Goal: Task Accomplishment & Management: Manage account settings

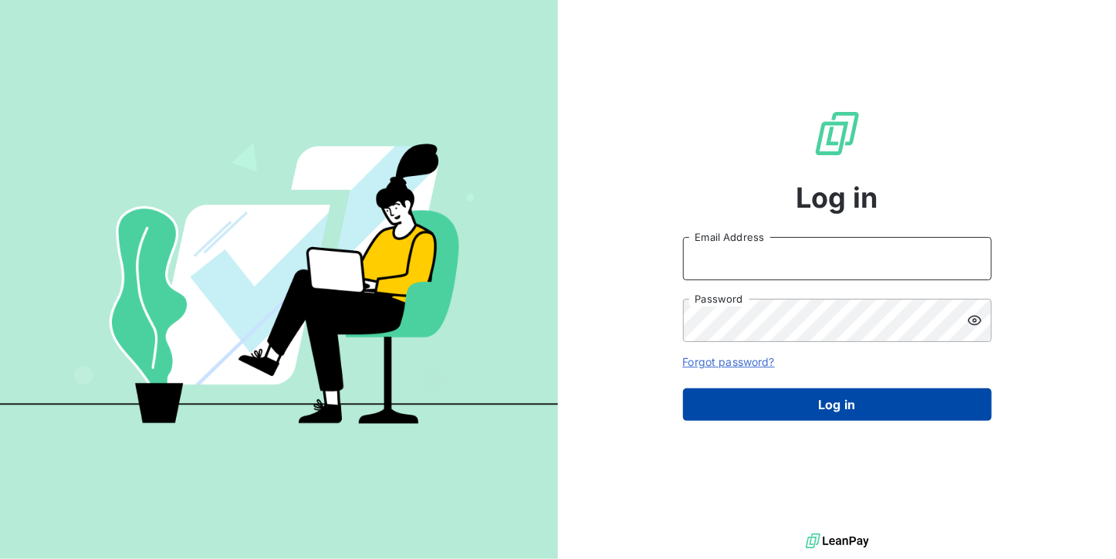
type input "[DOMAIN_NAME][EMAIL_ADDRESS][DOMAIN_NAME]"
click at [772, 413] on button "Log in" at bounding box center [837, 404] width 309 height 32
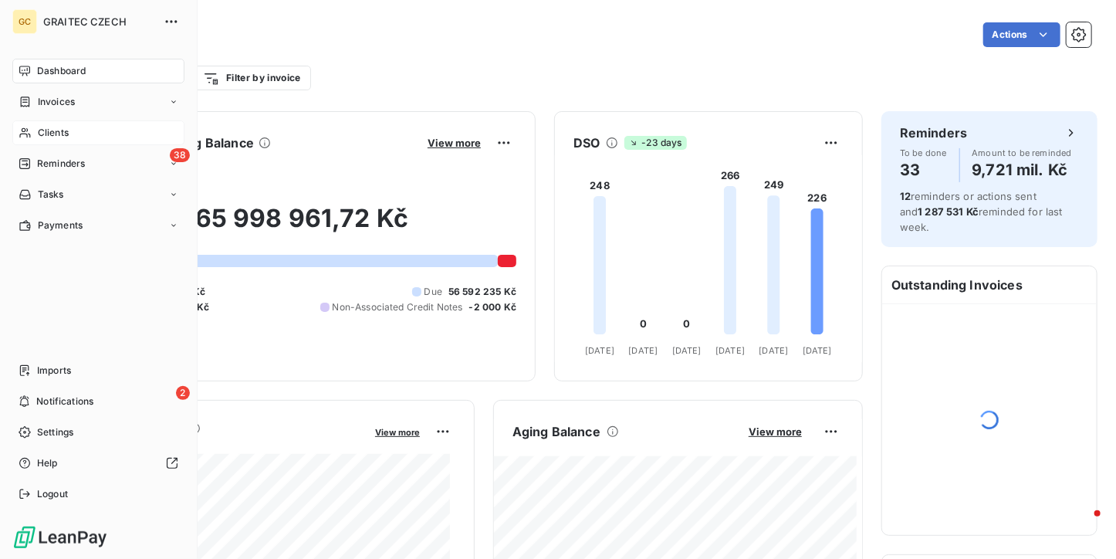
click at [42, 125] on div "Clients" at bounding box center [98, 132] width 172 height 25
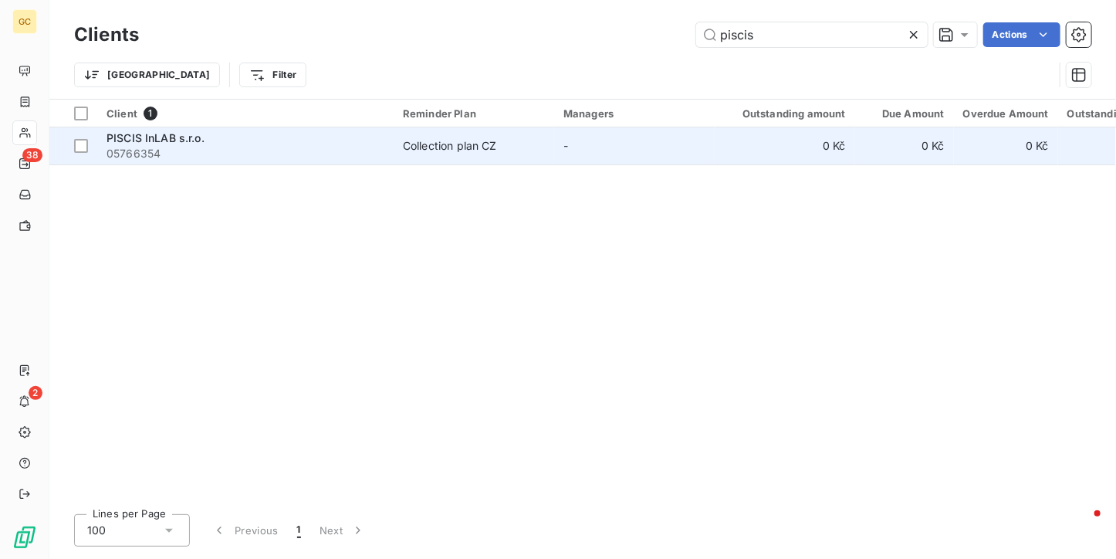
type input "piscis"
click at [472, 157] on td "Collection plan CZ" at bounding box center [474, 145] width 161 height 37
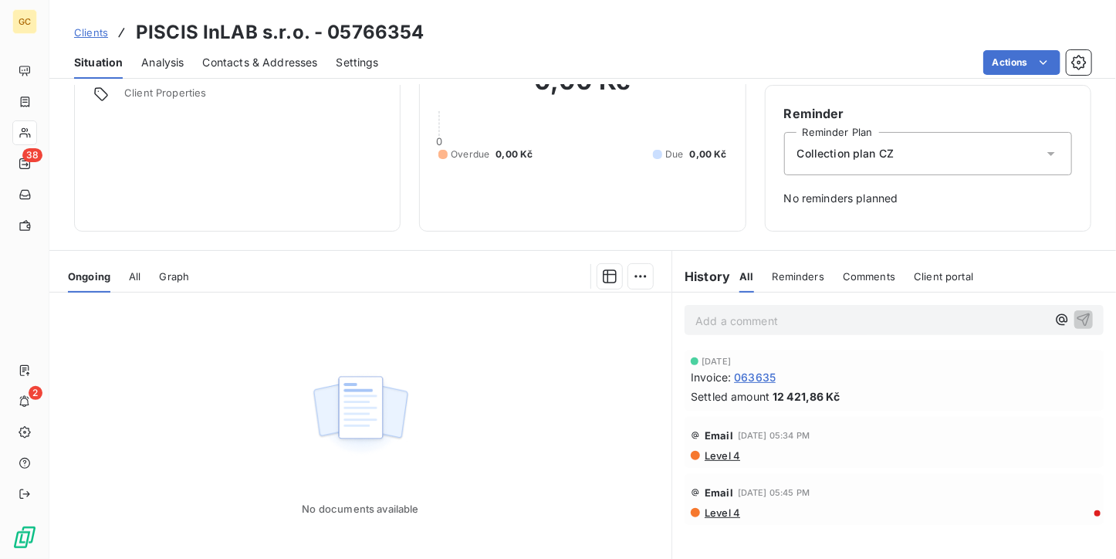
scroll to position [40, 0]
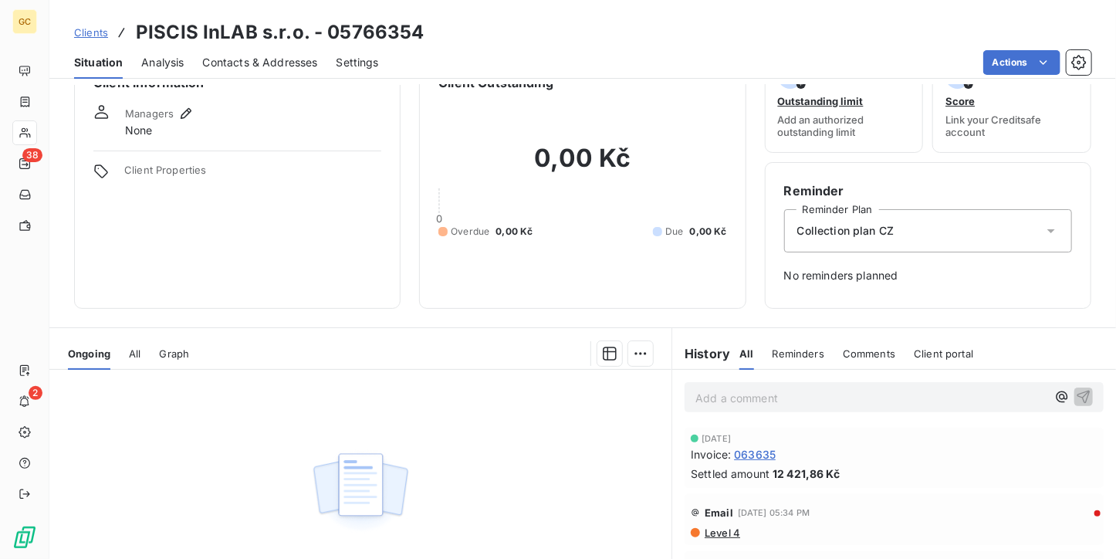
click at [96, 33] on span "Clients" at bounding box center [91, 32] width 34 height 12
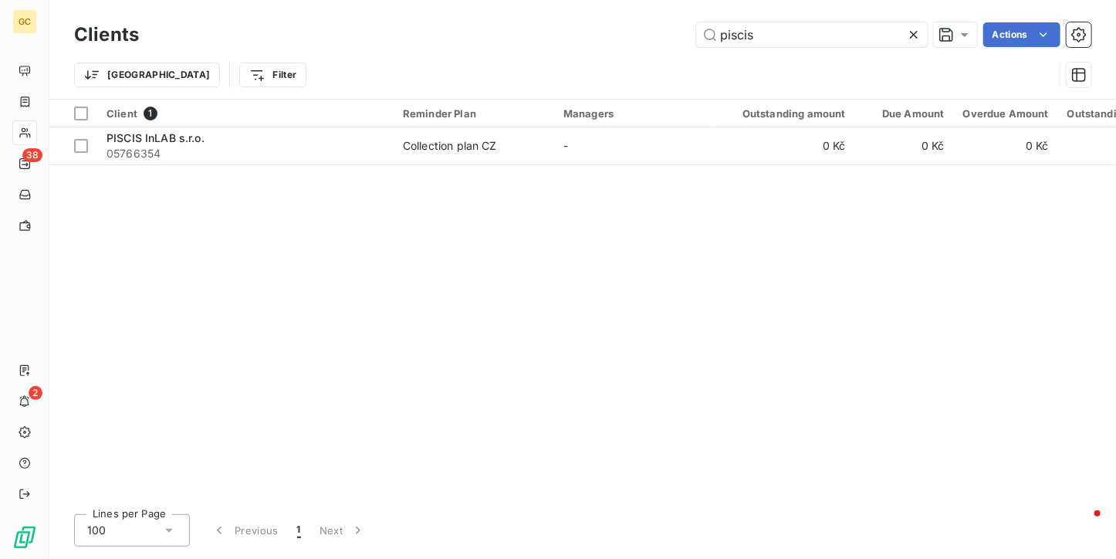
click at [911, 33] on icon at bounding box center [913, 34] width 15 height 15
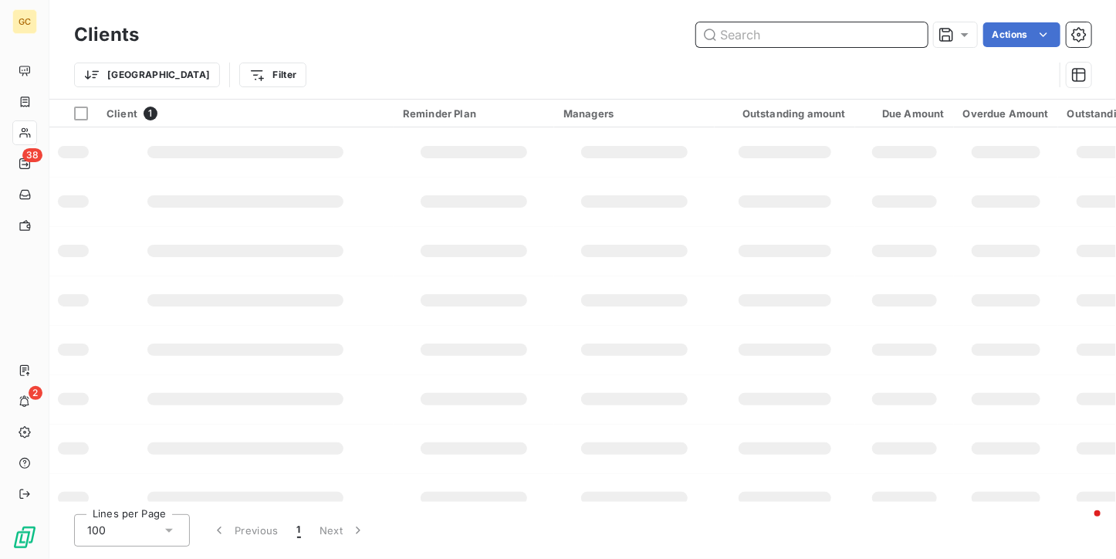
click at [800, 28] on input "text" at bounding box center [812, 34] width 232 height 25
type input "[PERSON_NAME]"
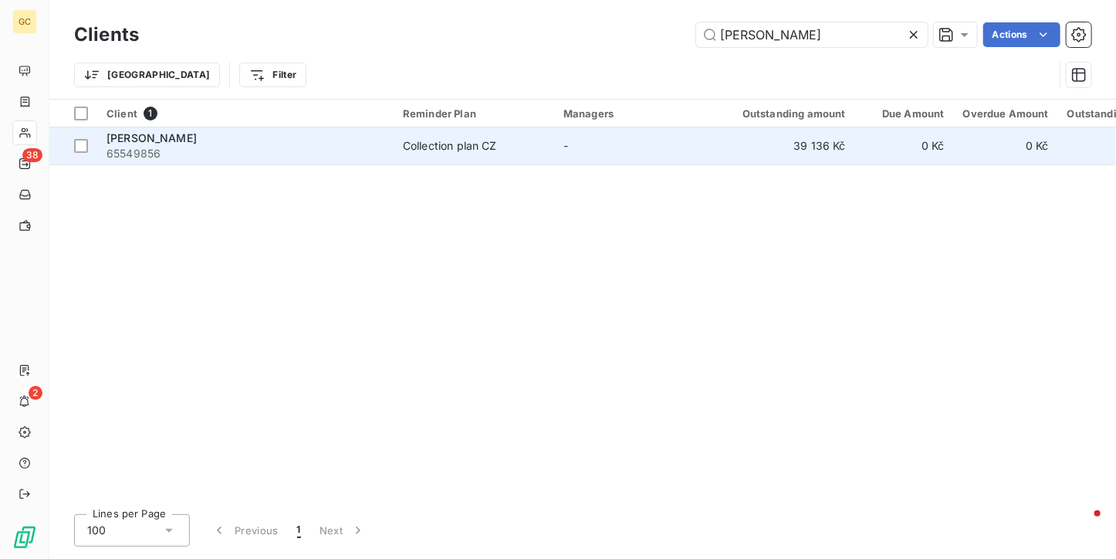
click at [601, 159] on td "-" at bounding box center [634, 145] width 161 height 37
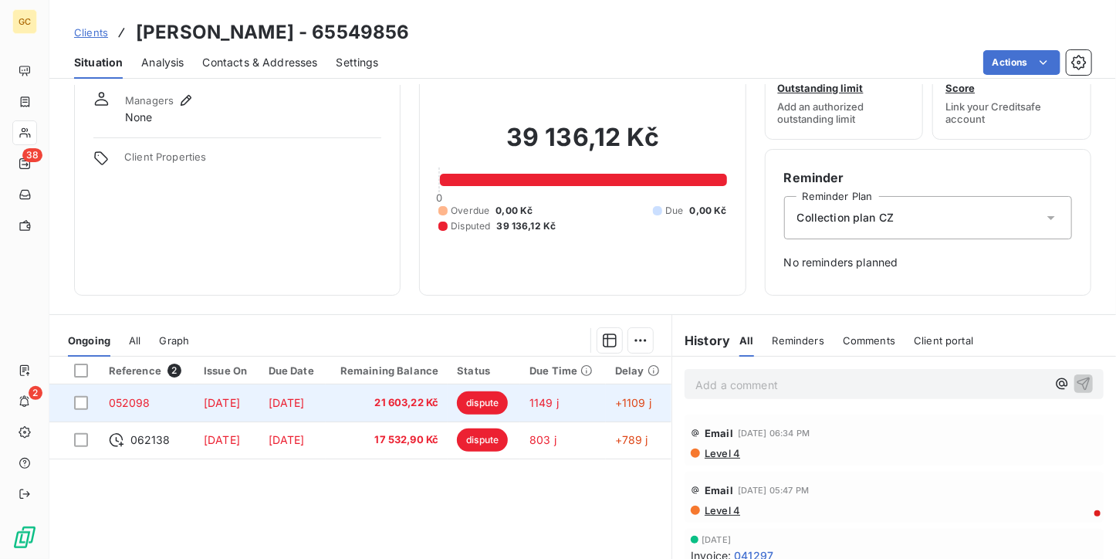
scroll to position [77, 0]
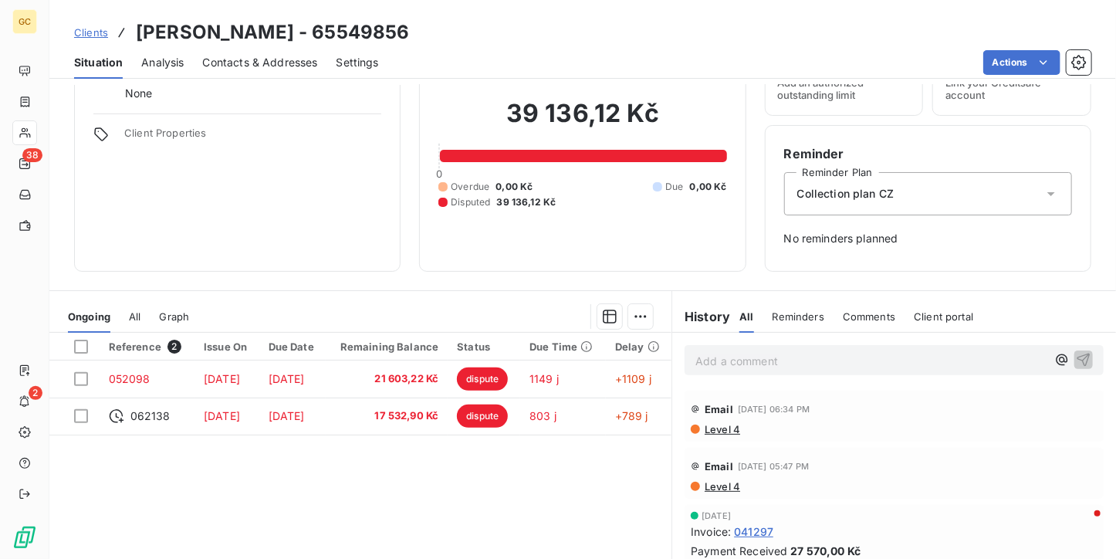
click at [77, 32] on span "Clients" at bounding box center [91, 32] width 34 height 12
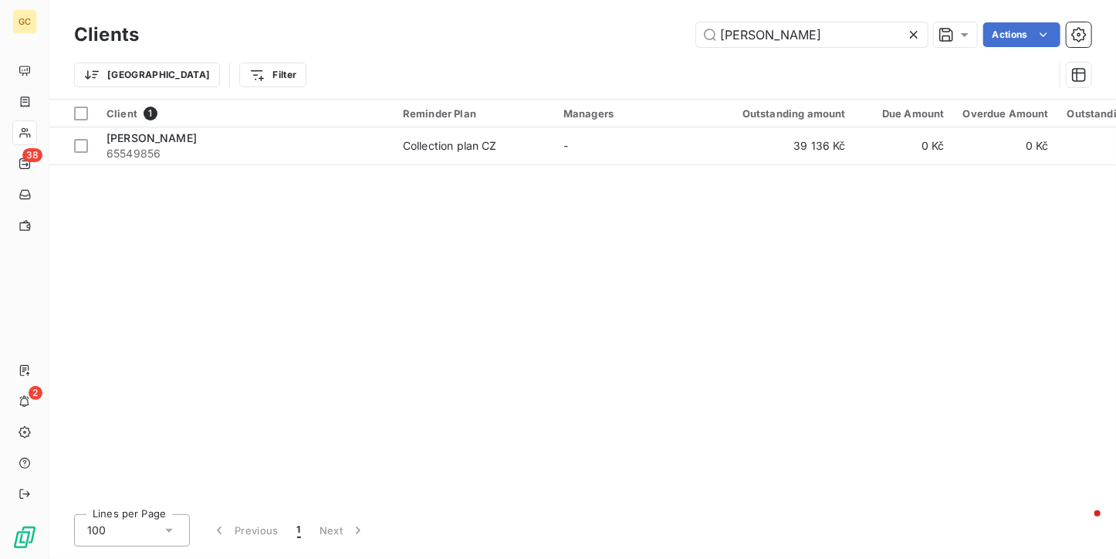
click at [906, 34] on icon at bounding box center [913, 34] width 15 height 15
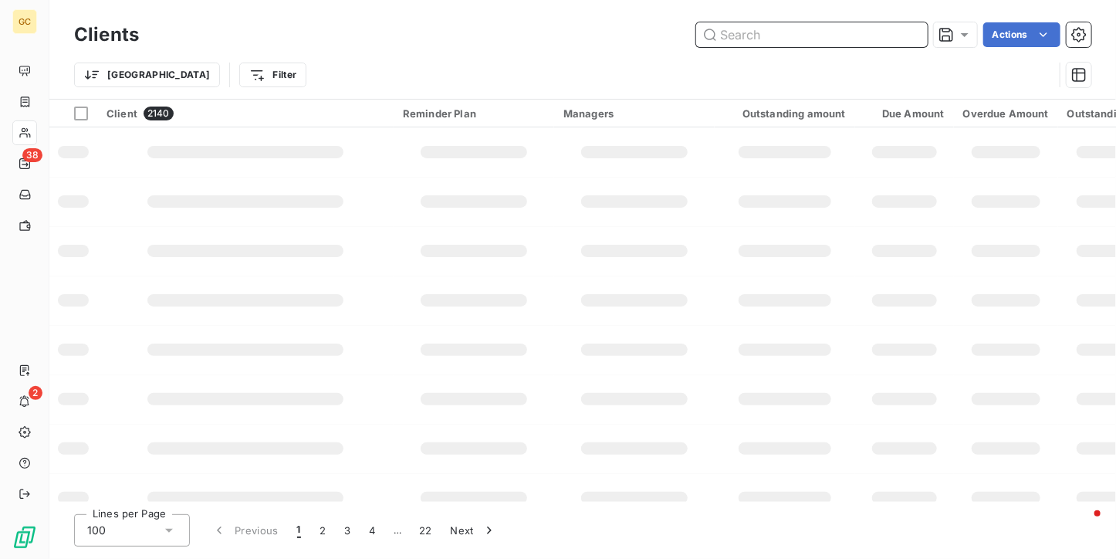
click at [813, 34] on input "text" at bounding box center [812, 34] width 232 height 25
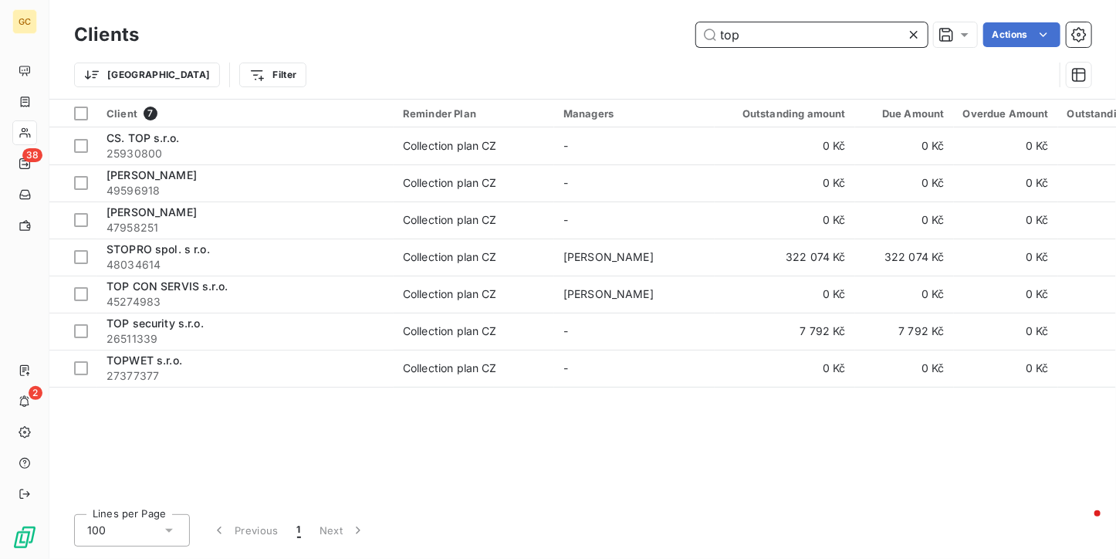
type input "top"
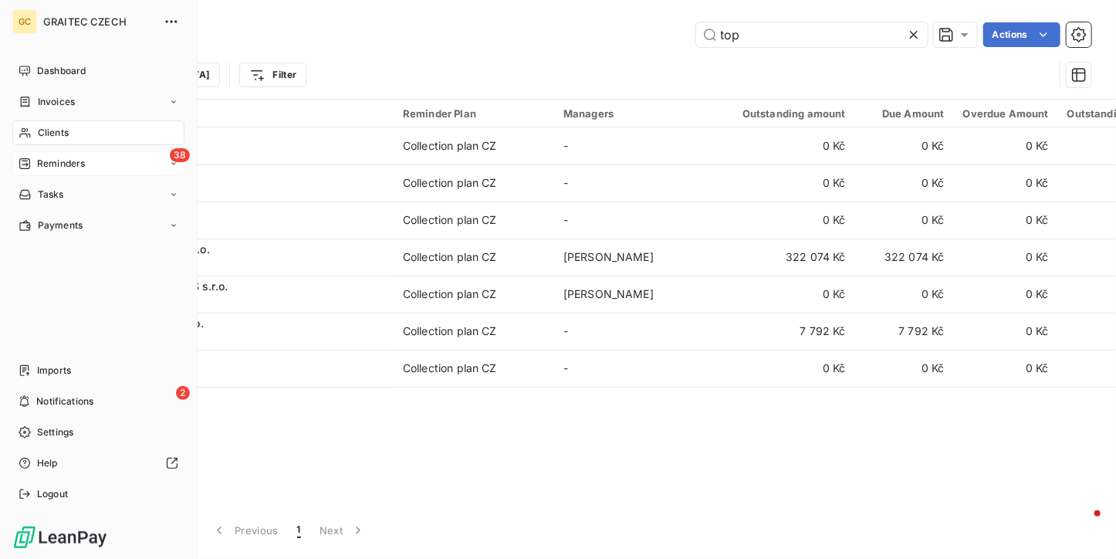
click at [55, 165] on span "Reminders" at bounding box center [61, 164] width 48 height 14
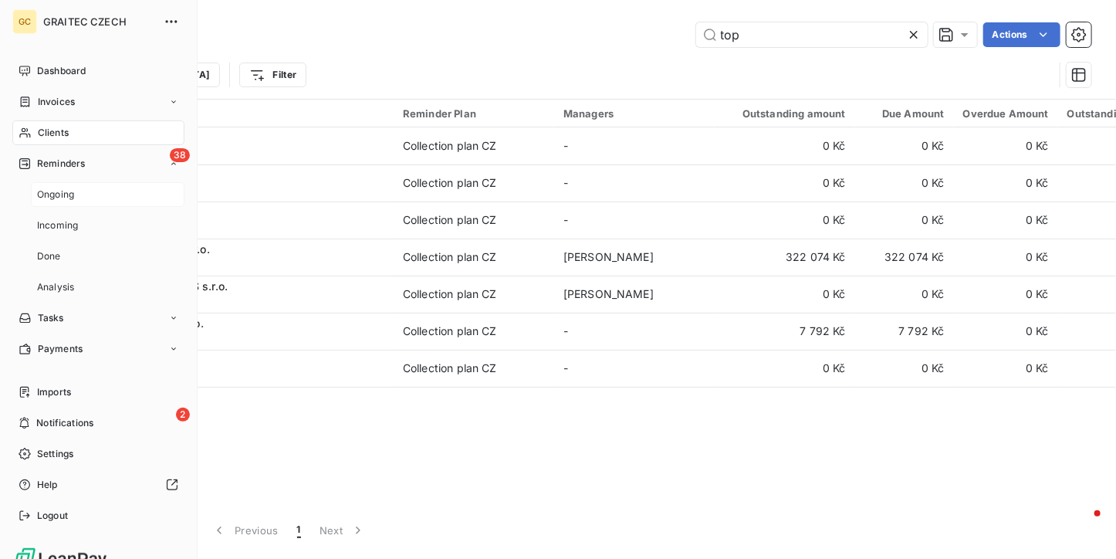
click at [57, 188] on span "Ongoing" at bounding box center [55, 195] width 37 height 14
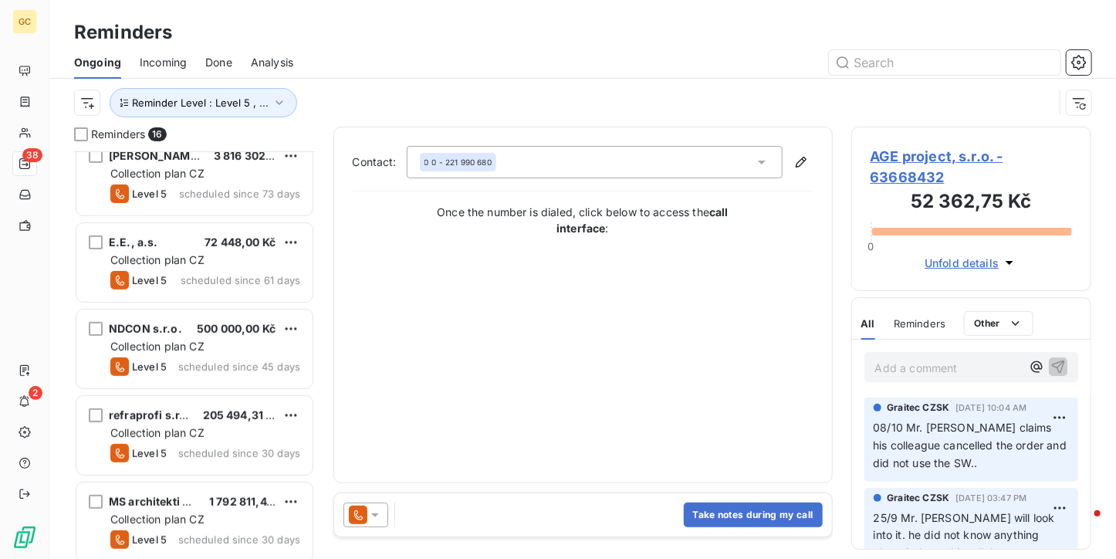
scroll to position [386, 0]
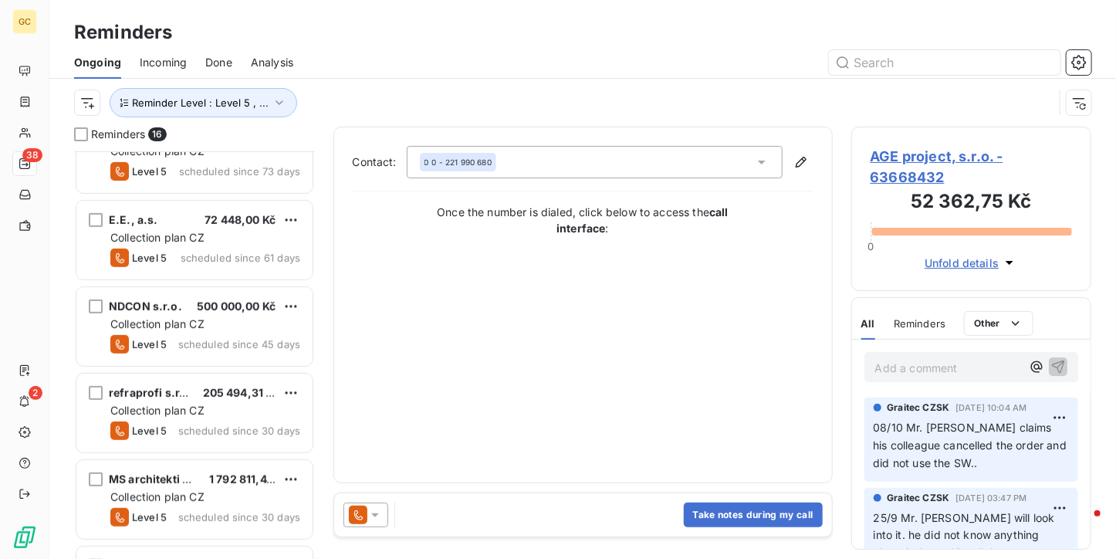
click at [207, 329] on div "Collection plan CZ" at bounding box center [205, 324] width 190 height 15
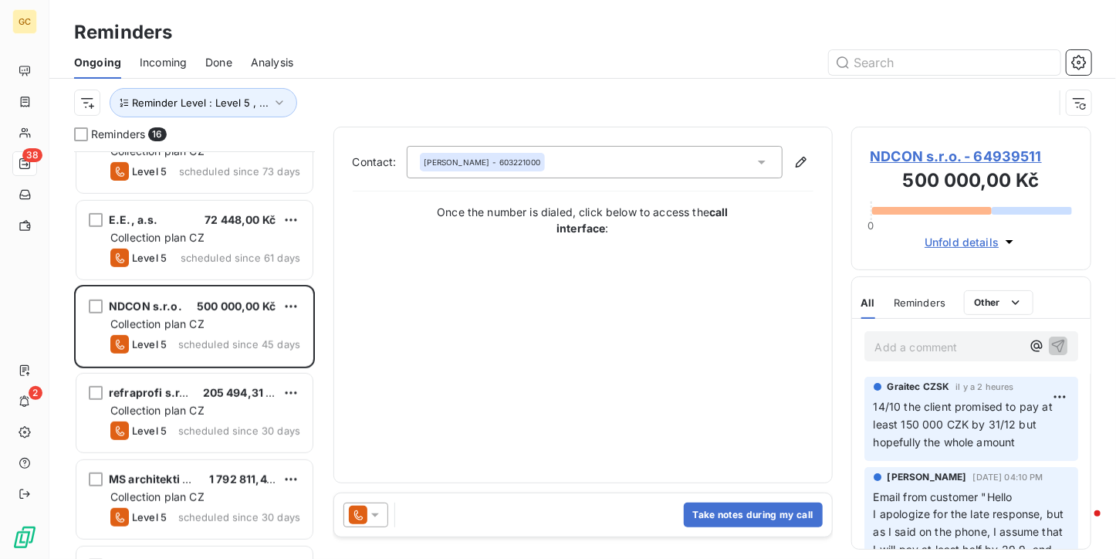
click at [939, 157] on span "NDCON s.r.o. - 64939511" at bounding box center [972, 156] width 202 height 21
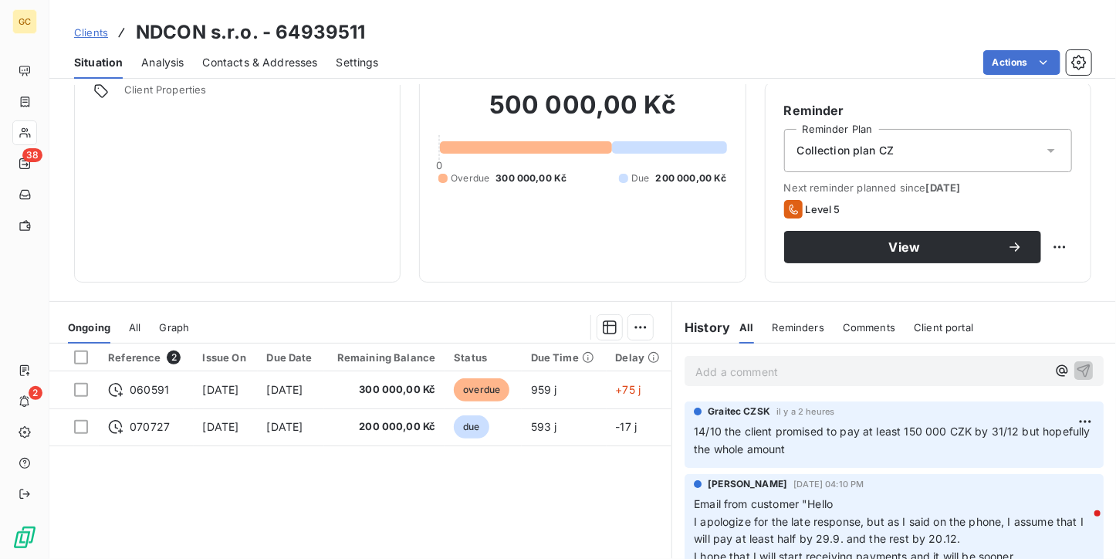
scroll to position [154, 0]
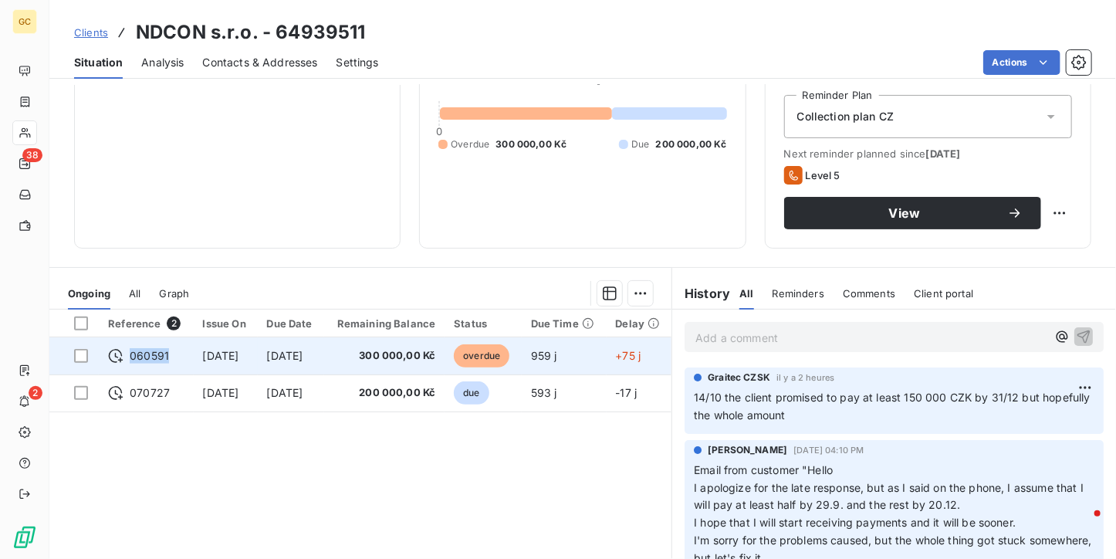
drag, startPoint x: 171, startPoint y: 353, endPoint x: 130, endPoint y: 353, distance: 41.7
click at [130, 353] on div "060591" at bounding box center [146, 355] width 76 height 15
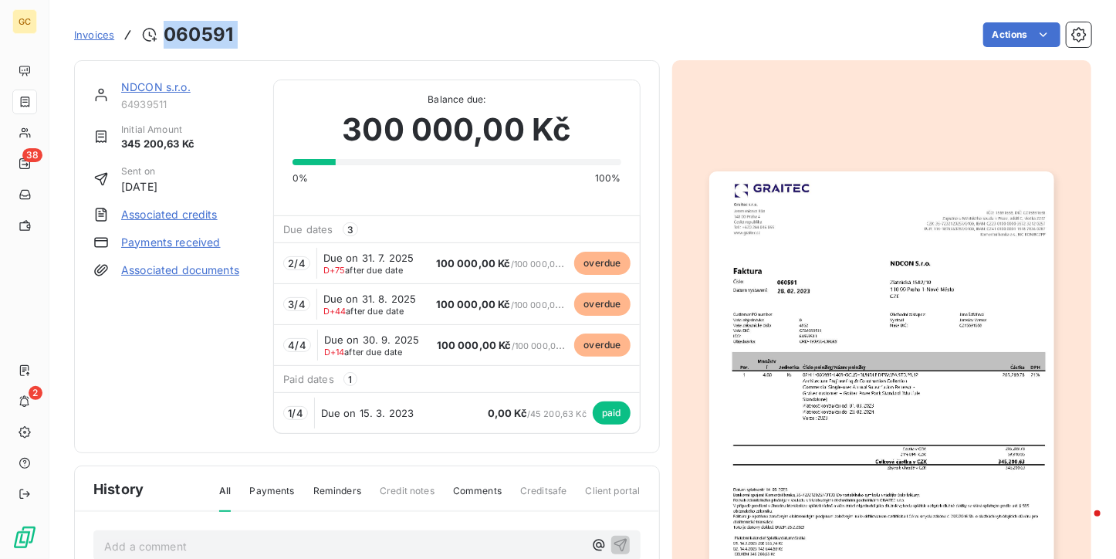
drag, startPoint x: 263, startPoint y: 39, endPoint x: 167, endPoint y: 37, distance: 96.5
click at [167, 37] on div "Invoices 060591 Actions" at bounding box center [583, 35] width 1018 height 32
copy section "060591 Actions"
click at [139, 86] on link "NDCON s.r.o." at bounding box center [155, 86] width 69 height 13
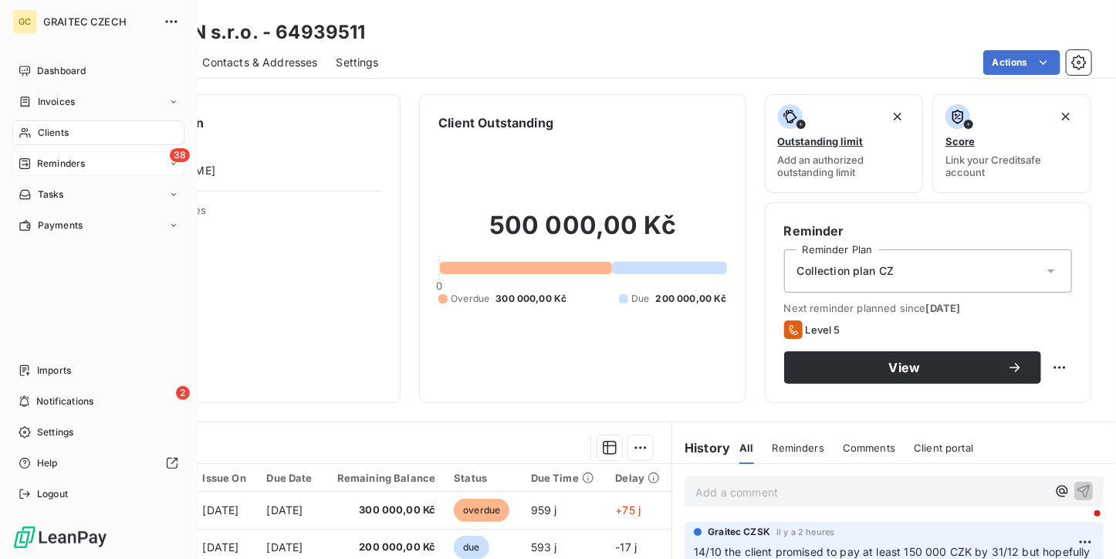
click at [40, 155] on div "38 Reminders" at bounding box center [98, 163] width 172 height 25
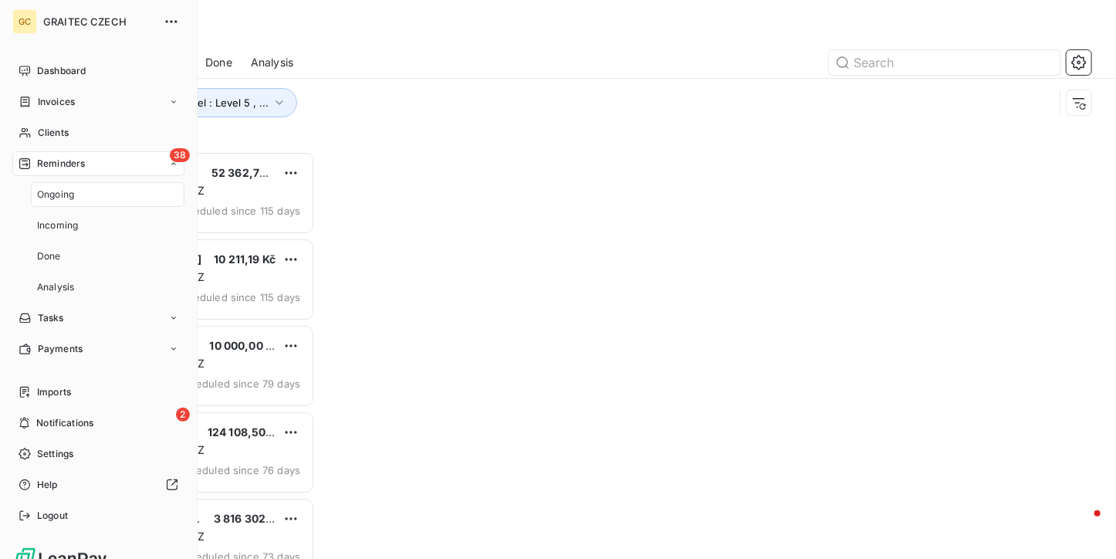
click at [40, 188] on span "Ongoing" at bounding box center [55, 195] width 37 height 14
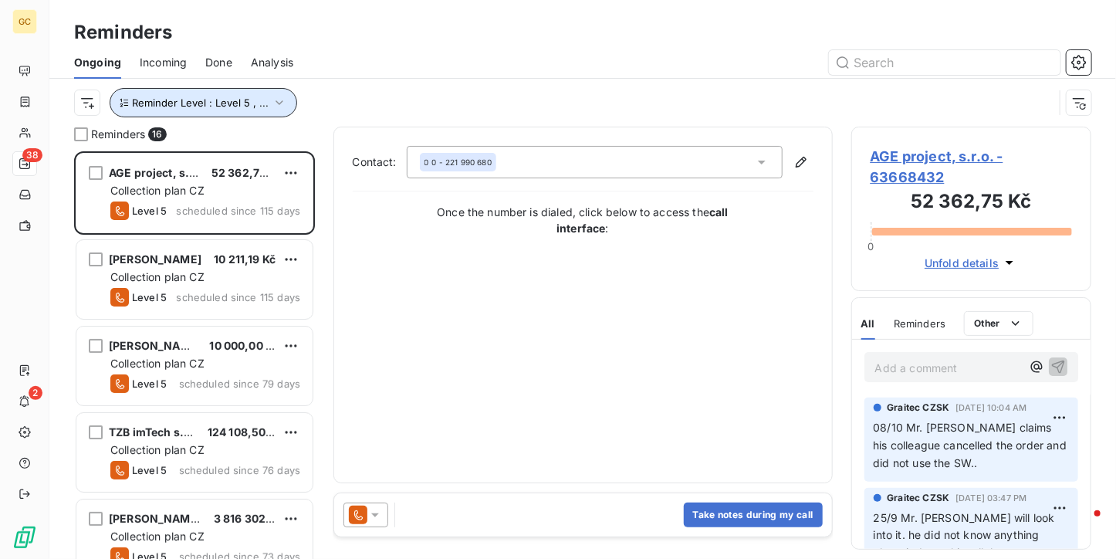
click at [288, 99] on button "Reminder Level : Level 5 , ..." at bounding box center [204, 102] width 188 height 29
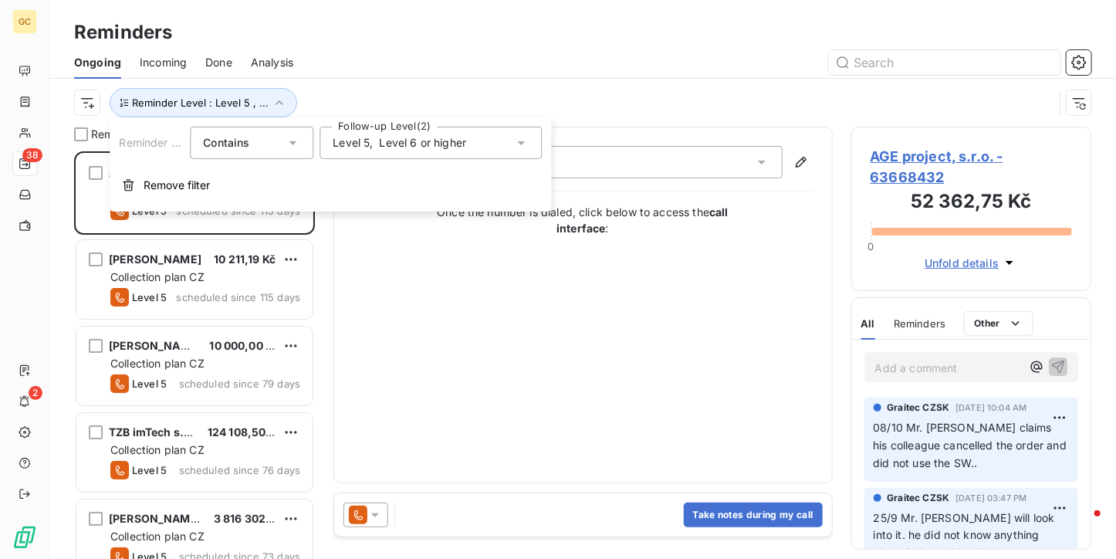
click at [377, 134] on div "Level 5 , Level 6 or higher" at bounding box center [431, 143] width 222 height 32
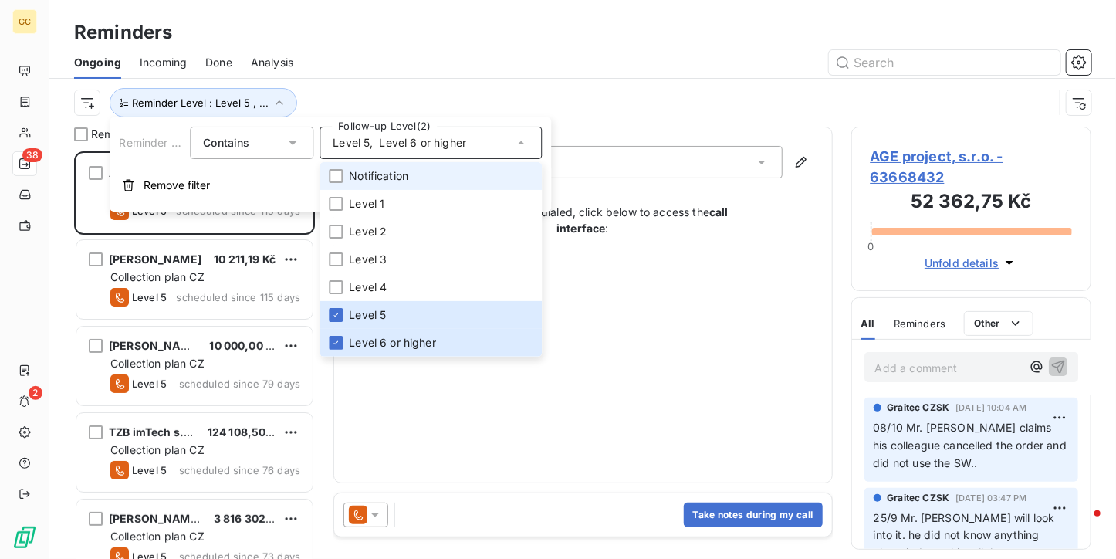
click at [364, 167] on li "Notification" at bounding box center [431, 176] width 222 height 28
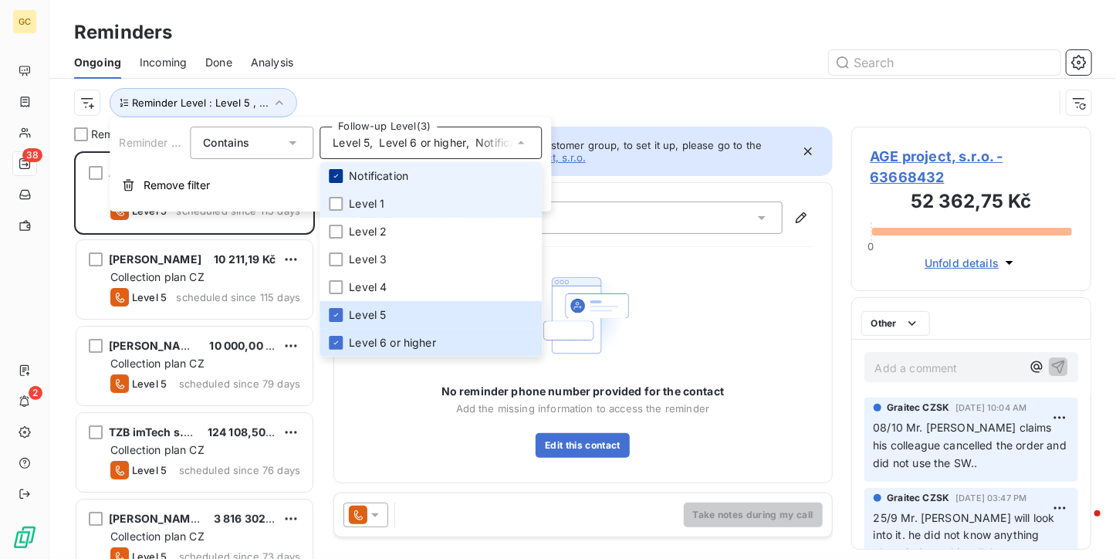
click at [334, 169] on div at bounding box center [336, 176] width 14 height 14
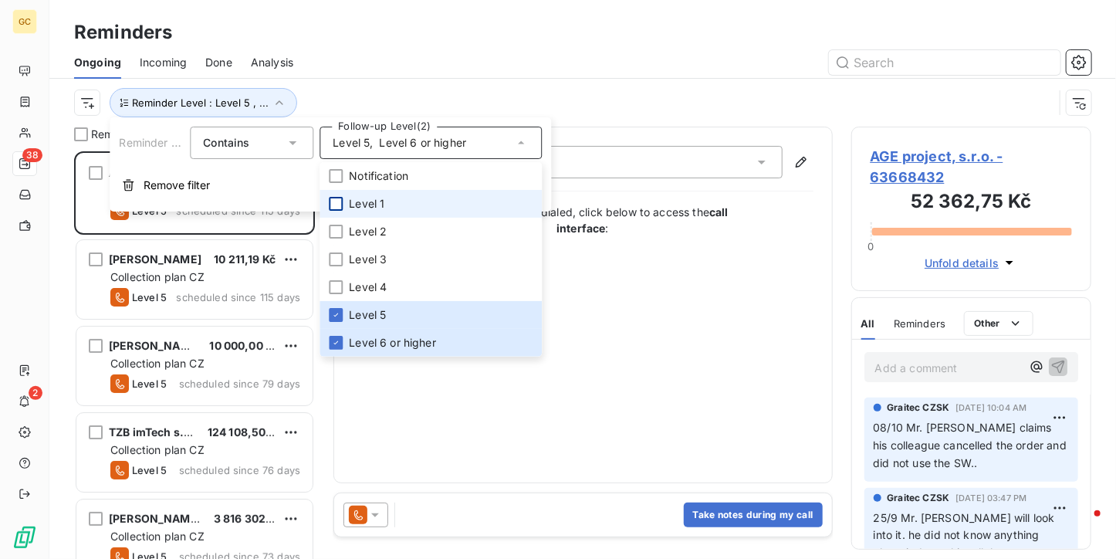
click at [334, 197] on div at bounding box center [336, 204] width 14 height 14
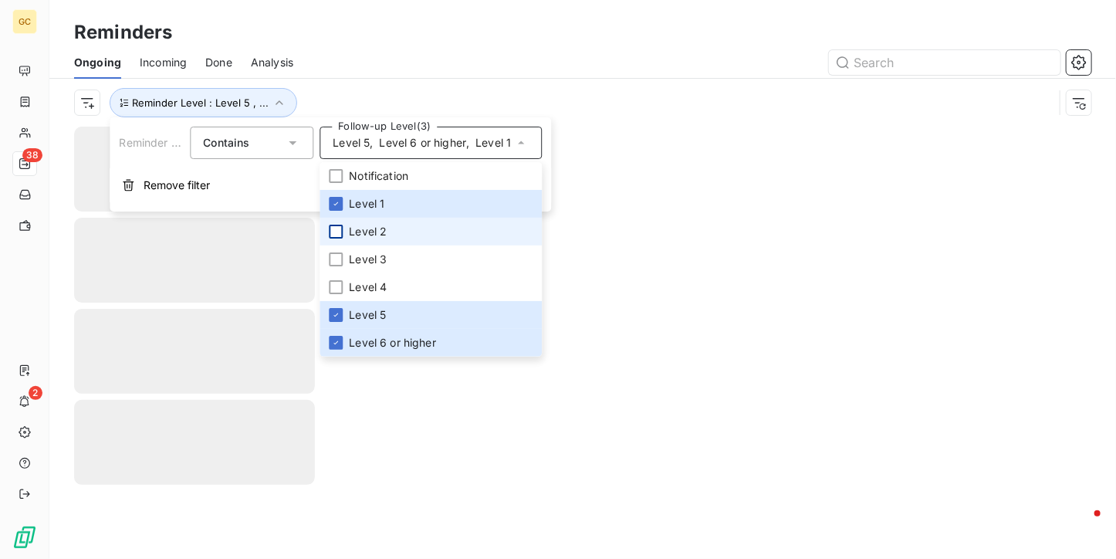
click at [334, 226] on div at bounding box center [336, 232] width 14 height 14
click at [334, 244] on li "Level 2" at bounding box center [431, 232] width 222 height 28
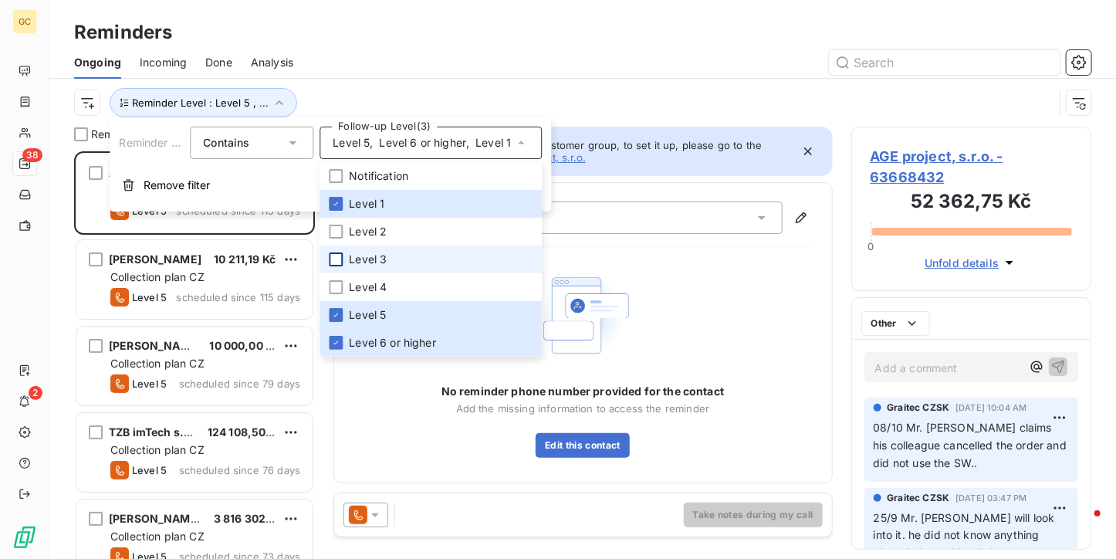
click at [334, 259] on div at bounding box center [336, 259] width 14 height 14
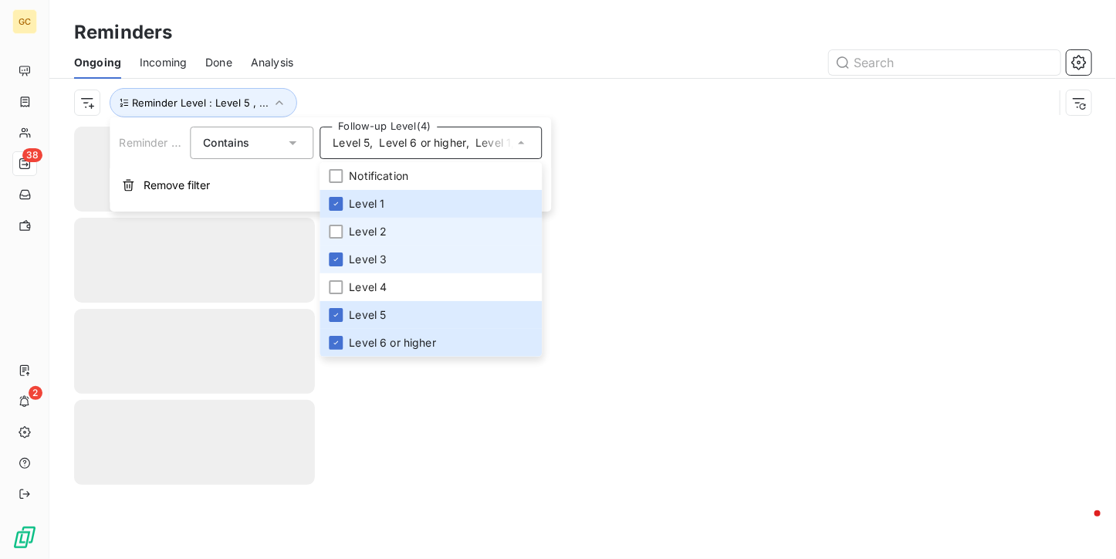
click at [334, 220] on li "Level 2" at bounding box center [431, 232] width 222 height 28
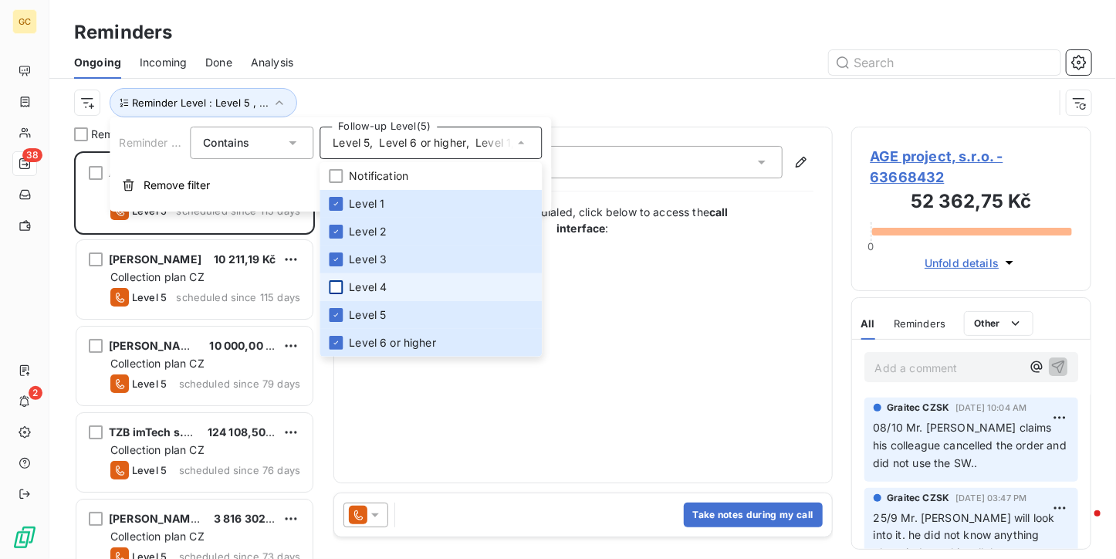
click at [334, 283] on div at bounding box center [336, 287] width 14 height 14
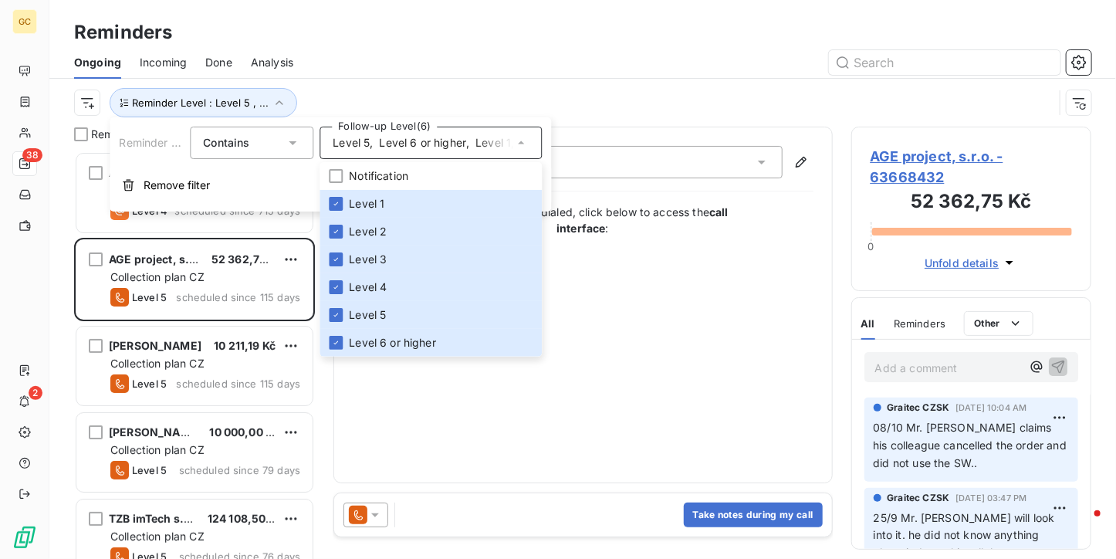
click at [371, 24] on div "Reminders" at bounding box center [582, 33] width 1067 height 28
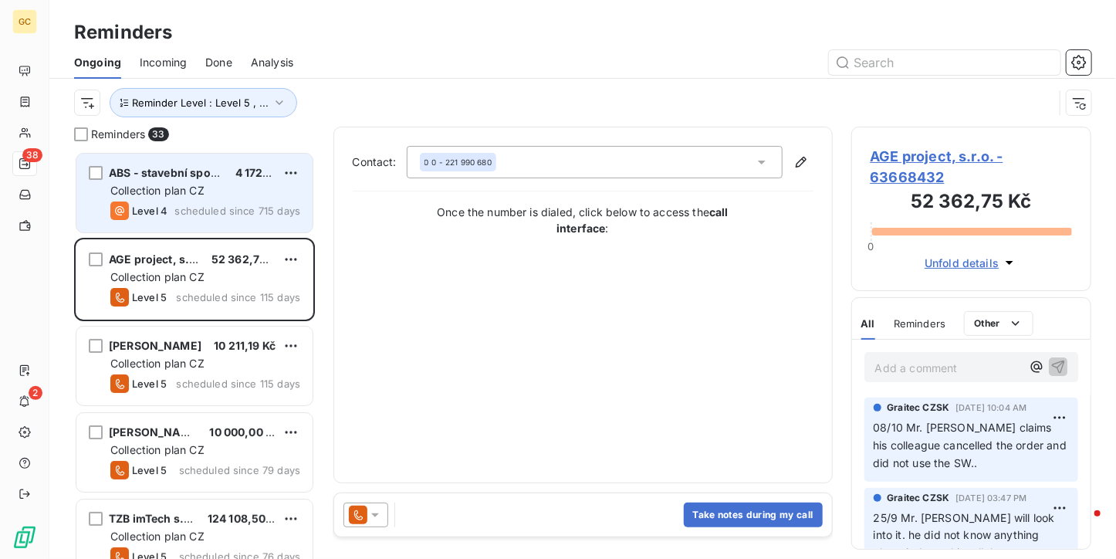
click at [213, 202] on div "Level 4 scheduled since 715 days" at bounding box center [205, 211] width 190 height 19
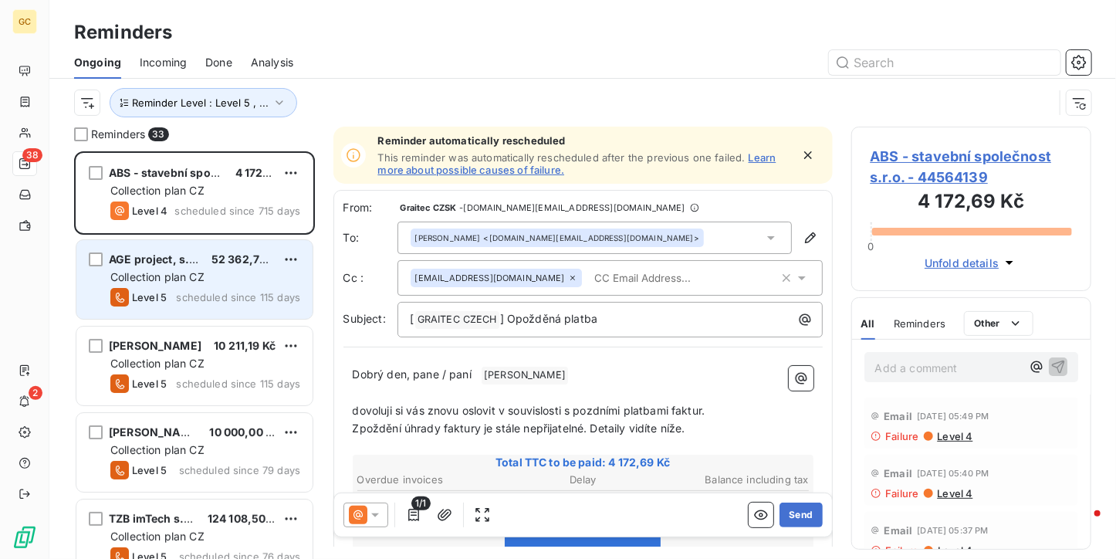
click at [184, 256] on span "AGE project, s.r.o." at bounding box center [159, 258] width 100 height 13
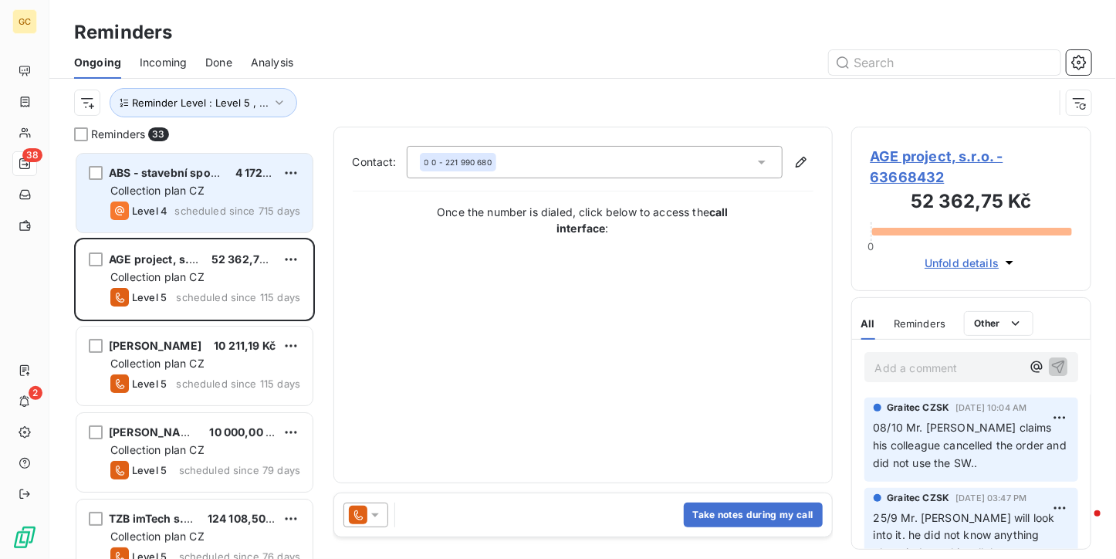
click at [184, 186] on span "Collection plan CZ" at bounding box center [157, 190] width 94 height 13
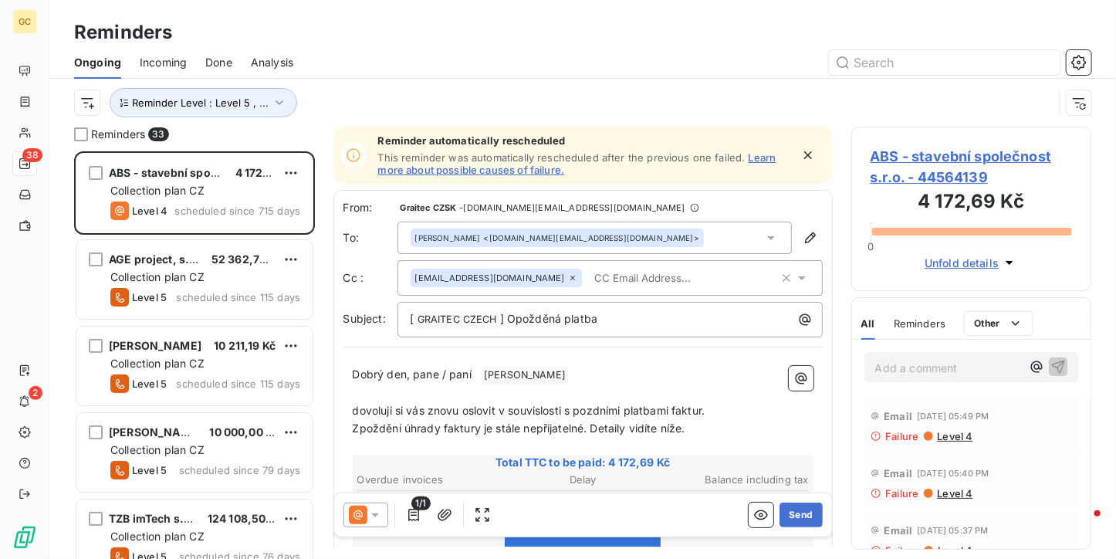
click at [947, 165] on span "ABS - stavební společnost s.r.o. - 44564139" at bounding box center [972, 167] width 202 height 42
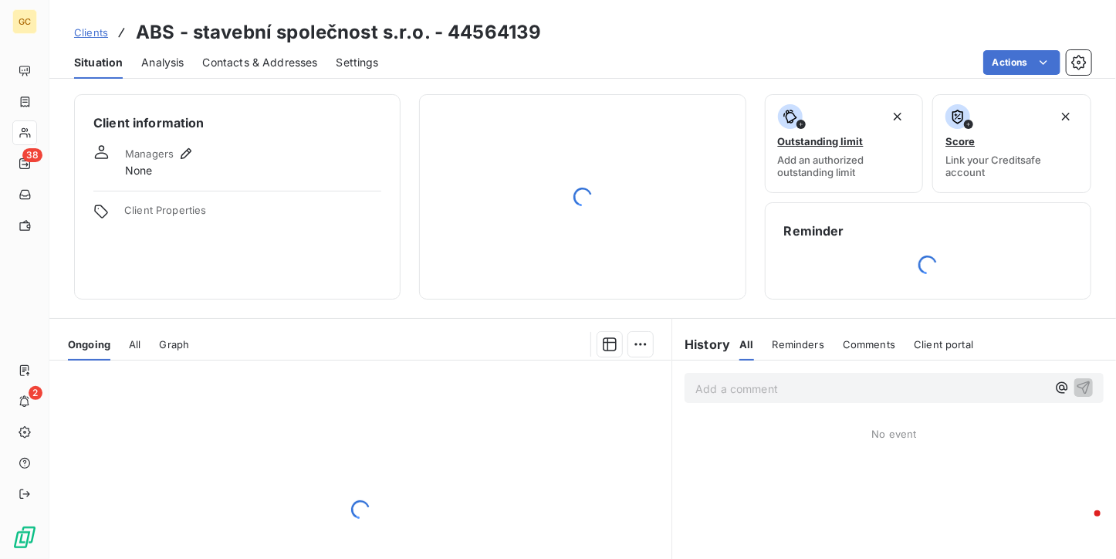
click at [327, 62] on div "Situation Analysis Contacts & Addresses Settings Actions" at bounding box center [582, 62] width 1067 height 32
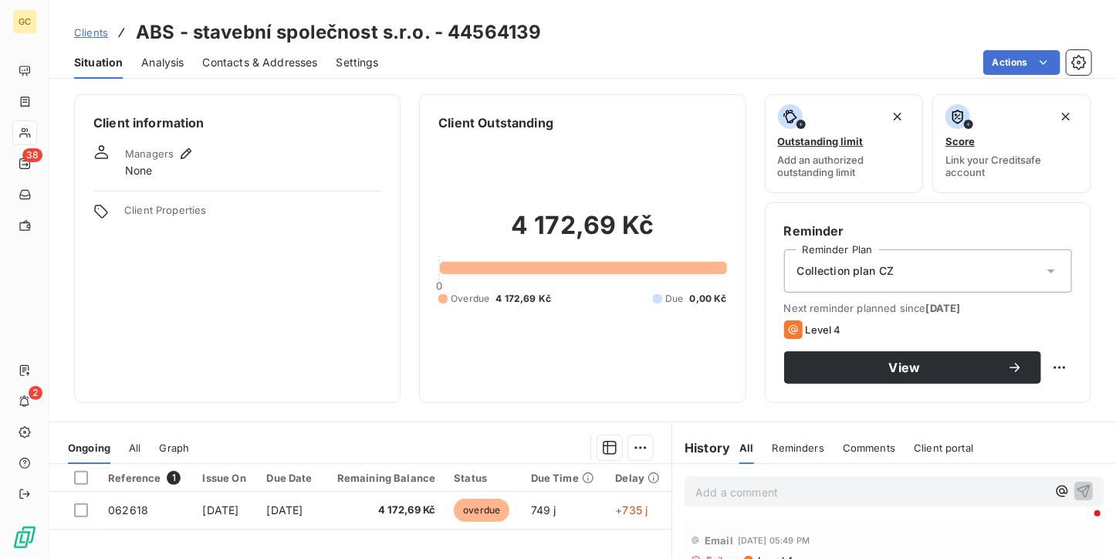
click at [274, 55] on span "Contacts & Addresses" at bounding box center [260, 62] width 115 height 15
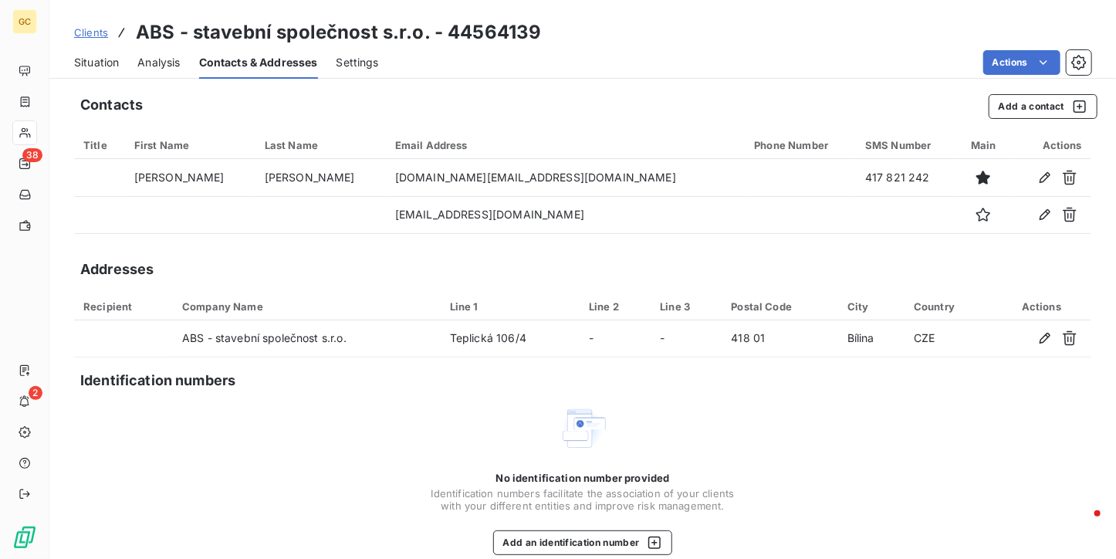
click at [107, 46] on div "Situation" at bounding box center [96, 62] width 45 height 32
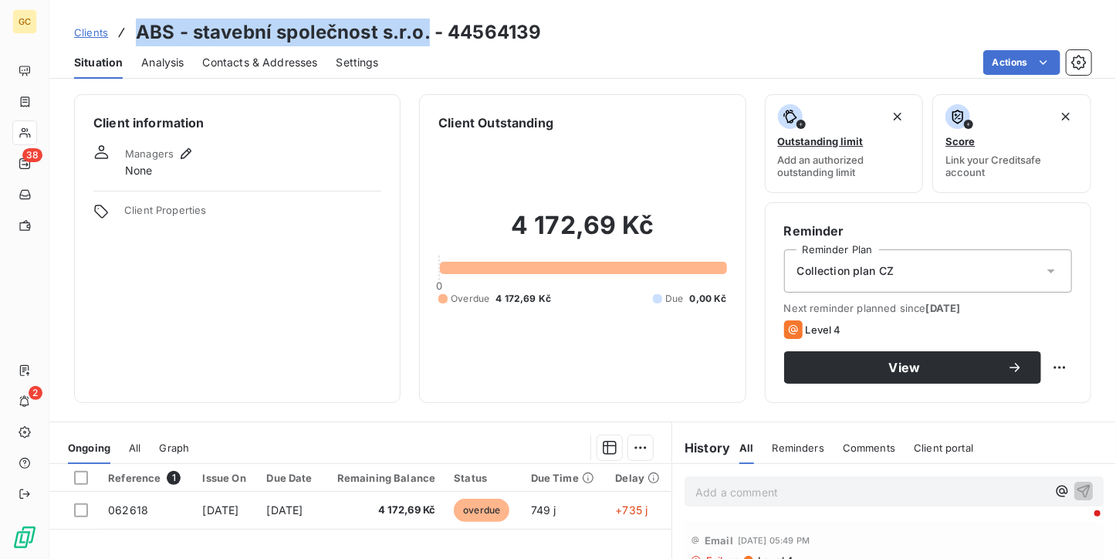
drag, startPoint x: 139, startPoint y: 31, endPoint x: 426, endPoint y: 43, distance: 287.5
click at [426, 43] on div "Clients ABS - stavební společnost s.r.o. - 44564139" at bounding box center [308, 33] width 468 height 28
copy h3 "ABS - stavební společnost s.r.o."
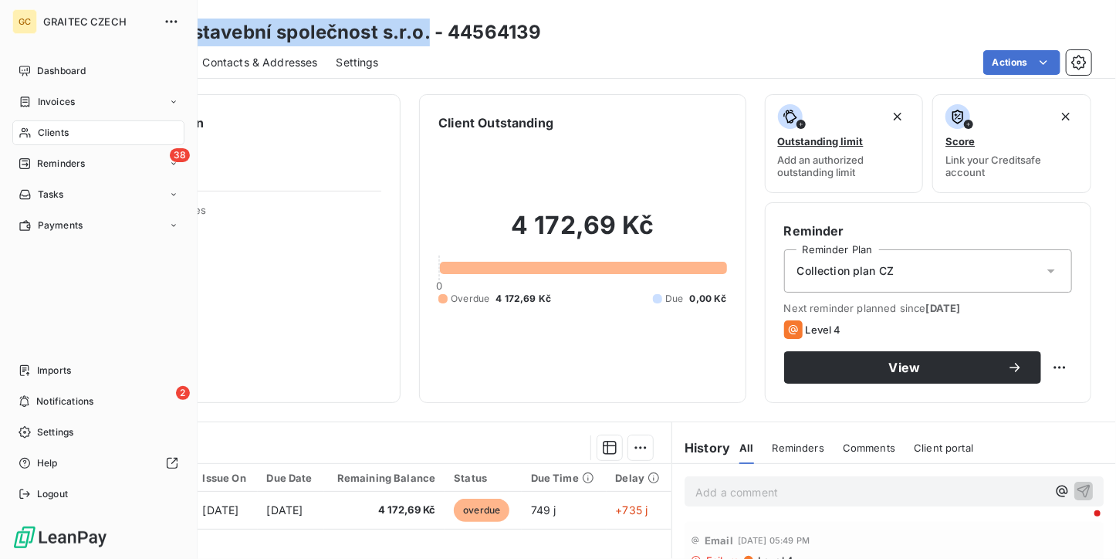
click at [49, 135] on span "Clients" at bounding box center [53, 133] width 31 height 14
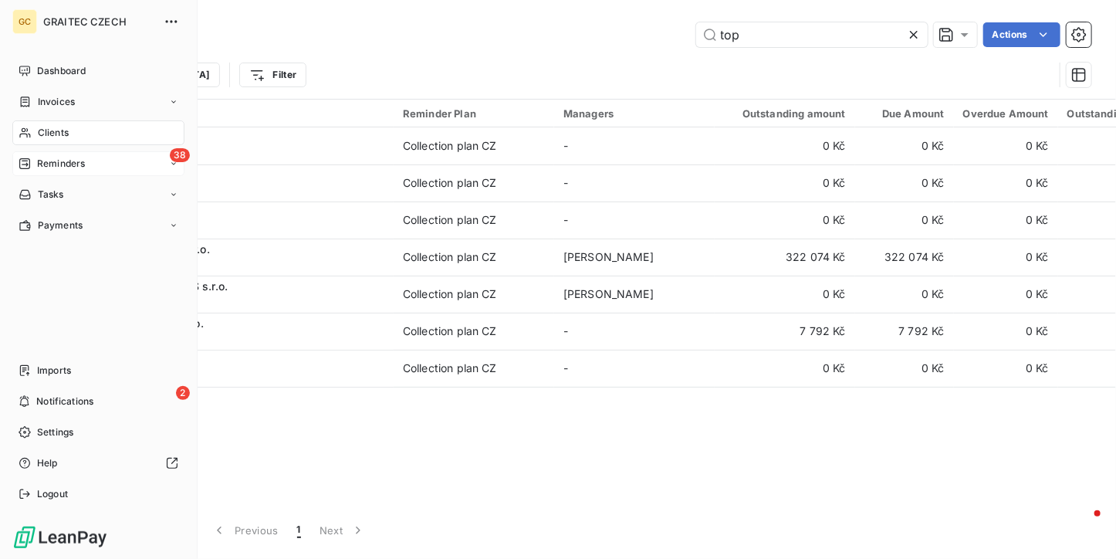
click at [59, 163] on span "Reminders" at bounding box center [61, 164] width 48 height 14
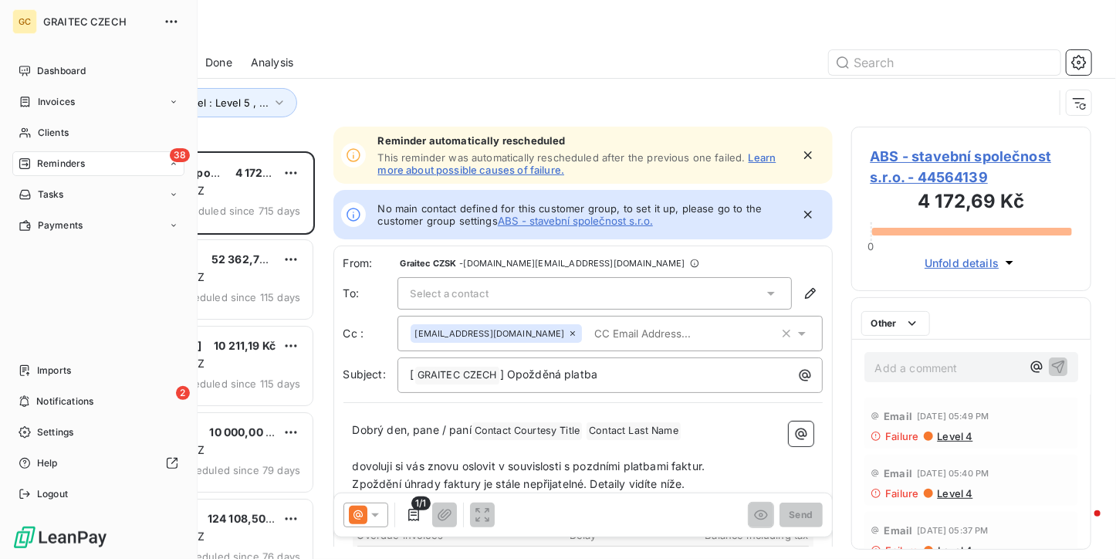
scroll to position [395, 229]
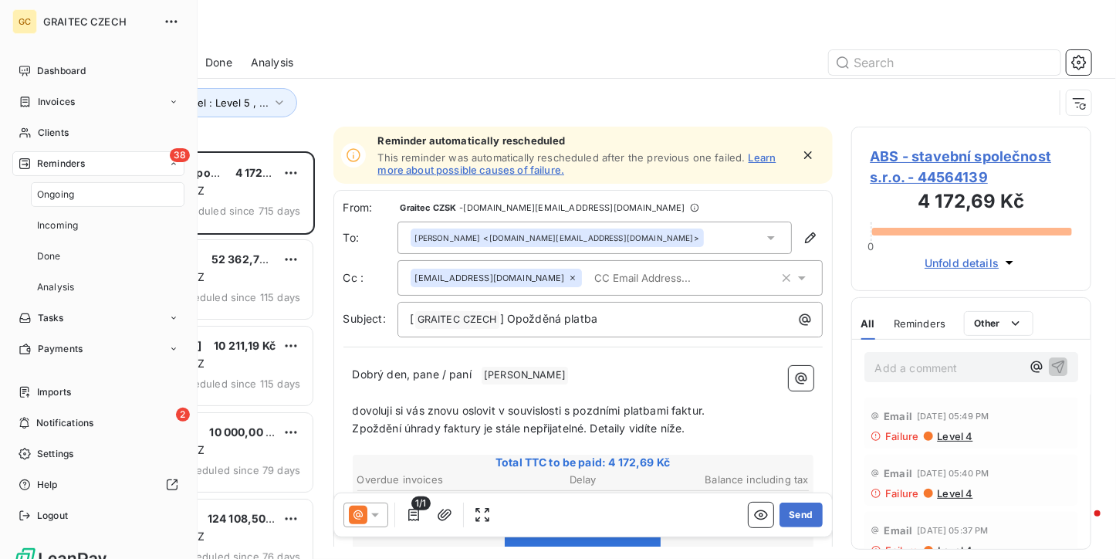
click at [71, 194] on span "Ongoing" at bounding box center [55, 195] width 37 height 14
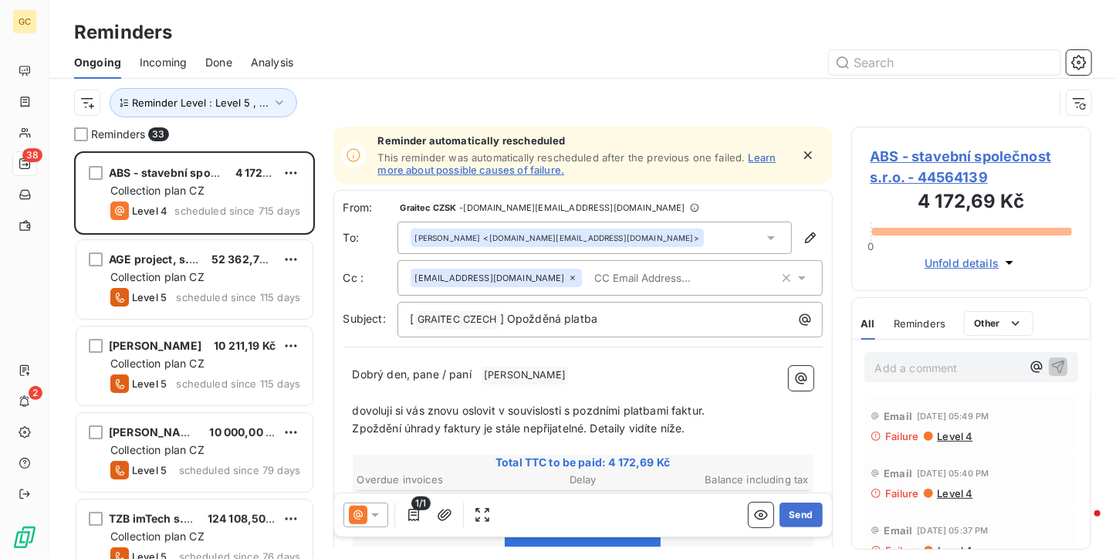
click at [916, 367] on p "Add a comment ﻿" at bounding box center [948, 367] width 147 height 19
click at [886, 367] on p "Add a comment ﻿" at bounding box center [948, 367] width 147 height 19
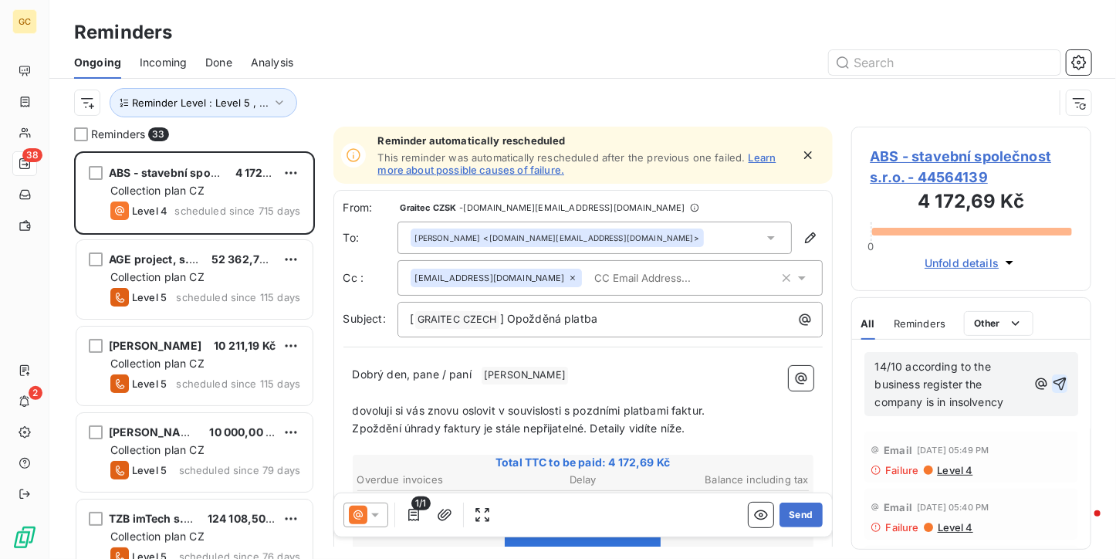
click at [1054, 380] on icon "button" at bounding box center [1060, 384] width 13 height 13
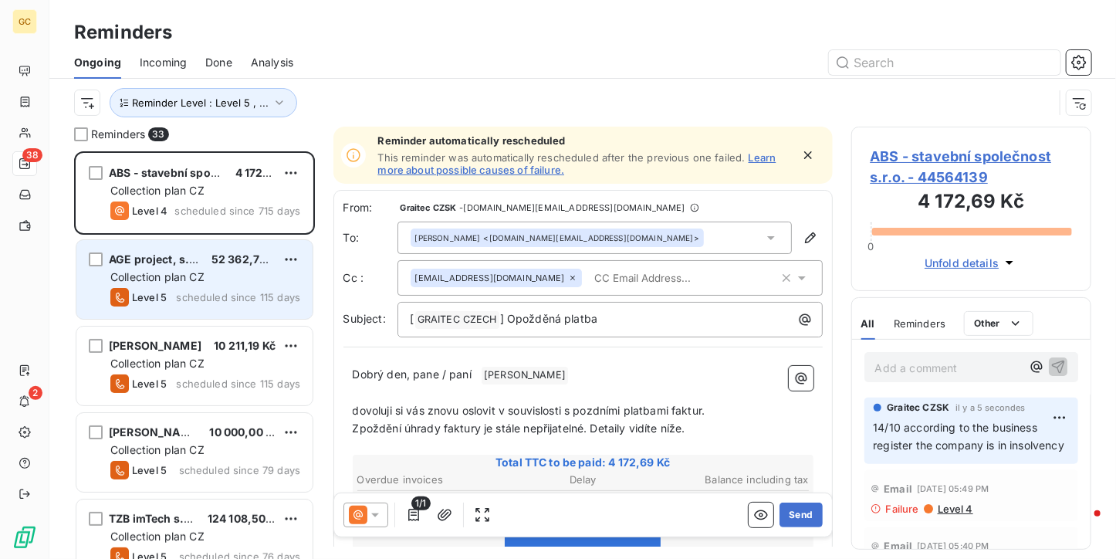
click at [185, 288] on div "Level 5 scheduled since 115 days" at bounding box center [205, 297] width 190 height 19
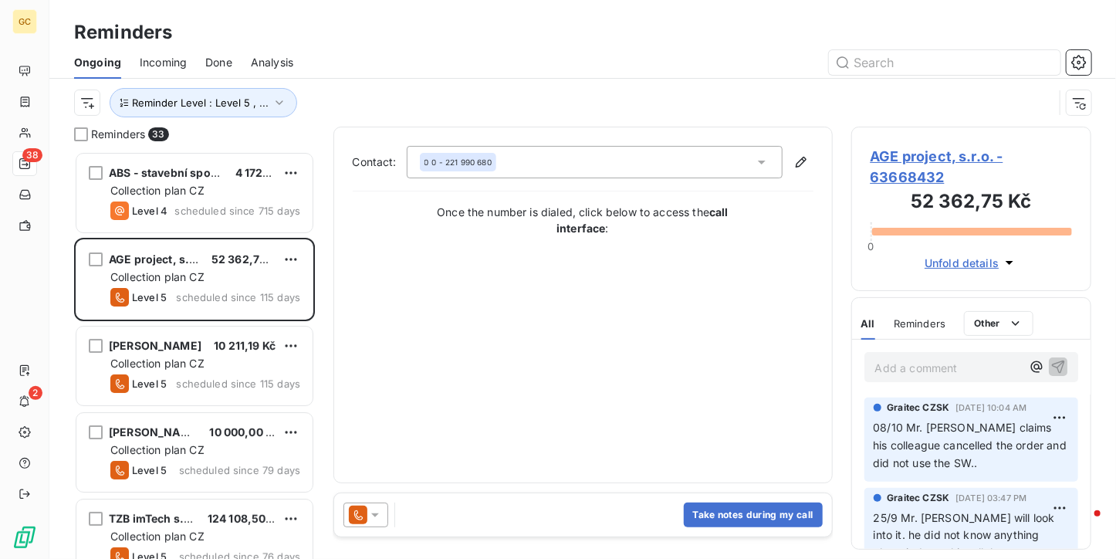
click at [435, 518] on div "Take notes during my call" at bounding box center [583, 514] width 498 height 43
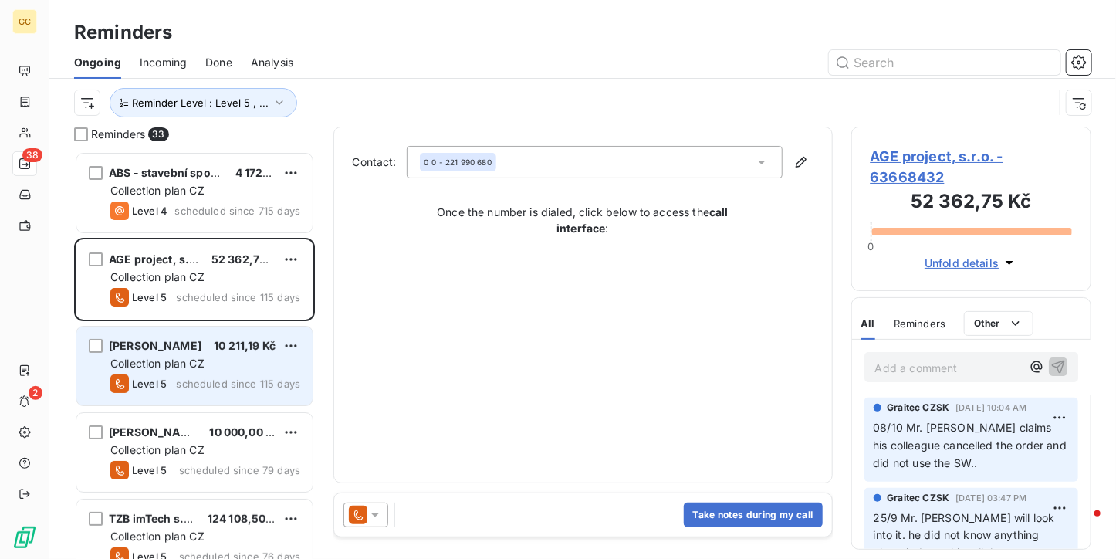
click at [202, 371] on div "Collection plan CZ" at bounding box center [205, 363] width 190 height 15
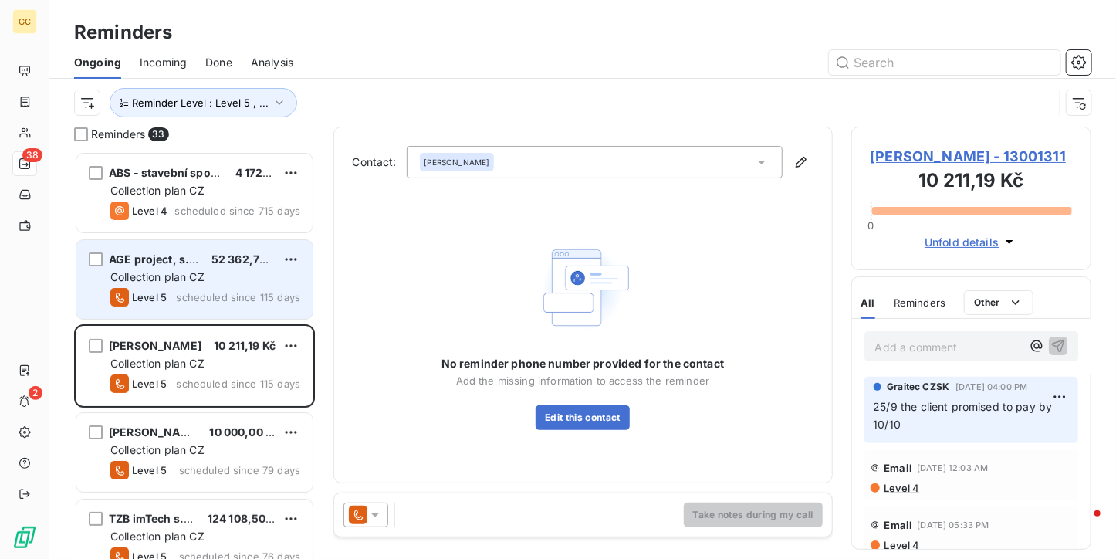
click at [153, 286] on div "AGE project, s.r.o. 52 362,75 Kč Collection plan CZ Level 5 scheduled since 115…" at bounding box center [194, 279] width 236 height 79
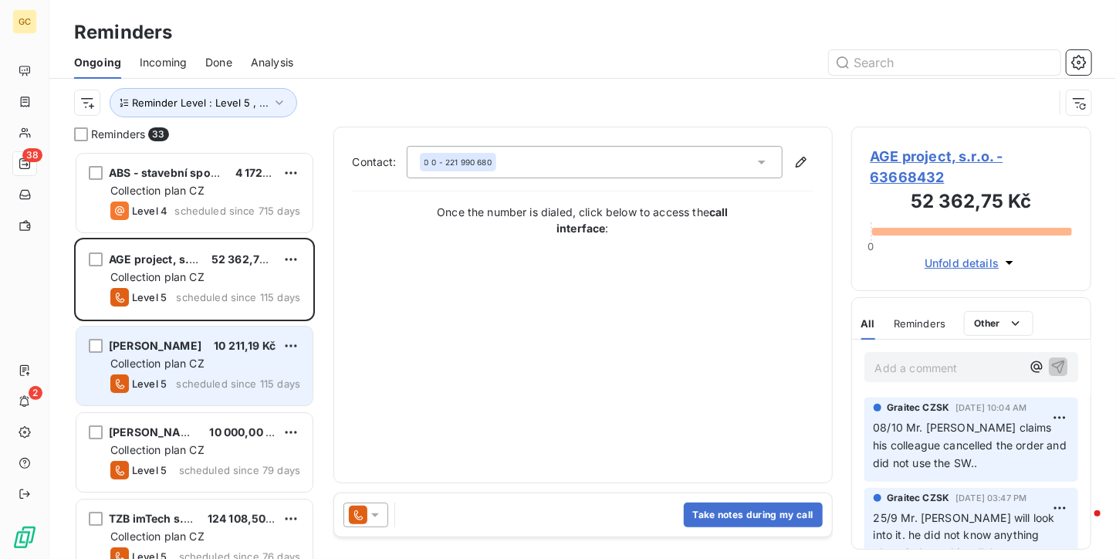
click at [237, 387] on span "scheduled since 115 days" at bounding box center [238, 384] width 124 height 12
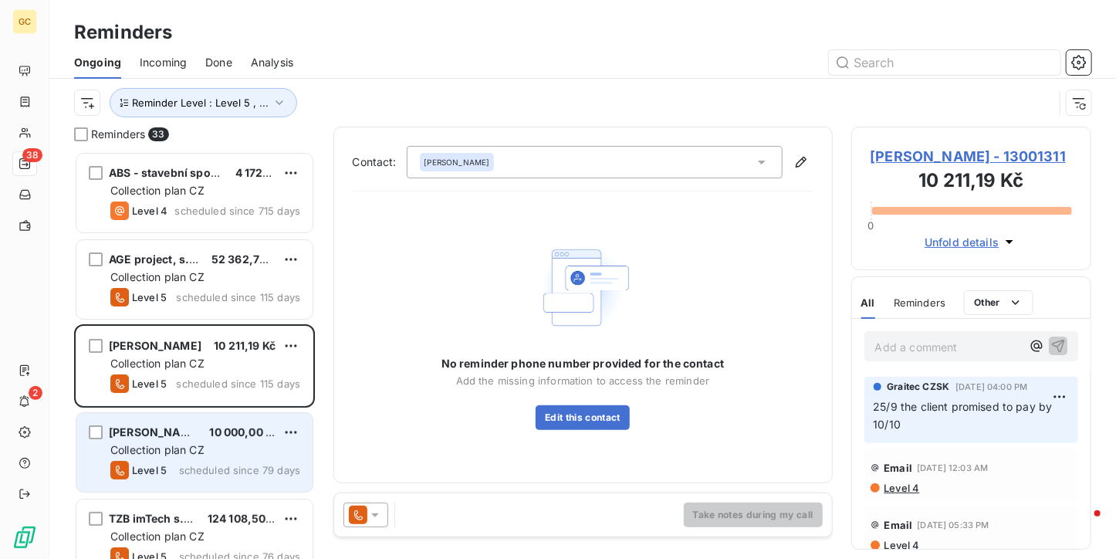
click at [250, 445] on div "Collection plan CZ" at bounding box center [205, 449] width 190 height 15
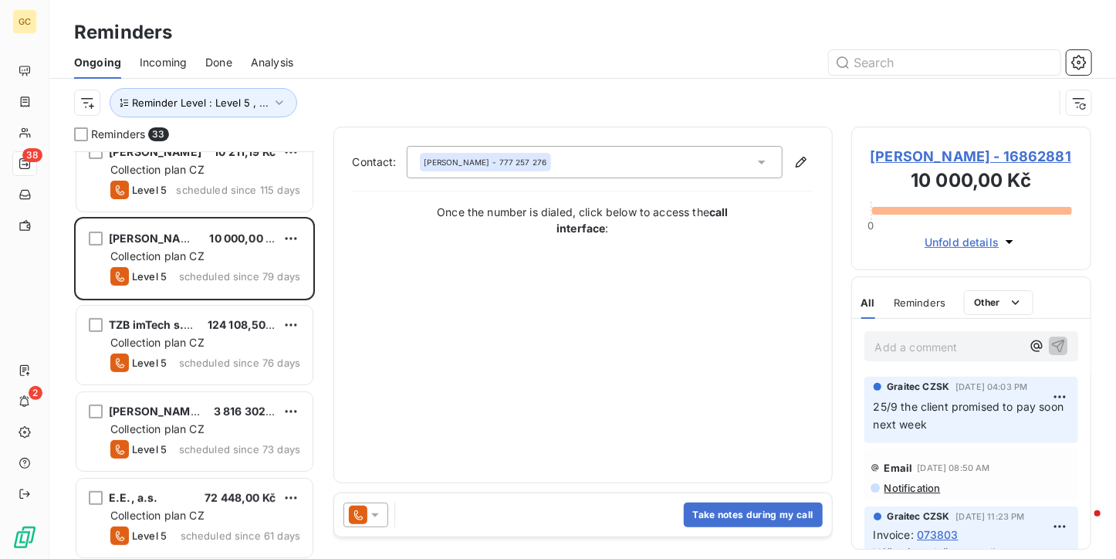
scroll to position [232, 0]
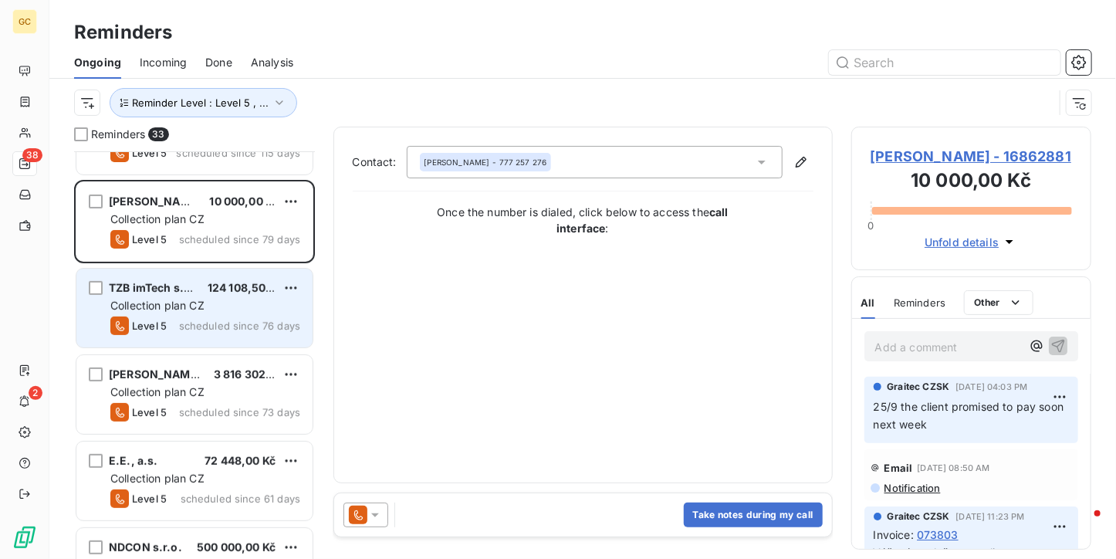
click at [197, 300] on span "Collection plan CZ" at bounding box center [157, 305] width 94 height 13
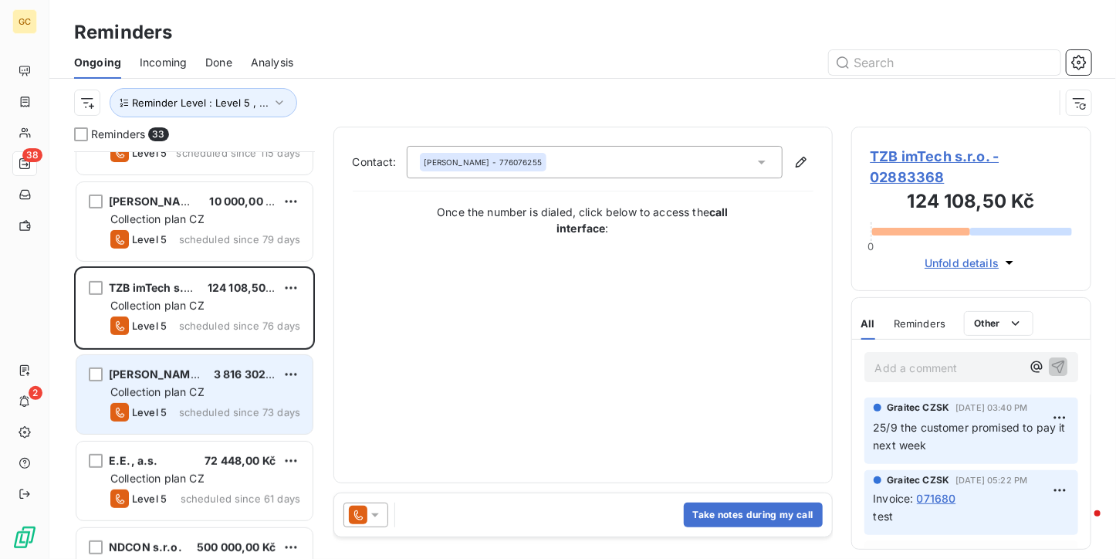
click at [198, 382] on div "[PERSON_NAME], s.r.o. 3 816 302,02 Kč Collection plan CZ Level 5 scheduled sinc…" at bounding box center [194, 394] width 236 height 79
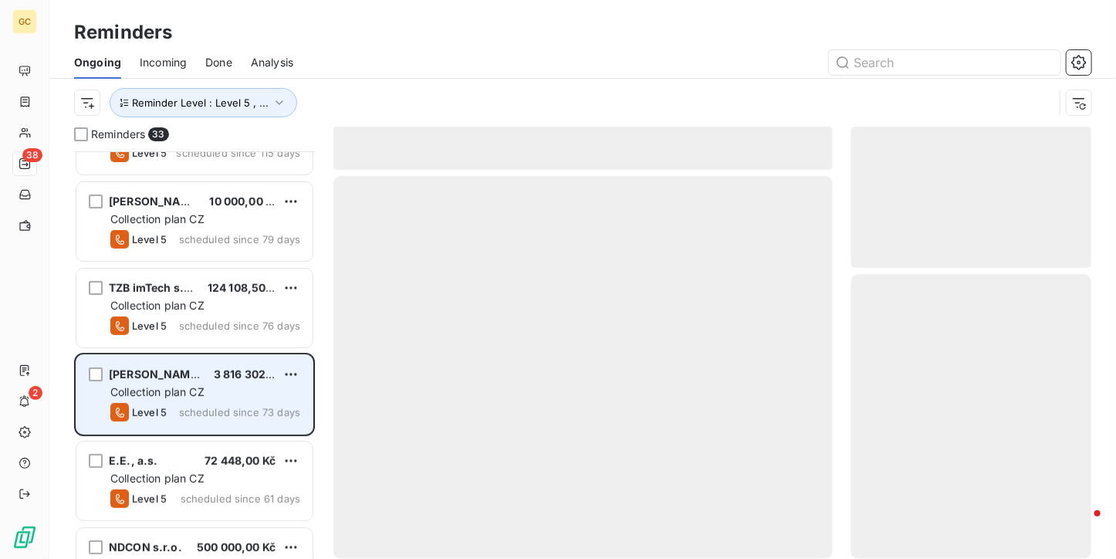
scroll to position [309, 0]
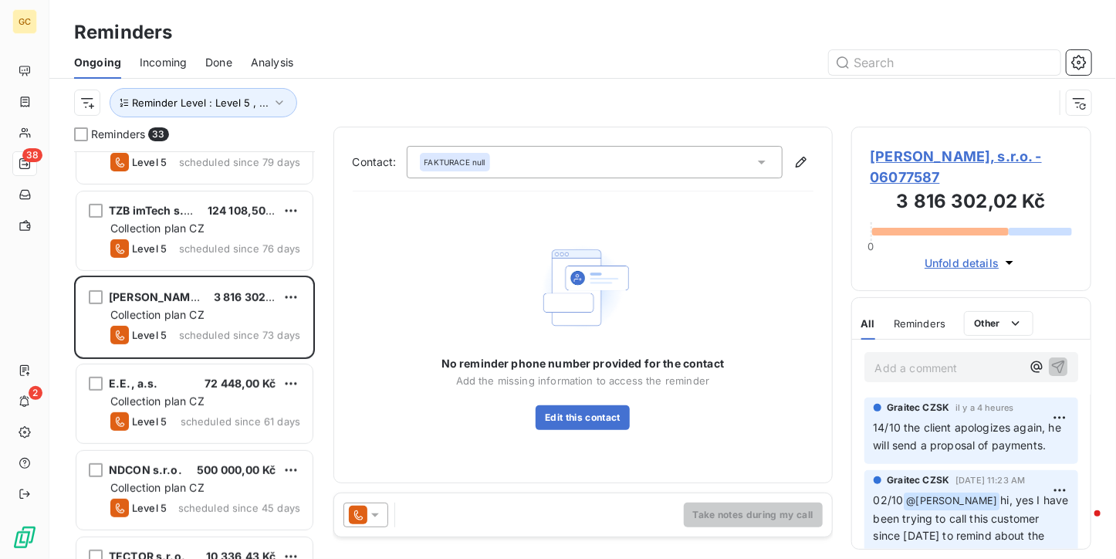
click at [200, 273] on div "TZB imTech s.r.o. 124 108,50 Kč Collection plan CZ Level 5 scheduled since 76 d…" at bounding box center [194, 232] width 241 height 86
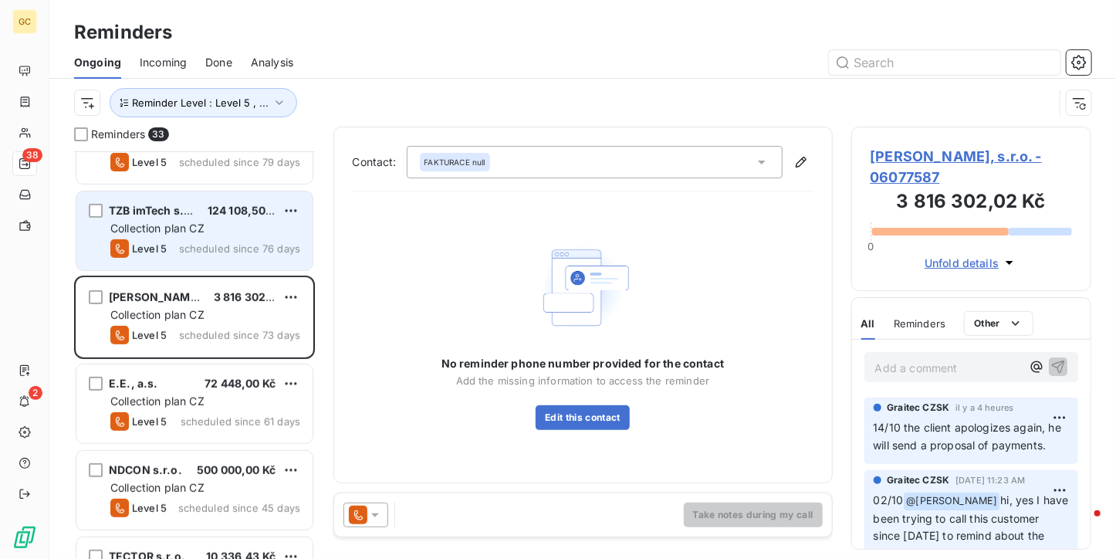
click at [200, 259] on div "TZB imTech s.r.o. 124 108,50 Kč Collection plan CZ Level 5 scheduled since 76 d…" at bounding box center [194, 230] width 236 height 79
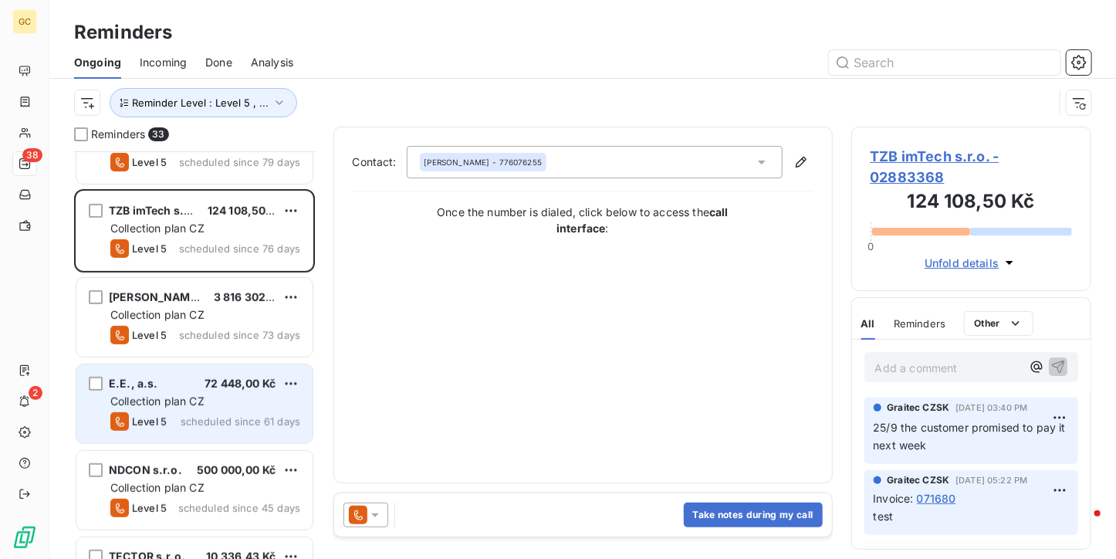
click at [192, 403] on span "Collection plan CZ" at bounding box center [157, 401] width 94 height 13
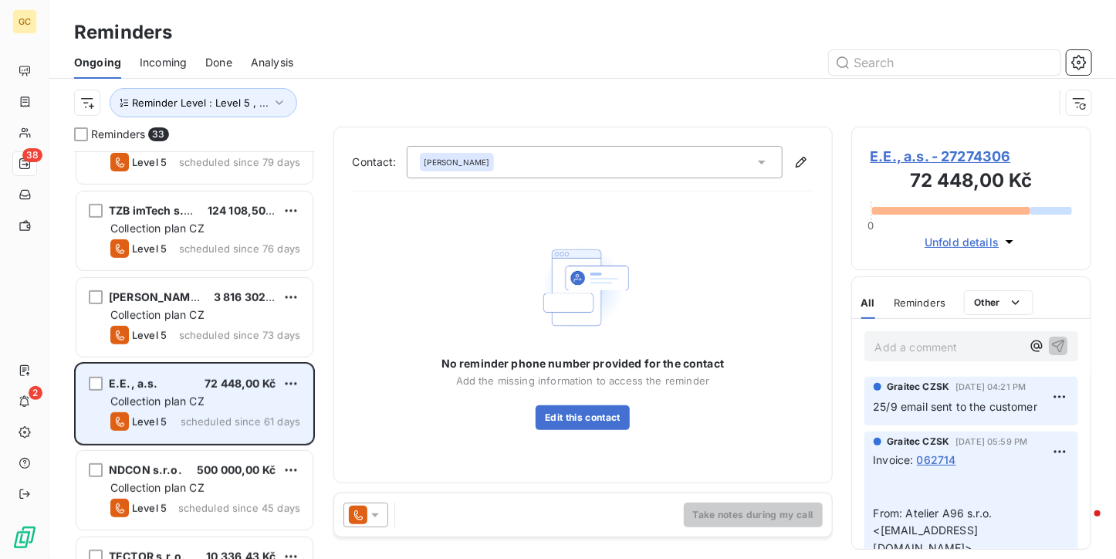
scroll to position [463, 0]
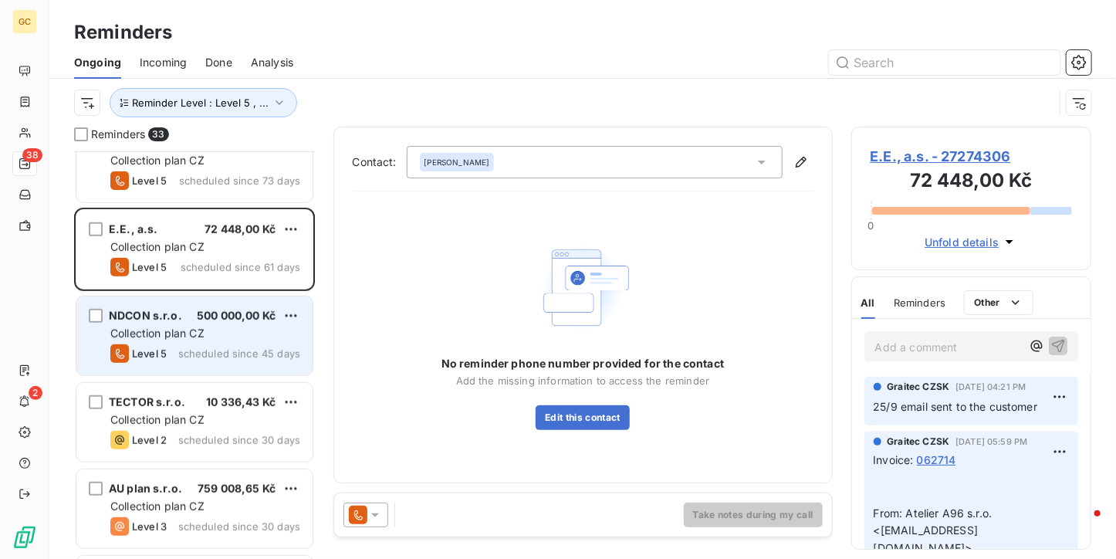
click at [208, 352] on span "scheduled since 45 days" at bounding box center [239, 353] width 122 height 12
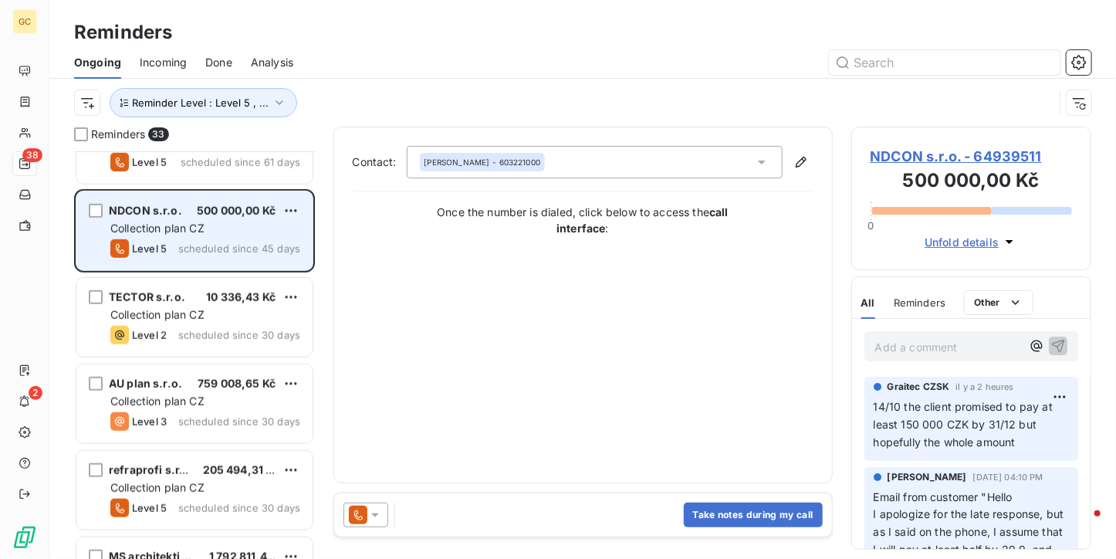
scroll to position [540, 0]
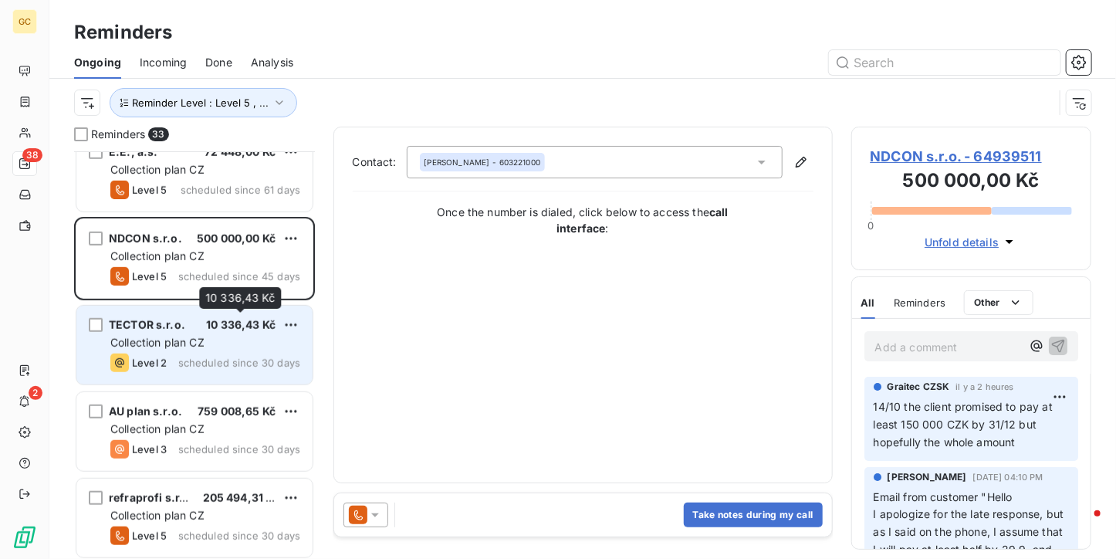
click at [222, 327] on span "10 336,43 Kč" at bounding box center [240, 324] width 69 height 13
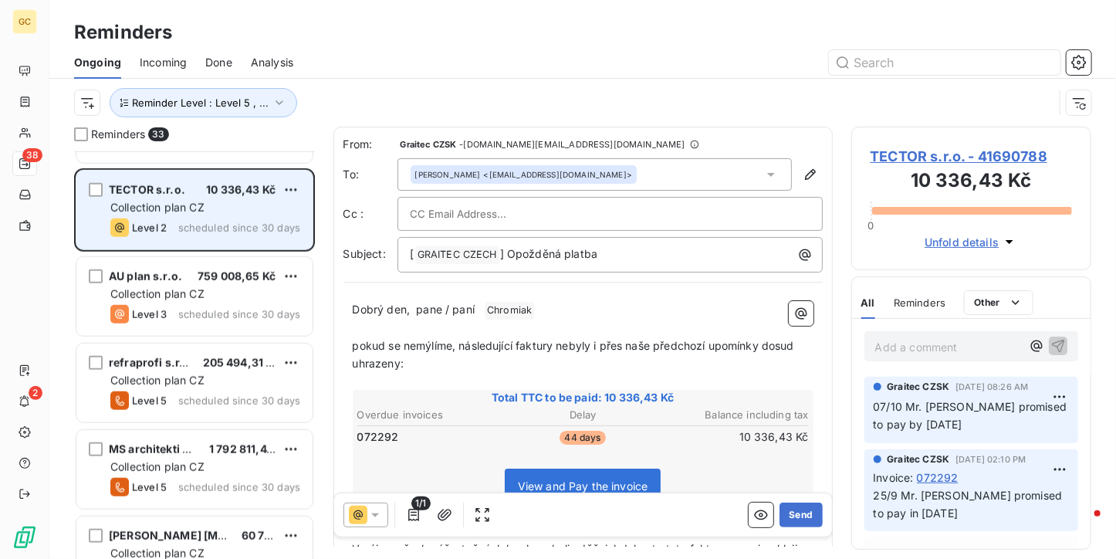
scroll to position [695, 0]
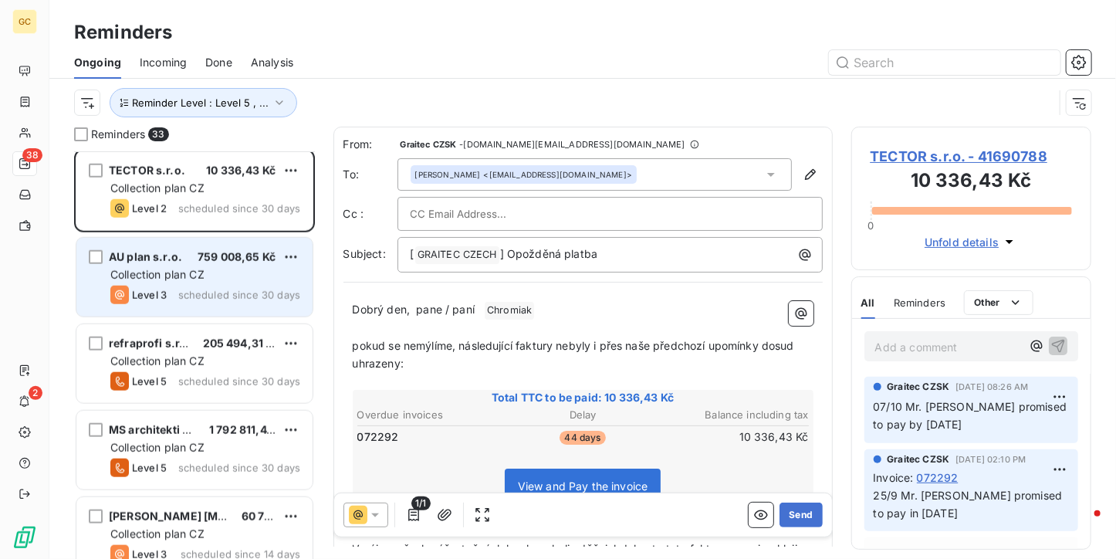
click at [217, 303] on div "AU plan s.r.o. 759 008,65 Kč Collection plan CZ Level 3 scheduled since 30 days" at bounding box center [194, 277] width 236 height 79
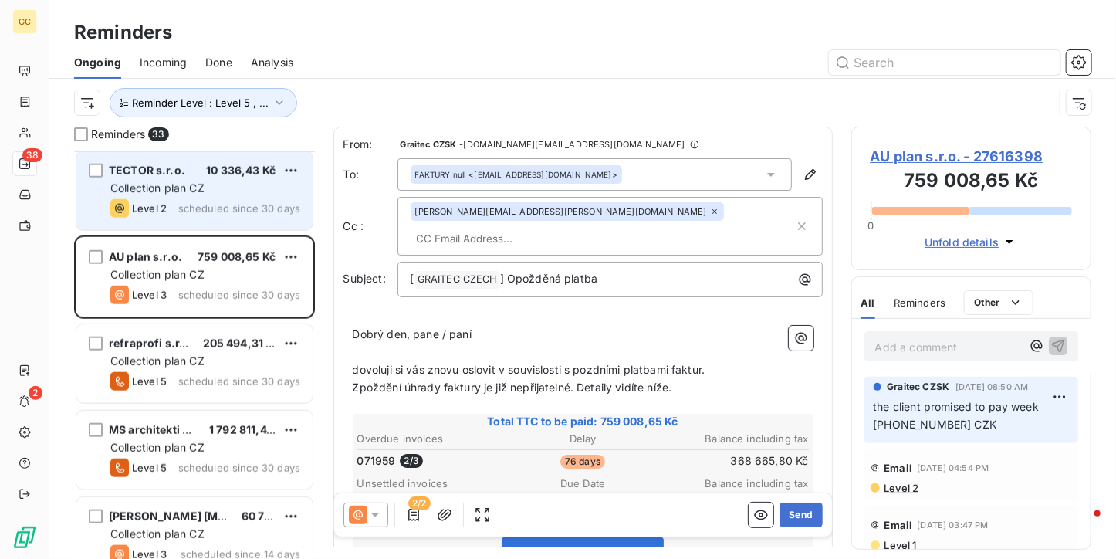
click at [215, 205] on span "scheduled since 30 days" at bounding box center [239, 208] width 122 height 12
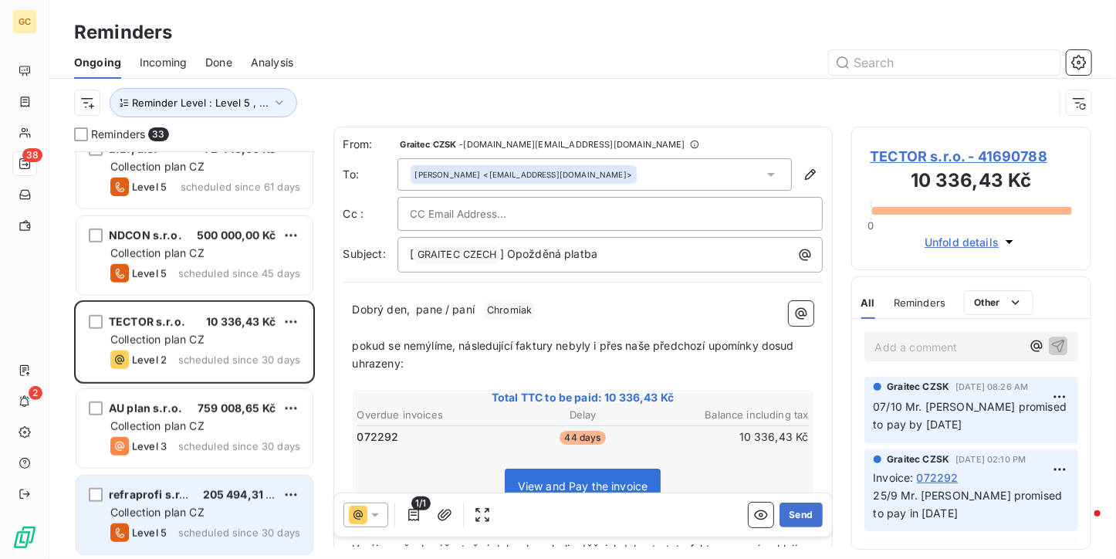
scroll to position [540, 0]
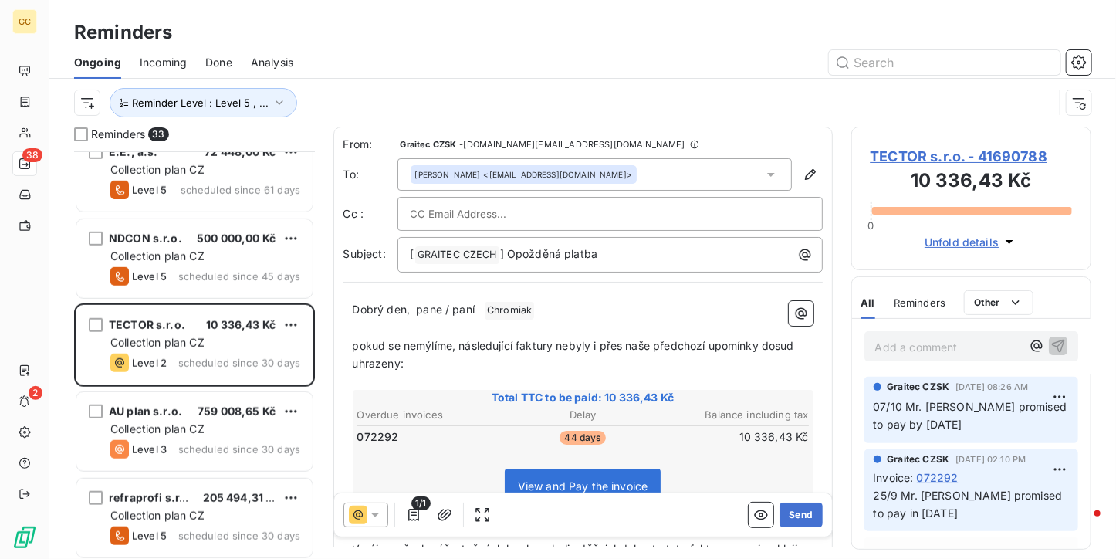
click at [892, 154] on span "TECTOR s.r.o. - 41690788" at bounding box center [972, 156] width 202 height 21
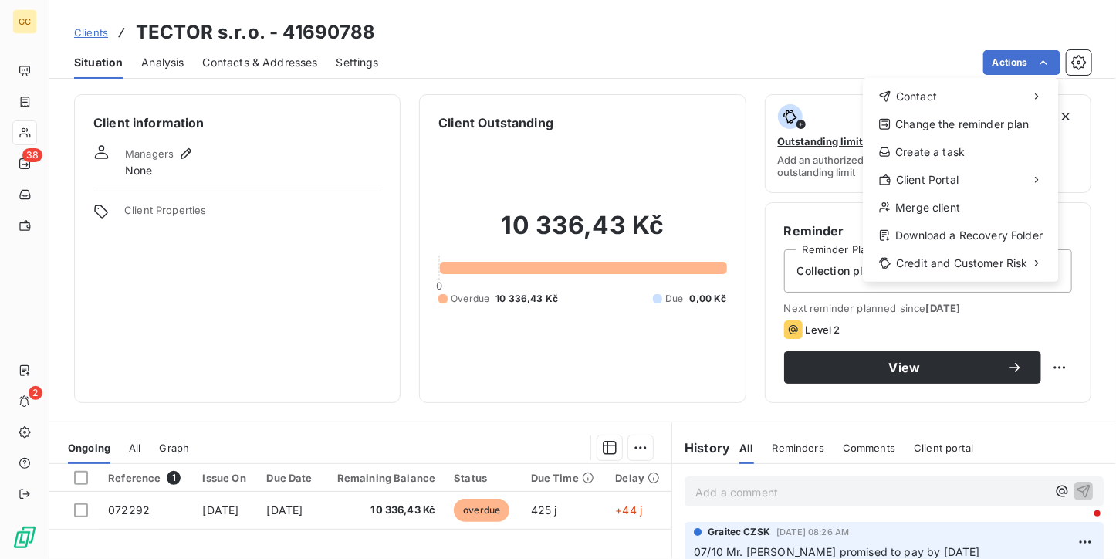
click at [798, 58] on html "GC 38 2 Clients TECTOR s.r.o. - 41690788 Situation Analysis Contacts & Addresse…" at bounding box center [558, 279] width 1116 height 559
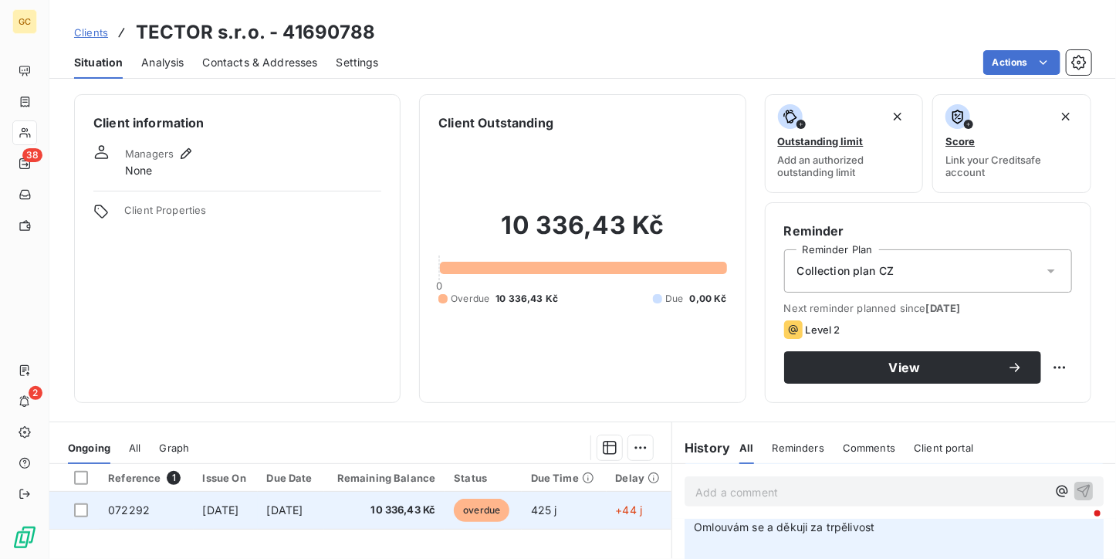
click at [445, 519] on td "10 336,43 Kč" at bounding box center [384, 510] width 121 height 37
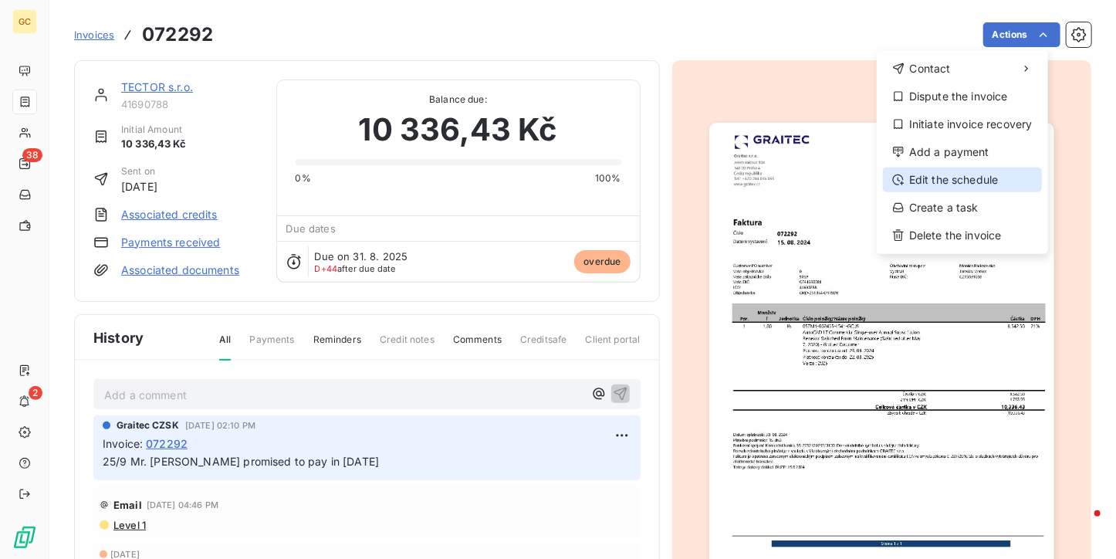
click at [990, 178] on div "Edit the schedule" at bounding box center [962, 180] width 159 height 25
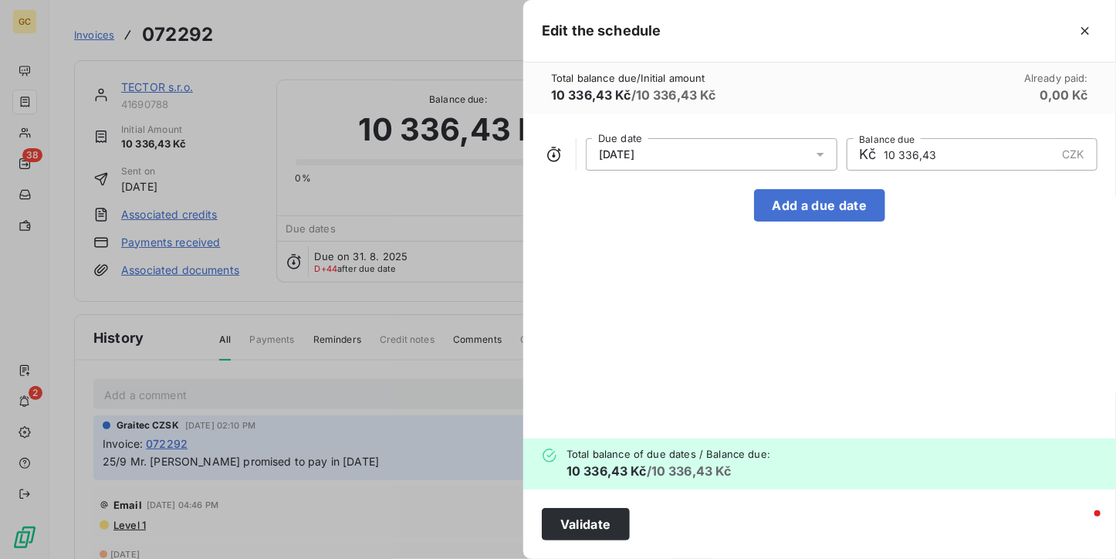
click at [365, 147] on div at bounding box center [558, 279] width 1116 height 559
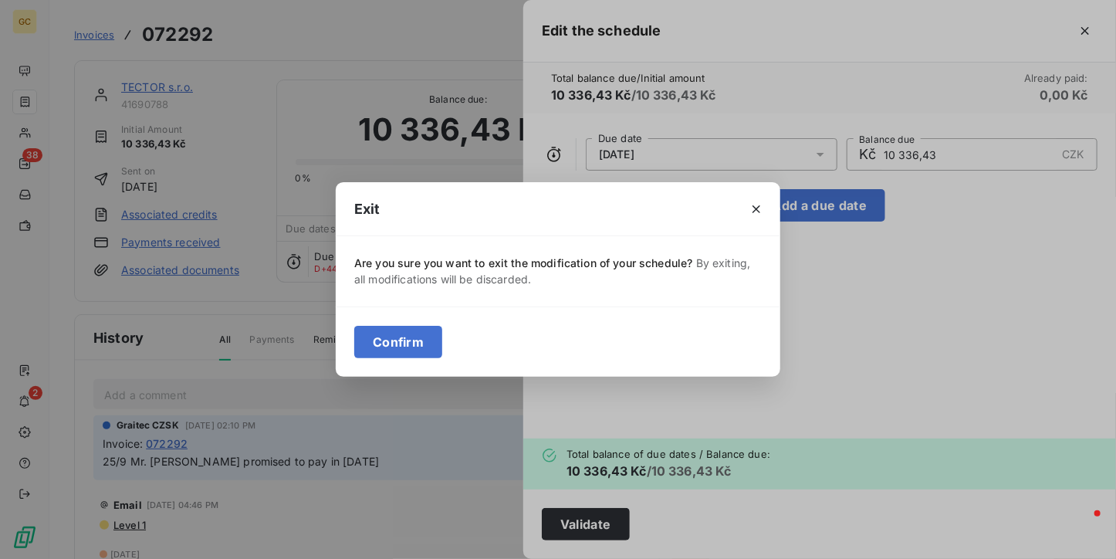
click at [445, 327] on div "Confirm" at bounding box center [558, 341] width 445 height 70
click at [421, 343] on button "Confirm" at bounding box center [398, 342] width 88 height 32
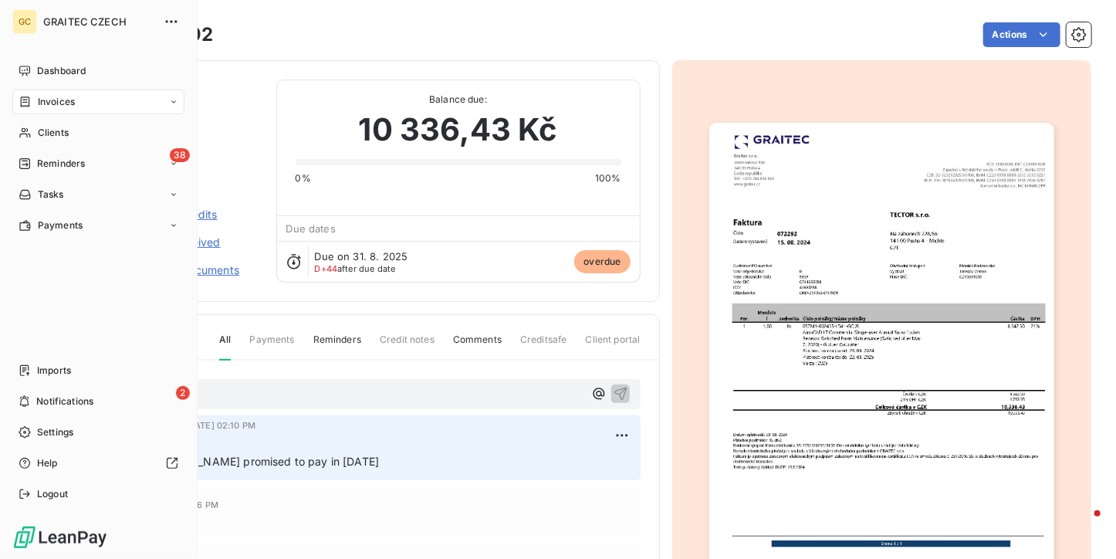
click at [57, 177] on nav "Dashboard Invoices Clients 38 Reminders Tasks Payments" at bounding box center [98, 148] width 172 height 179
click at [59, 169] on span "Reminders" at bounding box center [61, 164] width 48 height 14
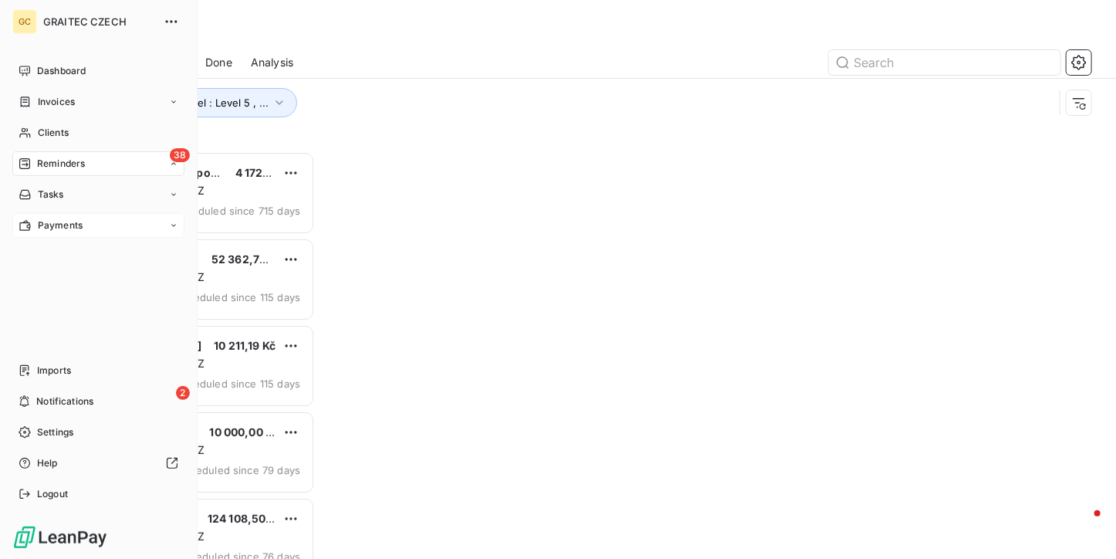
scroll to position [395, 229]
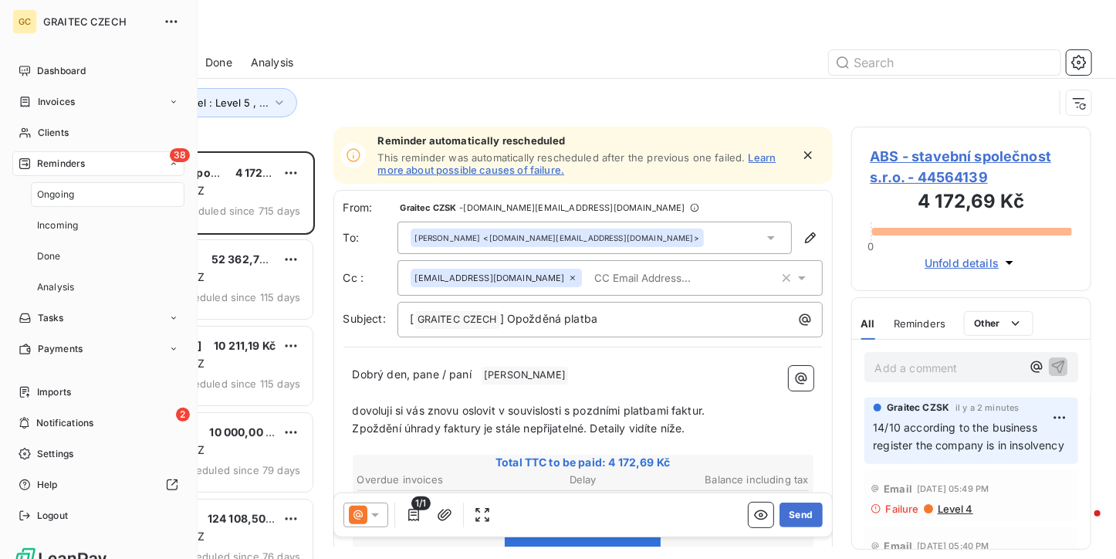
click at [89, 205] on div "Ongoing" at bounding box center [108, 194] width 154 height 25
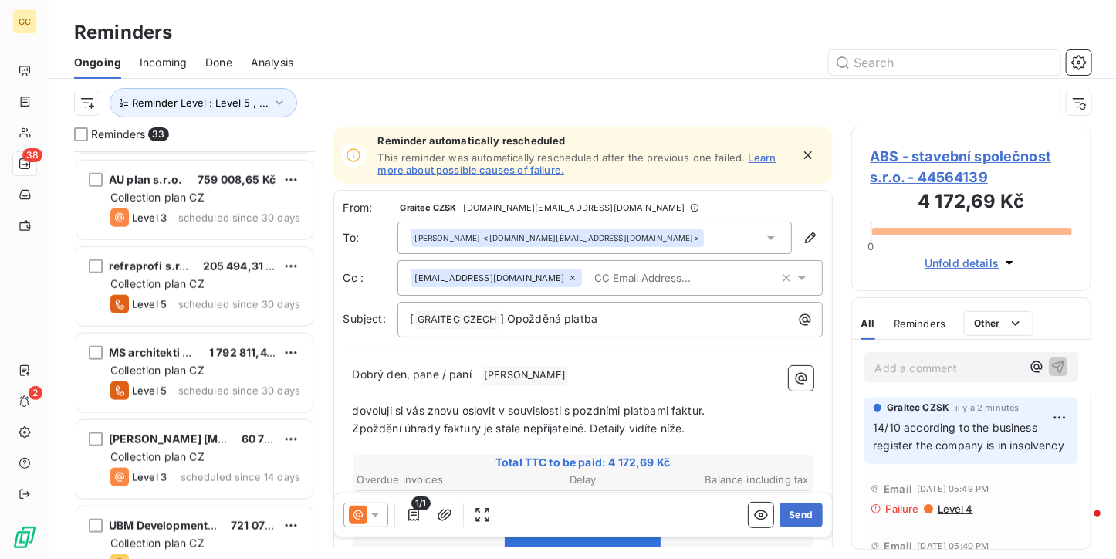
scroll to position [772, 0]
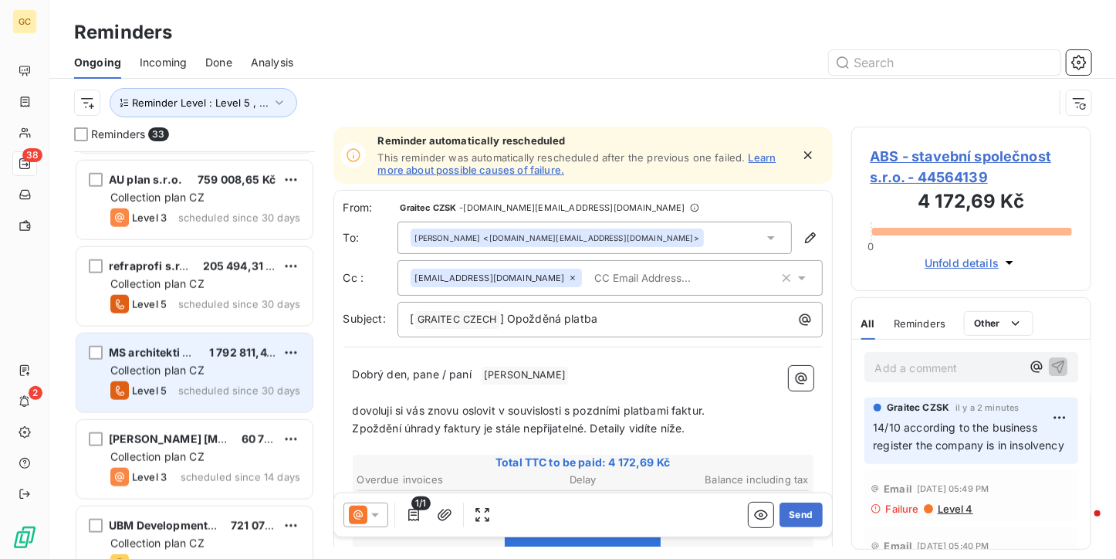
click at [211, 386] on span "scheduled since 30 days" at bounding box center [239, 390] width 122 height 12
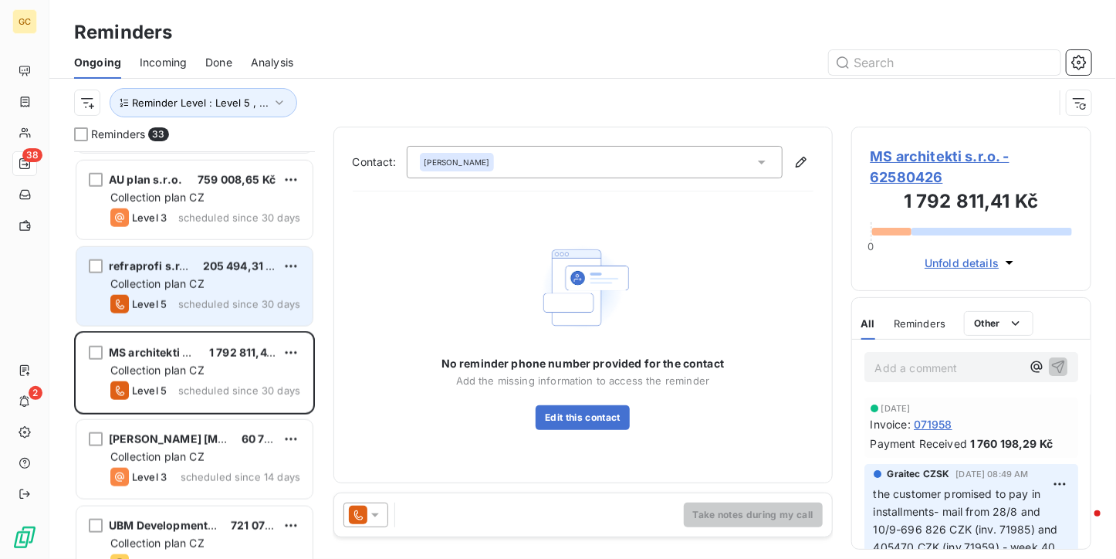
scroll to position [618, 0]
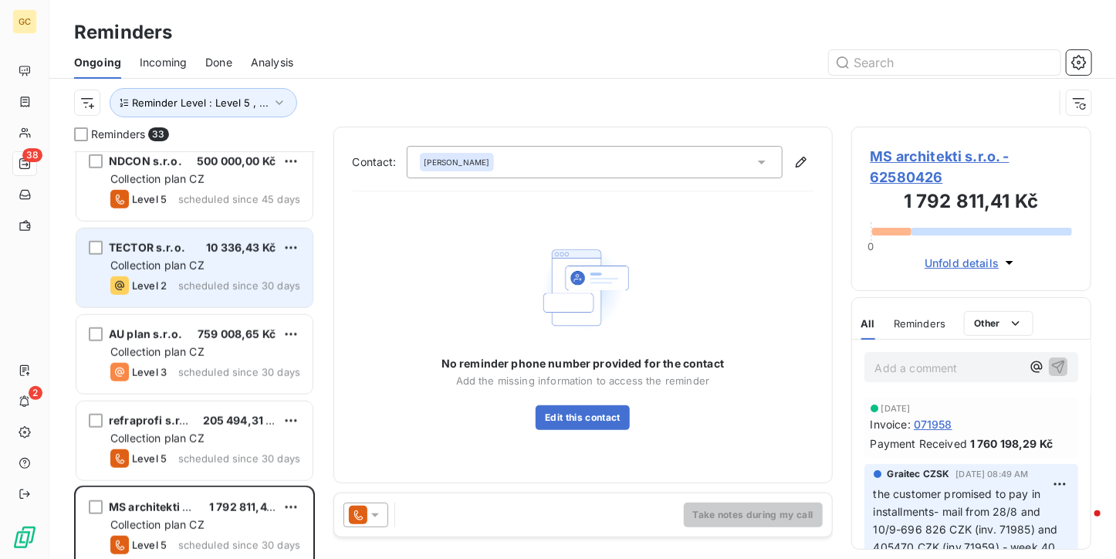
click at [204, 268] on span "Collection plan CZ" at bounding box center [157, 265] width 94 height 13
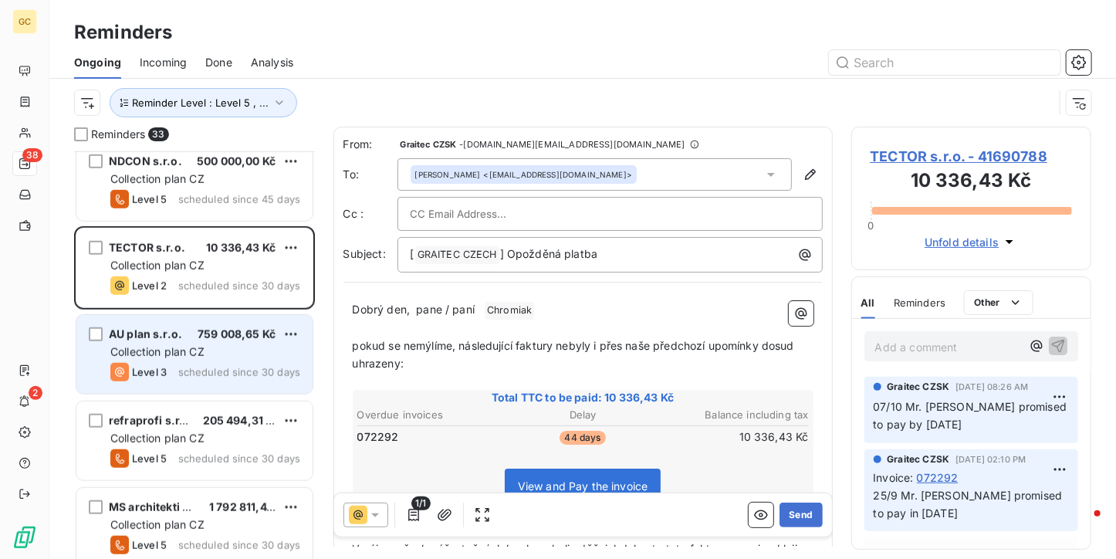
click at [187, 391] on div "AU plan s.r.o. 759 008,65 Kč Collection plan CZ Level 3 scheduled since 30 days" at bounding box center [194, 354] width 236 height 79
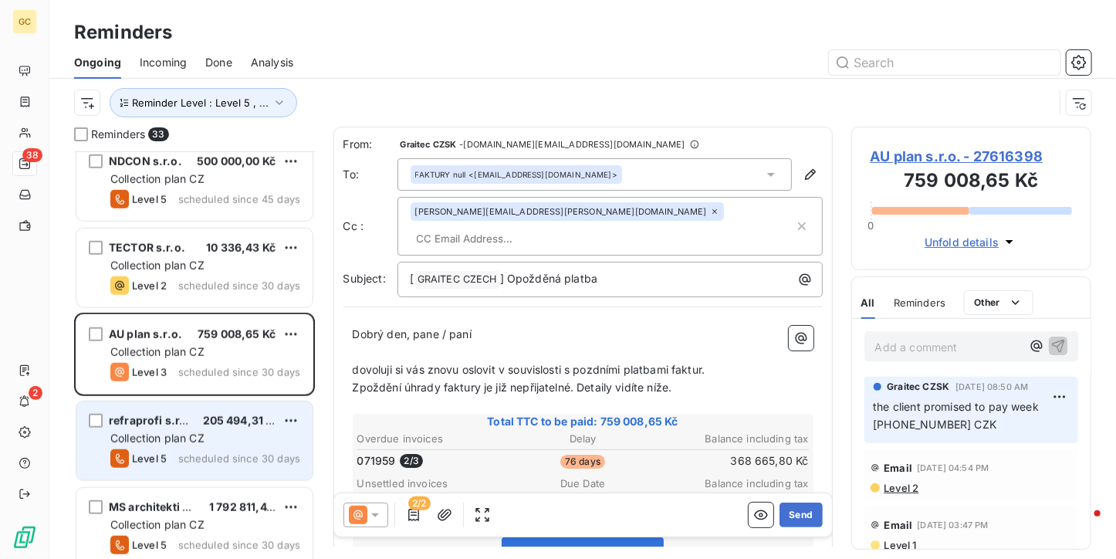
click at [195, 425] on div "refraprofi s.r.o. 205 494,31 Kč" at bounding box center [205, 421] width 190 height 14
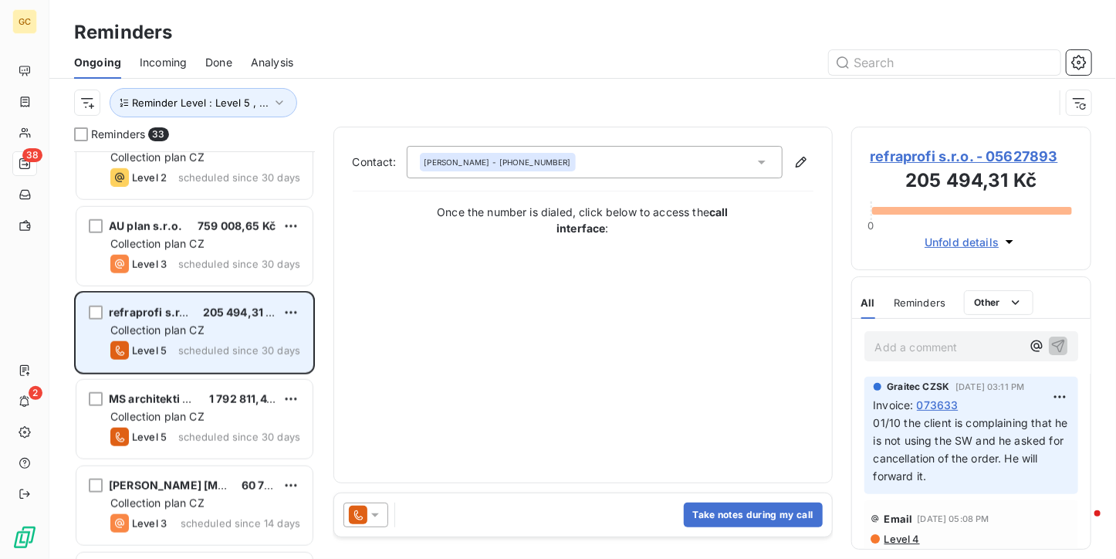
scroll to position [772, 0]
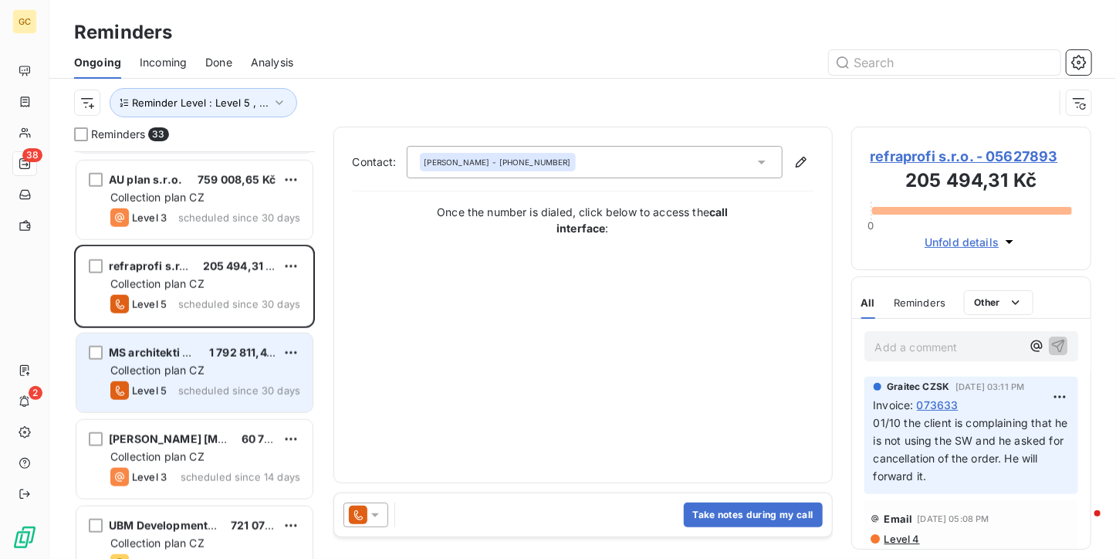
click at [207, 371] on div "Collection plan CZ" at bounding box center [205, 370] width 190 height 15
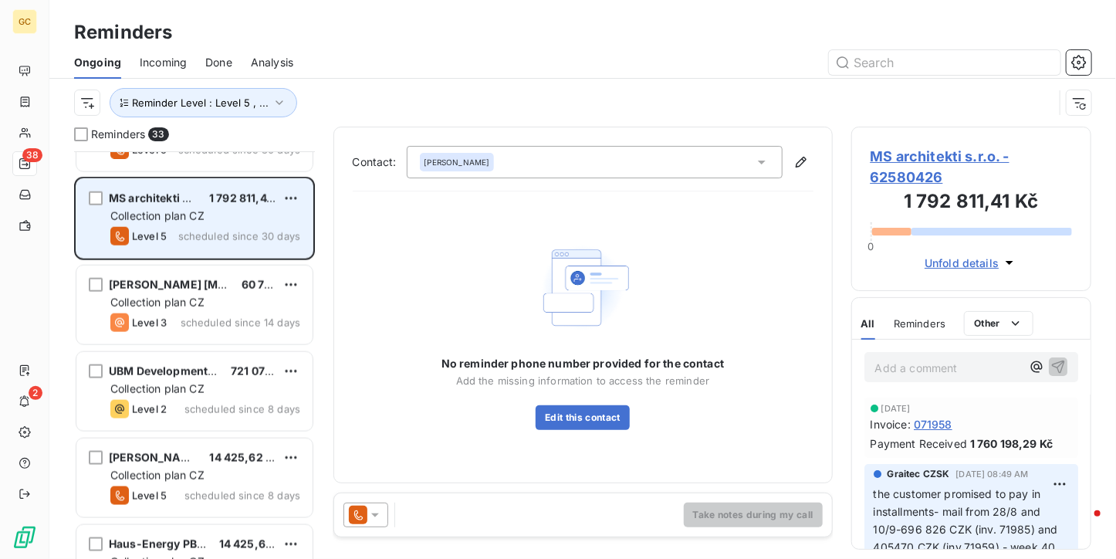
scroll to position [849, 0]
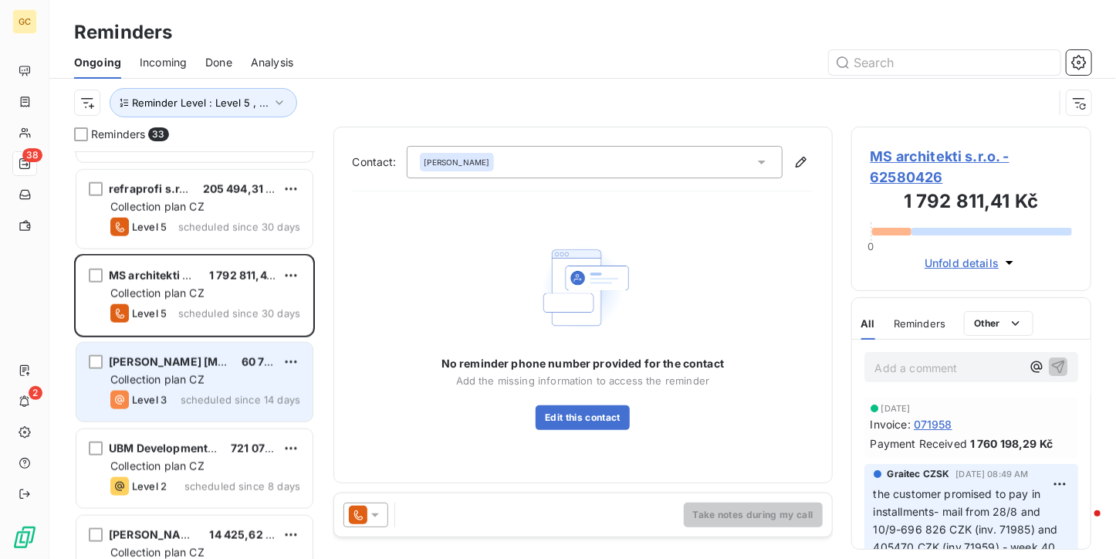
click at [225, 364] on div "[PERSON_NAME] [MEDICAL_DATA] TEAM s.r.o 60 796,59 Kč" at bounding box center [205, 362] width 190 height 14
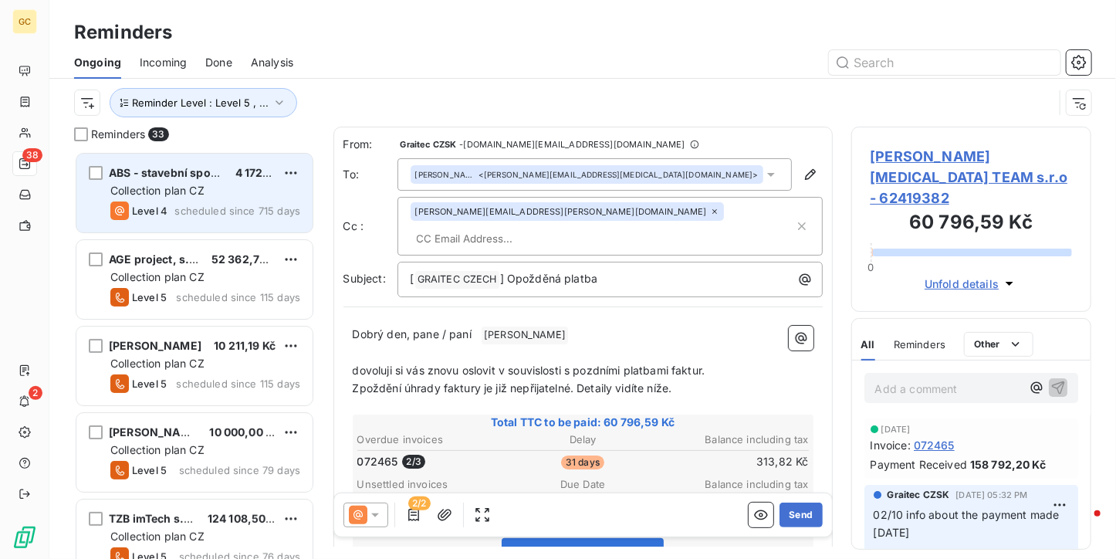
click at [224, 221] on div "ABS - stavební společnost s.r.o. 4 172,69 Kč Collection plan CZ Level 4 schedul…" at bounding box center [194, 193] width 236 height 79
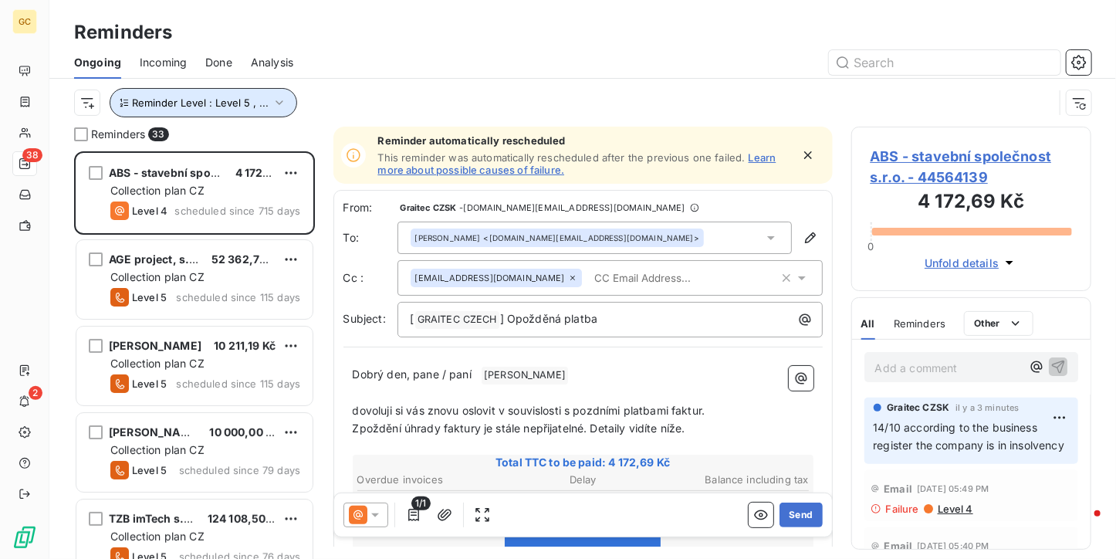
click at [266, 98] on button "Reminder Level : Level 5 , ..." at bounding box center [204, 102] width 188 height 29
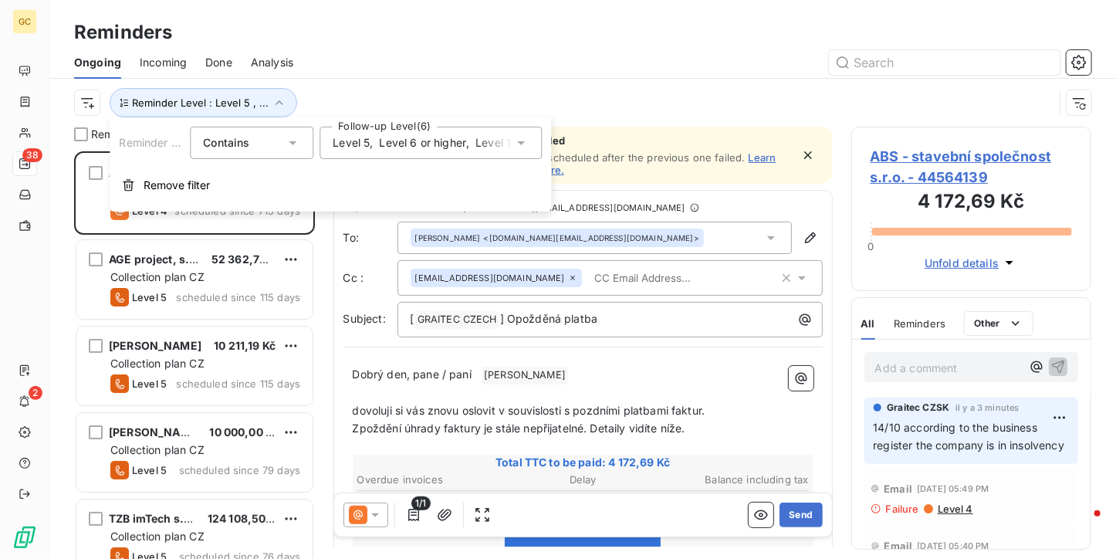
click at [516, 144] on icon at bounding box center [520, 142] width 15 height 15
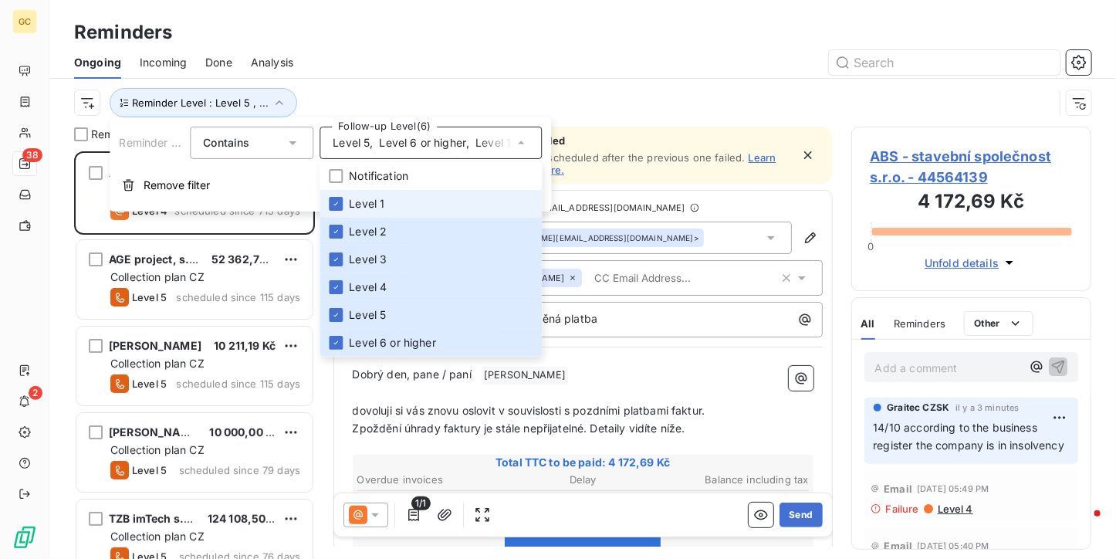
click at [463, 54] on div at bounding box center [702, 62] width 780 height 25
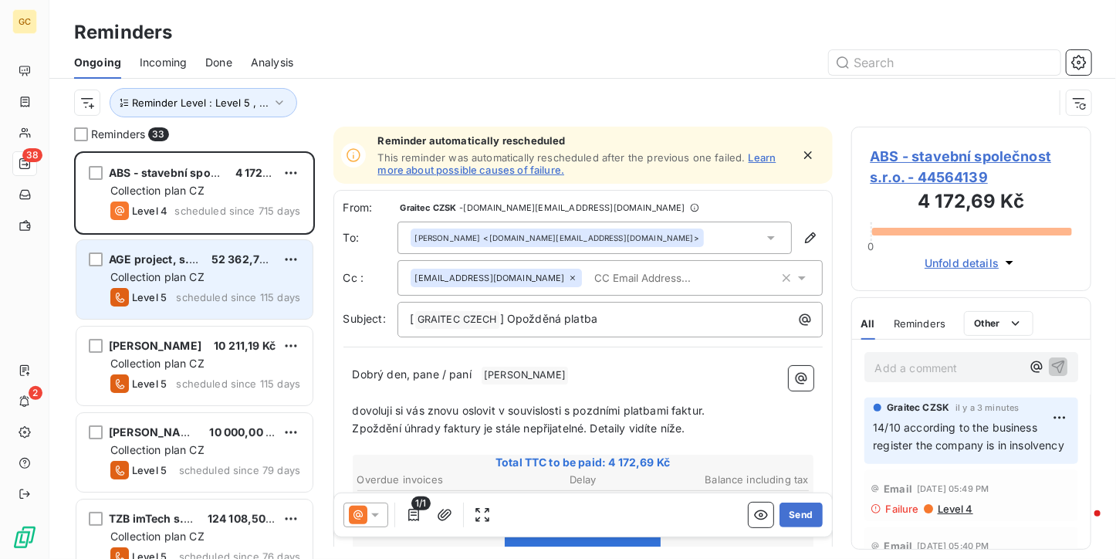
click at [235, 252] on div "52 362,75 Kč" at bounding box center [244, 259] width 64 height 15
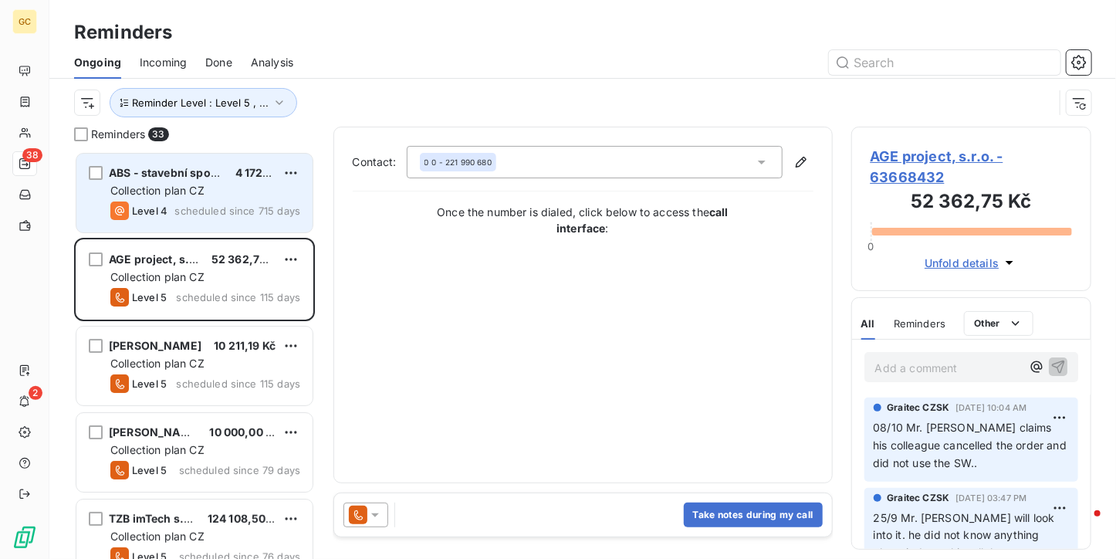
click at [246, 198] on div "Collection plan CZ" at bounding box center [205, 190] width 190 height 15
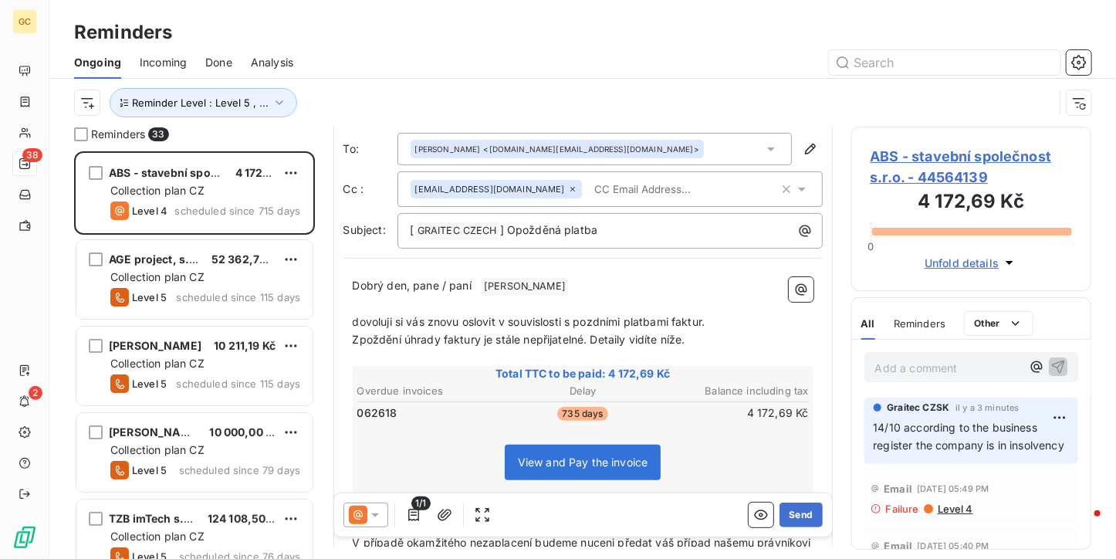
scroll to position [154, 0]
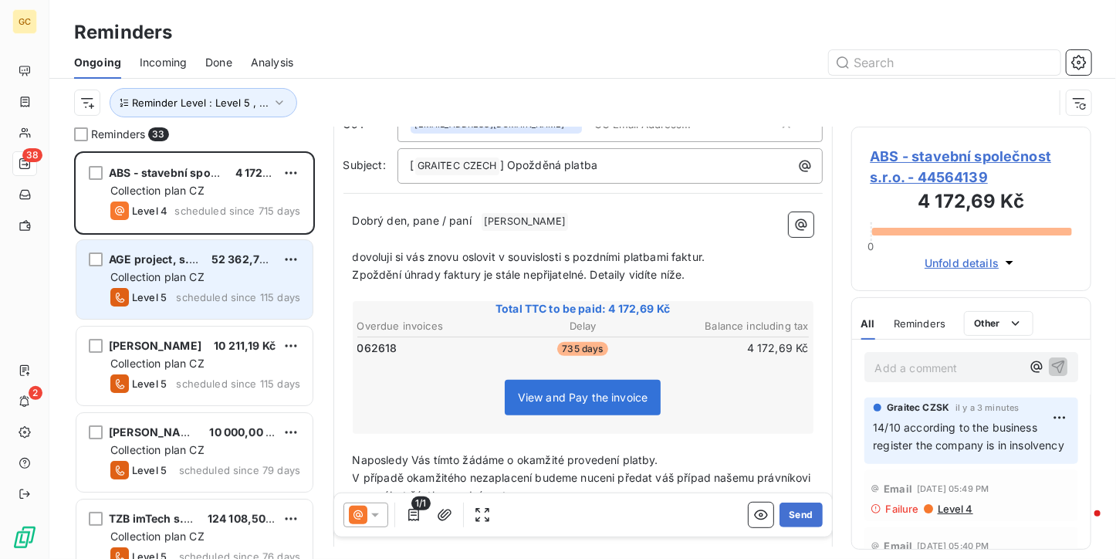
click at [203, 293] on span "scheduled since 115 days" at bounding box center [238, 297] width 124 height 12
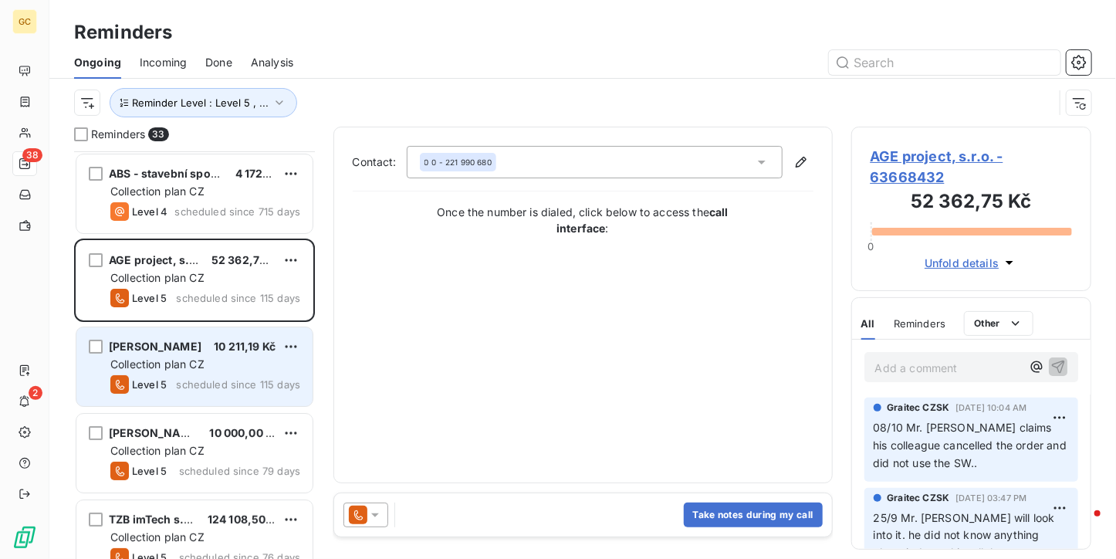
click at [233, 352] on div "10 211,19 Kč" at bounding box center [245, 346] width 62 height 15
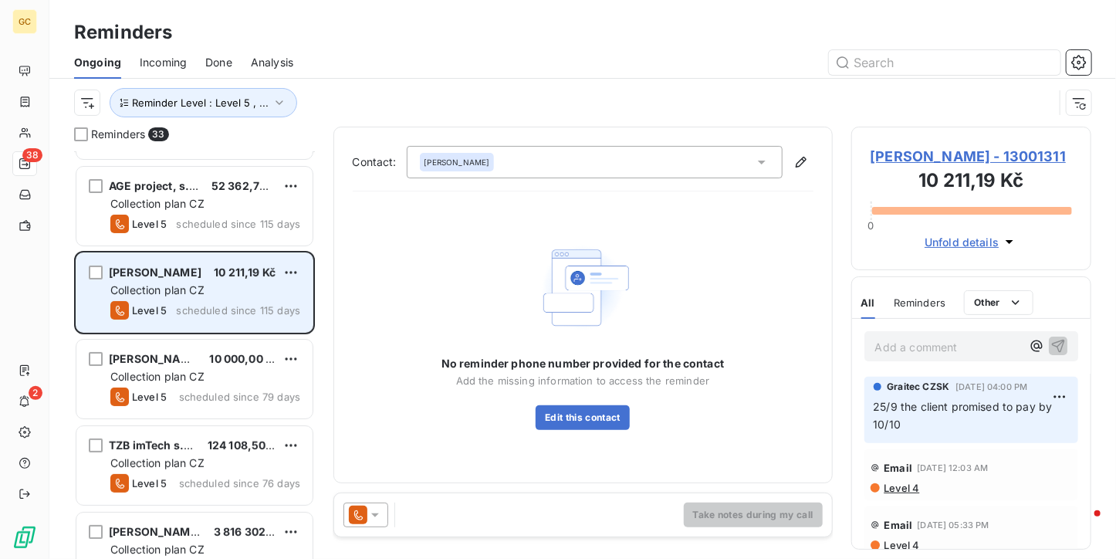
scroll to position [154, 0]
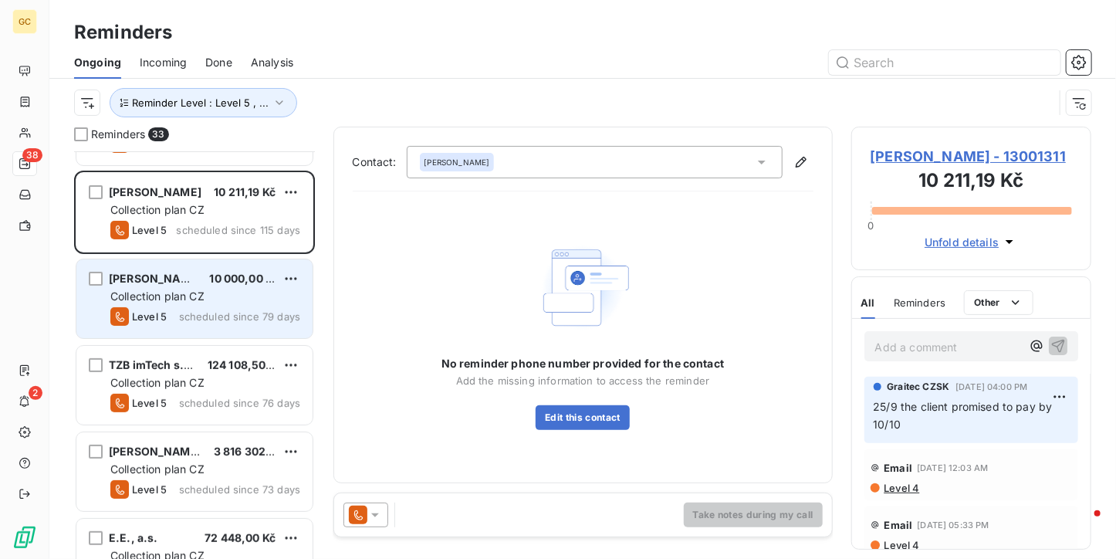
click at [235, 317] on span "scheduled since 79 days" at bounding box center [239, 316] width 121 height 12
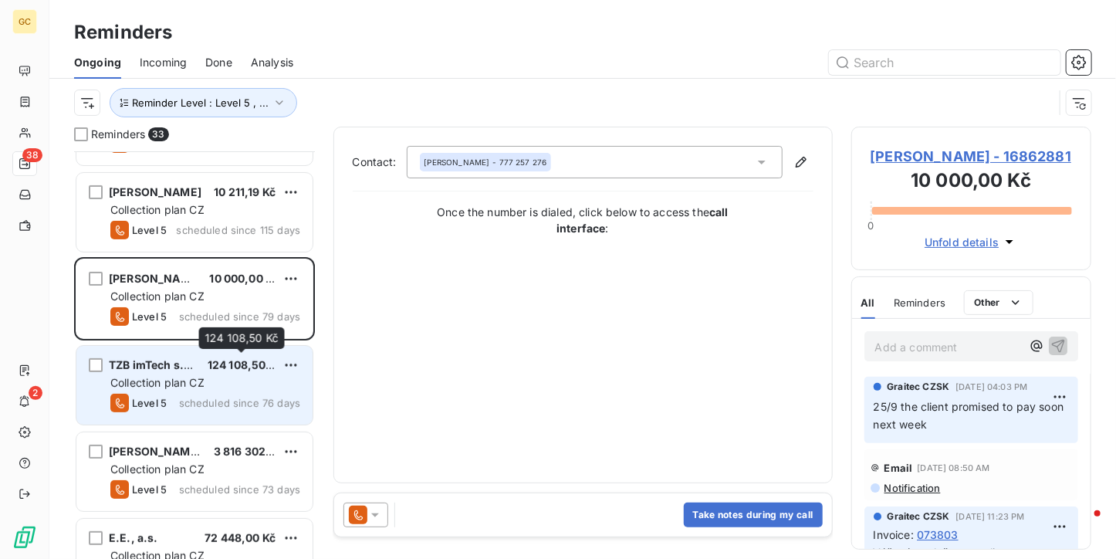
click at [235, 368] on span "124 108,50 Kč" at bounding box center [245, 364] width 74 height 13
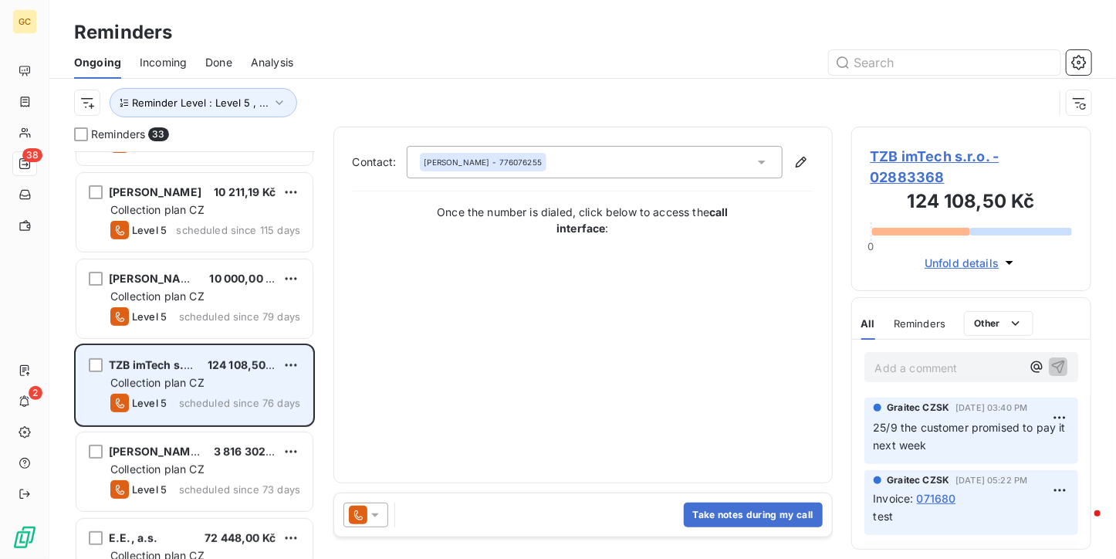
scroll to position [232, 0]
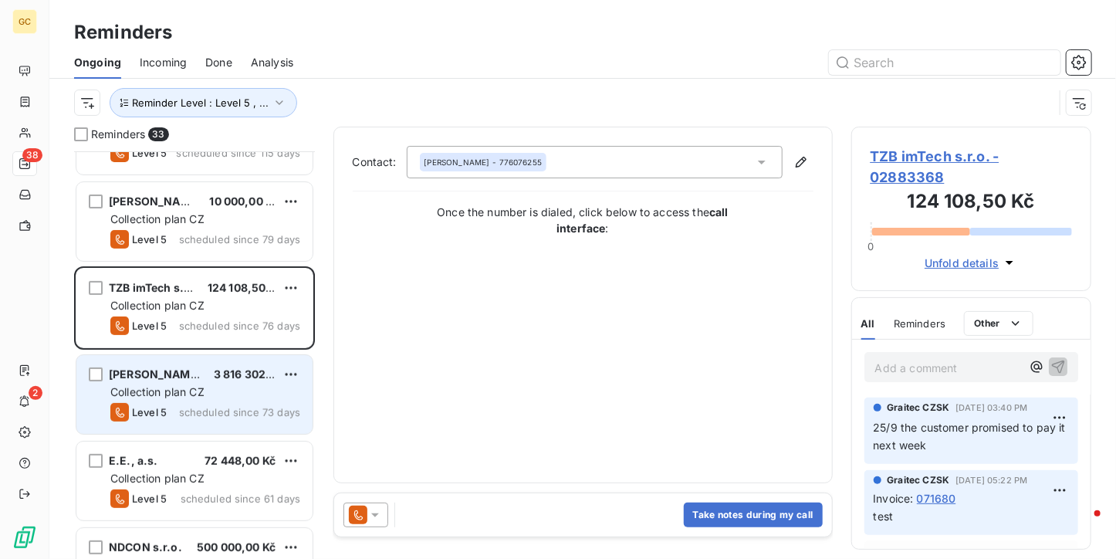
click at [235, 384] on div "Collection plan CZ" at bounding box center [205, 391] width 190 height 15
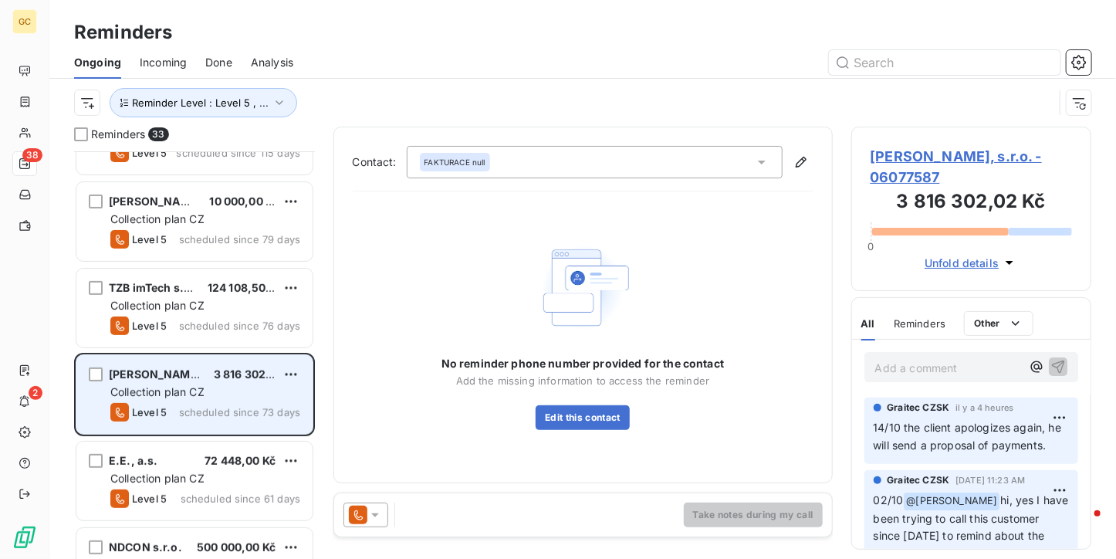
scroll to position [386, 0]
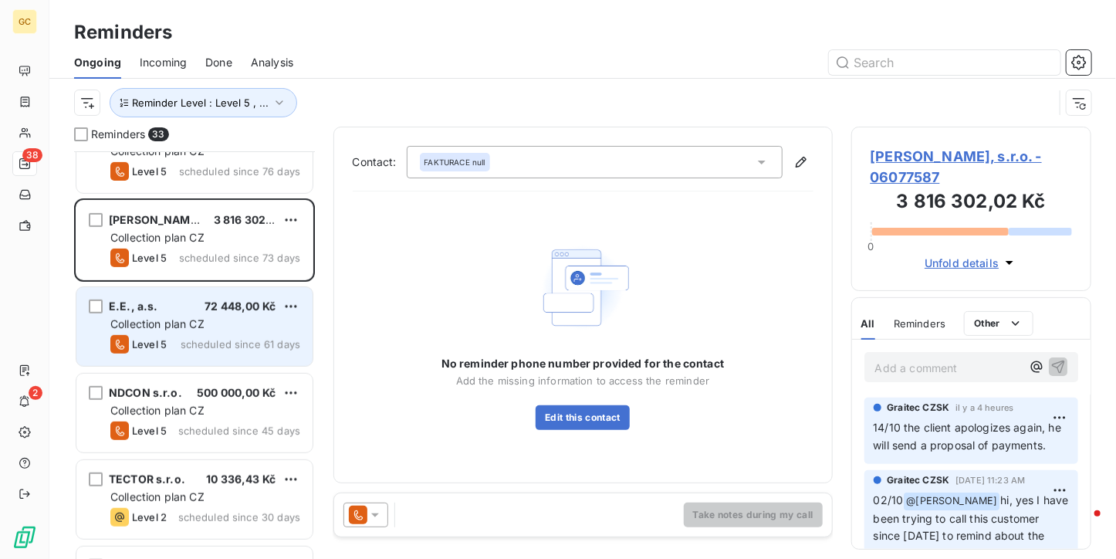
click at [244, 336] on div "Level 5 scheduled since 61 days" at bounding box center [205, 344] width 190 height 19
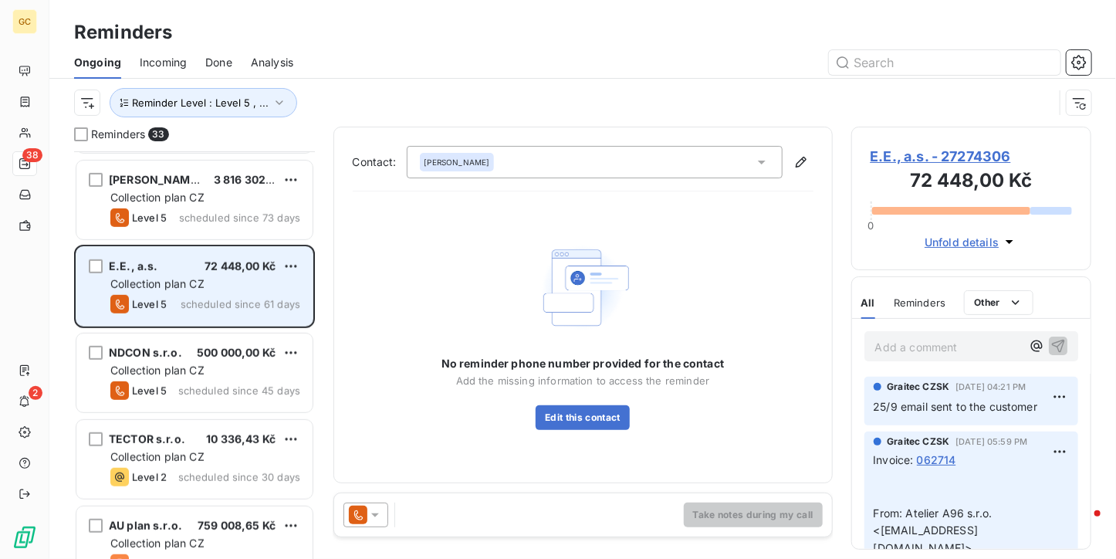
scroll to position [463, 0]
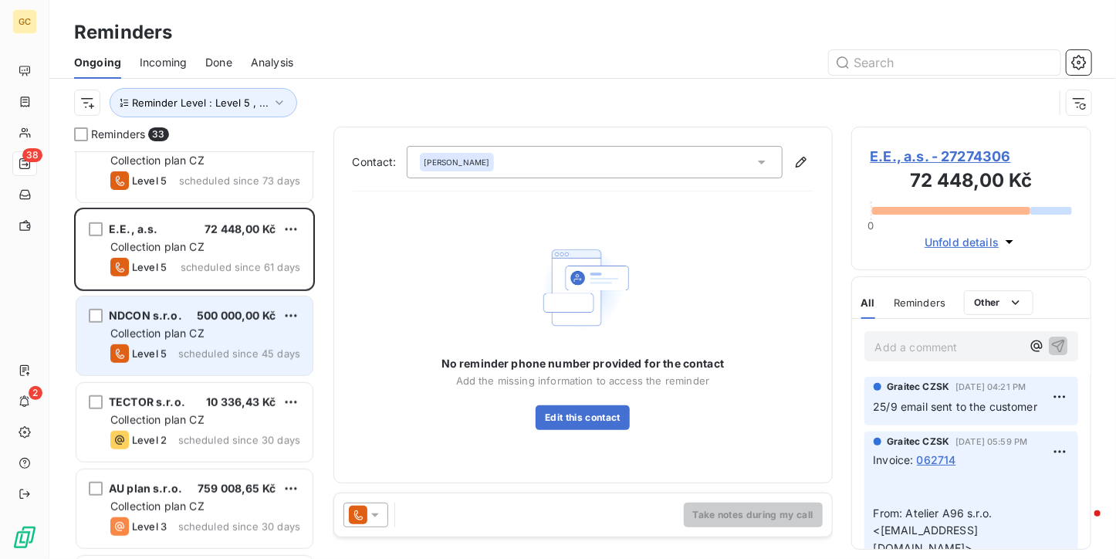
click at [244, 313] on span "500 000,00 Kč" at bounding box center [236, 315] width 79 height 13
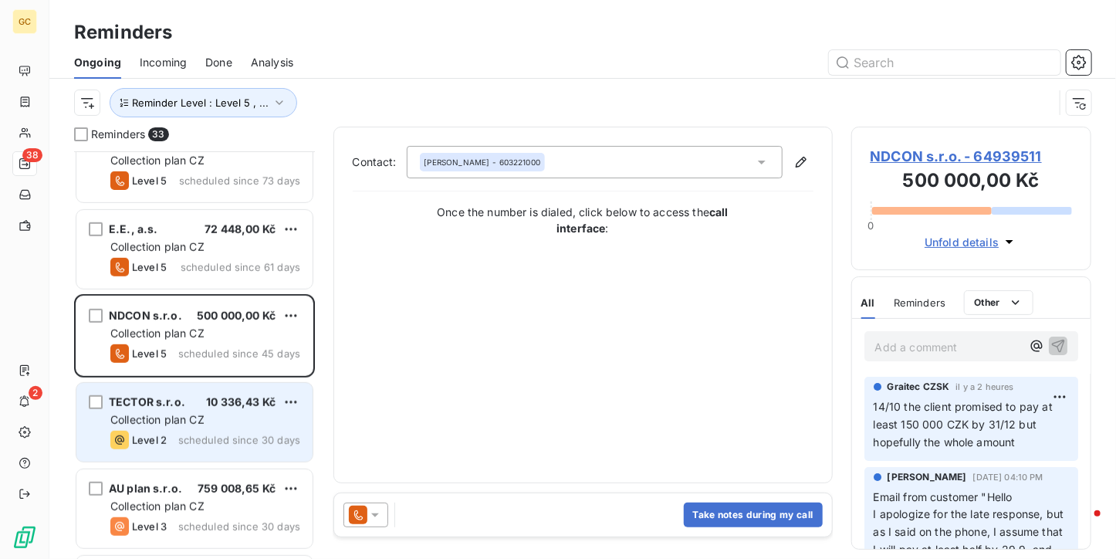
click at [240, 435] on span "scheduled since 30 days" at bounding box center [239, 440] width 122 height 12
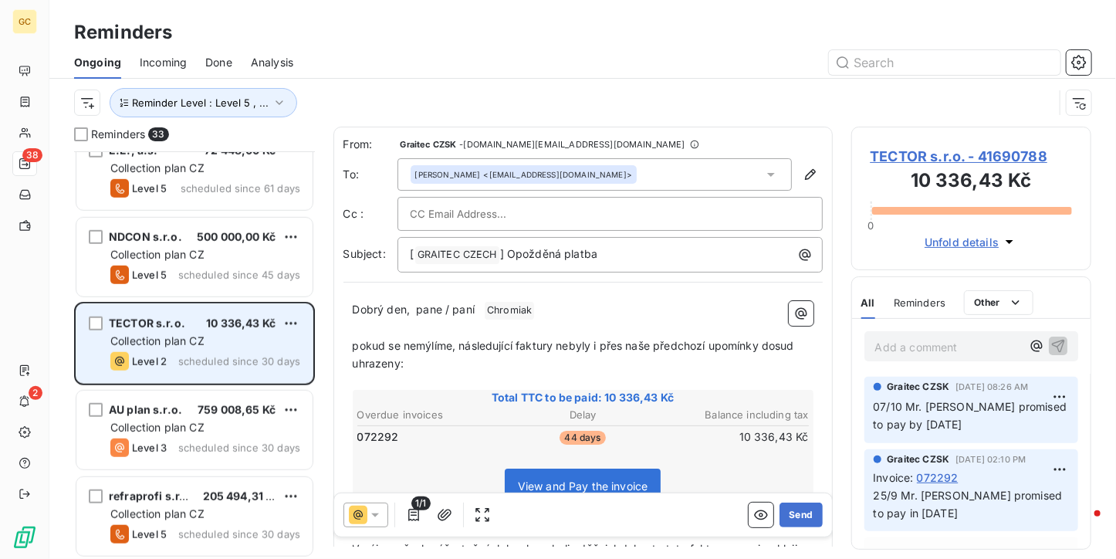
scroll to position [618, 0]
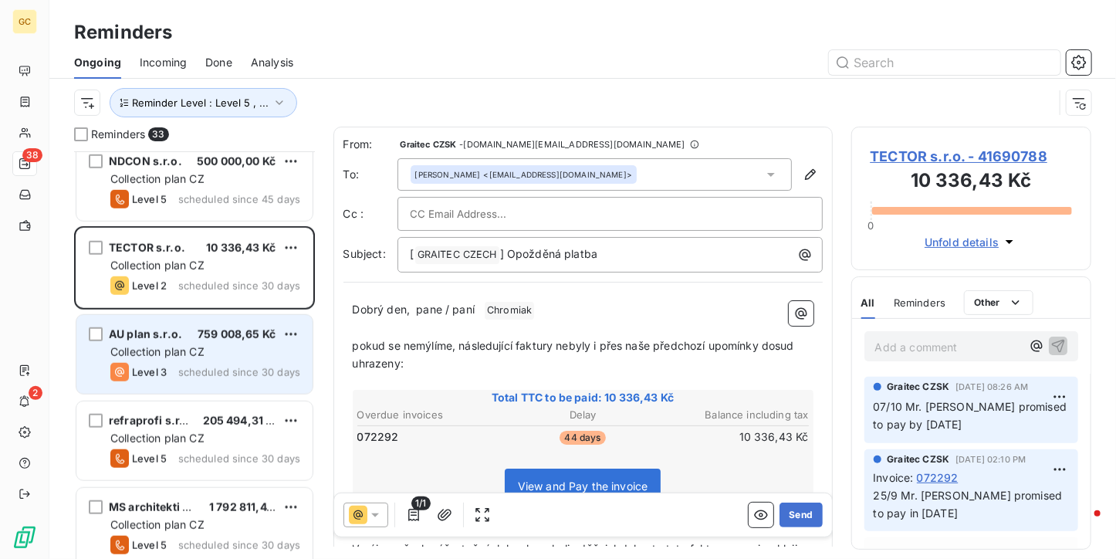
click at [230, 384] on div "AU plan s.r.o. 759 008,65 Kč Collection plan CZ Level 3 scheduled since 30 days" at bounding box center [194, 354] width 236 height 79
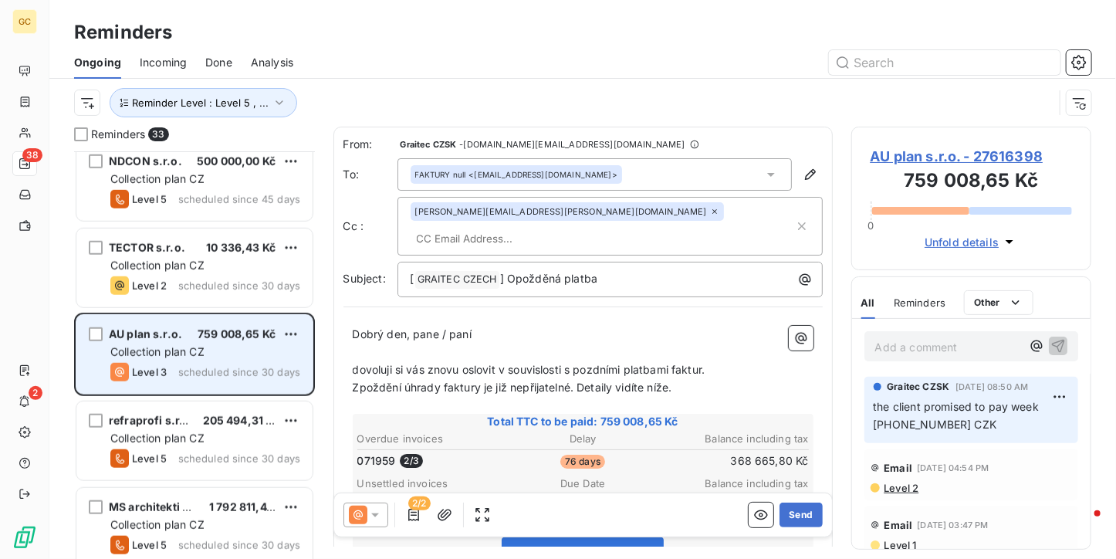
scroll to position [695, 0]
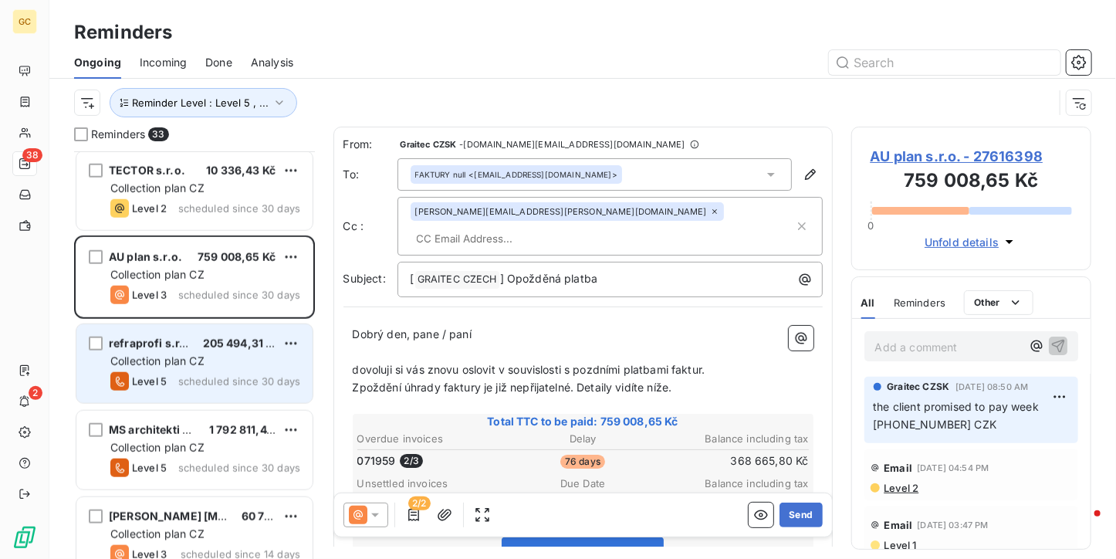
click at [225, 327] on div "refraprofi s.r.o. 205 494,31 Kč Collection plan CZ Level 5 scheduled since 30 d…" at bounding box center [194, 363] width 236 height 79
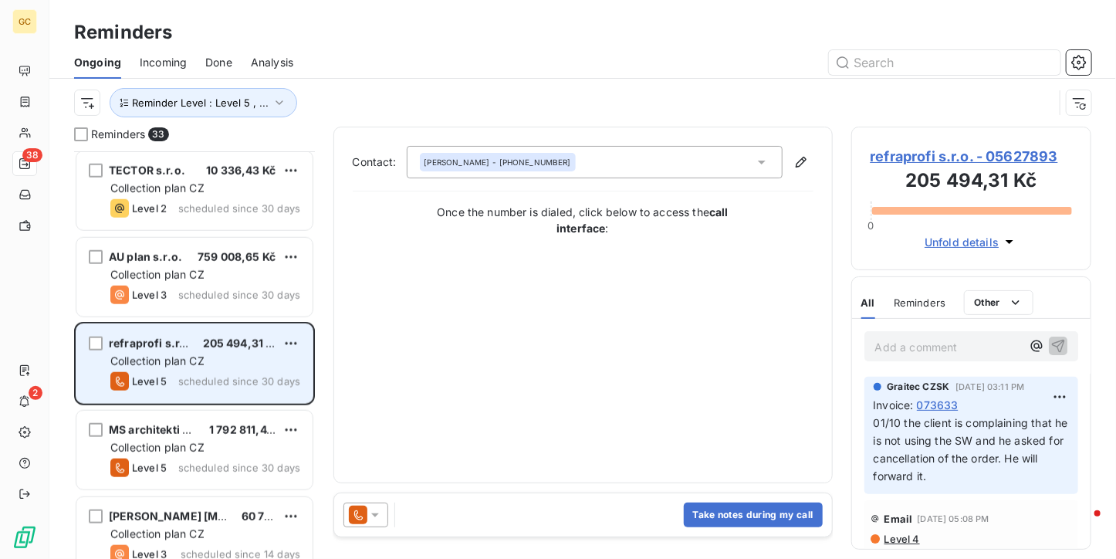
scroll to position [772, 0]
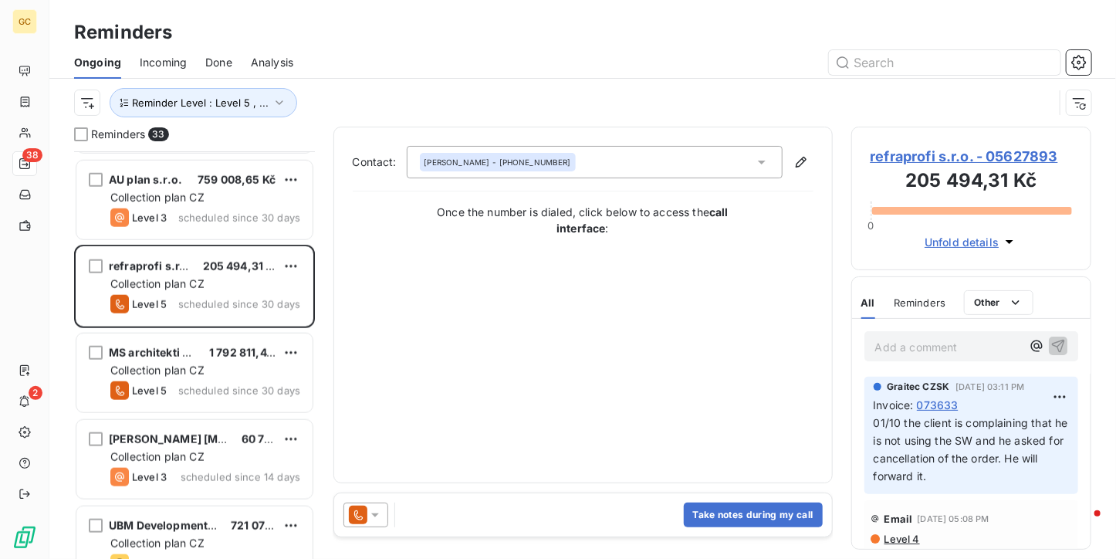
click at [906, 160] on span "refraprofi s.r.o. - 05627893" at bounding box center [972, 156] width 202 height 21
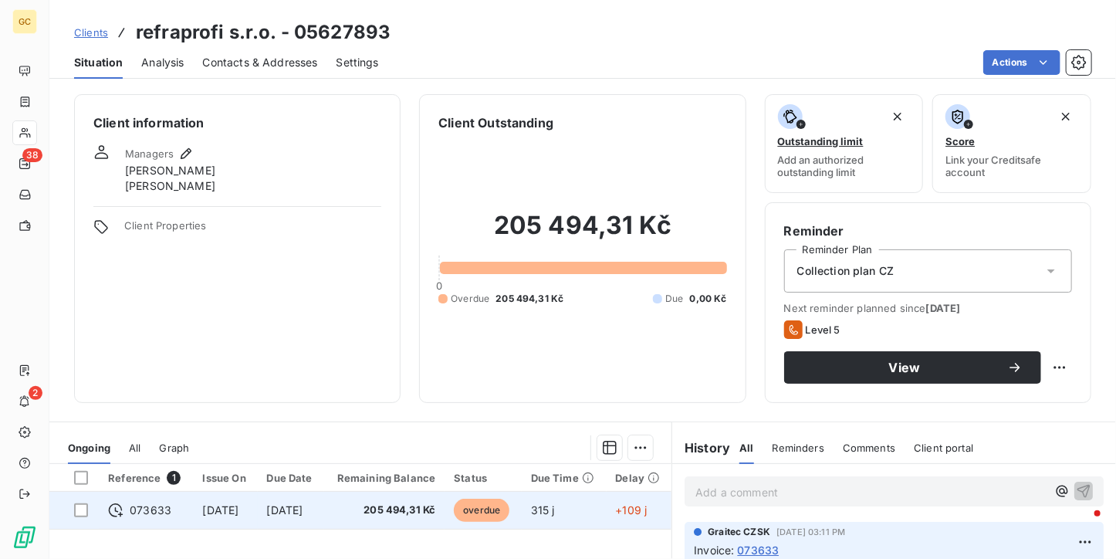
click at [373, 515] on span "205 494,31 Kč" at bounding box center [385, 510] width 103 height 15
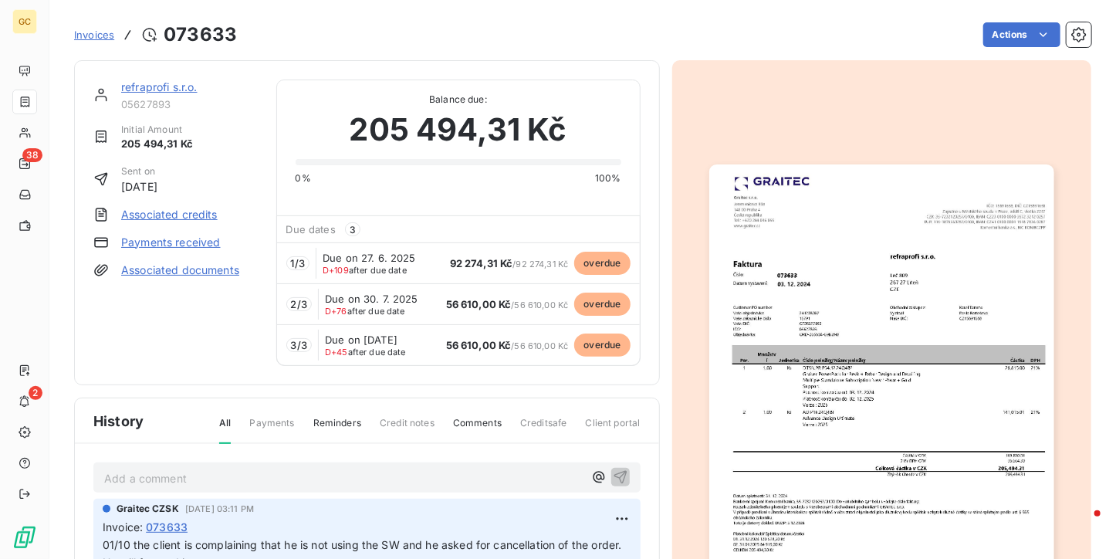
click at [49, 155] on section "Invoices 073633 Actions refraprofi s.r.o. 05627893 Initial Amount 205 494,31 Kč…" at bounding box center [582, 279] width 1067 height 559
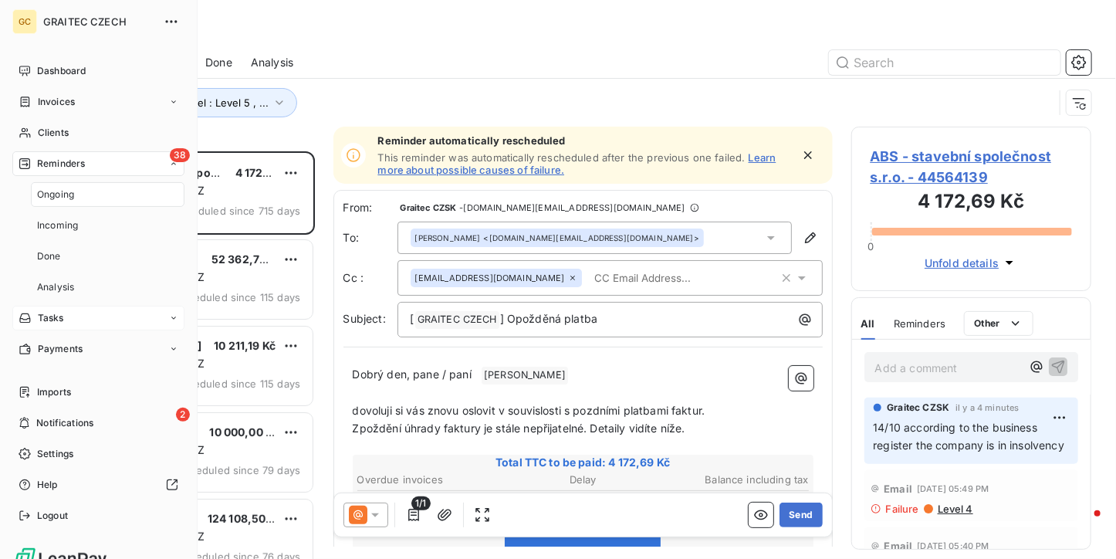
scroll to position [395, 229]
click at [43, 188] on span "Ongoing" at bounding box center [55, 195] width 37 height 14
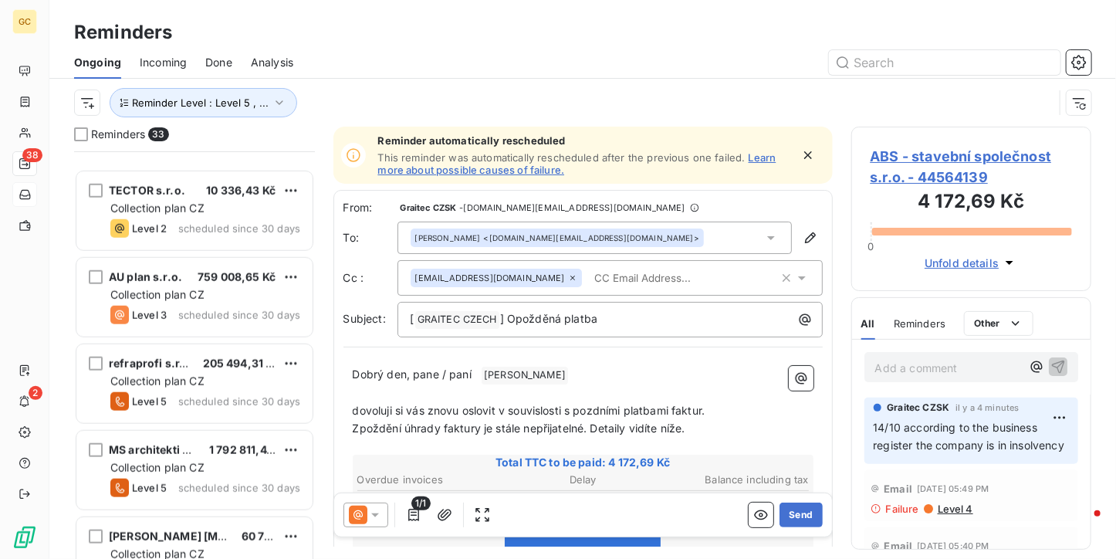
scroll to position [849, 0]
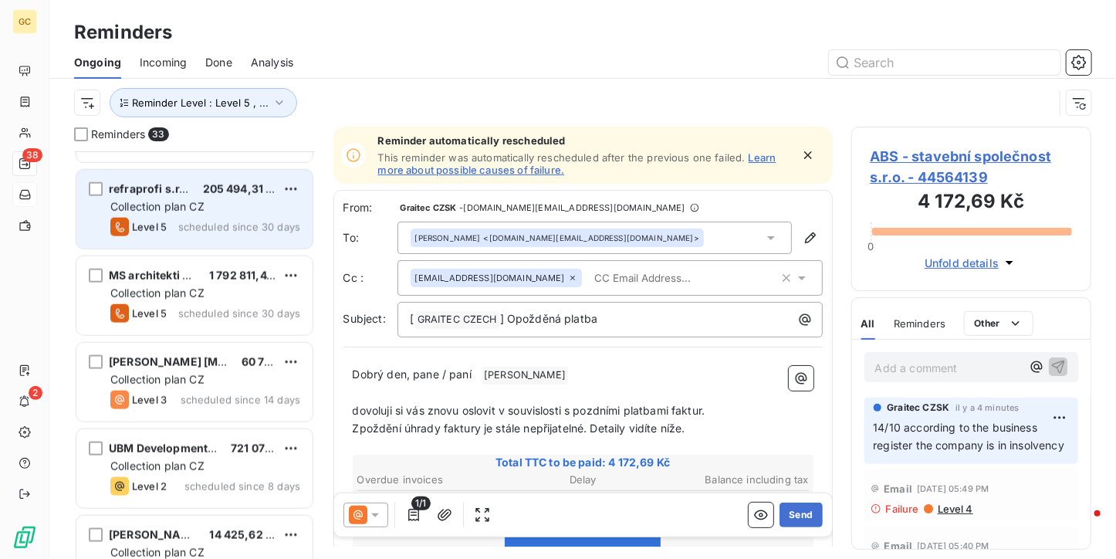
click at [225, 202] on div "Collection plan CZ" at bounding box center [205, 206] width 190 height 15
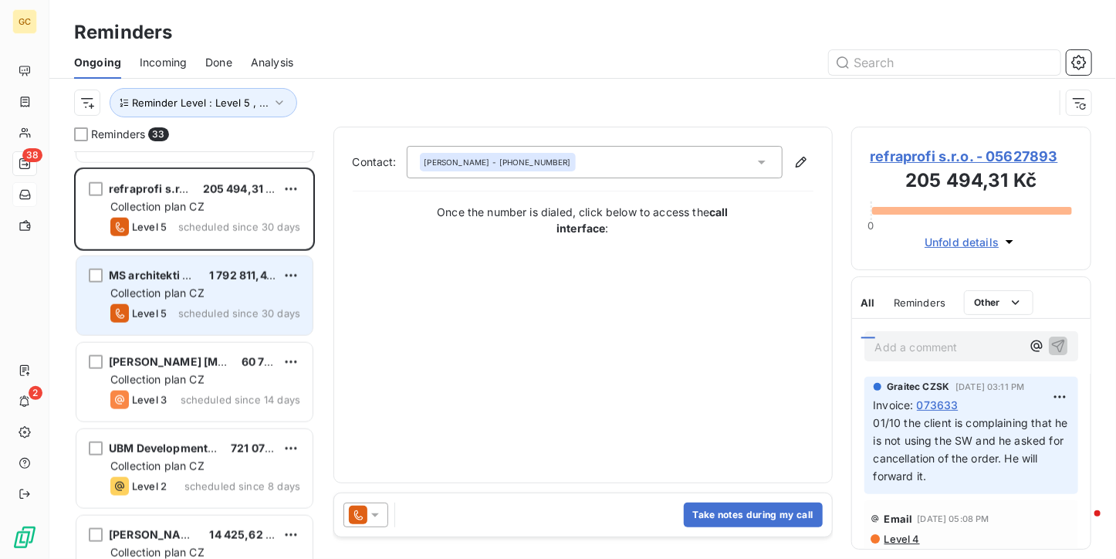
click at [217, 297] on div "Collection plan CZ" at bounding box center [205, 293] width 190 height 15
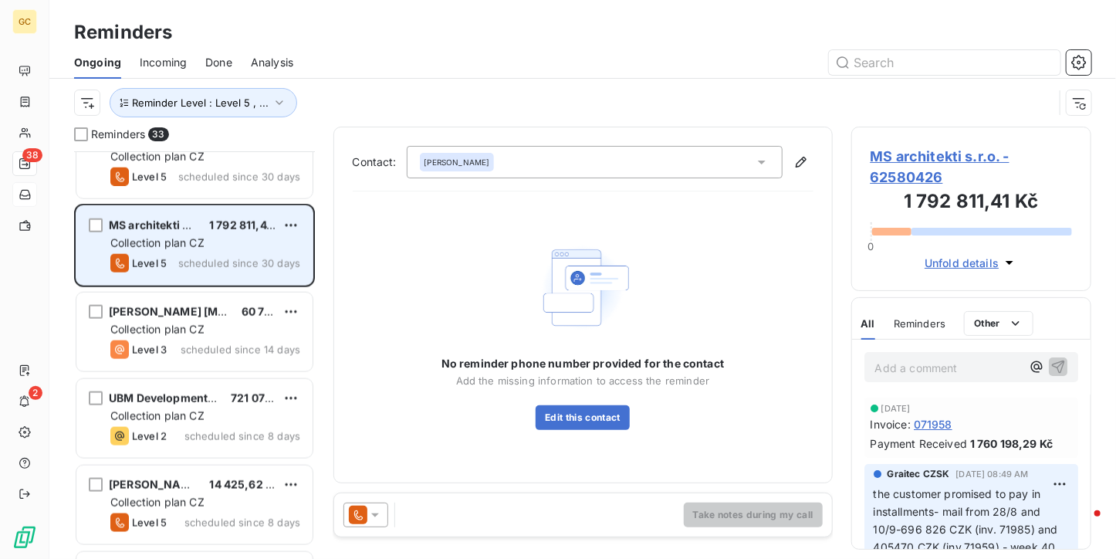
scroll to position [926, 0]
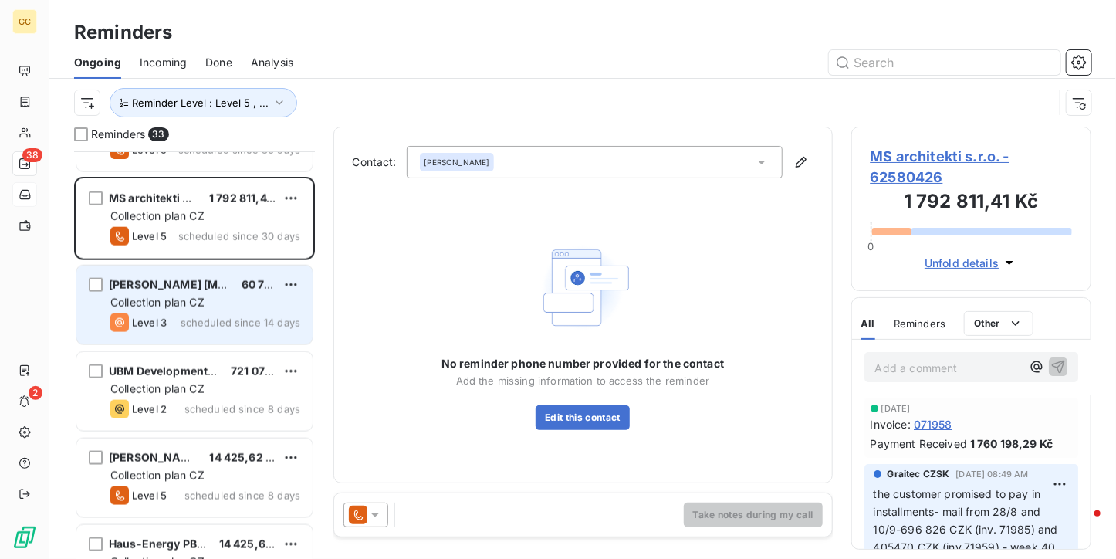
click at [216, 283] on div "[PERSON_NAME] [MEDICAL_DATA] TEAM s.r.o 60 796,59 Kč" at bounding box center [205, 285] width 190 height 14
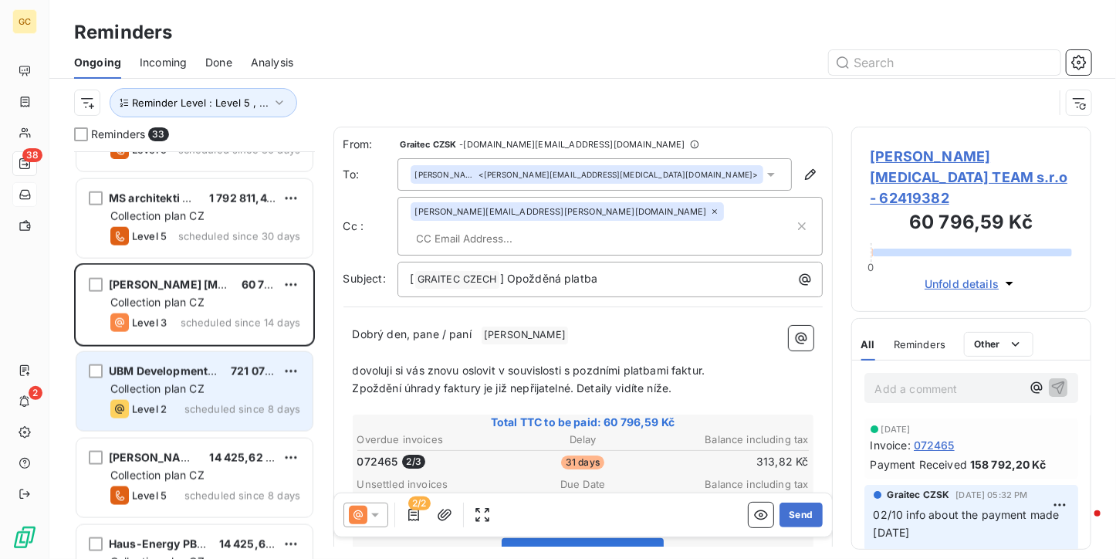
click at [222, 392] on div "Collection plan CZ" at bounding box center [205, 388] width 190 height 15
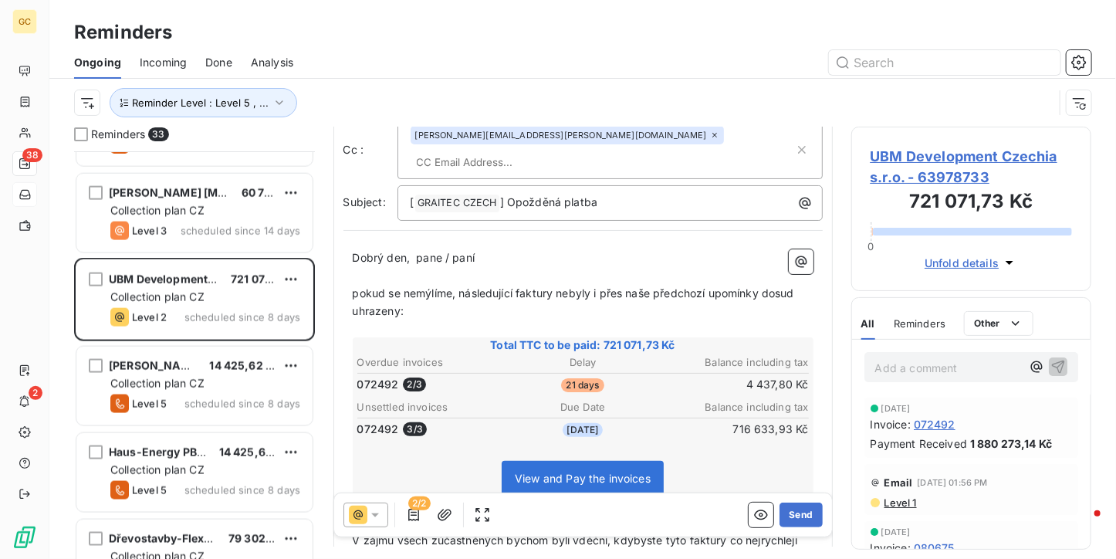
scroll to position [1158, 0]
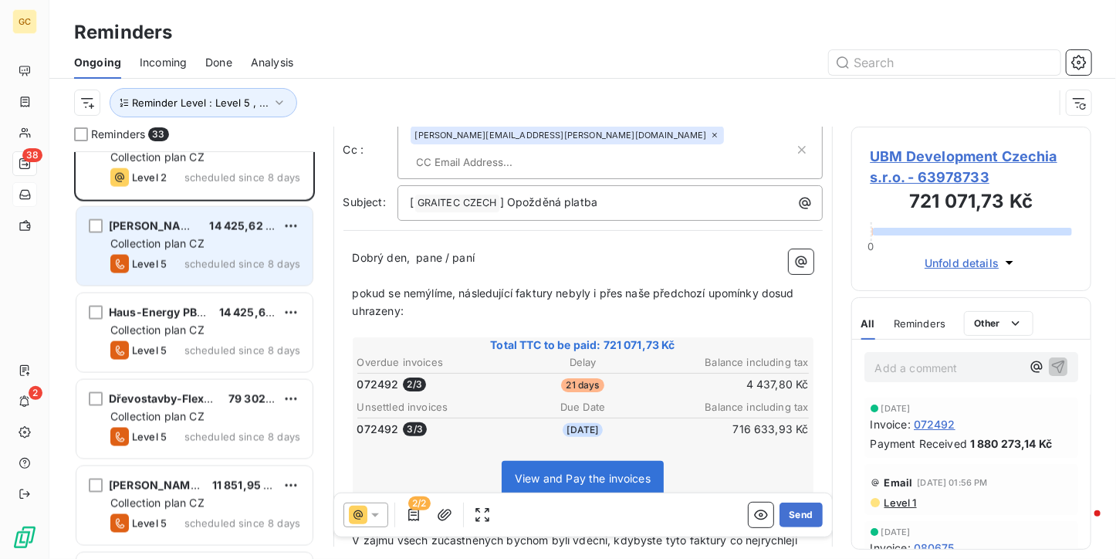
click at [231, 239] on div "Collection plan CZ" at bounding box center [205, 243] width 190 height 15
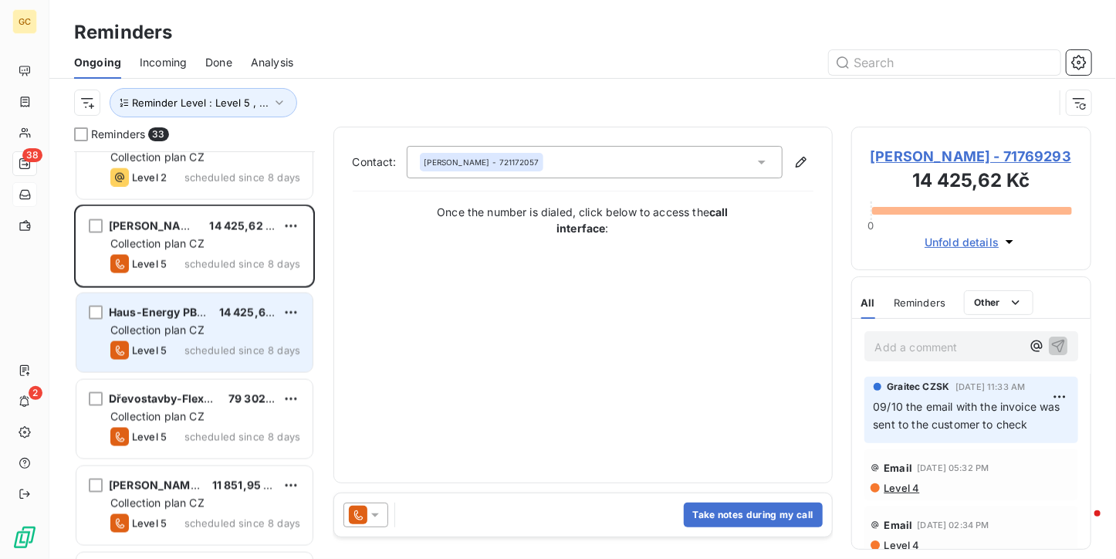
click at [231, 330] on div "Collection plan CZ" at bounding box center [205, 330] width 190 height 15
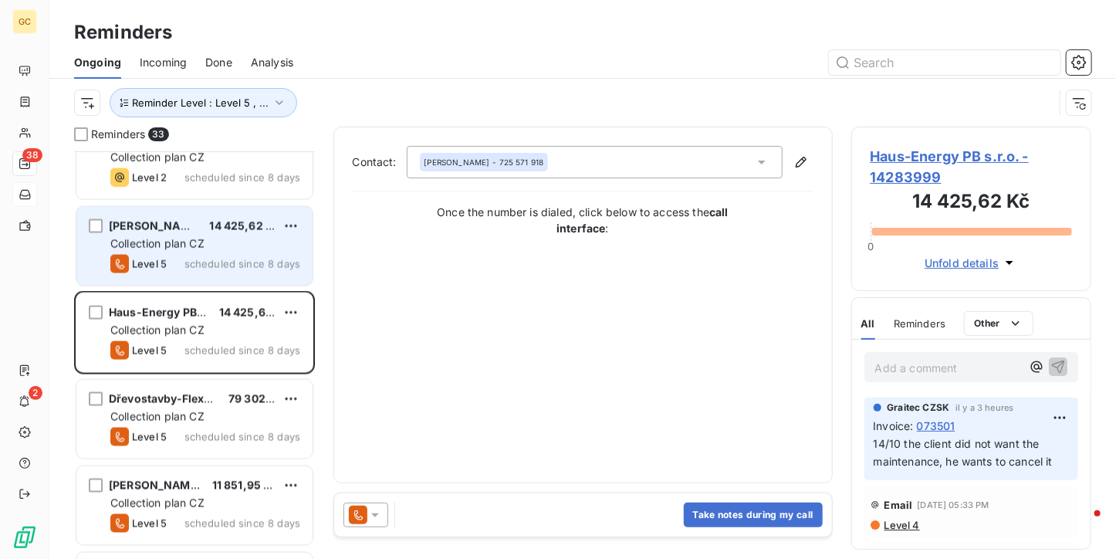
click at [235, 238] on div "Collection plan CZ" at bounding box center [205, 243] width 190 height 15
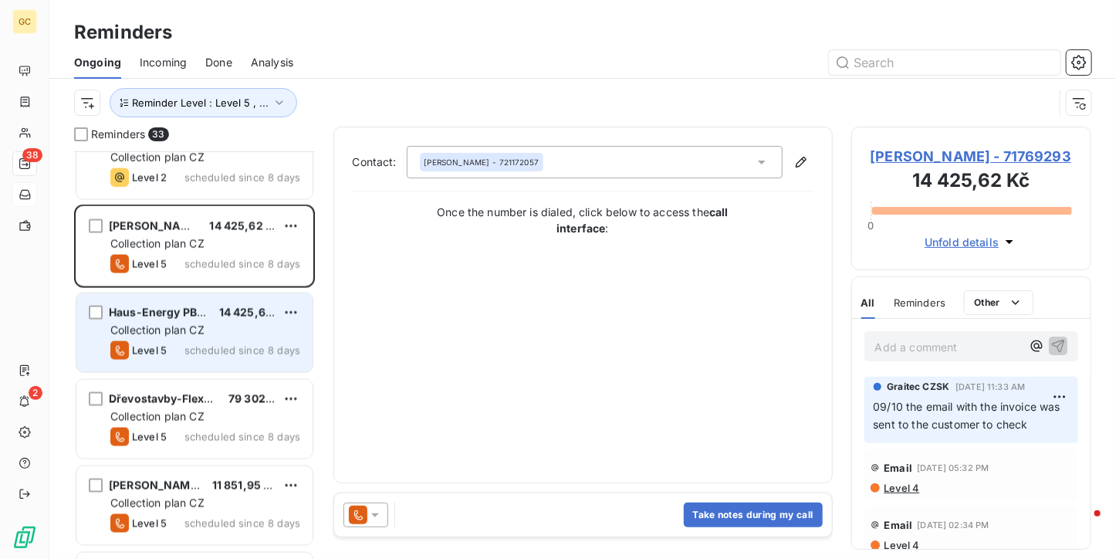
click at [235, 333] on div "Collection plan CZ" at bounding box center [205, 330] width 190 height 15
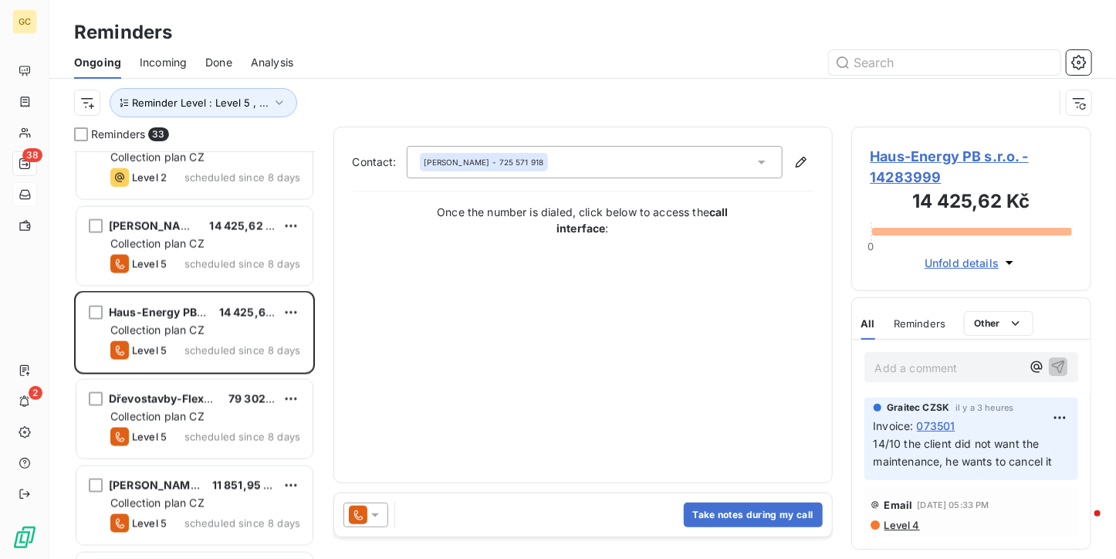
click at [984, 163] on span "Haus-Energy PB s.r.o. - 14283999" at bounding box center [972, 167] width 202 height 42
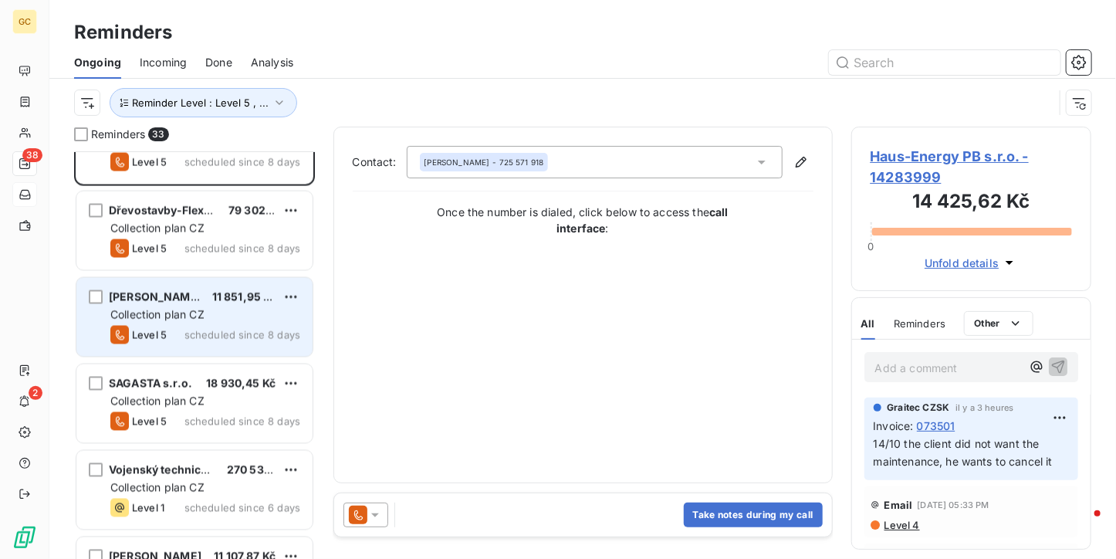
scroll to position [1312, 0]
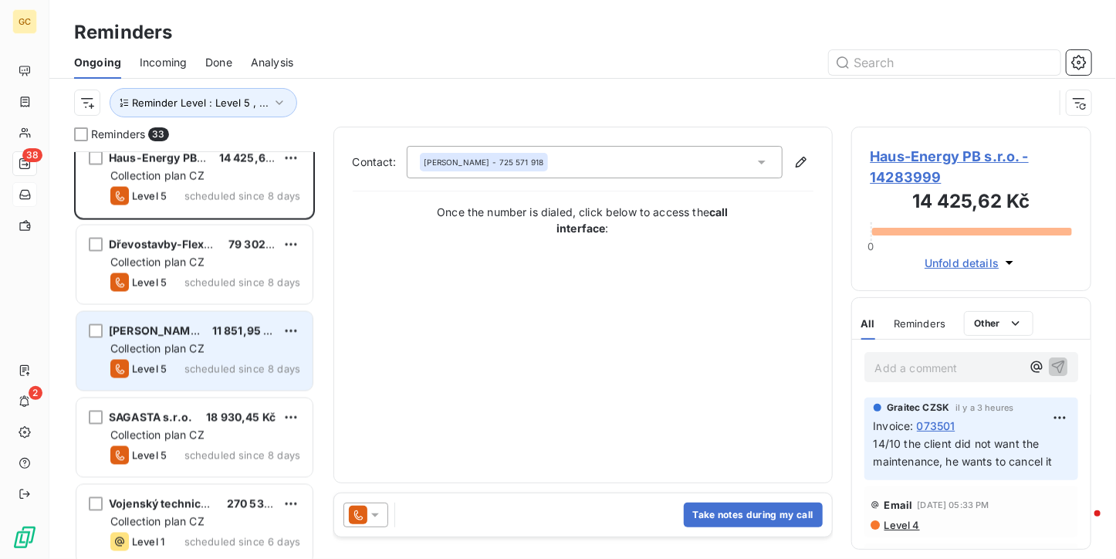
click at [224, 299] on div "Dřevostavby-FlexiDomy s.r.o. 79 302,39 Kč Collection plan CZ Level 5 scheduled …" at bounding box center [194, 264] width 236 height 79
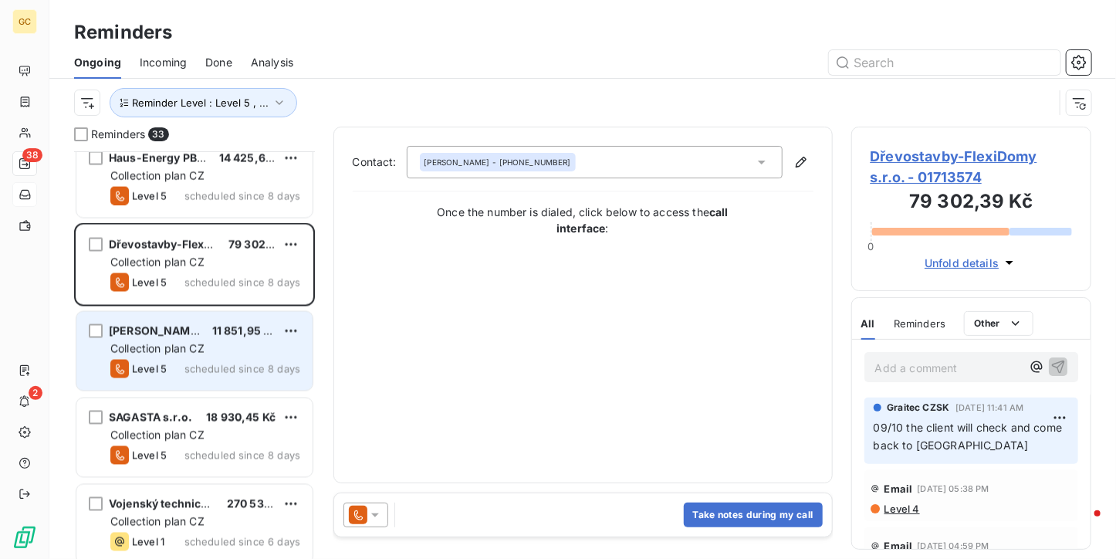
click at [212, 347] on div "Collection plan CZ" at bounding box center [205, 348] width 190 height 15
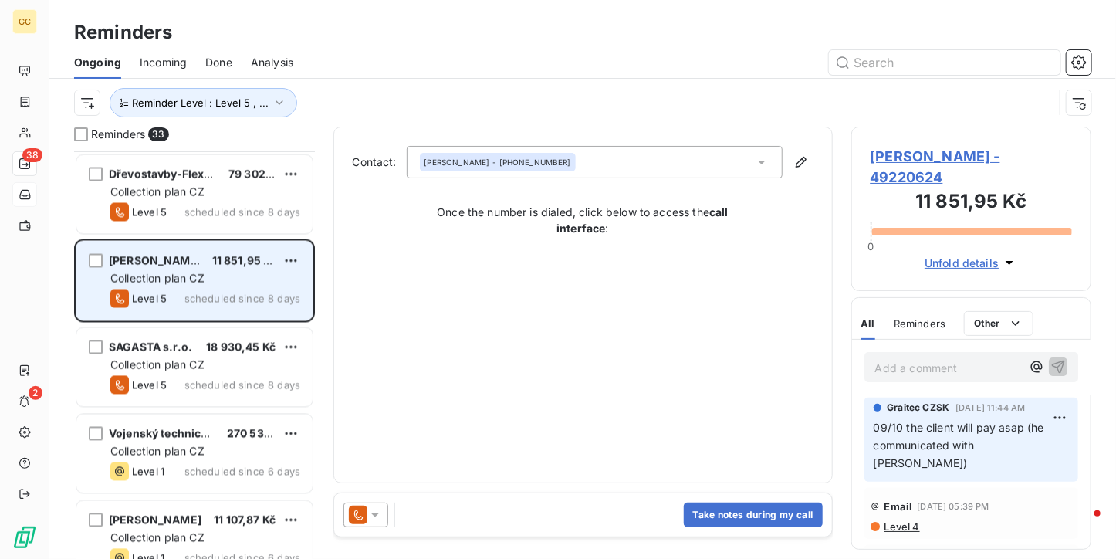
scroll to position [1390, 0]
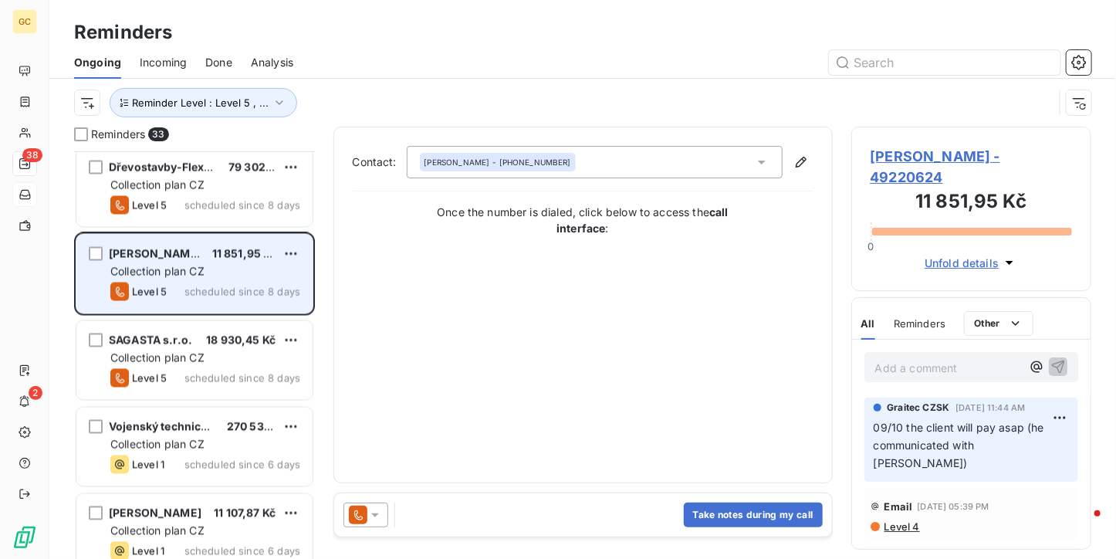
click at [212, 347] on div "18 930,45 Kč" at bounding box center [240, 340] width 69 height 15
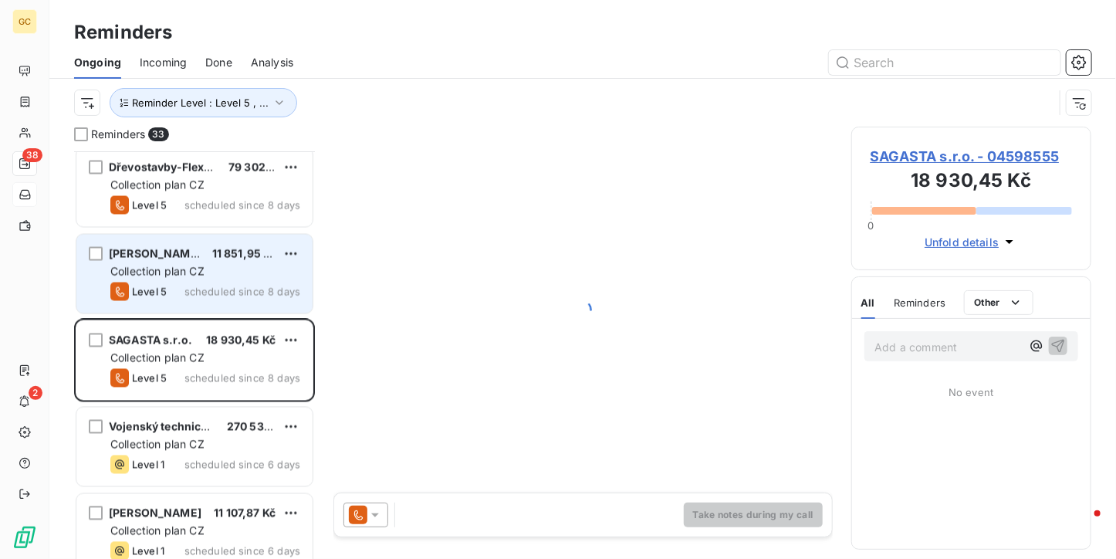
scroll to position [1467, 0]
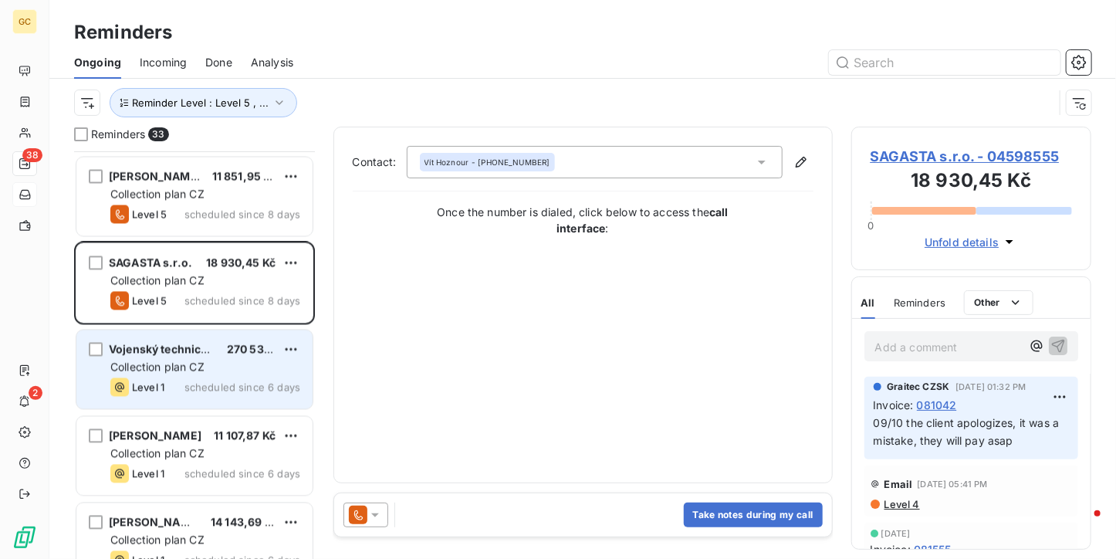
click at [195, 381] on span "scheduled since 6 days" at bounding box center [243, 387] width 116 height 12
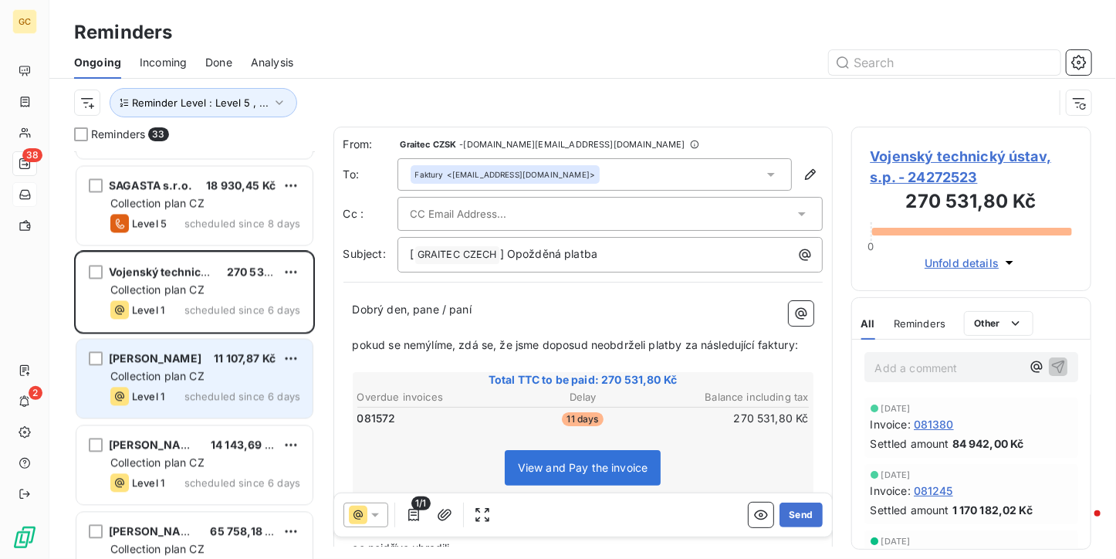
click at [239, 369] on div "Collection plan CZ" at bounding box center [205, 376] width 190 height 15
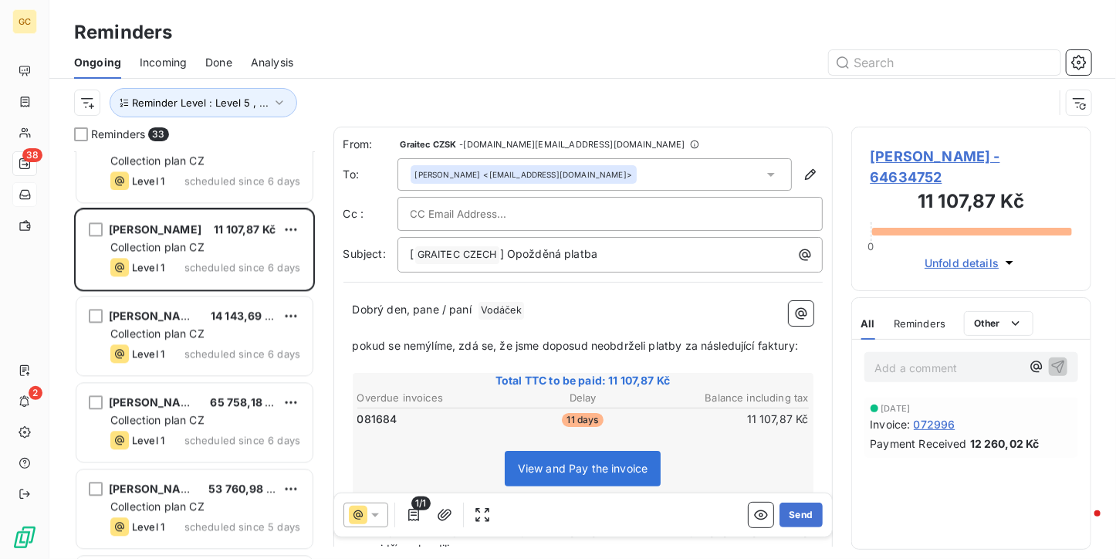
scroll to position [1519, 0]
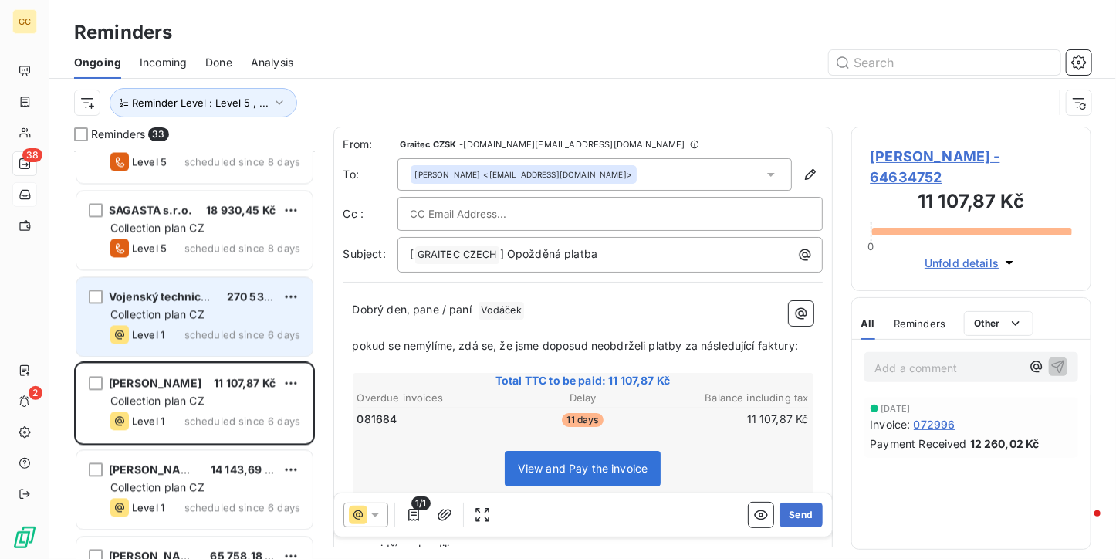
click at [281, 299] on div "Vojenský technický ústav, s.p. 270 531,80 Kč" at bounding box center [205, 297] width 190 height 14
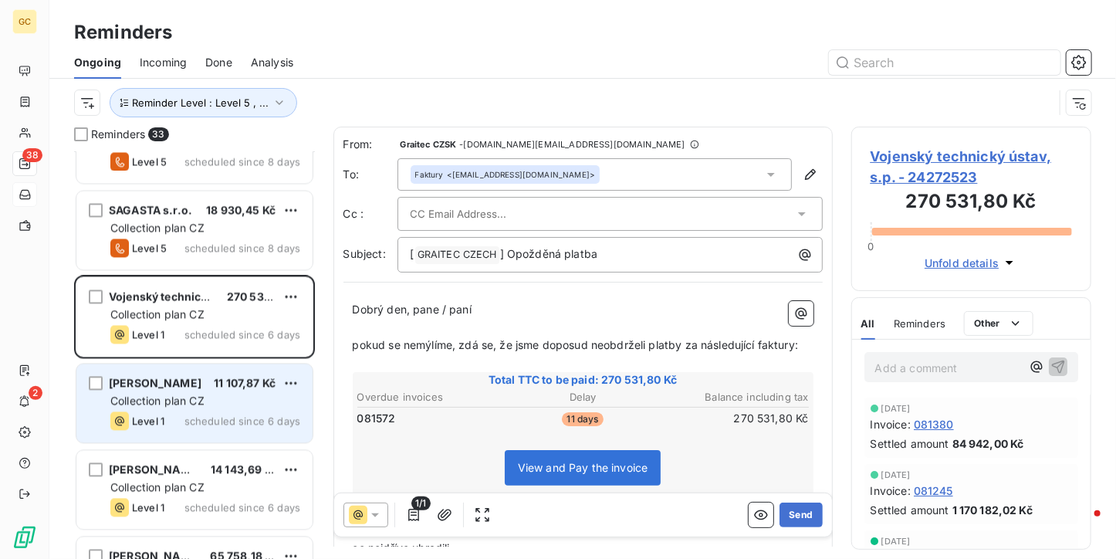
click at [247, 406] on div "Collection plan CZ" at bounding box center [205, 401] width 190 height 15
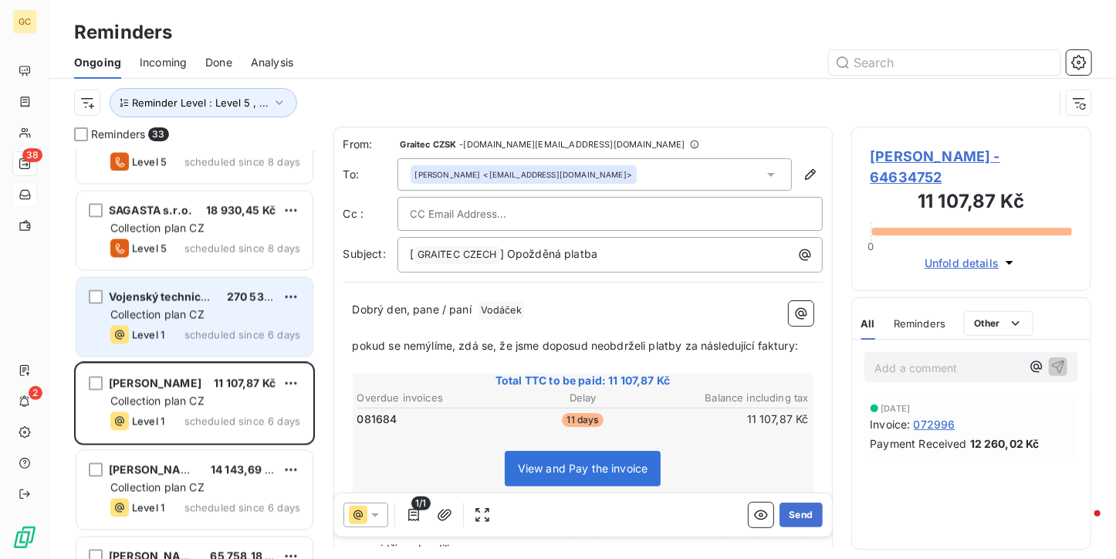
click at [204, 312] on span "Collection plan CZ" at bounding box center [157, 314] width 94 height 13
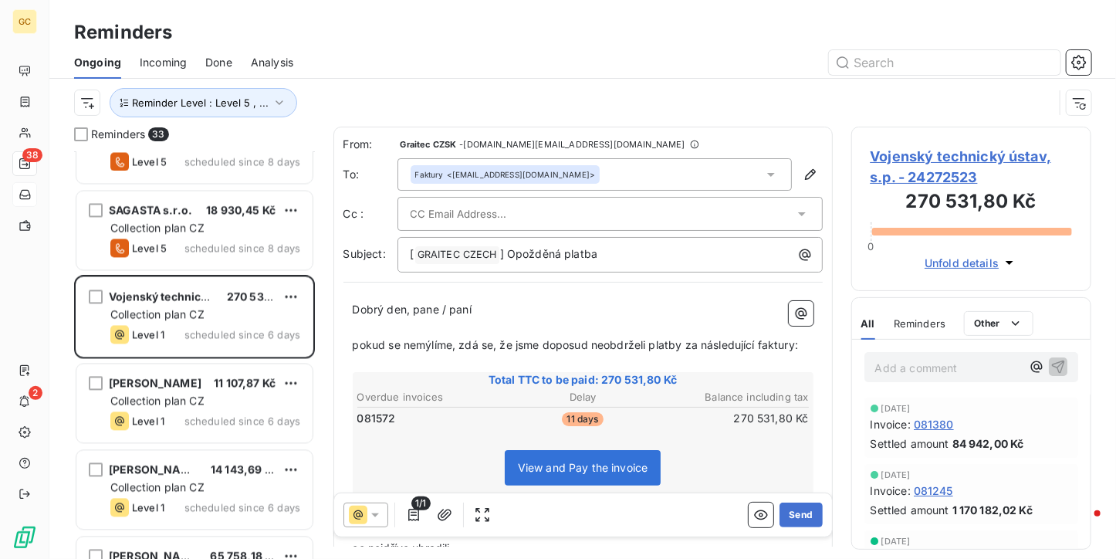
click at [926, 160] on span "Vojenský technický ústav, s.p. - 24272523" at bounding box center [972, 167] width 202 height 42
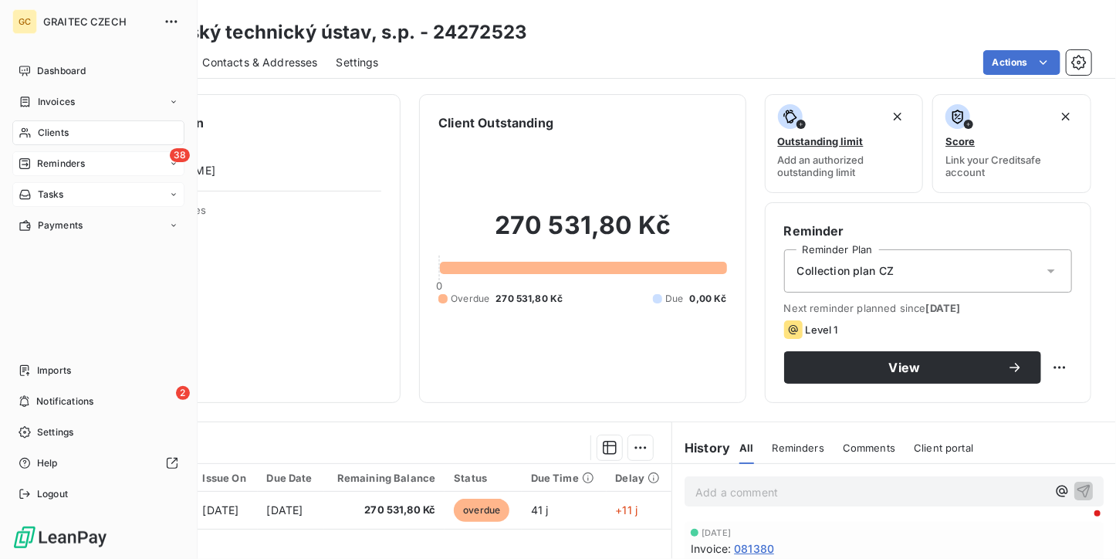
click at [39, 157] on span "Reminders" at bounding box center [61, 164] width 48 height 14
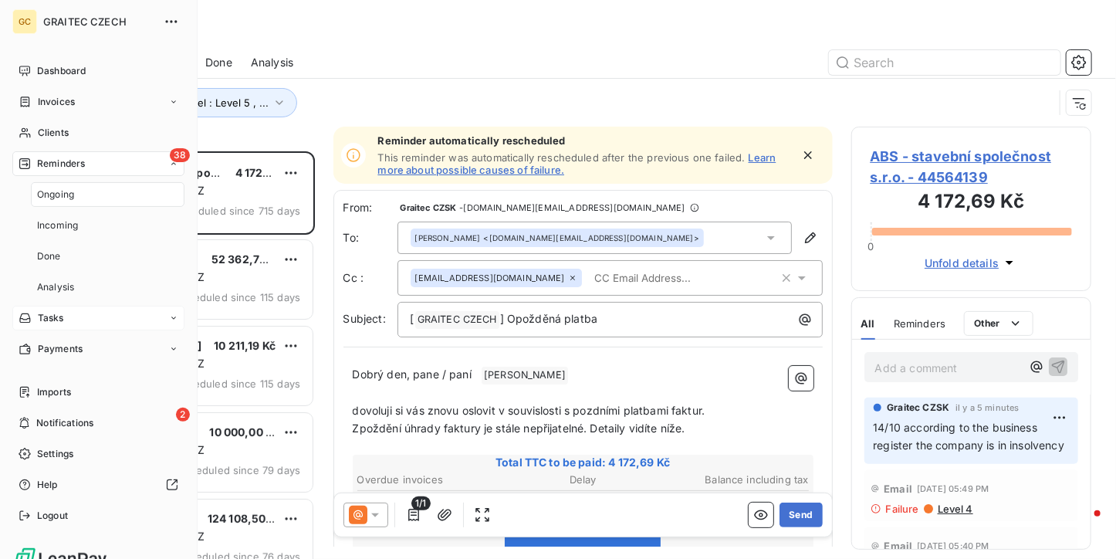
scroll to position [395, 229]
click at [63, 202] on div "Ongoing" at bounding box center [108, 194] width 154 height 25
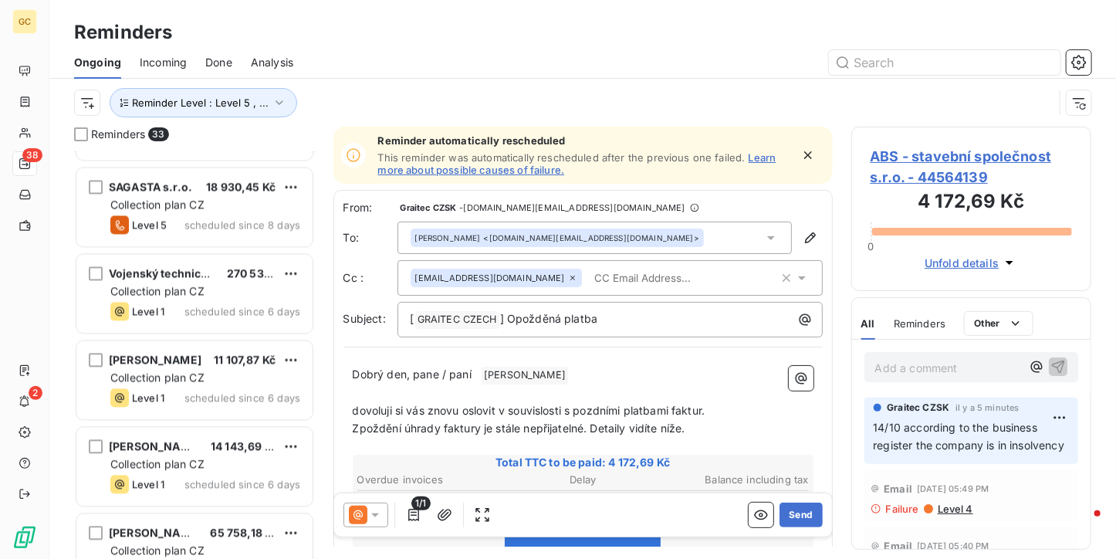
scroll to position [1544, 0]
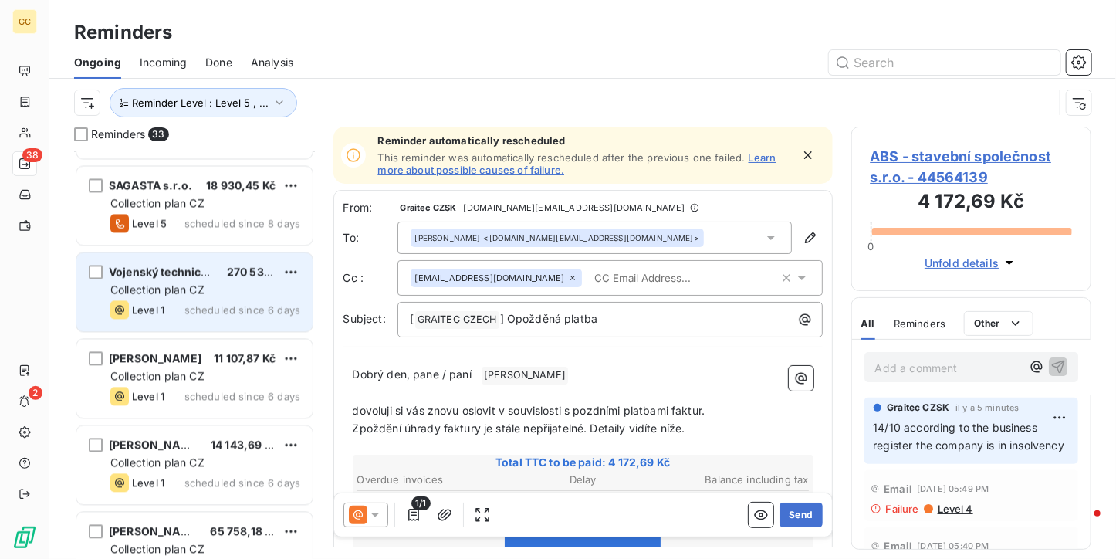
click at [141, 273] on span "Vojenský technický ústav, s.p." at bounding box center [191, 272] width 164 height 13
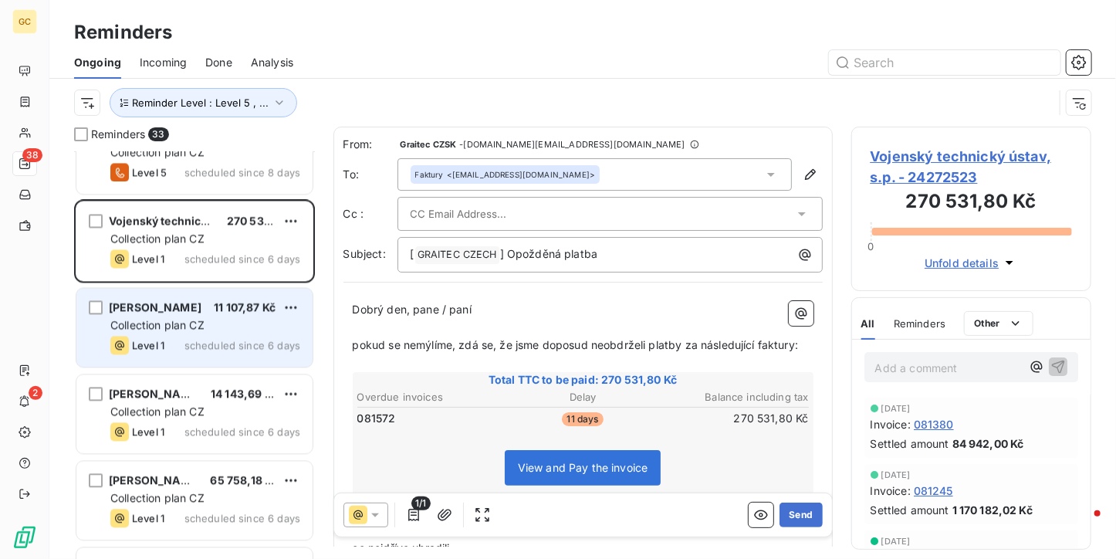
scroll to position [1621, 0]
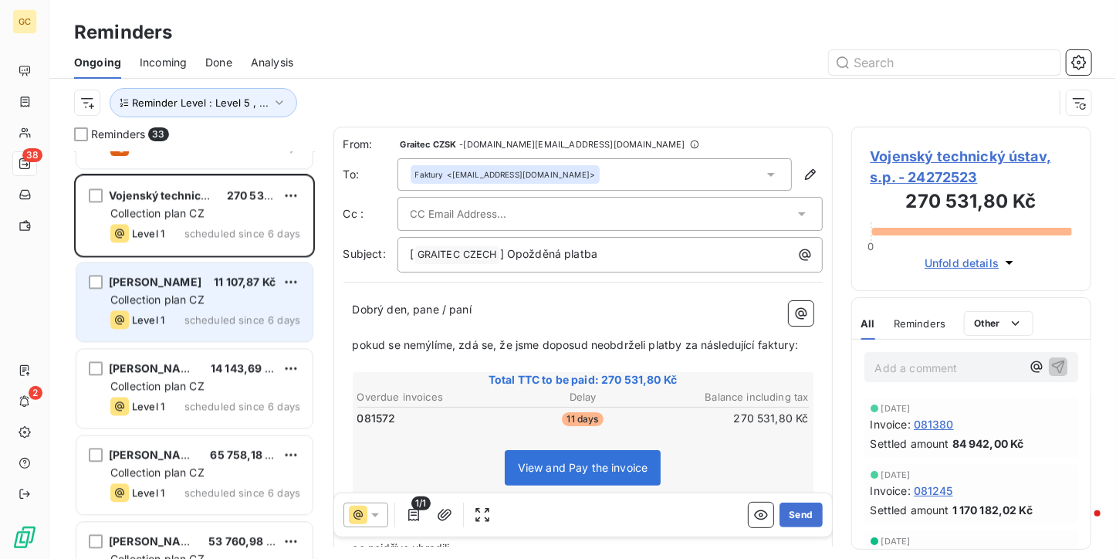
click at [144, 306] on div "Collection plan CZ" at bounding box center [205, 299] width 190 height 15
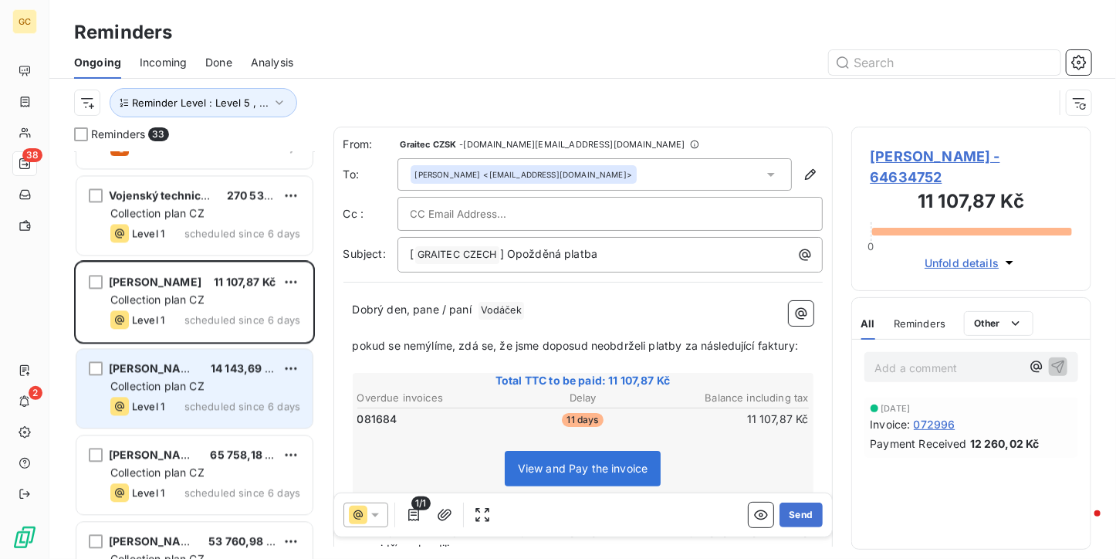
click at [191, 397] on div "Level 1 scheduled since 6 days" at bounding box center [205, 406] width 190 height 19
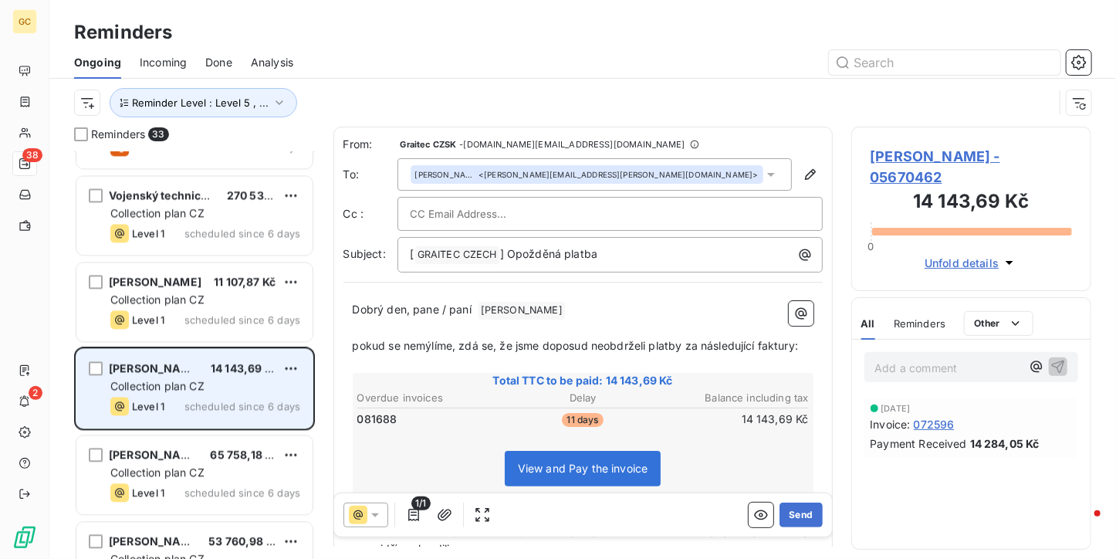
scroll to position [1776, 0]
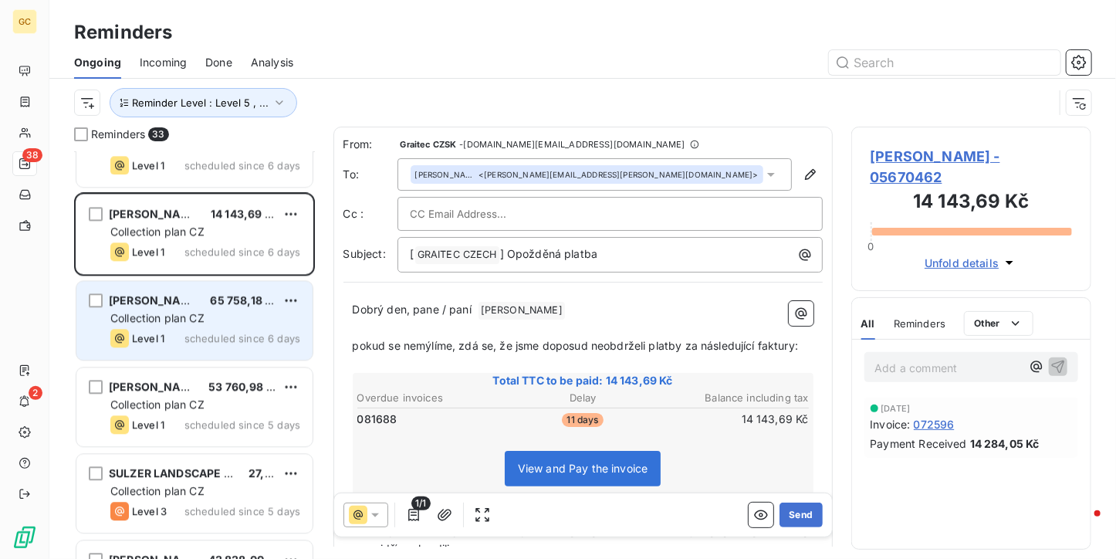
click at [191, 333] on span "scheduled since 6 days" at bounding box center [243, 338] width 116 height 12
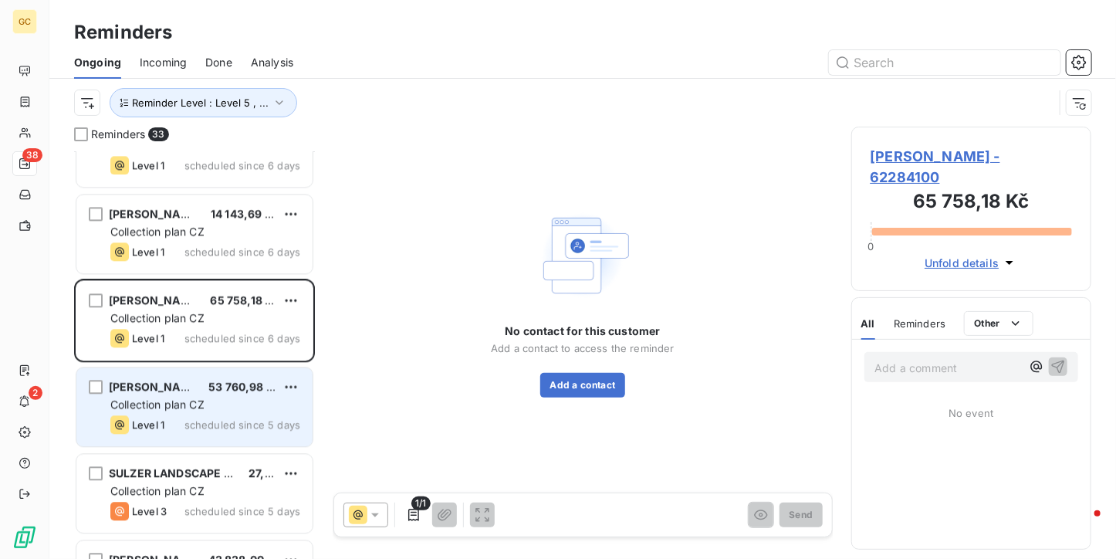
click at [153, 385] on span "[PERSON_NAME]" at bounding box center [155, 386] width 93 height 13
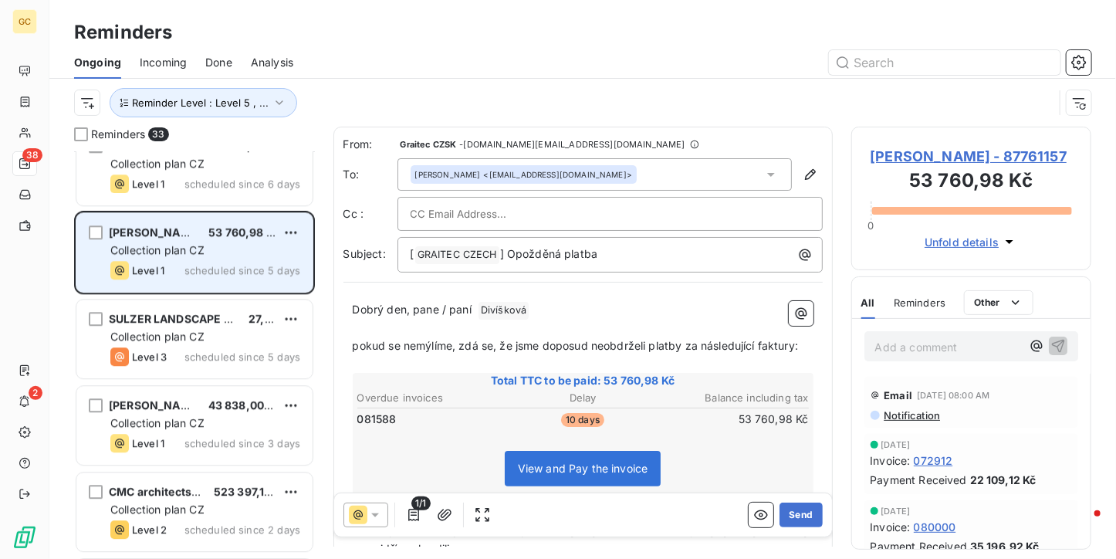
scroll to position [1853, 0]
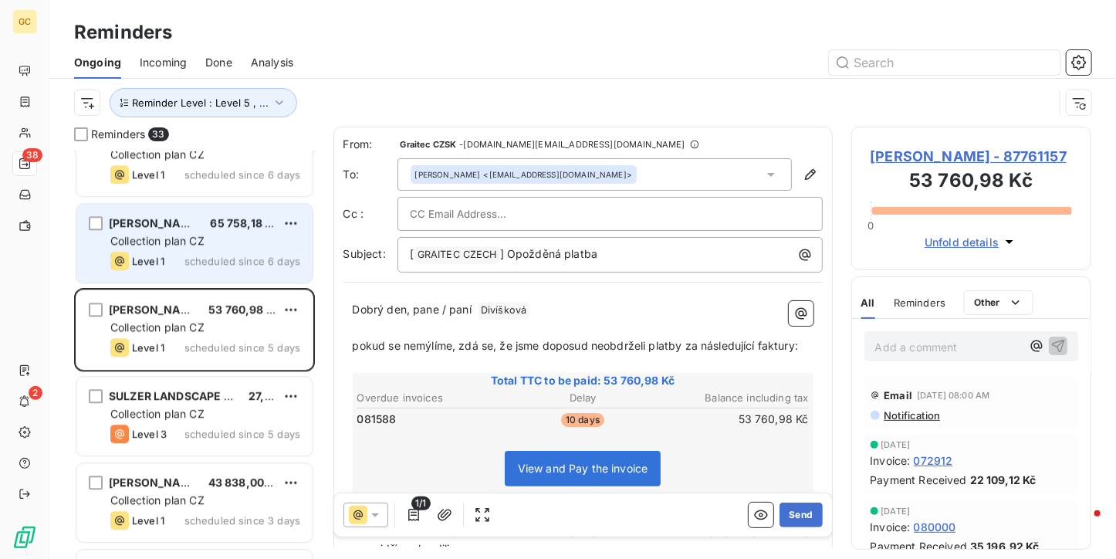
click at [177, 268] on div "Level 1 scheduled since 6 days" at bounding box center [205, 261] width 190 height 19
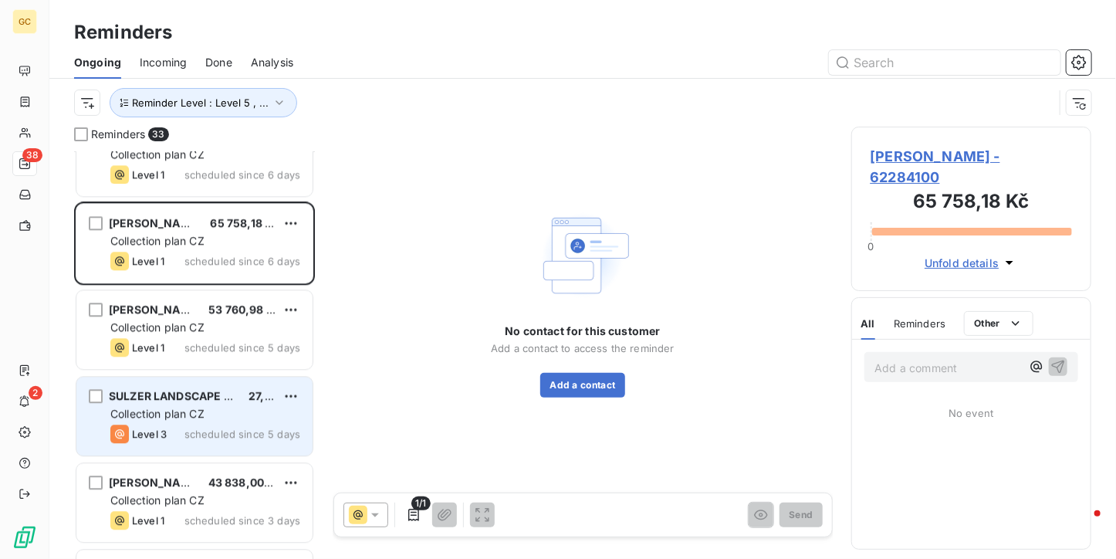
click at [181, 400] on span "SULZER LANDSCAPE ARCHITECTS s.r.o." at bounding box center [217, 395] width 216 height 13
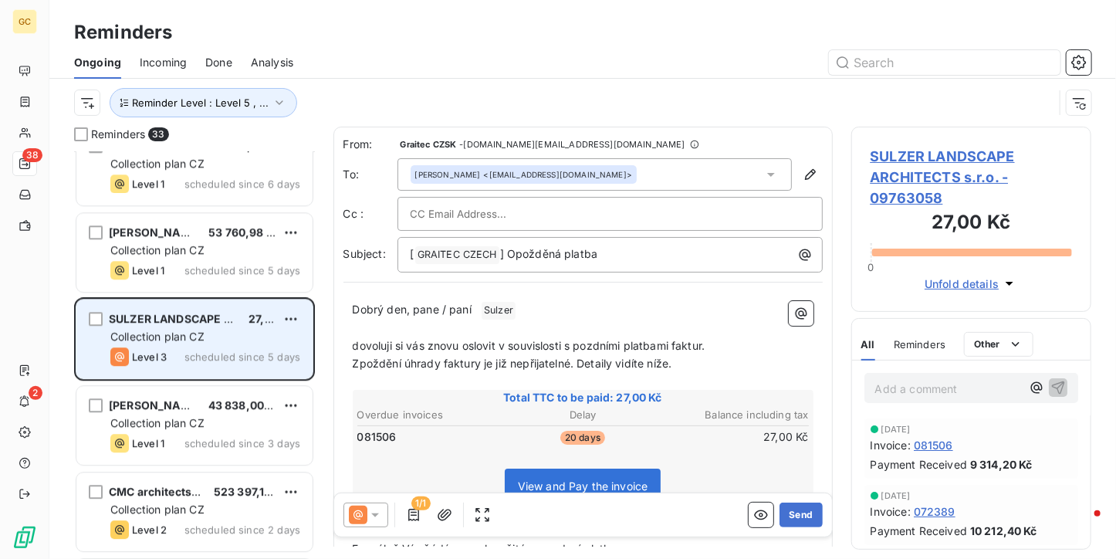
scroll to position [2007, 0]
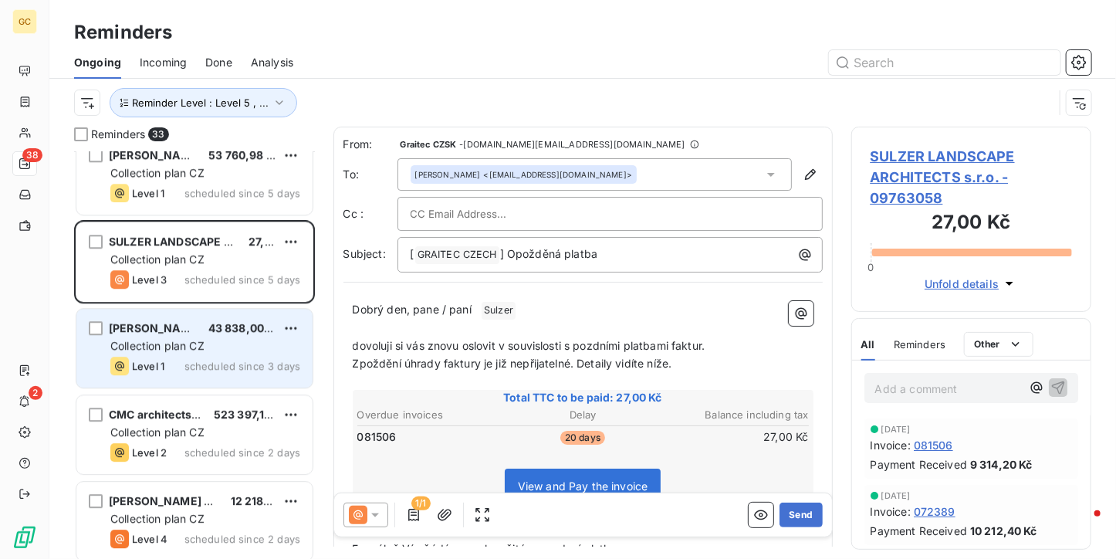
click at [178, 331] on span "[PERSON_NAME]" at bounding box center [155, 327] width 93 height 13
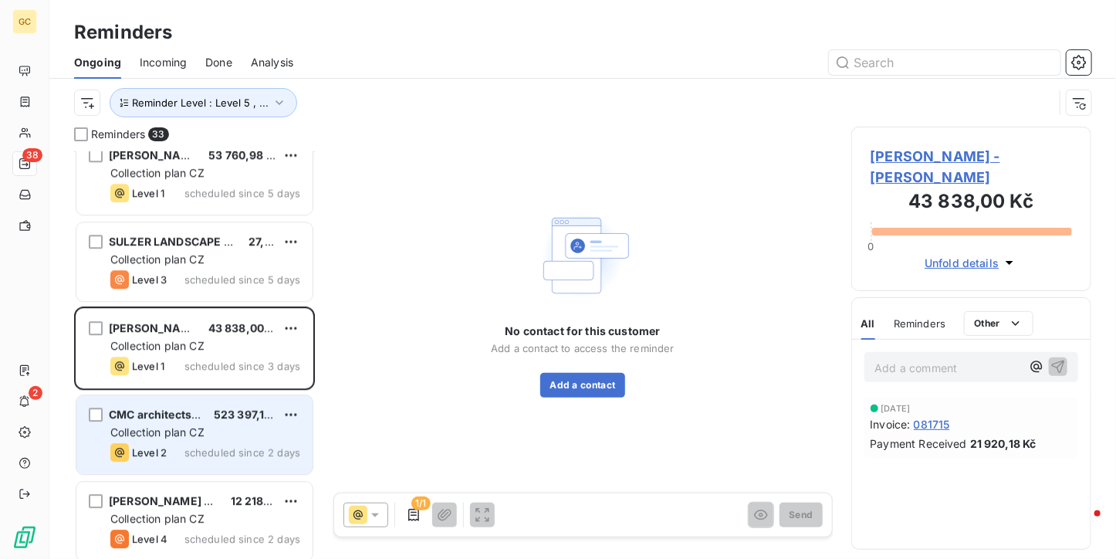
scroll to position [2162, 0]
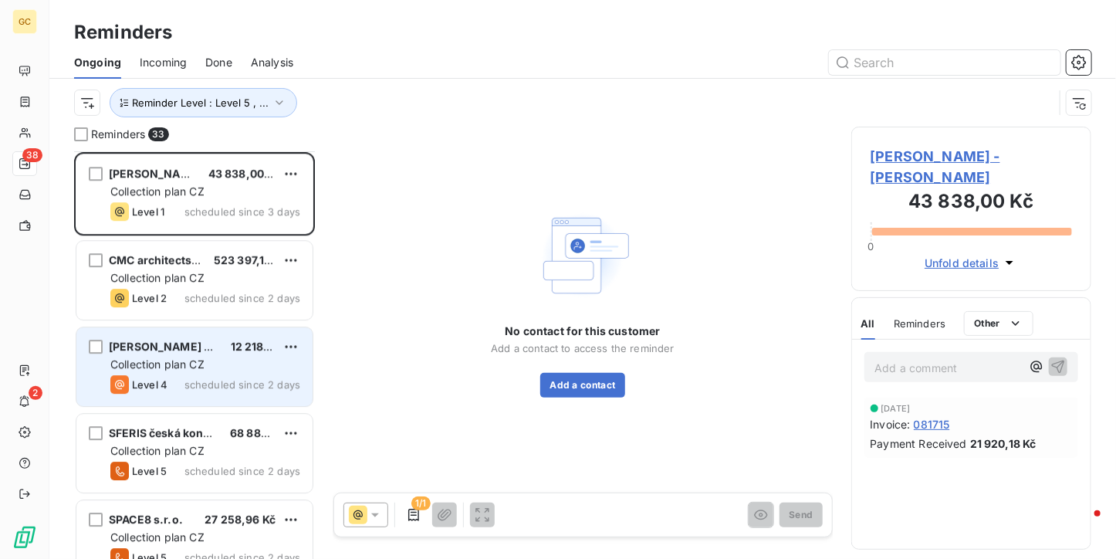
click at [186, 361] on span "Collection plan CZ" at bounding box center [157, 363] width 94 height 13
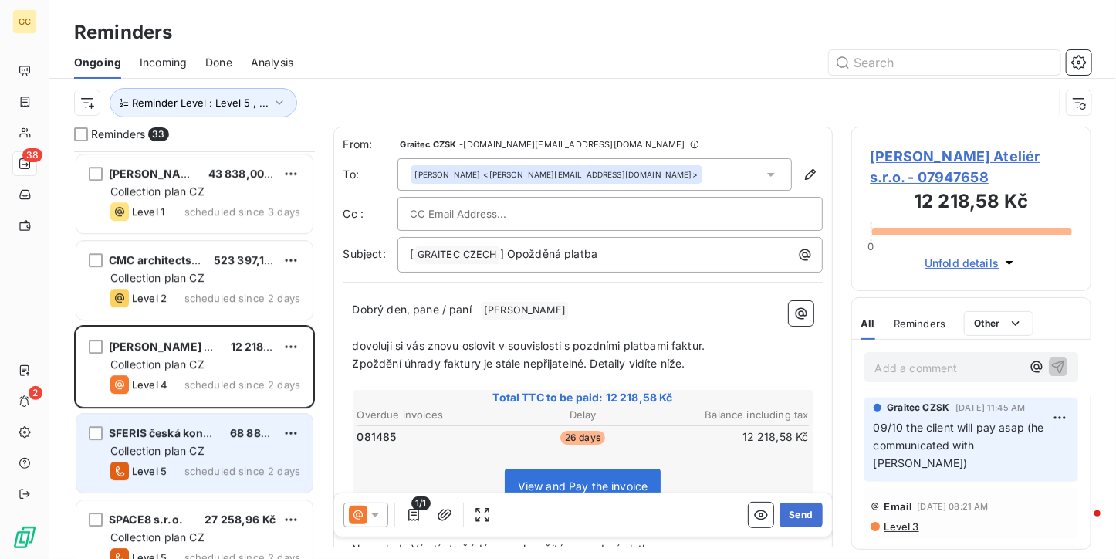
click at [187, 438] on span "SFERIS česká konstrukční s.r.o." at bounding box center [194, 432] width 171 height 13
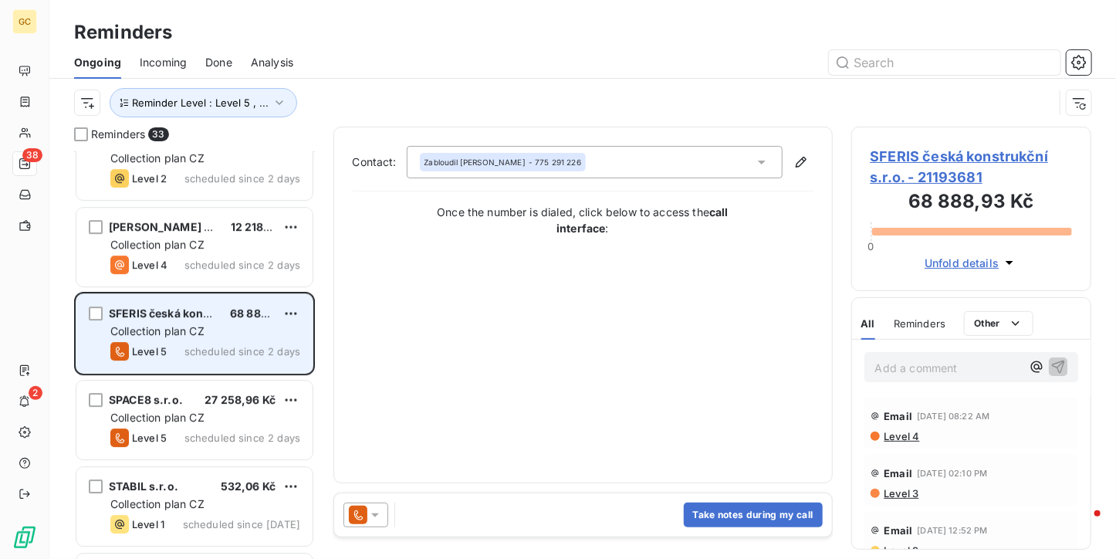
scroll to position [2316, 0]
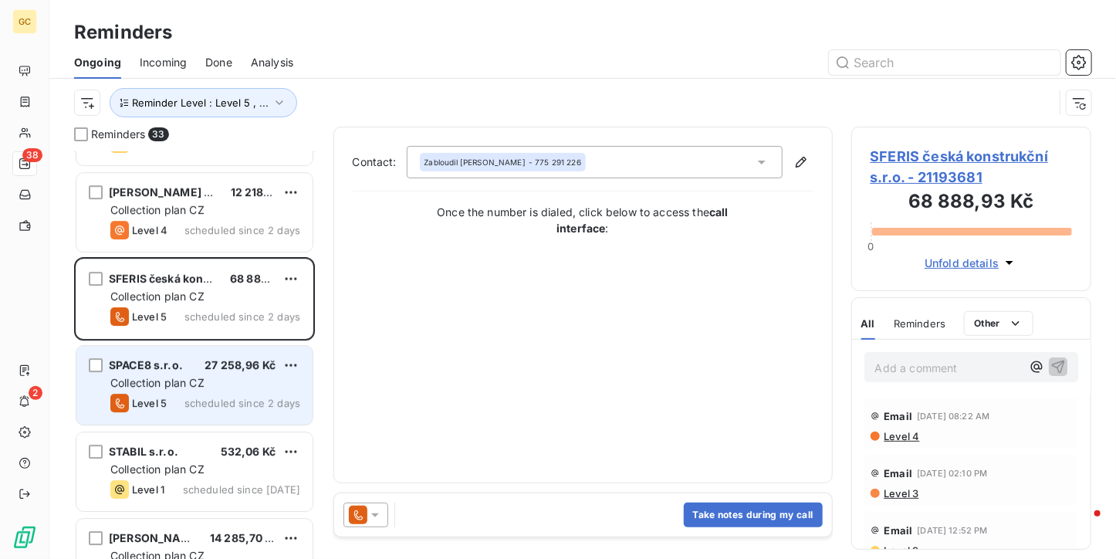
click at [188, 413] on div "SPACE8 s.r.o. 27 258,96 Kč Collection plan CZ Level 5 scheduled since 2 days" at bounding box center [194, 385] width 236 height 79
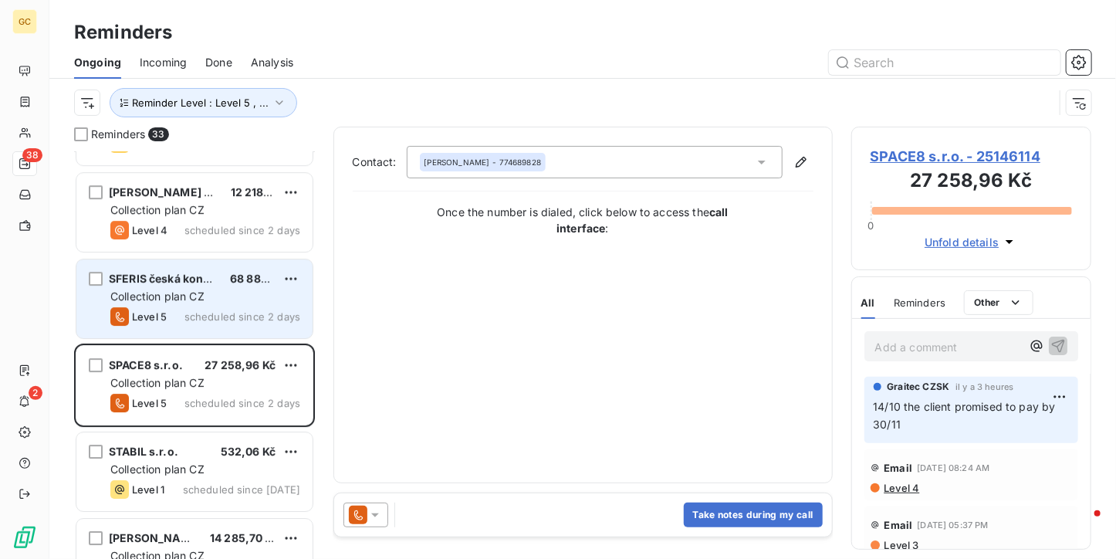
click at [188, 290] on span "Collection plan CZ" at bounding box center [157, 296] width 94 height 13
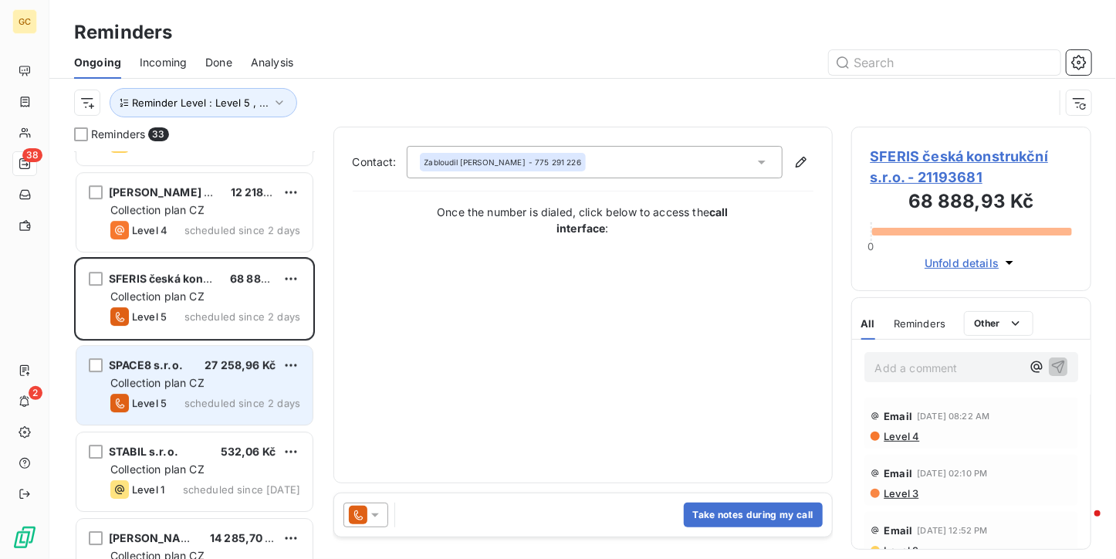
click at [234, 391] on div "SPACE8 s.r.o. 27 258,96 Kč Collection plan CZ Level 5 scheduled since 2 days" at bounding box center [194, 385] width 236 height 79
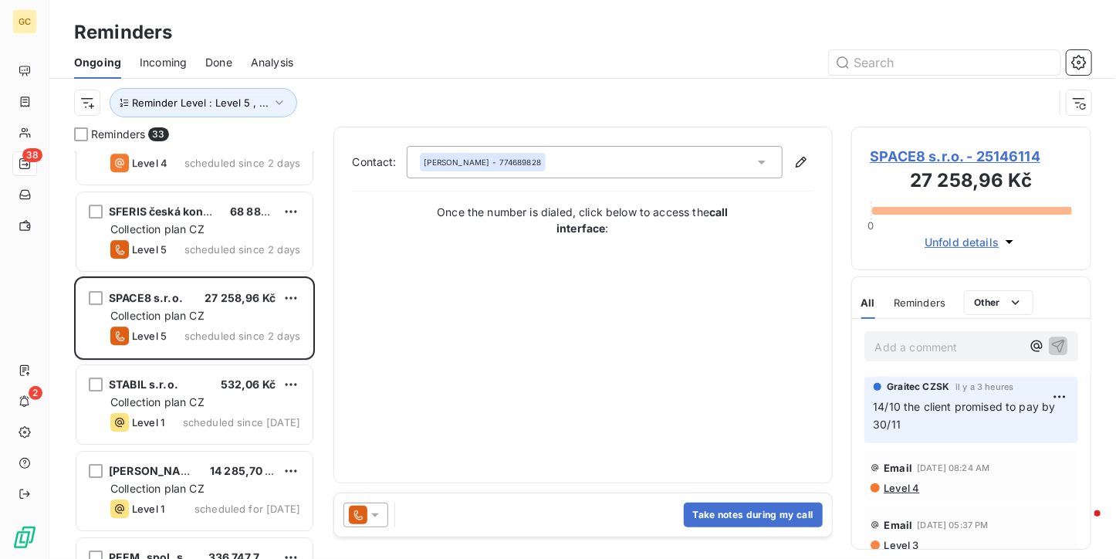
scroll to position [2446, 0]
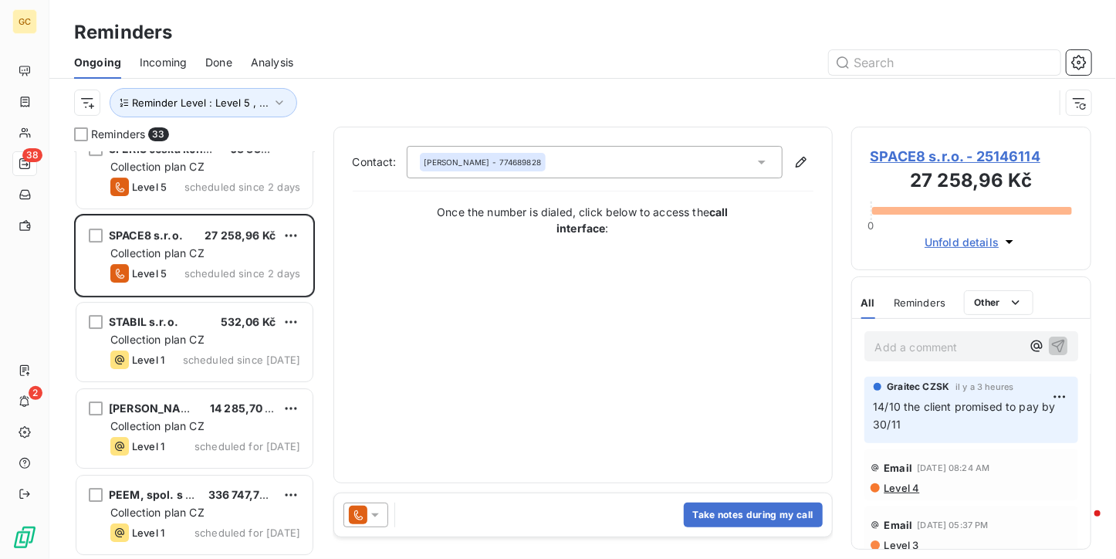
click at [238, 339] on div "Collection plan CZ" at bounding box center [205, 339] width 190 height 15
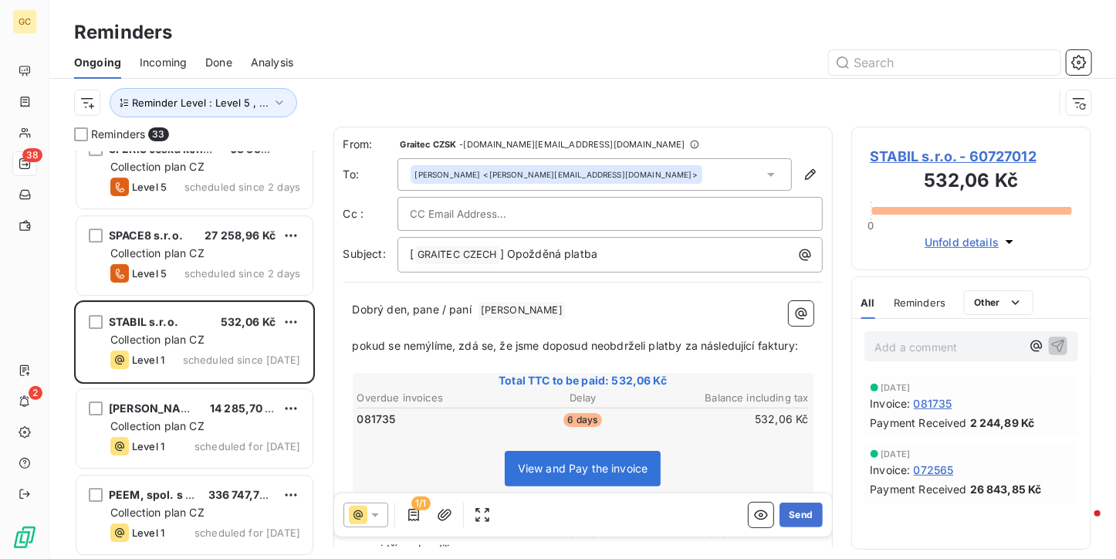
click at [900, 156] on span "STABIL s.r.o. - 60727012" at bounding box center [972, 156] width 202 height 21
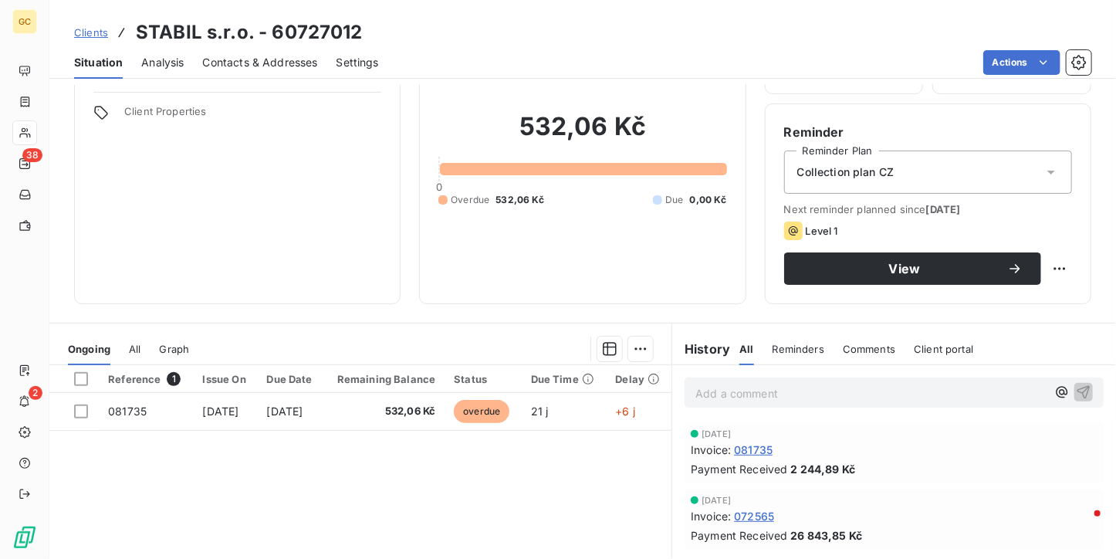
scroll to position [154, 0]
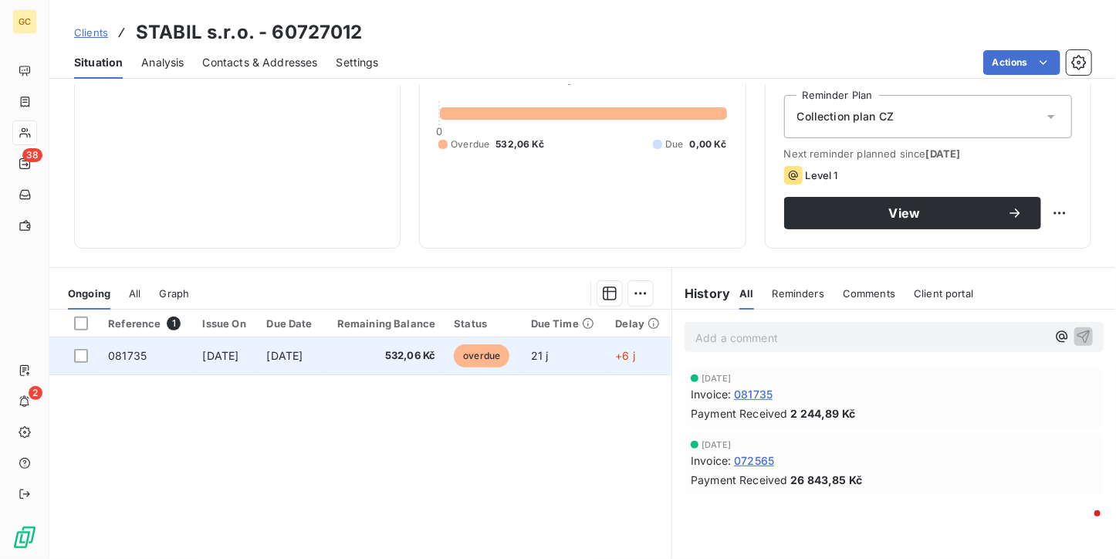
click at [413, 344] on td "532,06 Kč" at bounding box center [384, 355] width 121 height 37
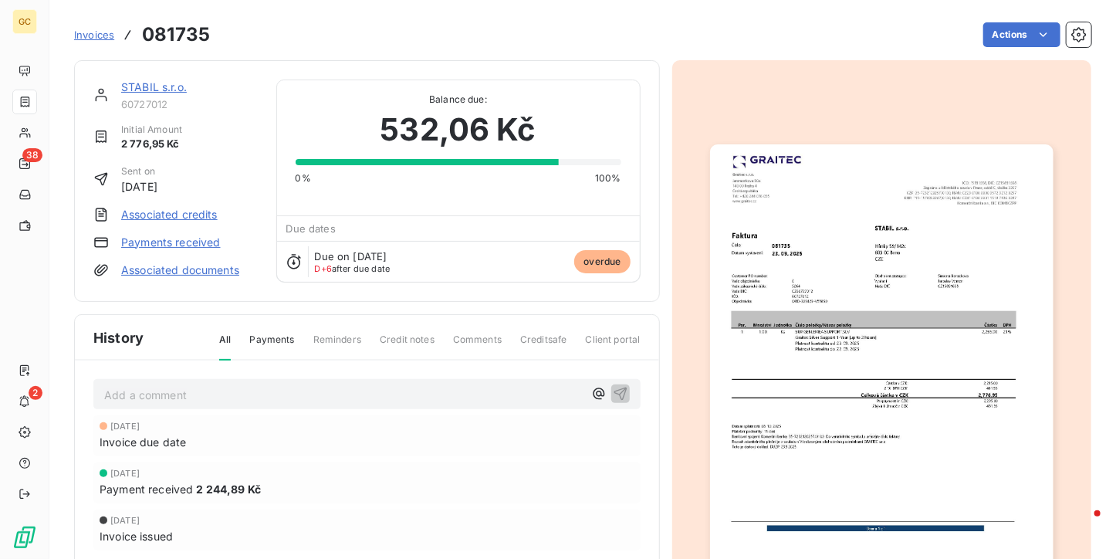
click at [859, 293] on img "button" at bounding box center [882, 366] width 344 height 445
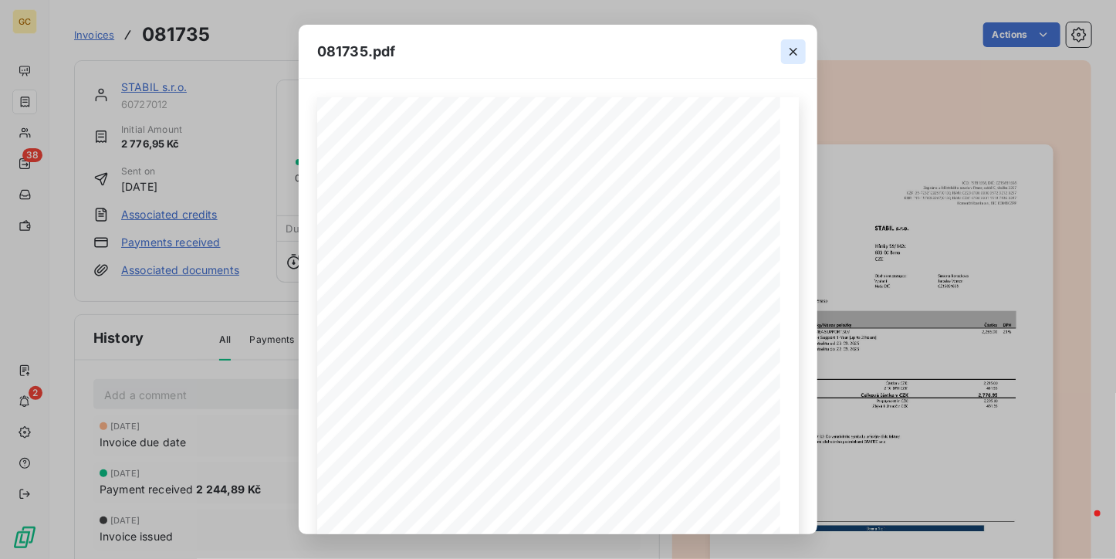
click at [793, 63] on button "button" at bounding box center [793, 51] width 25 height 25
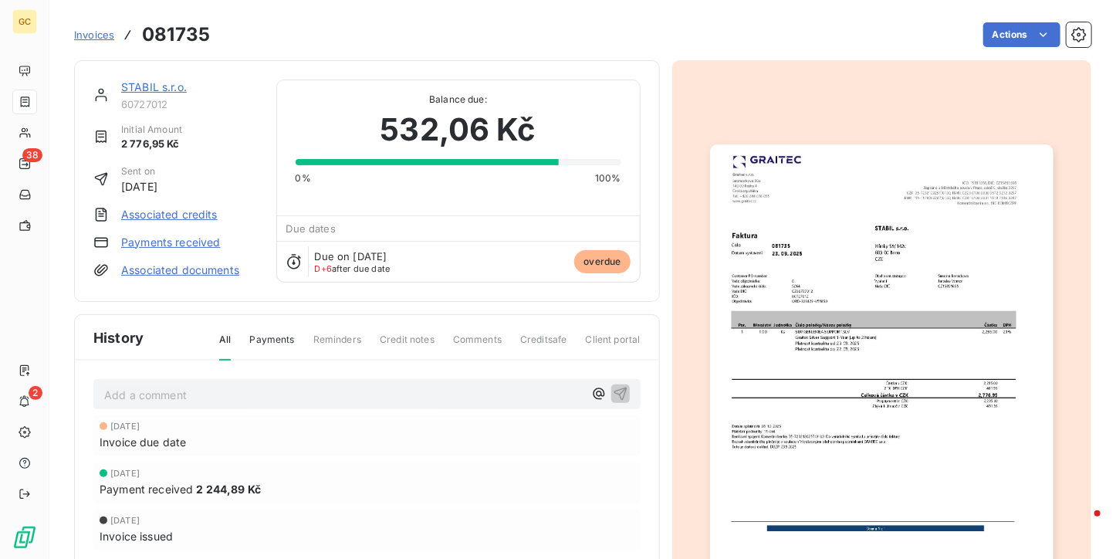
click at [934, 344] on img "button" at bounding box center [882, 366] width 344 height 445
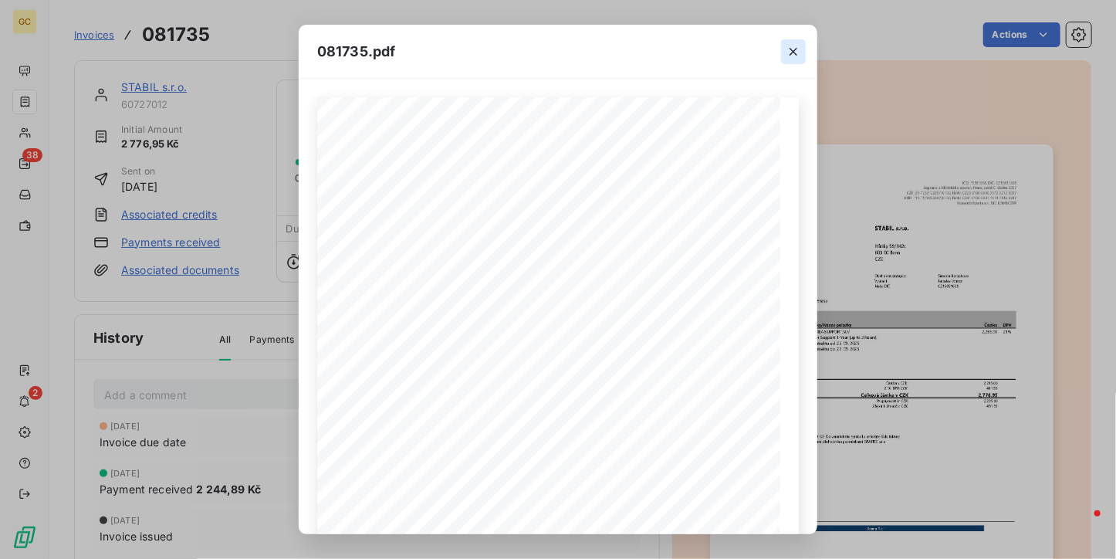
click at [790, 49] on icon "button" at bounding box center [793, 51] width 15 height 15
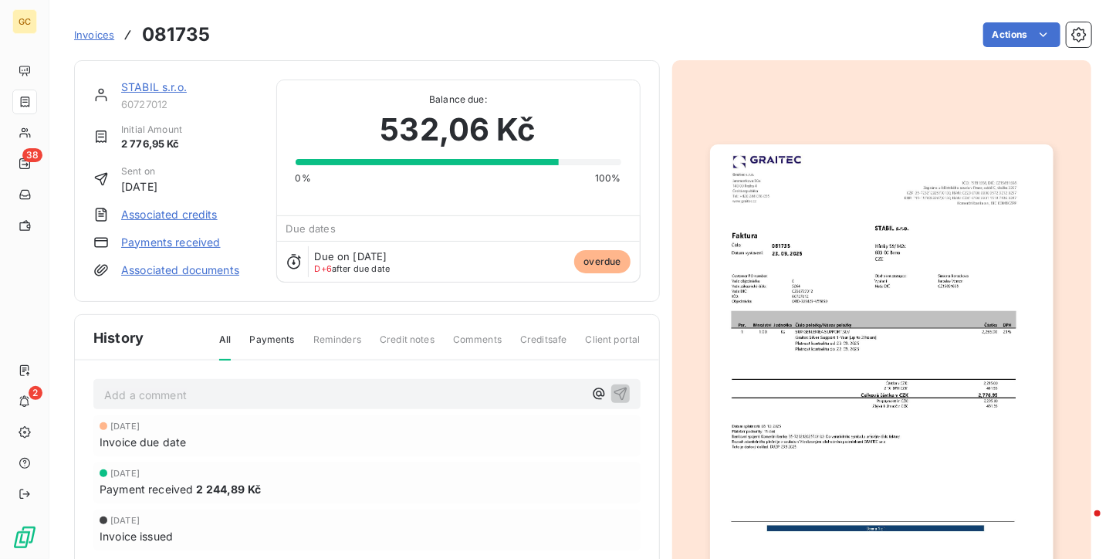
click at [834, 314] on img "button" at bounding box center [882, 366] width 344 height 445
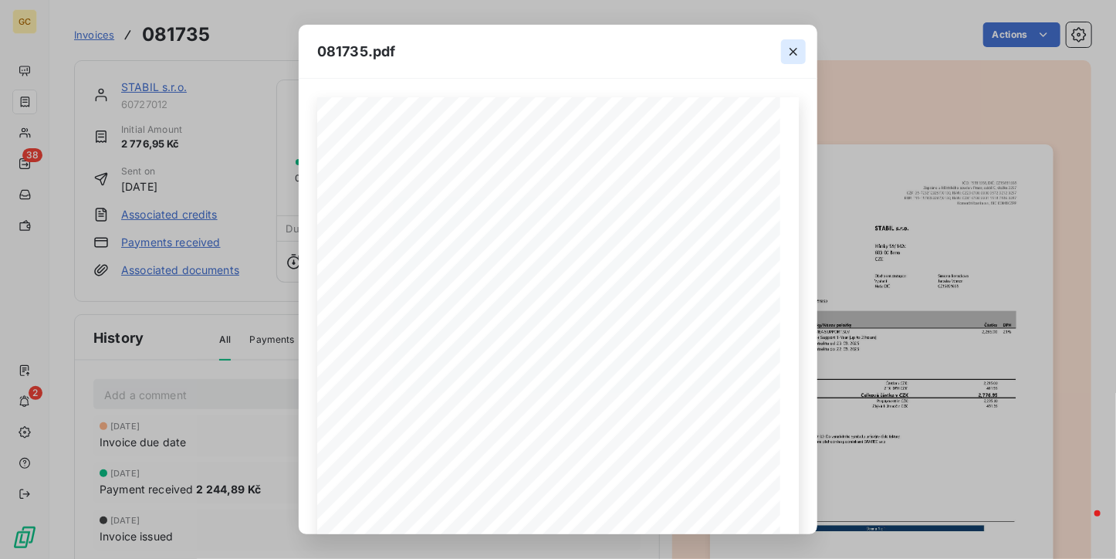
click at [790, 44] on icon "button" at bounding box center [793, 51] width 15 height 15
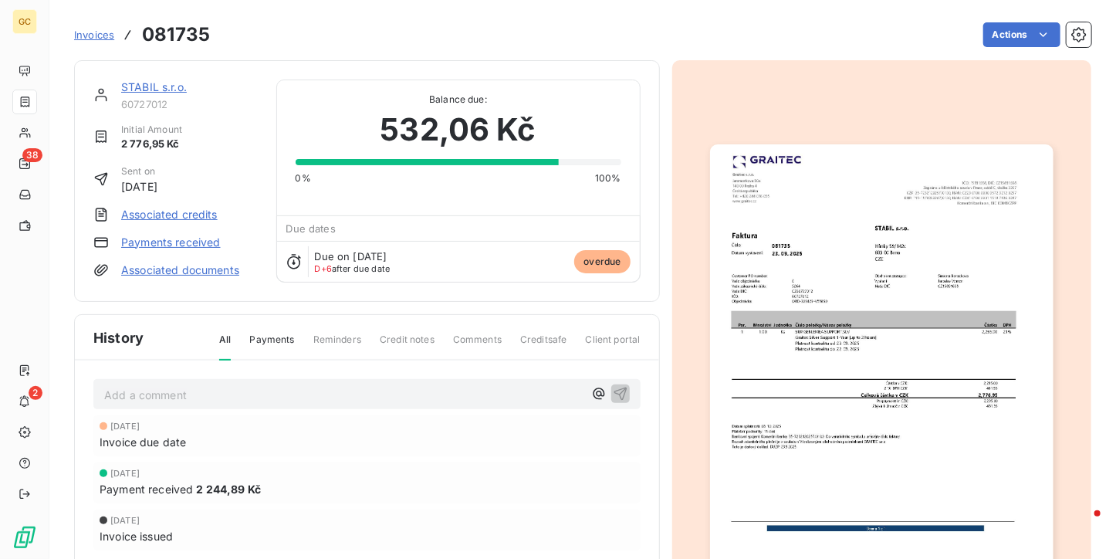
click at [618, 340] on span "Client portal" at bounding box center [613, 346] width 55 height 26
click at [847, 307] on img "button" at bounding box center [882, 366] width 344 height 445
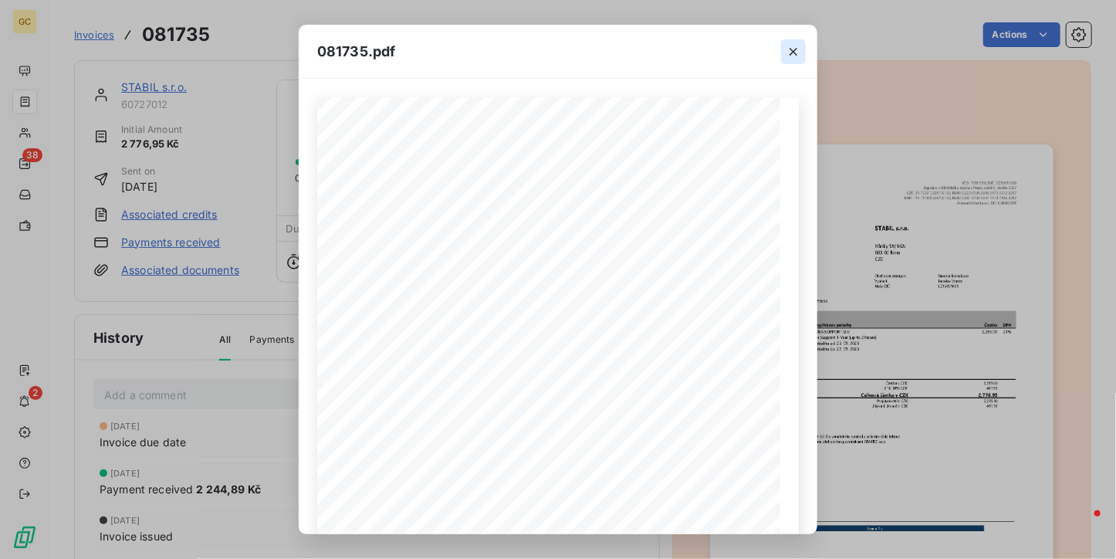
click at [787, 49] on icon "button" at bounding box center [793, 51] width 15 height 15
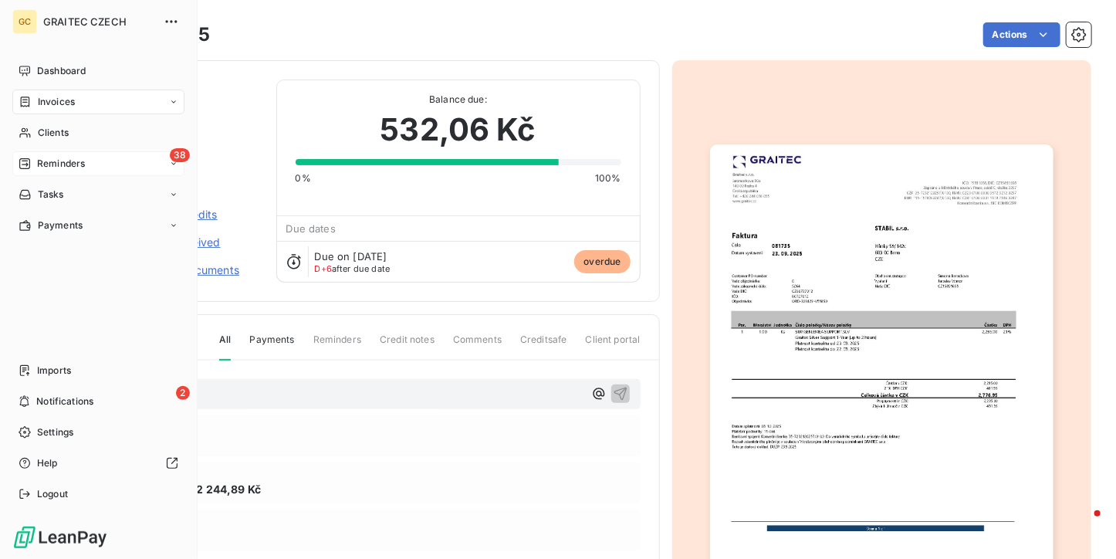
click at [32, 157] on div "Reminders" at bounding box center [52, 164] width 66 height 14
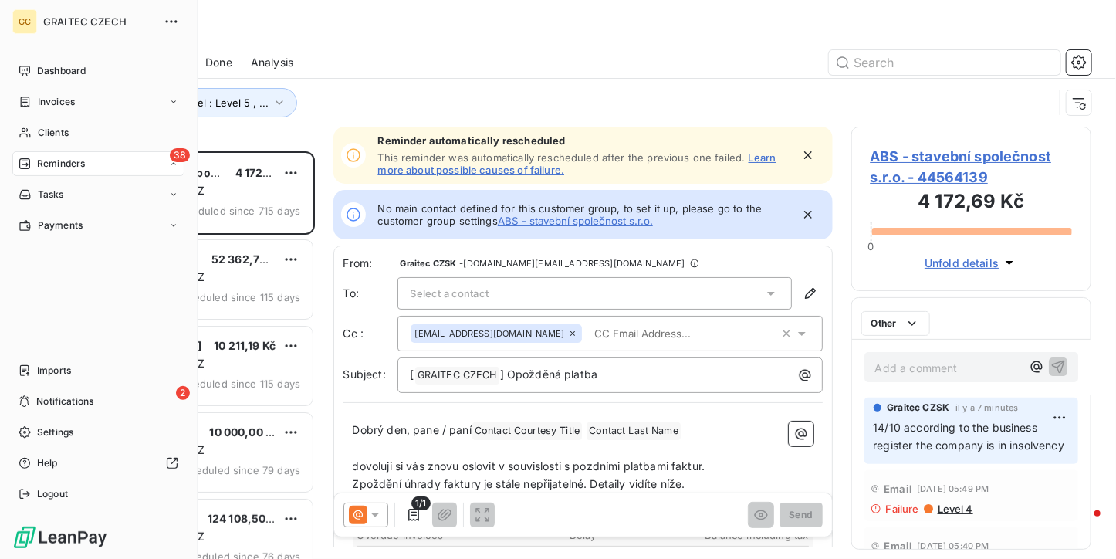
scroll to position [395, 229]
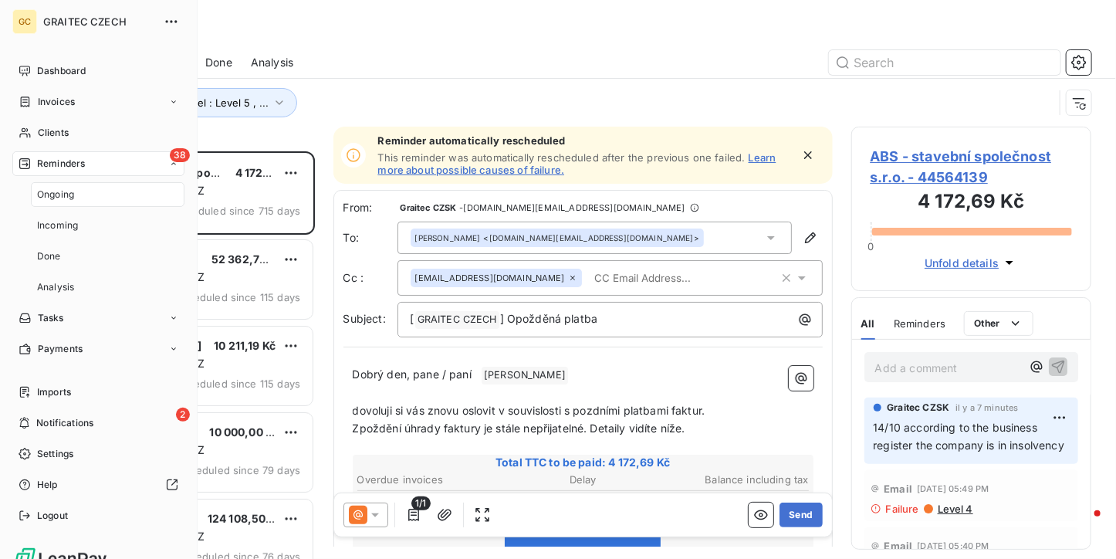
click at [67, 193] on span "Ongoing" at bounding box center [55, 195] width 37 height 14
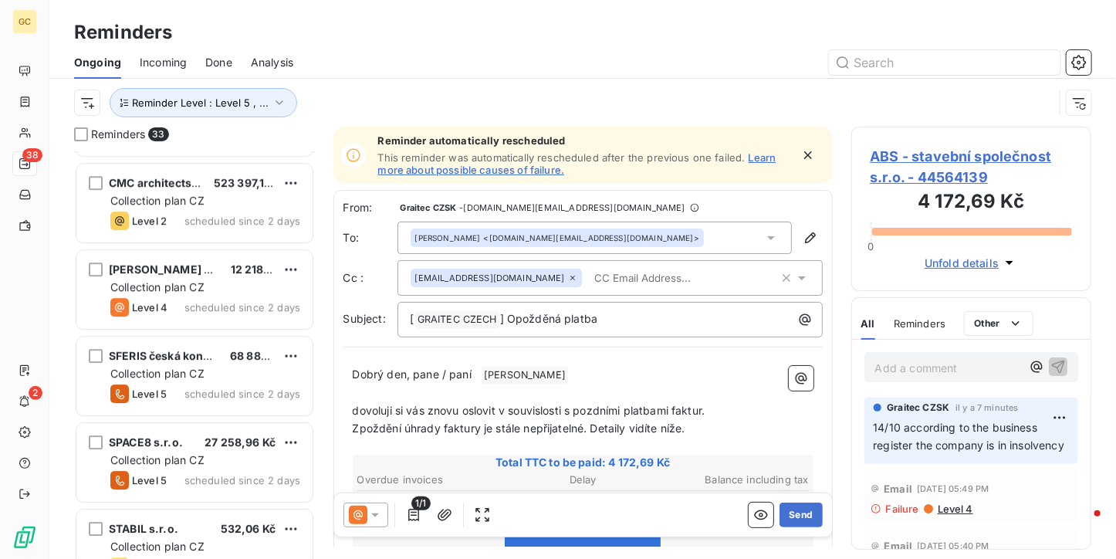
scroll to position [2446, 0]
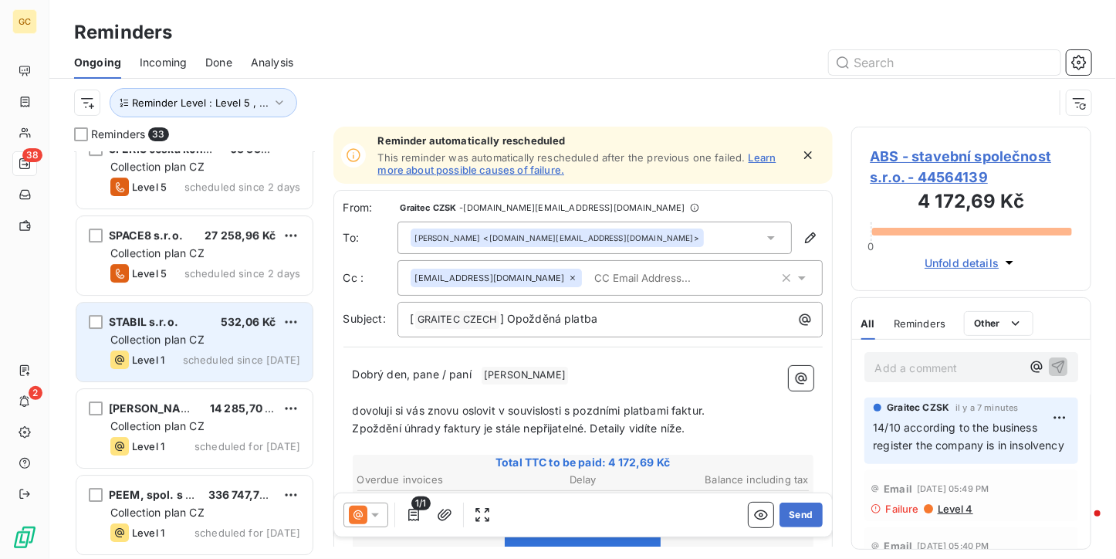
click at [219, 370] on div "STABIL s.r.o. 532,06 Kč Collection plan CZ Level 1 scheduled since [DATE]" at bounding box center [194, 342] width 236 height 79
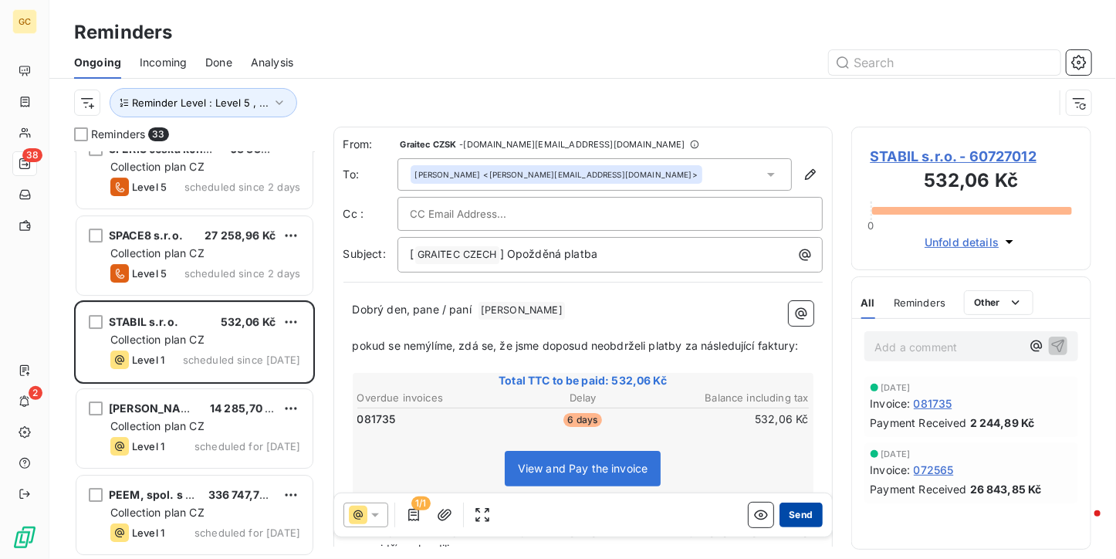
click at [795, 511] on button "Send" at bounding box center [801, 515] width 42 height 25
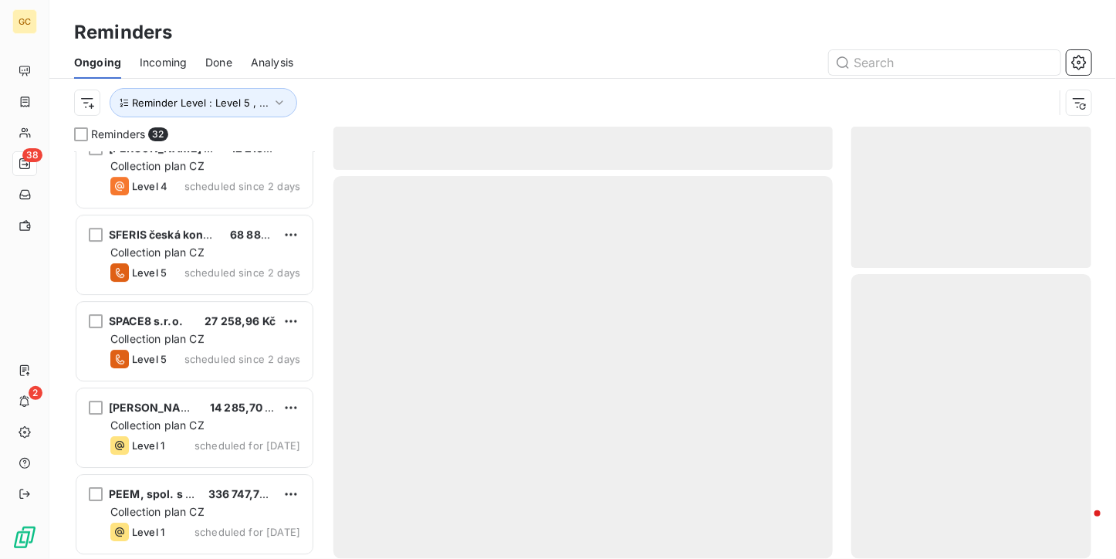
scroll to position [2359, 0]
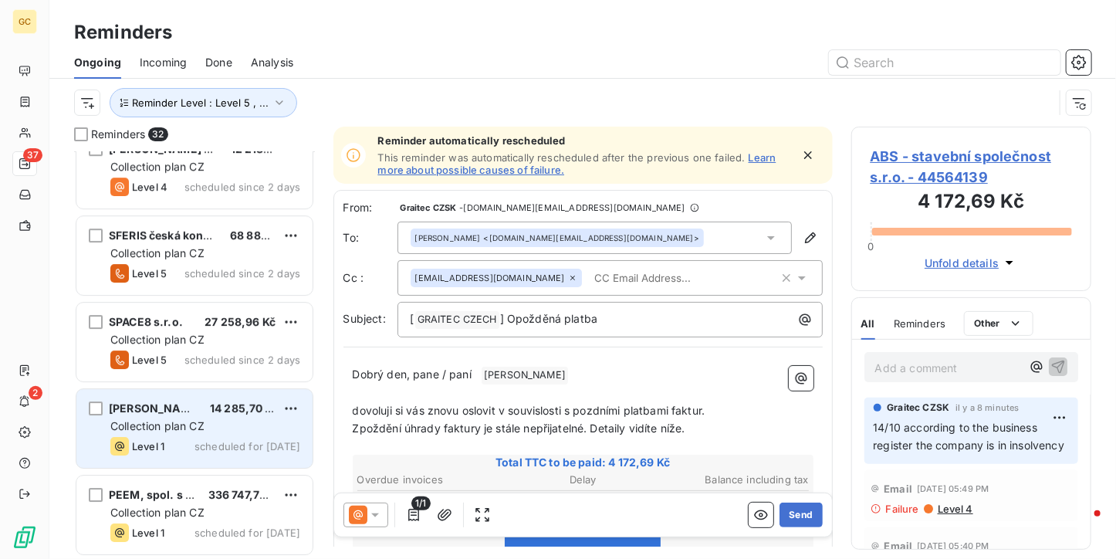
click at [195, 404] on div "[PERSON_NAME] 14 285,70 Kč" at bounding box center [205, 408] width 190 height 14
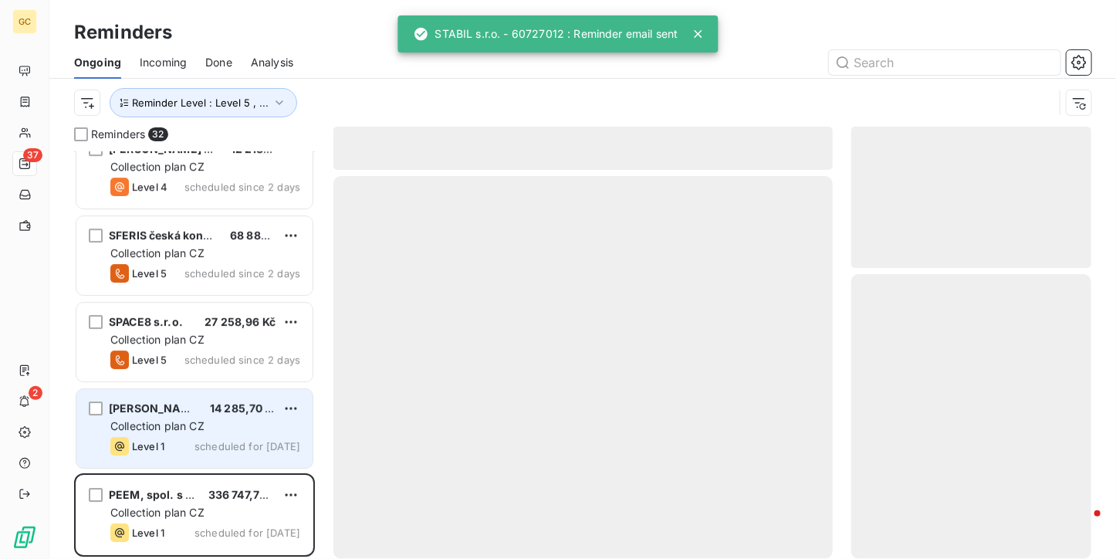
scroll to position [2359, 0]
click at [195, 404] on div "[PERSON_NAME] 14 285,70 Kč" at bounding box center [205, 408] width 190 height 14
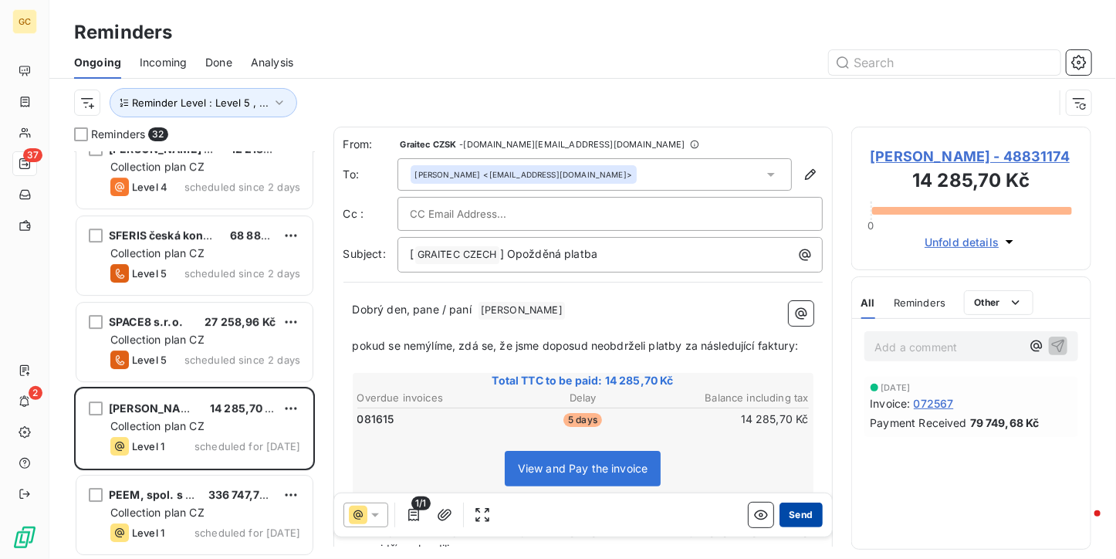
click at [783, 513] on button "Send" at bounding box center [801, 515] width 42 height 25
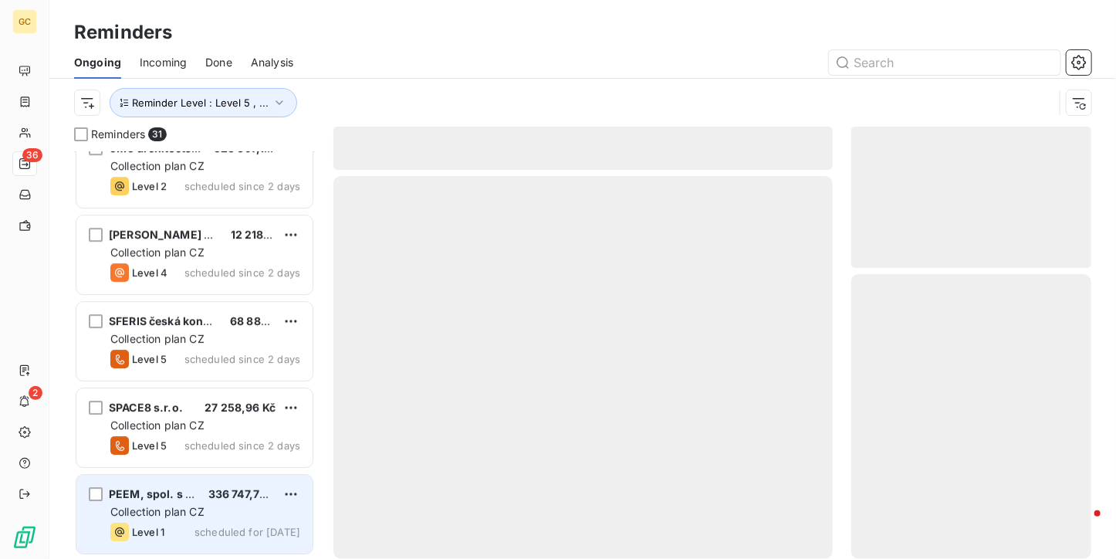
scroll to position [2273, 0]
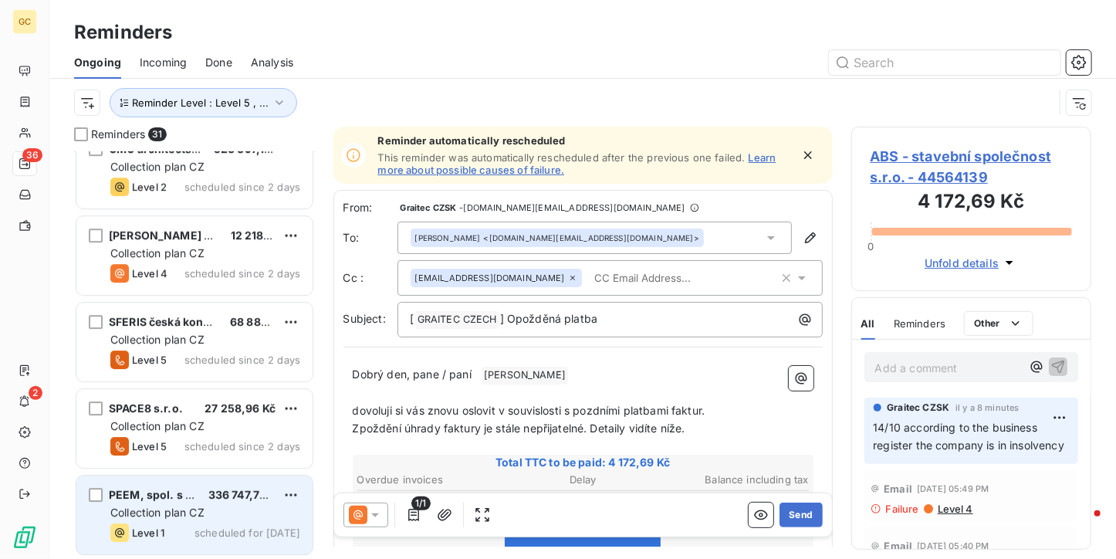
click at [222, 498] on span "336 747,73 Kč" at bounding box center [245, 494] width 74 height 13
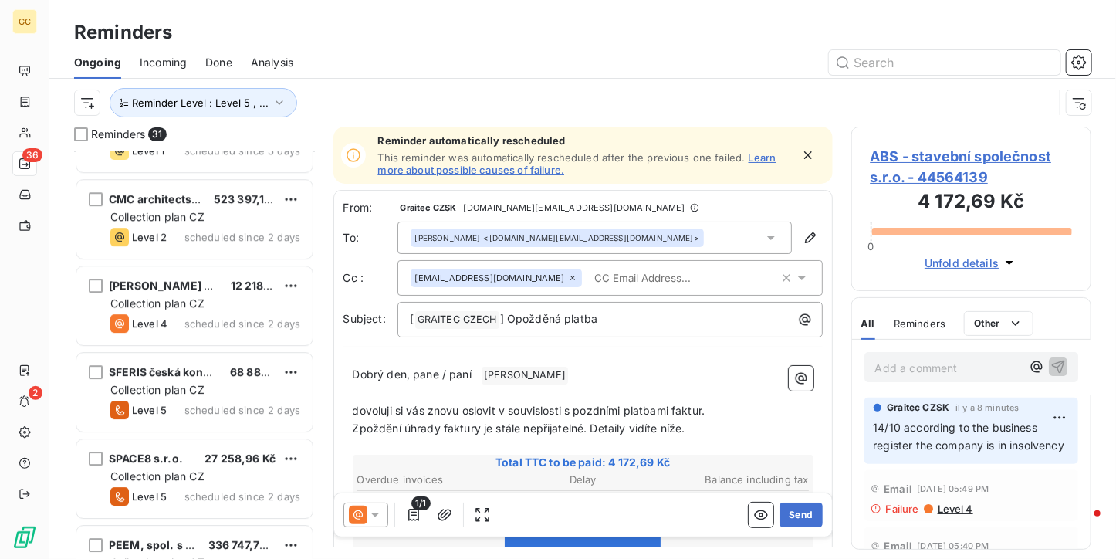
scroll to position [2273, 0]
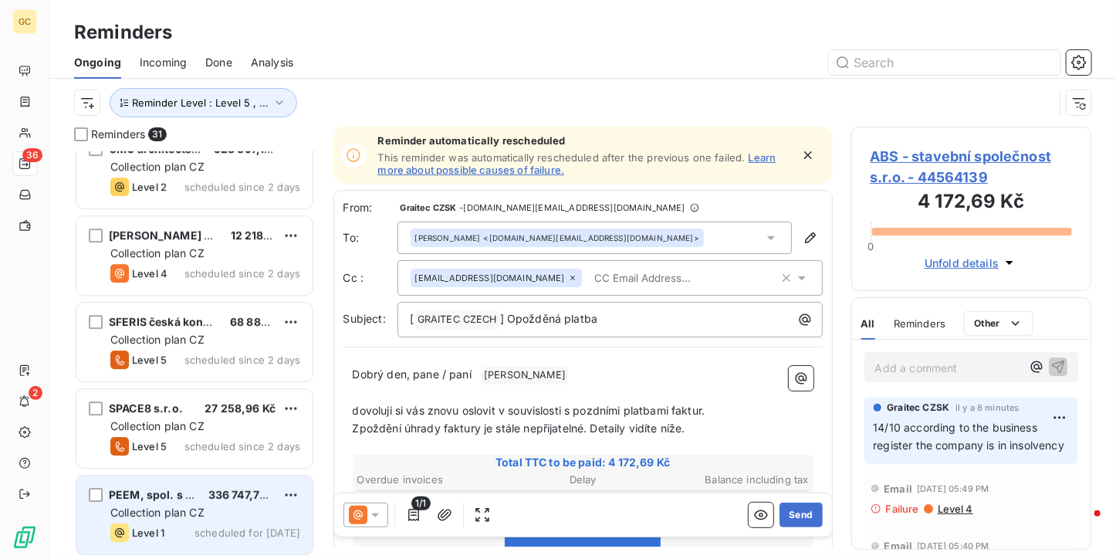
click at [225, 537] on span "scheduled for [DATE]" at bounding box center [248, 533] width 106 height 12
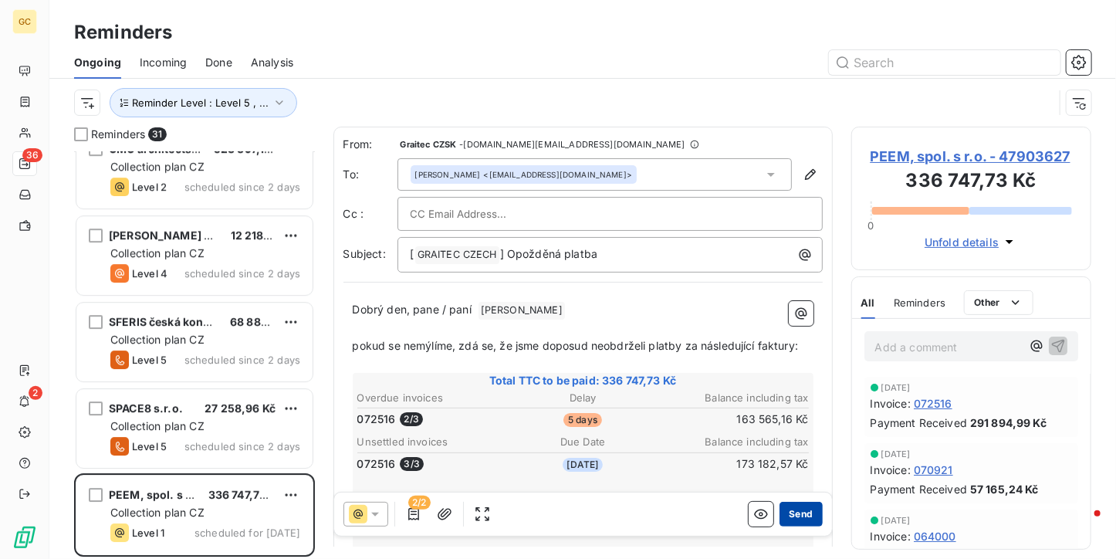
click at [789, 513] on button "Send" at bounding box center [801, 515] width 42 height 25
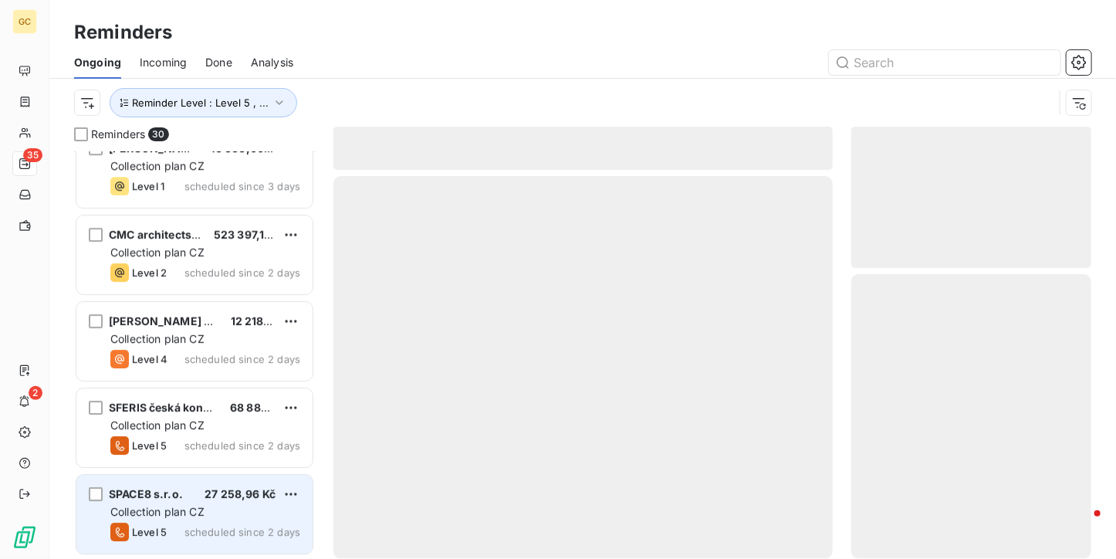
scroll to position [2186, 0]
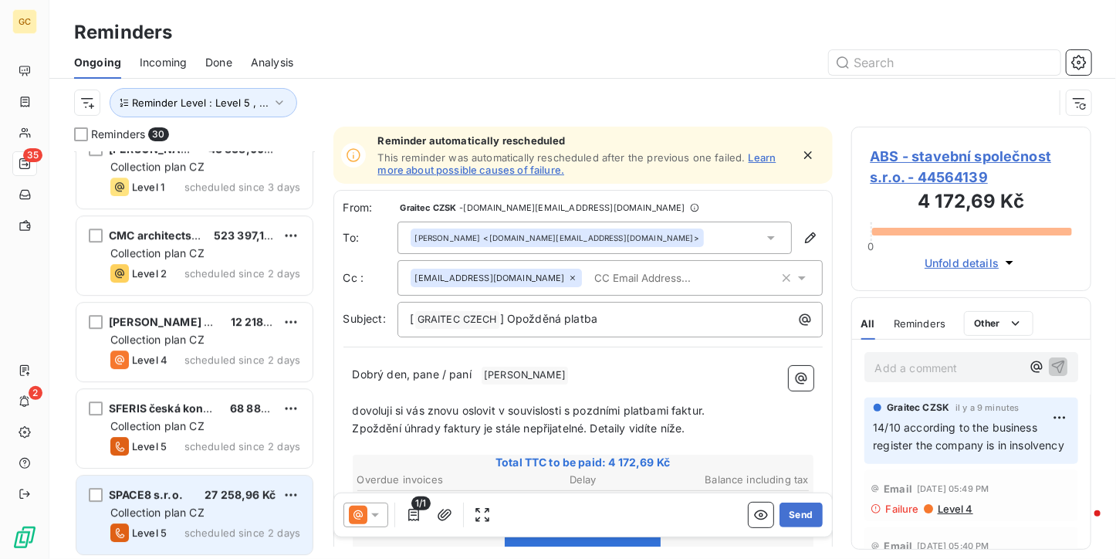
click at [217, 503] on div "SPACE8 s.r.o. 27 258,96 Kč Collection plan CZ Level 5 scheduled since 2 days" at bounding box center [194, 515] width 236 height 79
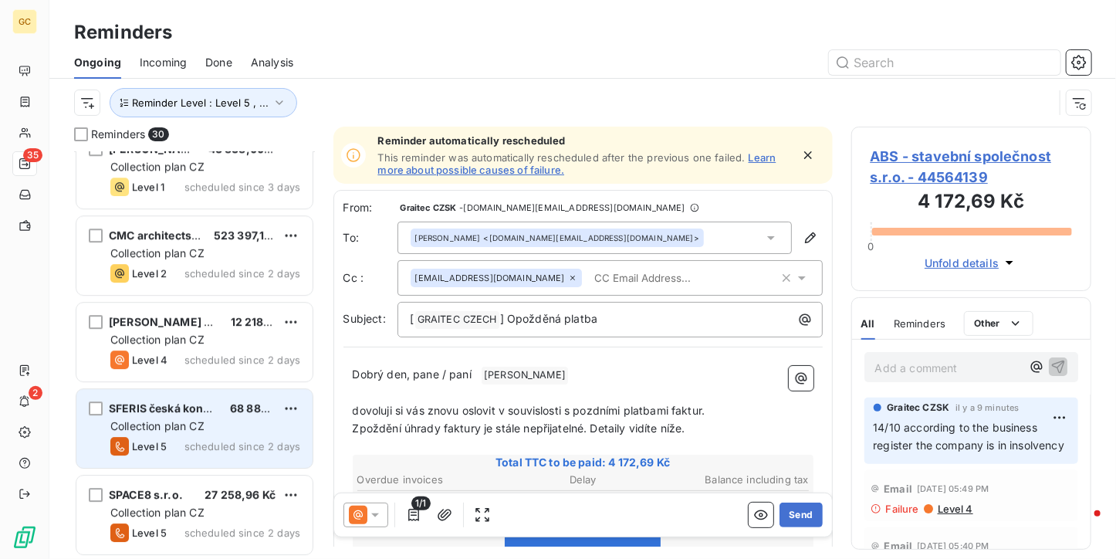
scroll to position [2186, 0]
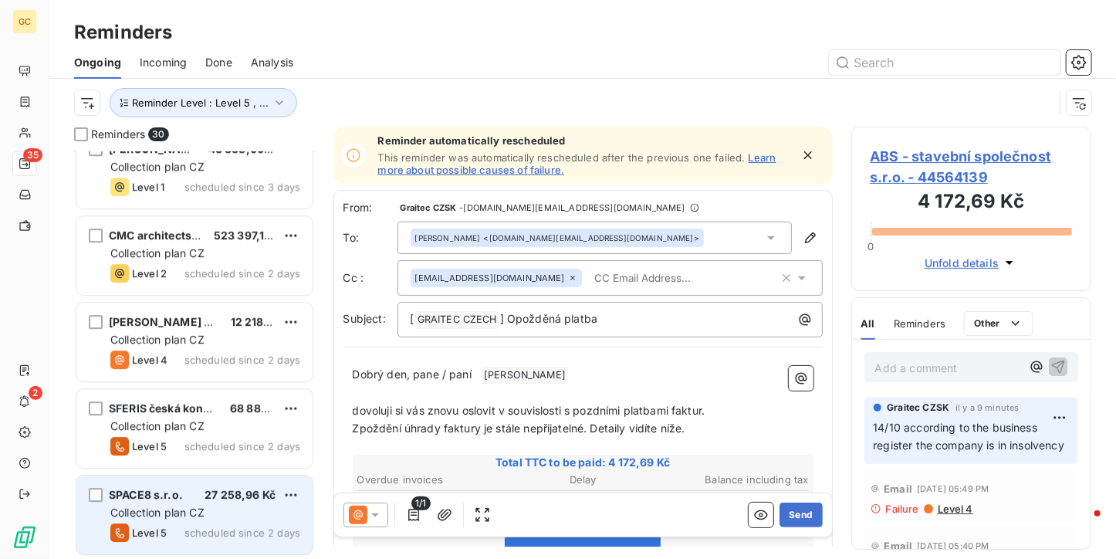
click at [190, 516] on span "Collection plan CZ" at bounding box center [157, 512] width 94 height 13
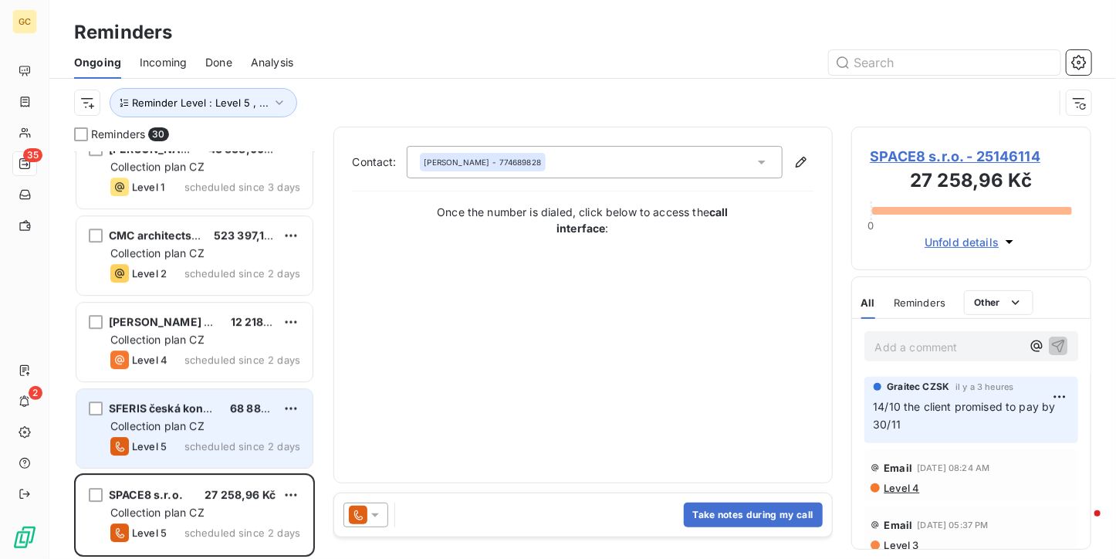
click at [242, 425] on div "Collection plan CZ" at bounding box center [205, 425] width 190 height 15
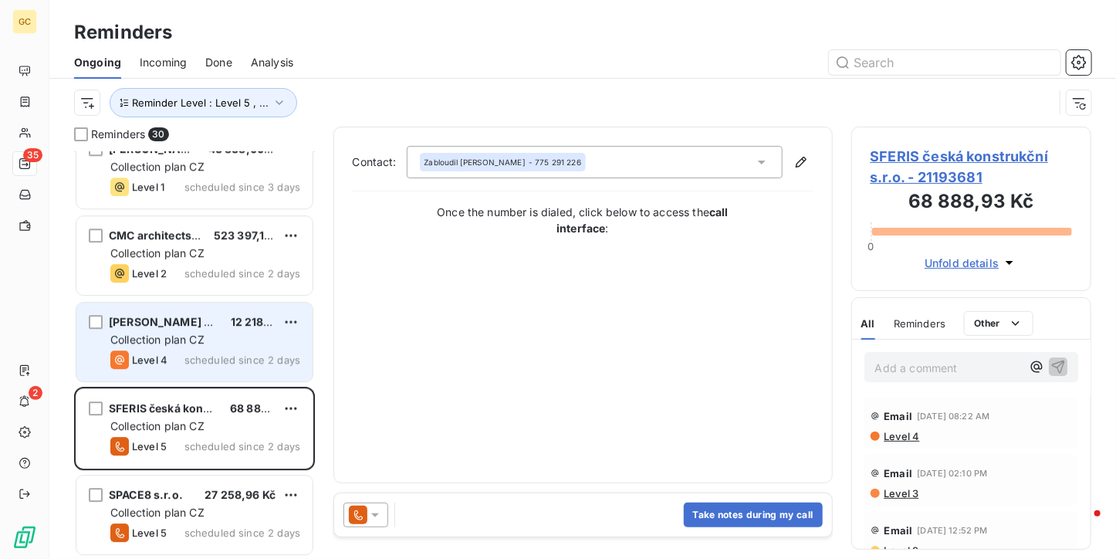
click at [194, 317] on span "[PERSON_NAME] Ateliér s.r.o." at bounding box center [190, 321] width 162 height 13
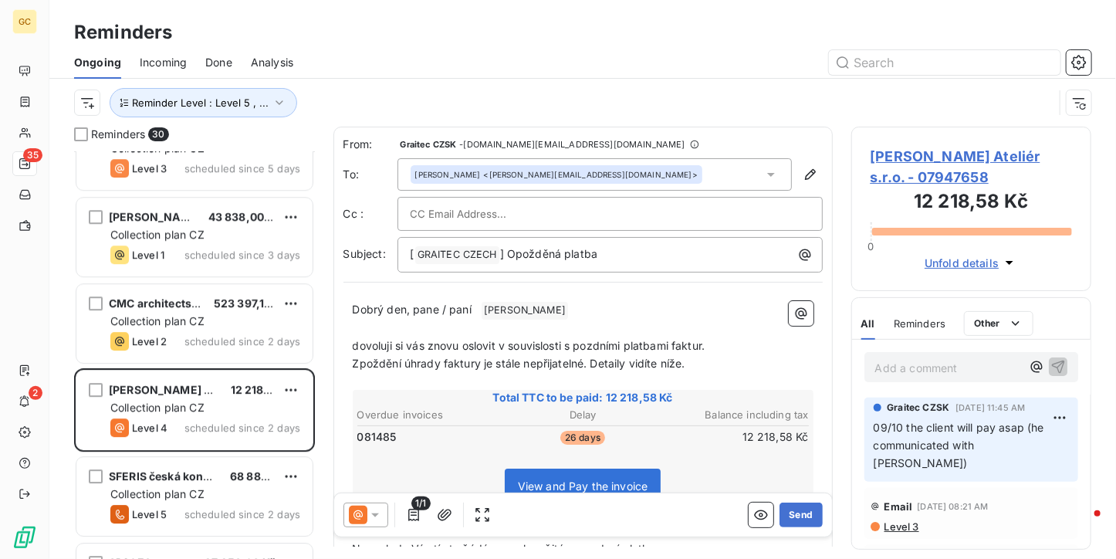
scroll to position [2109, 0]
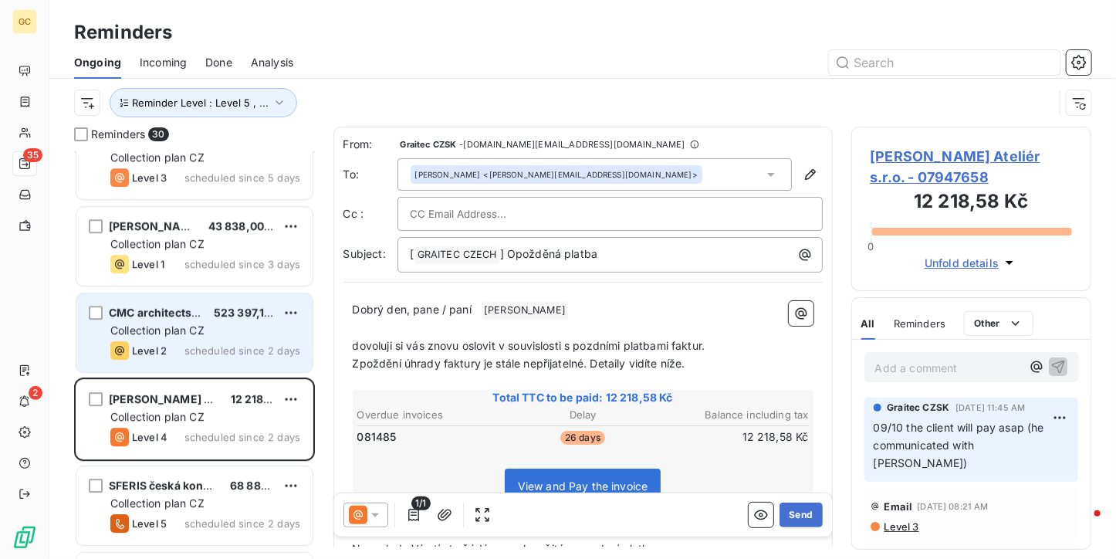
click at [188, 336] on div "Collection plan CZ" at bounding box center [205, 330] width 190 height 15
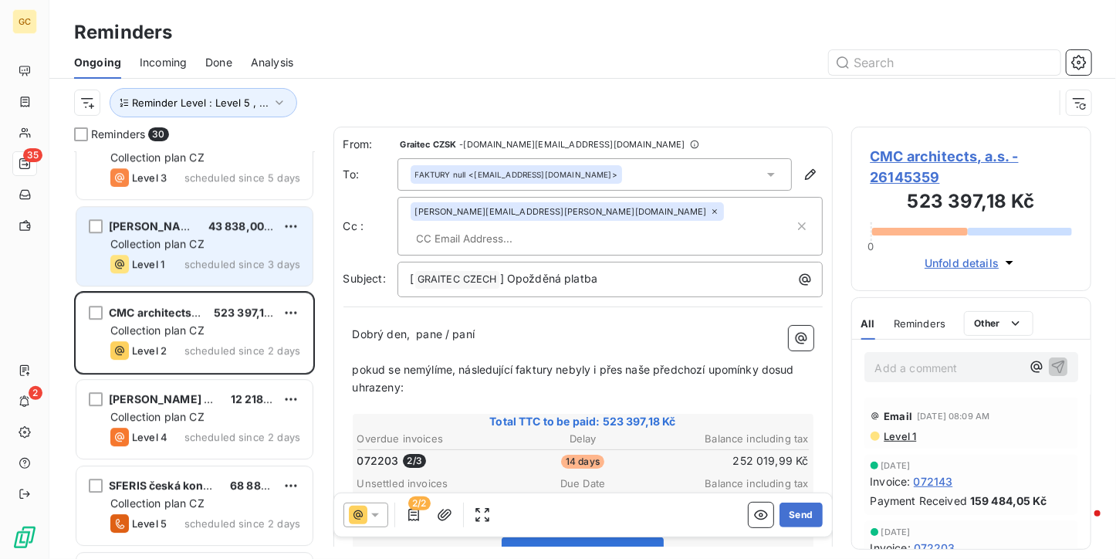
click at [215, 227] on span "43 838,00 Kč" at bounding box center [244, 225] width 72 height 13
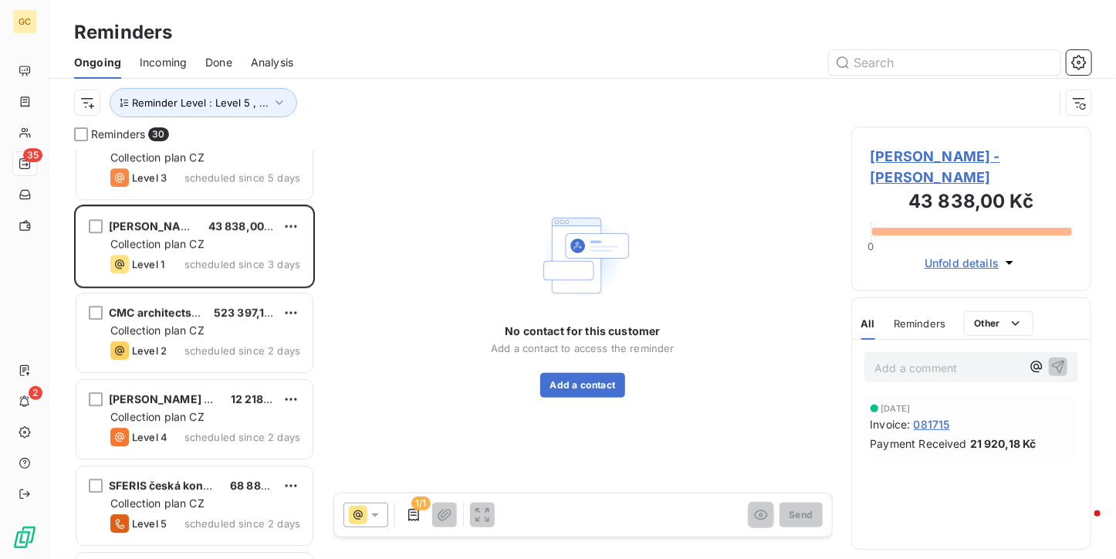
click at [919, 160] on span "[PERSON_NAME] - [PERSON_NAME]" at bounding box center [972, 167] width 202 height 42
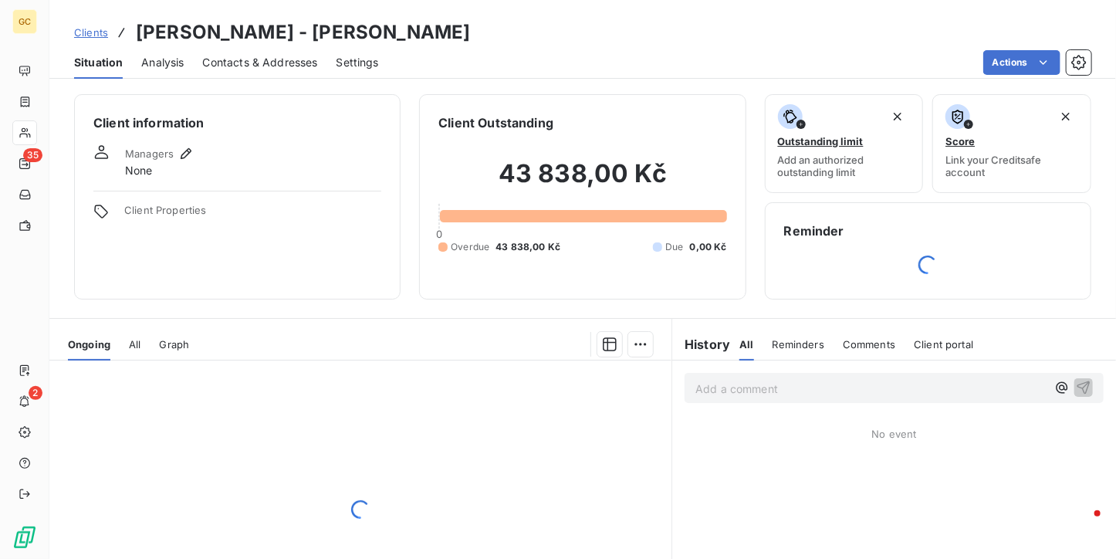
click at [275, 67] on span "Contacts & Addresses" at bounding box center [260, 62] width 115 height 15
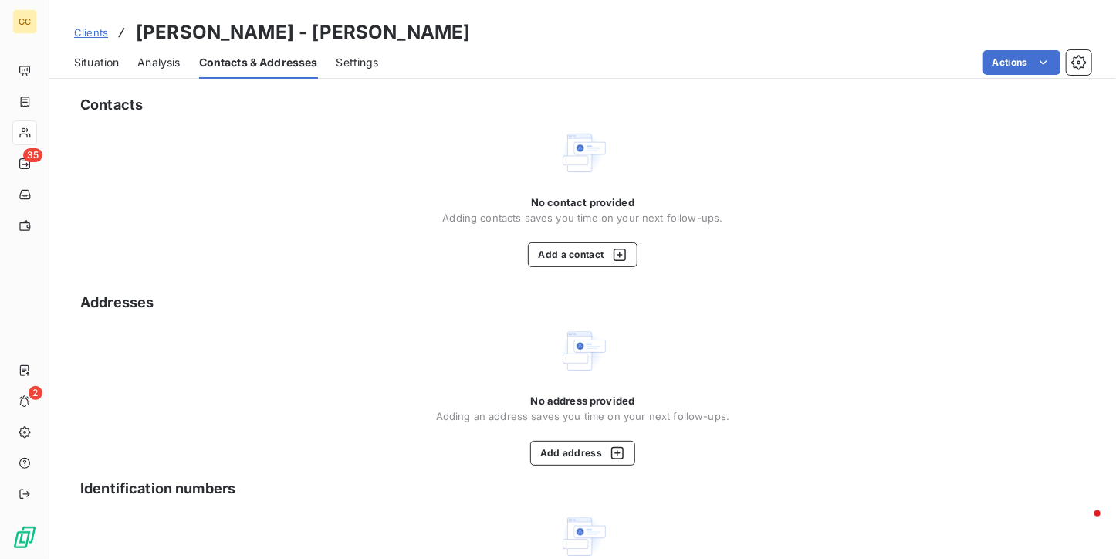
click at [107, 67] on span "Situation" at bounding box center [96, 62] width 45 height 15
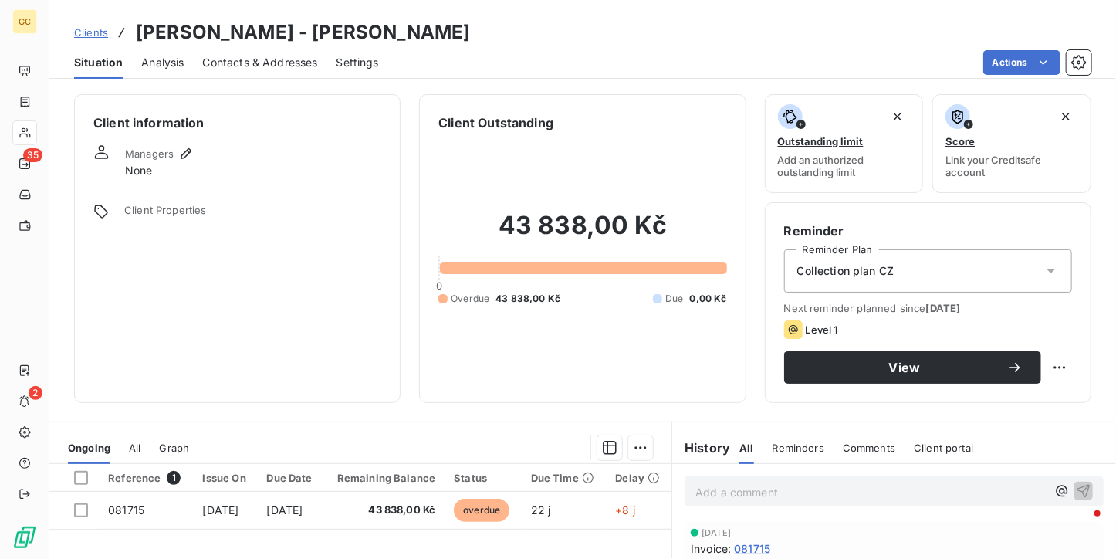
drag, startPoint x: 133, startPoint y: 29, endPoint x: 463, endPoint y: 32, distance: 330.4
click at [463, 32] on div "Clients [PERSON_NAME] - [PERSON_NAME]" at bounding box center [582, 33] width 1067 height 28
copy h3 "[PERSON_NAME] - [PERSON_NAME]"
click at [229, 60] on span "Contacts & Addresses" at bounding box center [260, 62] width 115 height 15
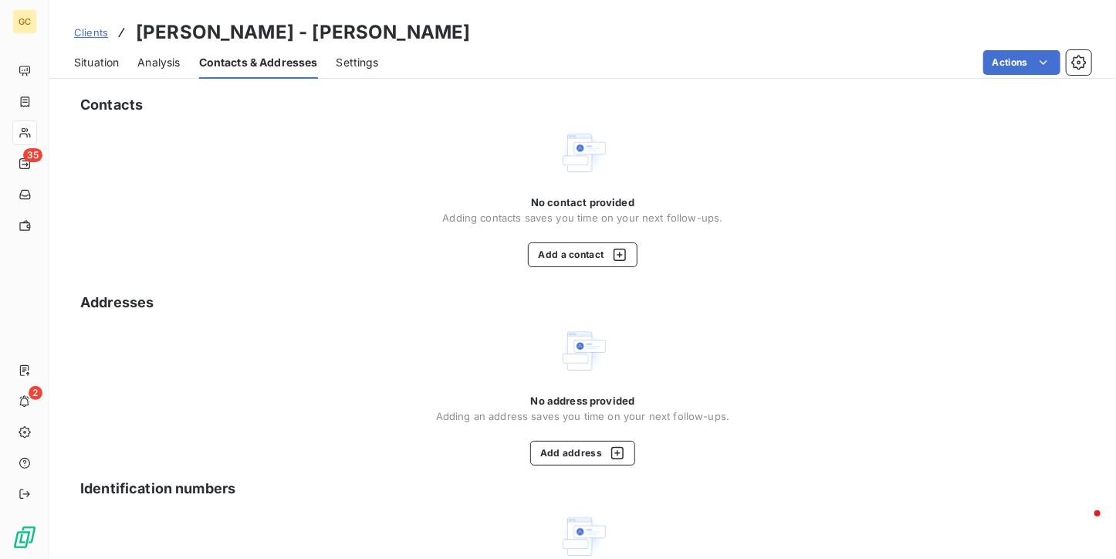
click at [540, 198] on span "No contact provided" at bounding box center [582, 202] width 103 height 12
click at [560, 243] on button "Add a contact" at bounding box center [582, 254] width 109 height 25
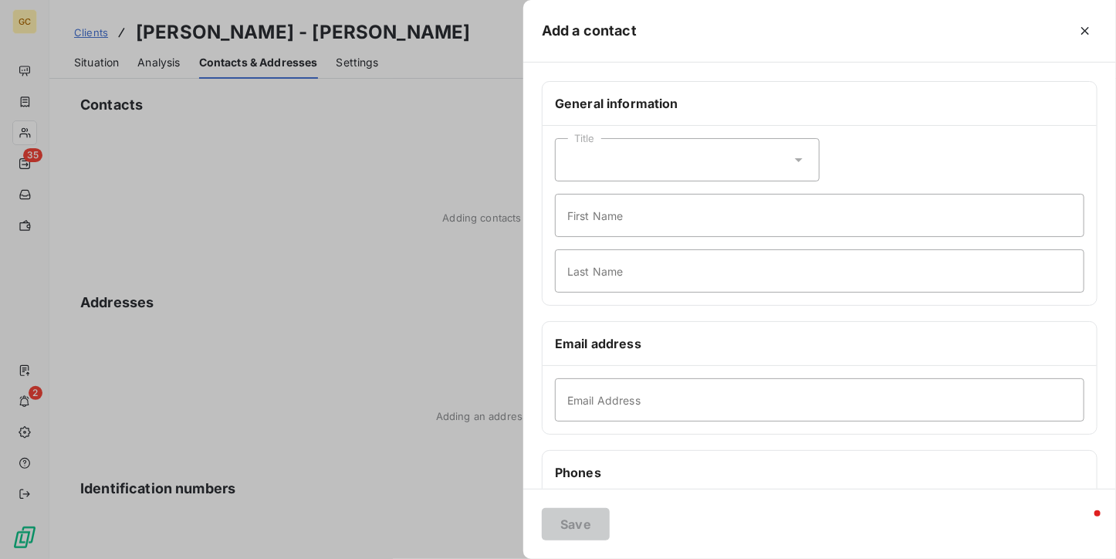
drag, startPoint x: 602, startPoint y: 373, endPoint x: 602, endPoint y: 405, distance: 31.7
click at [602, 374] on div "Email Address" at bounding box center [820, 400] width 554 height 68
click at [602, 405] on input "Email Address" at bounding box center [820, 399] width 530 height 43
paste input "[EMAIL_ADDRESS][DOMAIN_NAME]"
type input "[EMAIL_ADDRESS][DOMAIN_NAME]"
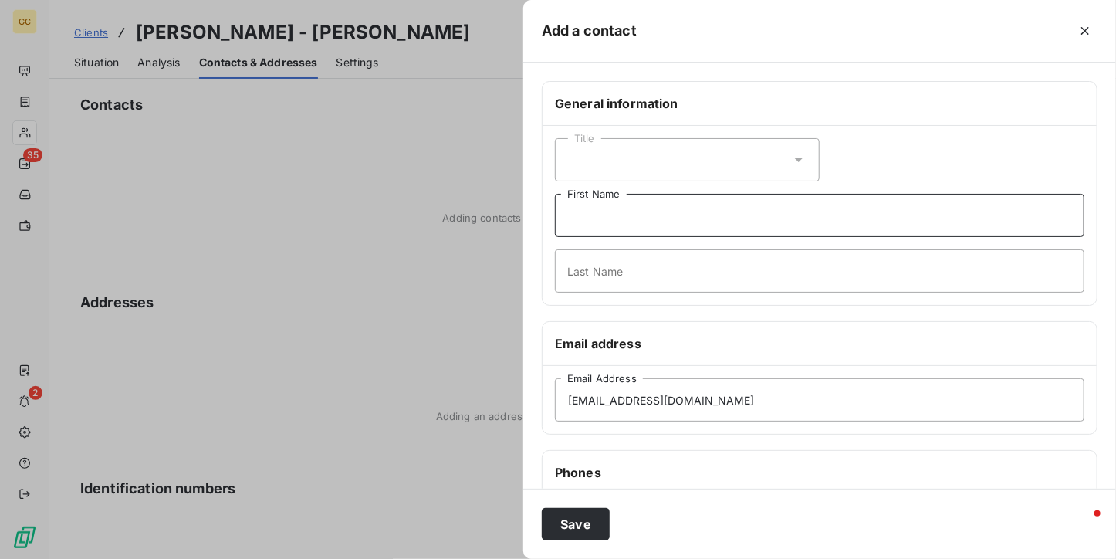
click at [600, 230] on input "First Name" at bounding box center [820, 215] width 530 height 43
type input "[PERSON_NAME]"
click at [604, 275] on input "Last Name" at bounding box center [820, 270] width 530 height 43
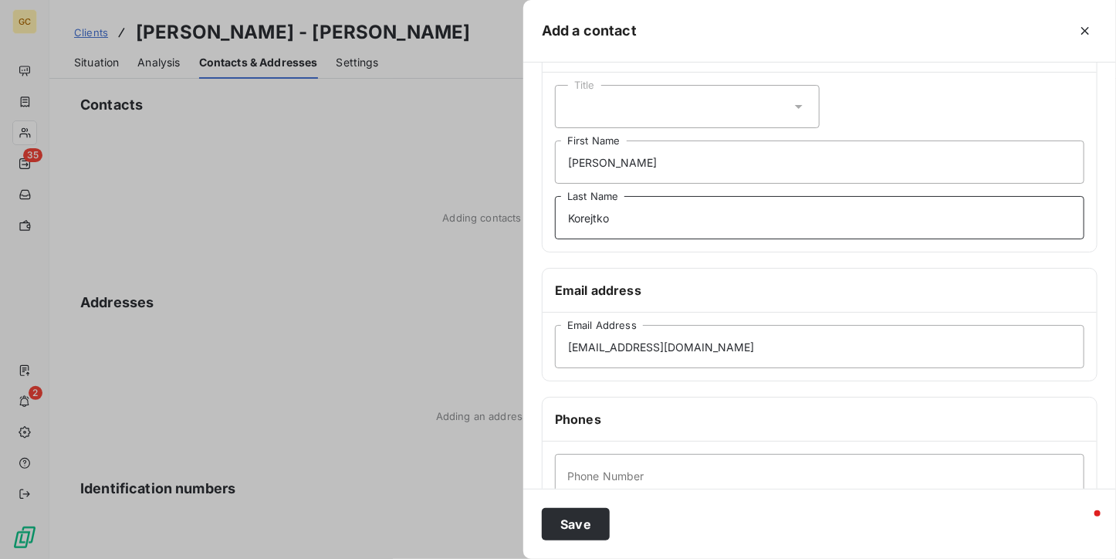
scroll to position [77, 0]
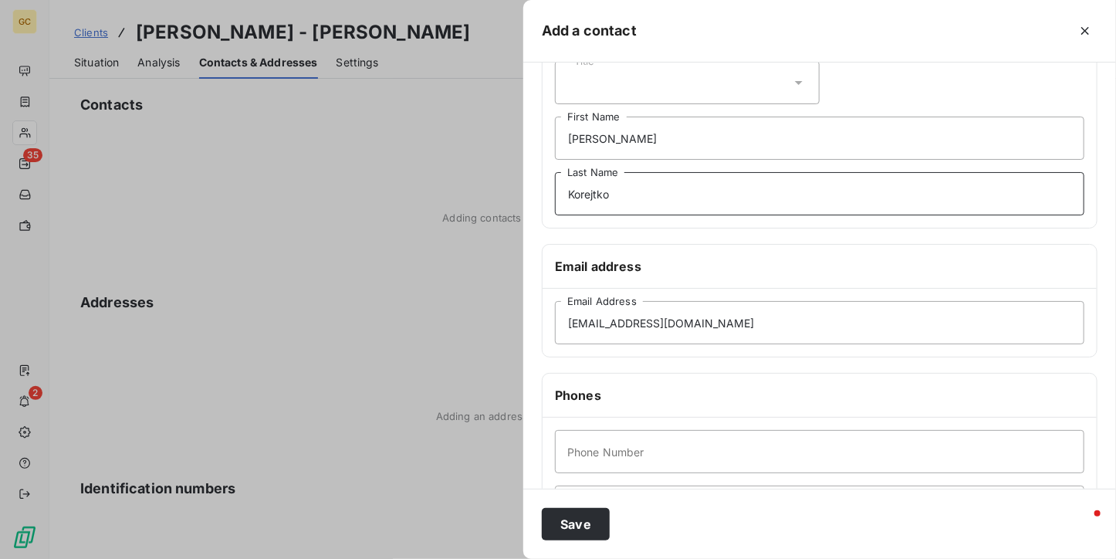
type input "Korejtko"
click at [636, 443] on input "Phone Number" at bounding box center [820, 451] width 530 height 43
paste input "721000120"
type input "721000120"
click at [607, 518] on button "Save" at bounding box center [576, 524] width 68 height 32
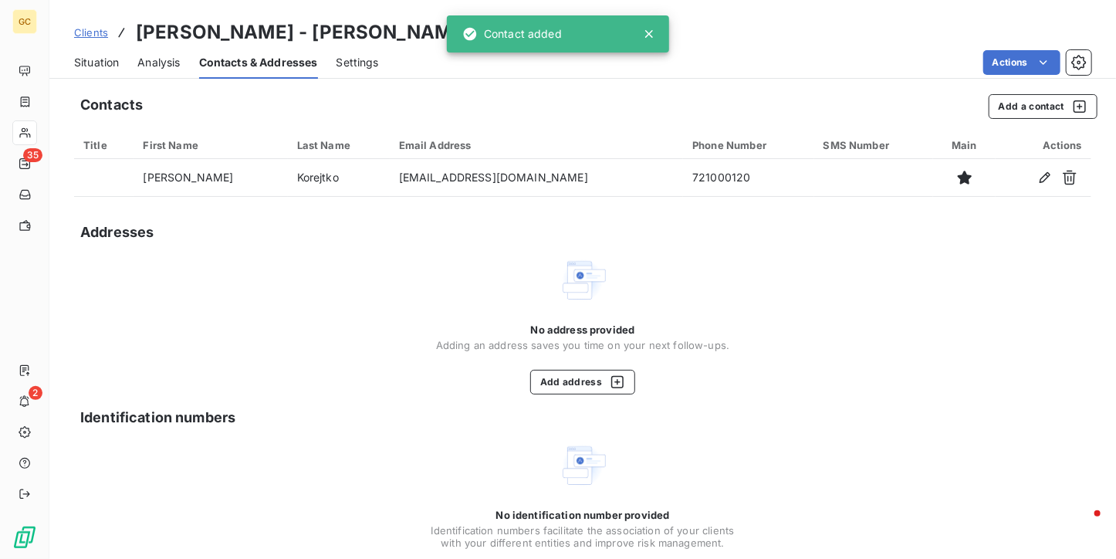
click at [215, 47] on div "Contacts & Addresses" at bounding box center [258, 62] width 119 height 32
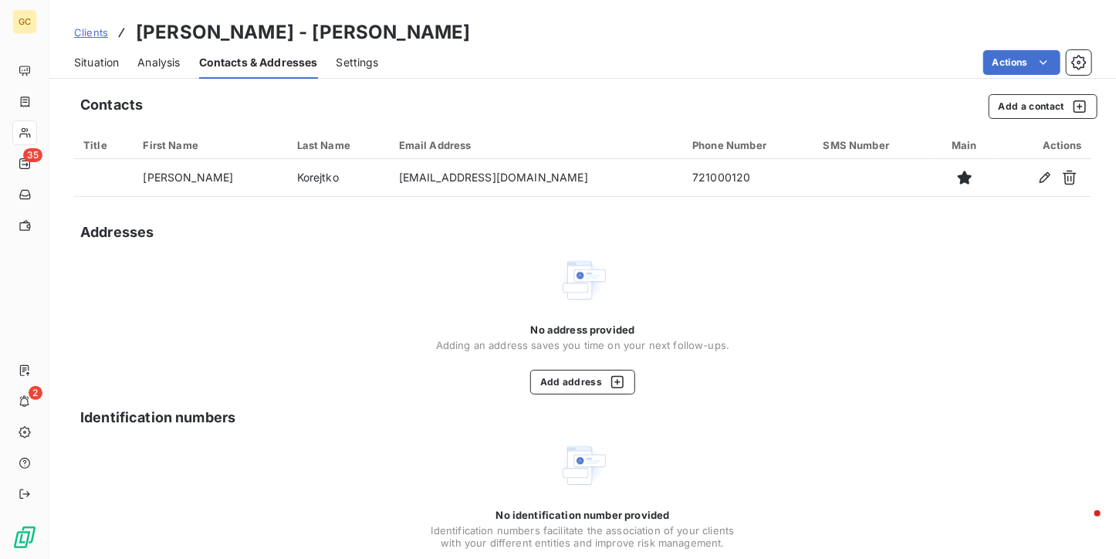
click at [145, 39] on h3 "[PERSON_NAME] - [PERSON_NAME]" at bounding box center [303, 33] width 334 height 28
click at [115, 67] on span "Situation" at bounding box center [96, 62] width 45 height 15
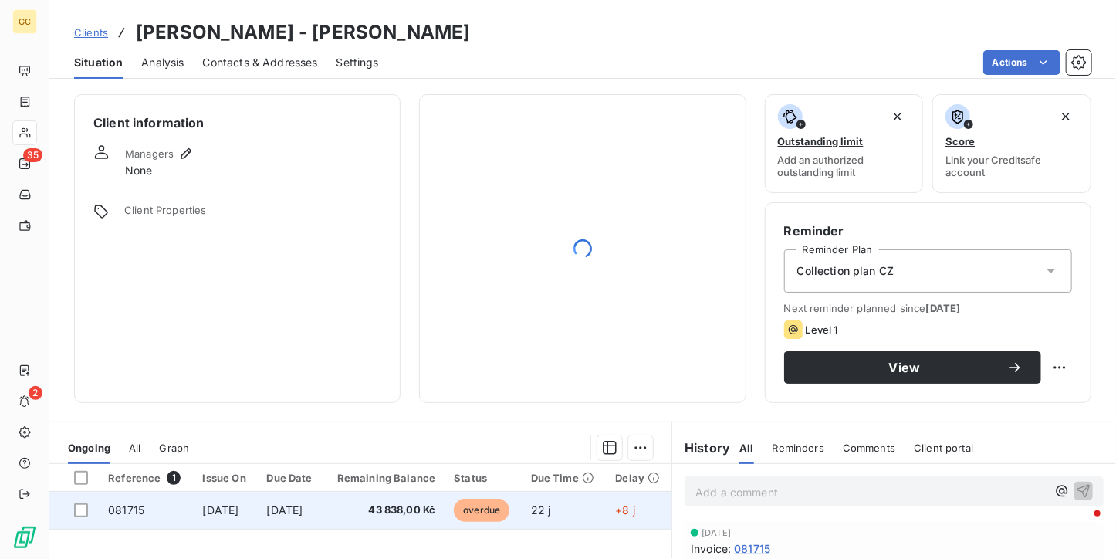
click at [414, 510] on span "43 838,00 Kč" at bounding box center [385, 510] width 103 height 15
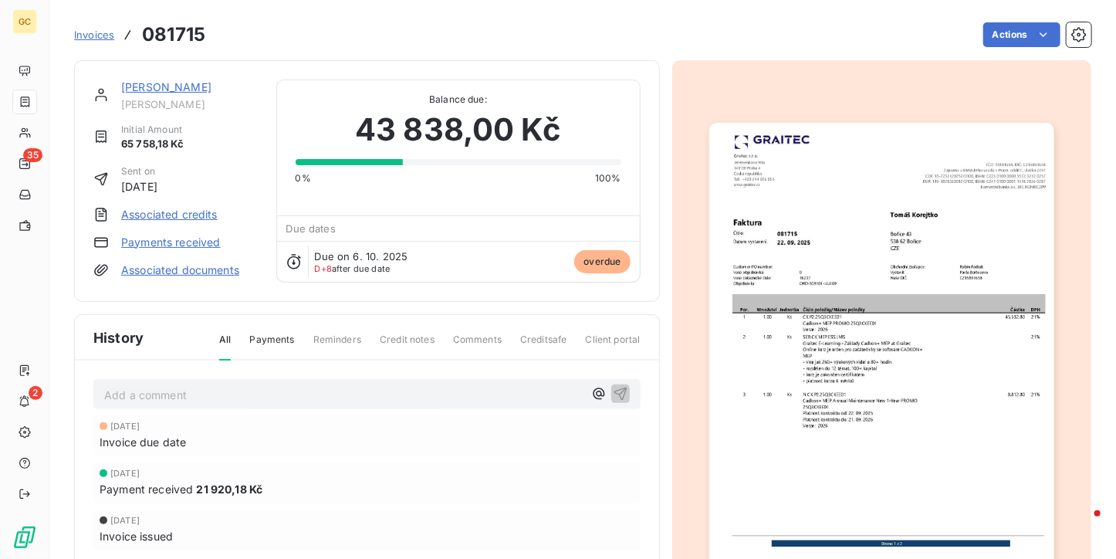
click at [779, 260] on img "button" at bounding box center [881, 367] width 345 height 488
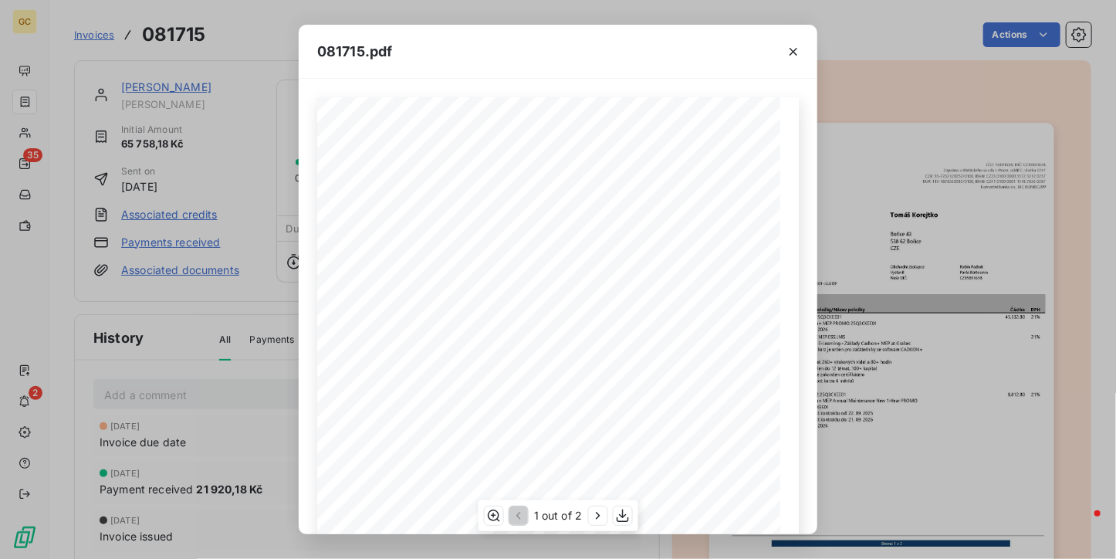
click at [621, 218] on div "Por. Množství Jednotka Číslo položky/Název položky Částka DPH 1 1.00 Ks CK.P2.2…" at bounding box center [558, 424] width 482 height 655
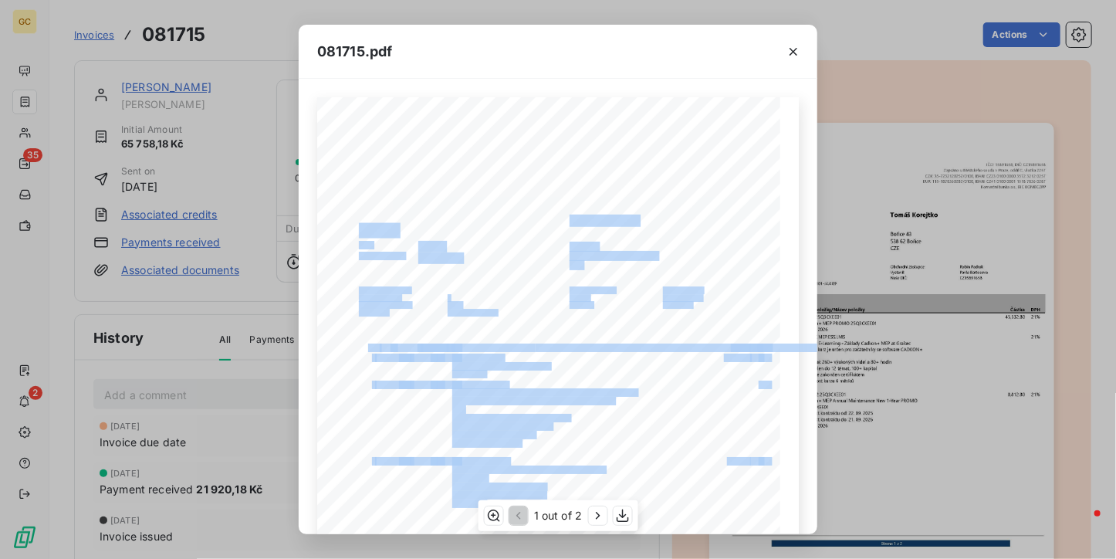
click at [552, 218] on div "Por. Množství Jednotka Číslo položky/Název položky Částka DPH 1 1.00 Ks CK.P2.2…" at bounding box center [558, 424] width 482 height 655
click at [794, 49] on icon "button" at bounding box center [793, 51] width 15 height 15
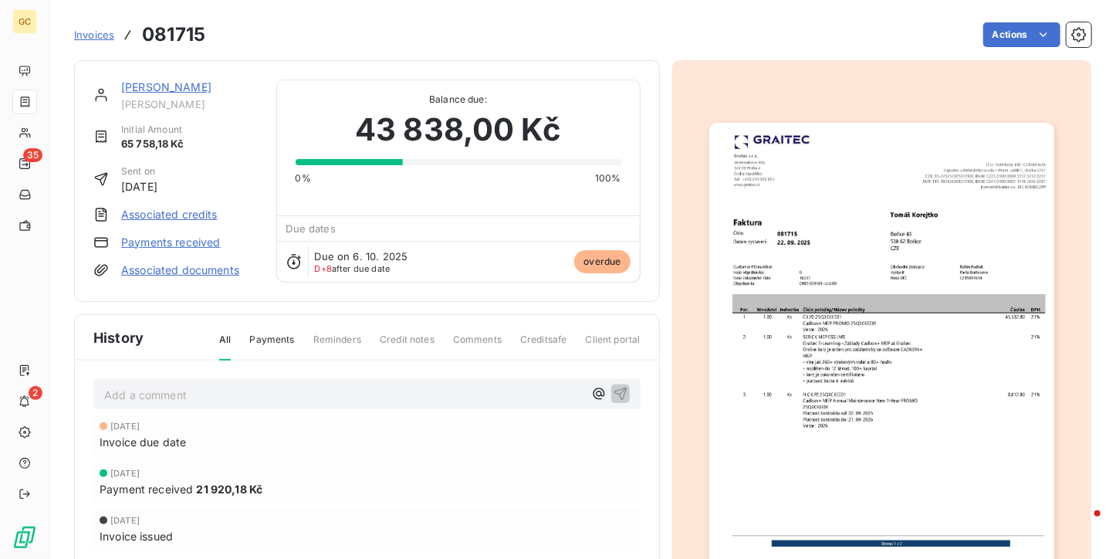
click at [184, 89] on link "[PERSON_NAME]" at bounding box center [166, 86] width 90 height 13
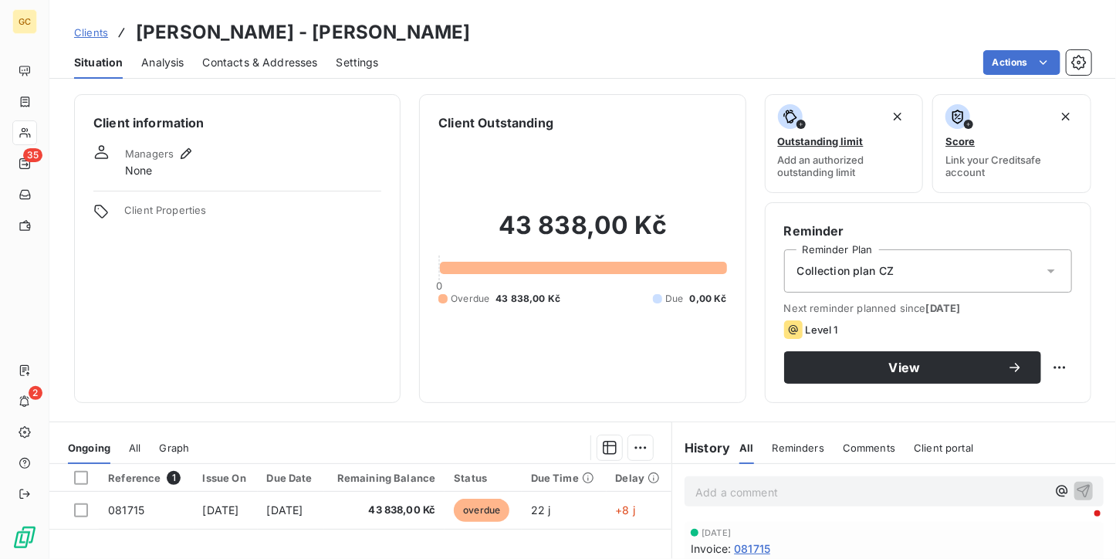
click at [281, 69] on span "Contacts & Addresses" at bounding box center [260, 62] width 115 height 15
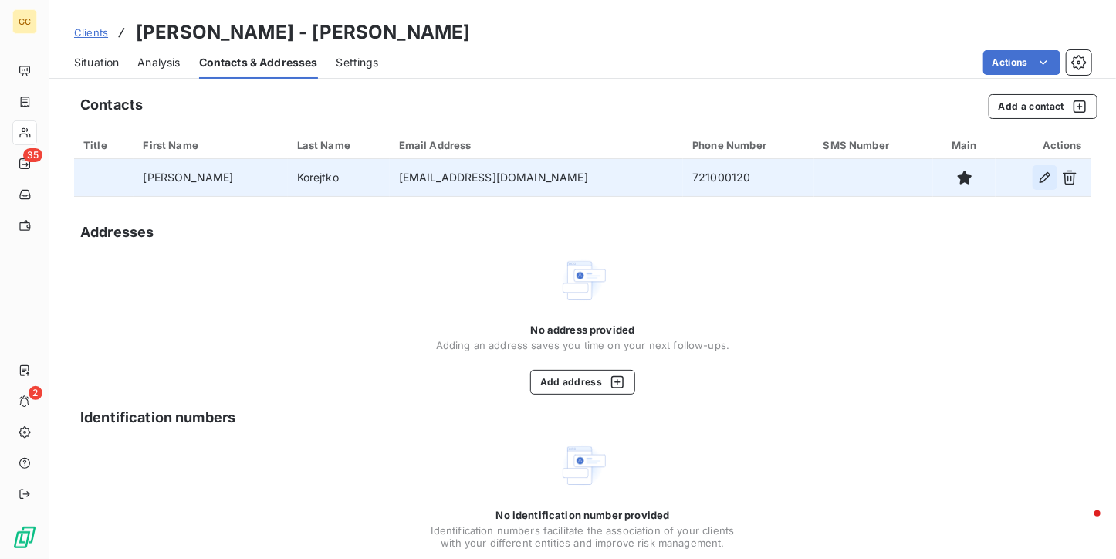
click at [1038, 172] on icon "button" at bounding box center [1045, 177] width 15 height 15
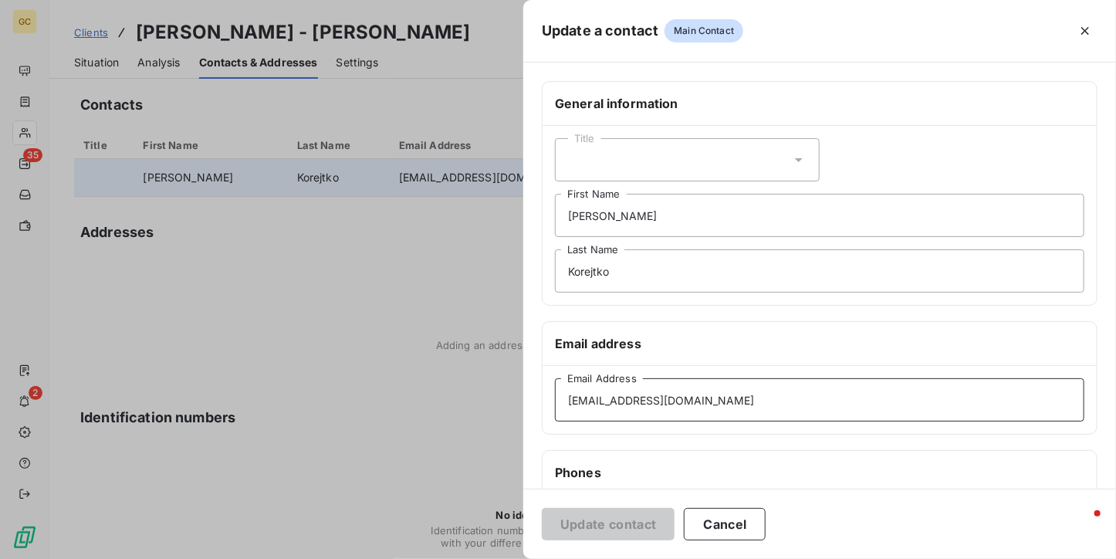
drag, startPoint x: 820, startPoint y: 404, endPoint x: 411, endPoint y: 404, distance: 409.2
click at [411, 558] on div "Update a contact Main Contact General information Title [PERSON_NAME] First Nam…" at bounding box center [558, 559] width 1116 height 0
paste input "tomaskorejtko96@seznam"
type input "[EMAIL_ADDRESS][DOMAIN_NAME]"
click at [594, 532] on button "Update contact" at bounding box center [608, 524] width 133 height 32
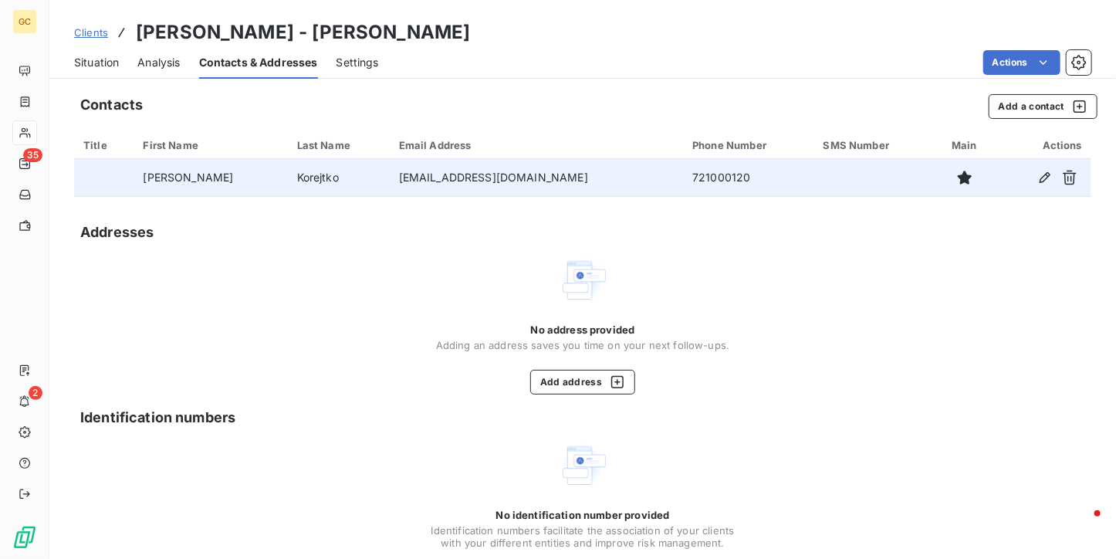
click at [93, 64] on span "Situation" at bounding box center [96, 62] width 45 height 15
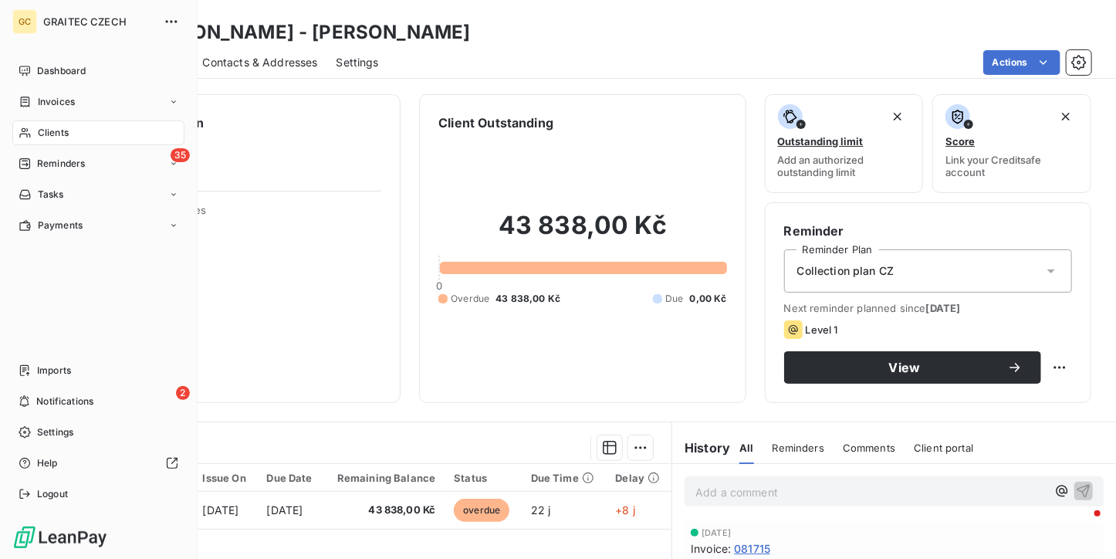
click at [40, 167] on span "Reminders" at bounding box center [61, 164] width 48 height 14
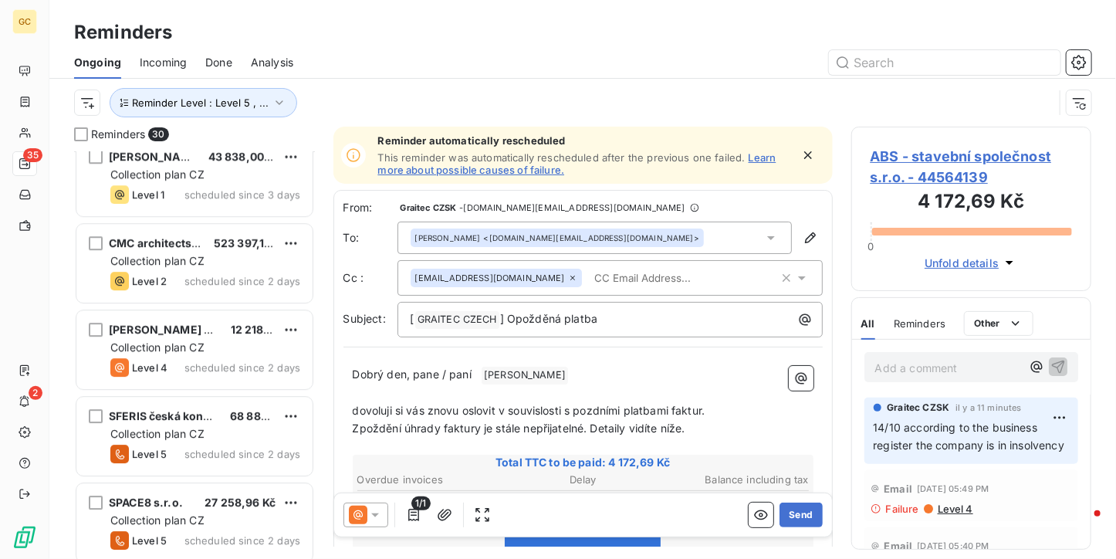
scroll to position [2186, 0]
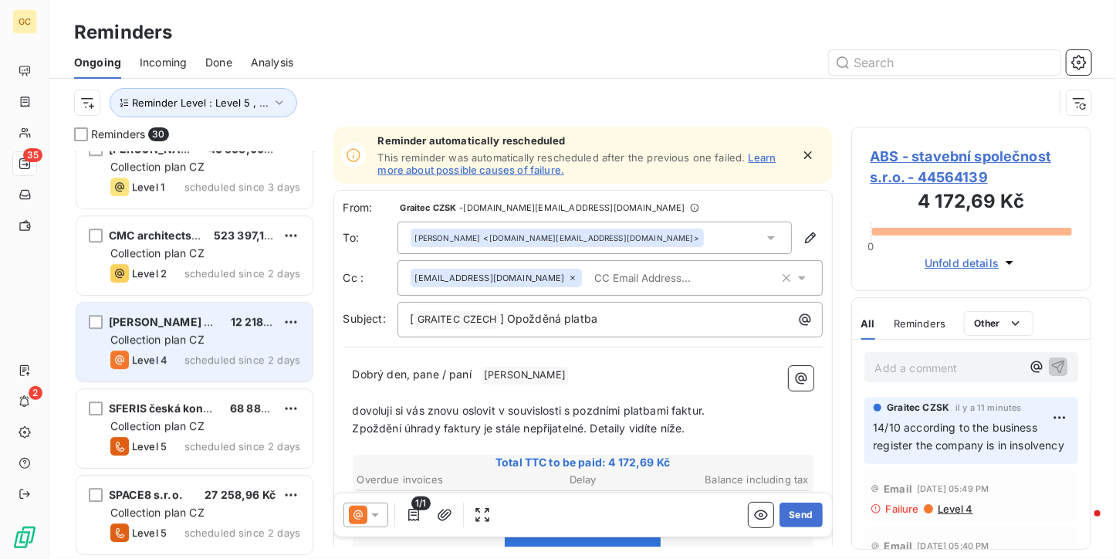
click at [188, 327] on span "[PERSON_NAME] Ateliér s.r.o." at bounding box center [190, 321] width 162 height 13
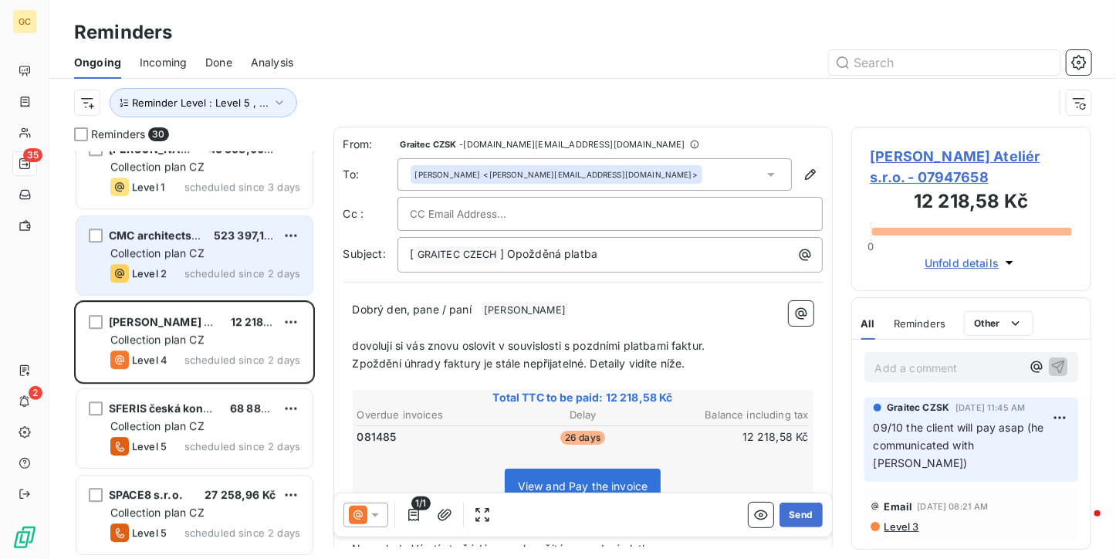
click at [185, 277] on span "scheduled since 2 days" at bounding box center [243, 273] width 116 height 12
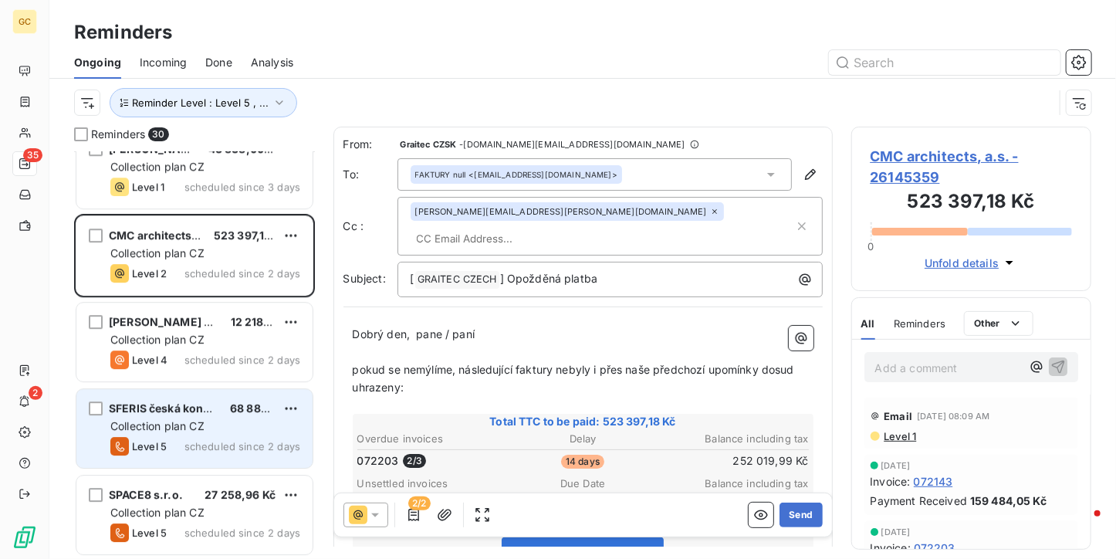
scroll to position [2109, 0]
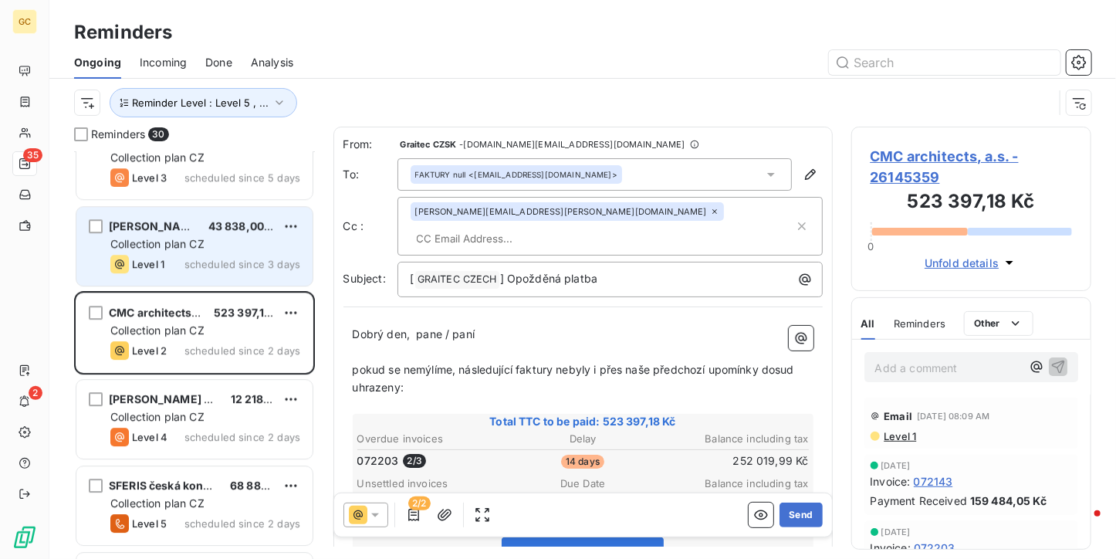
click at [199, 273] on div "[PERSON_NAME] 43 838,00 Kč Collection plan CZ Level 1 scheduled since 3 days" at bounding box center [194, 246] width 236 height 79
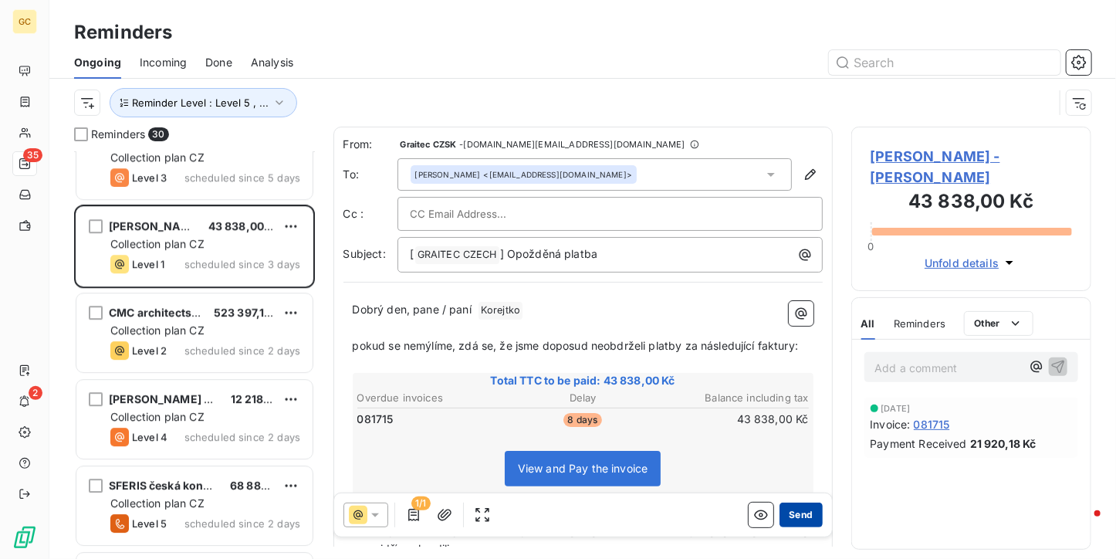
click at [789, 513] on button "Send" at bounding box center [801, 515] width 42 height 25
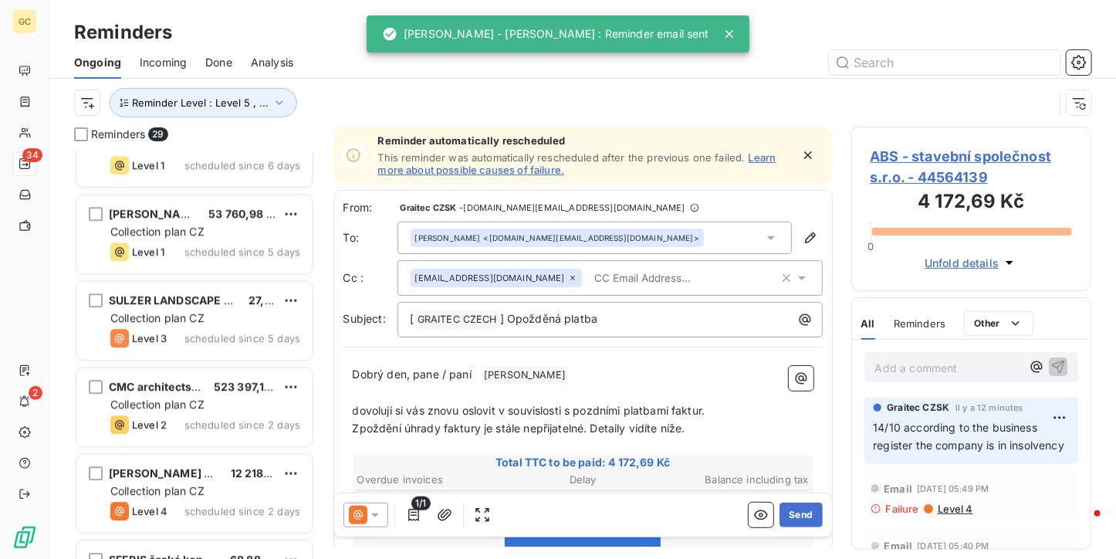
scroll to position [1946, 0]
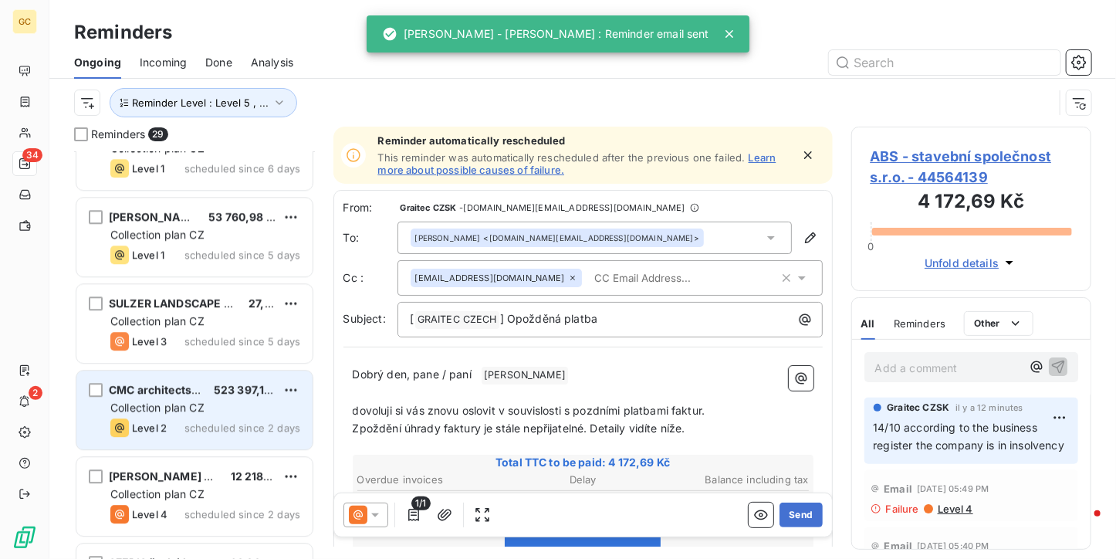
click at [198, 445] on div "CMC architects, a.s. 523 397,18 Kč Collection plan CZ Level 2 scheduled since 2…" at bounding box center [194, 410] width 236 height 79
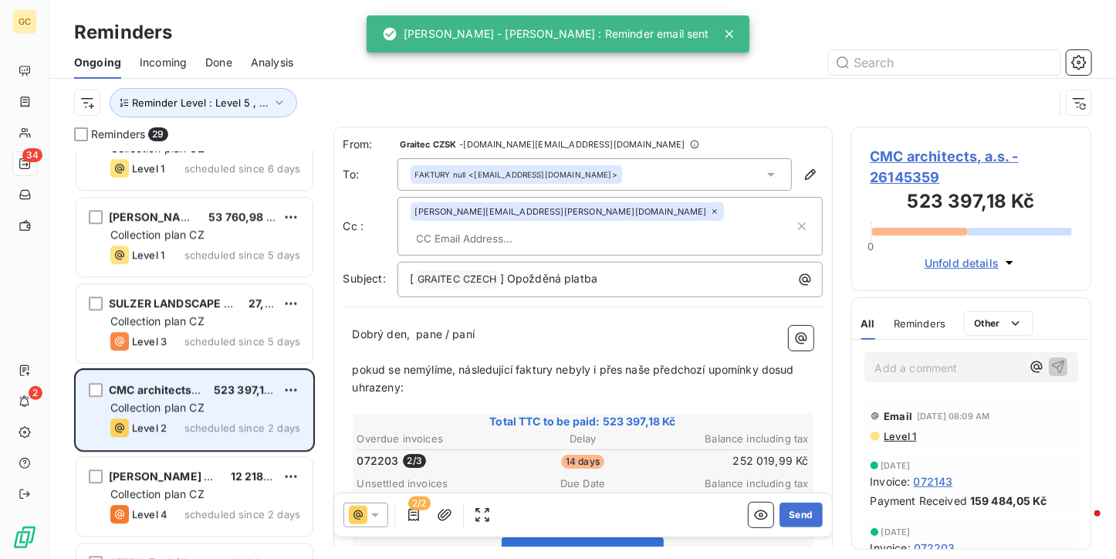
click at [198, 416] on div "CMC architects, a.s. 523 397,18 Kč Collection plan CZ Level 2 scheduled since 2…" at bounding box center [194, 410] width 236 height 79
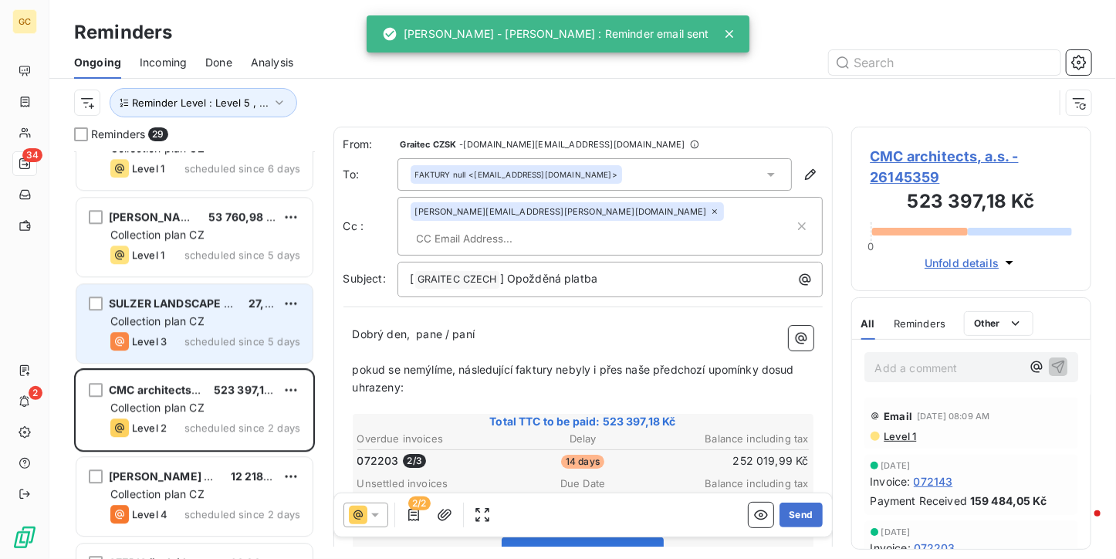
click at [229, 329] on div "SULZER LANDSCAPE ARCHITECTS s.r.o. 27,00 Kč Collection plan CZ Level 3 schedule…" at bounding box center [194, 323] width 236 height 79
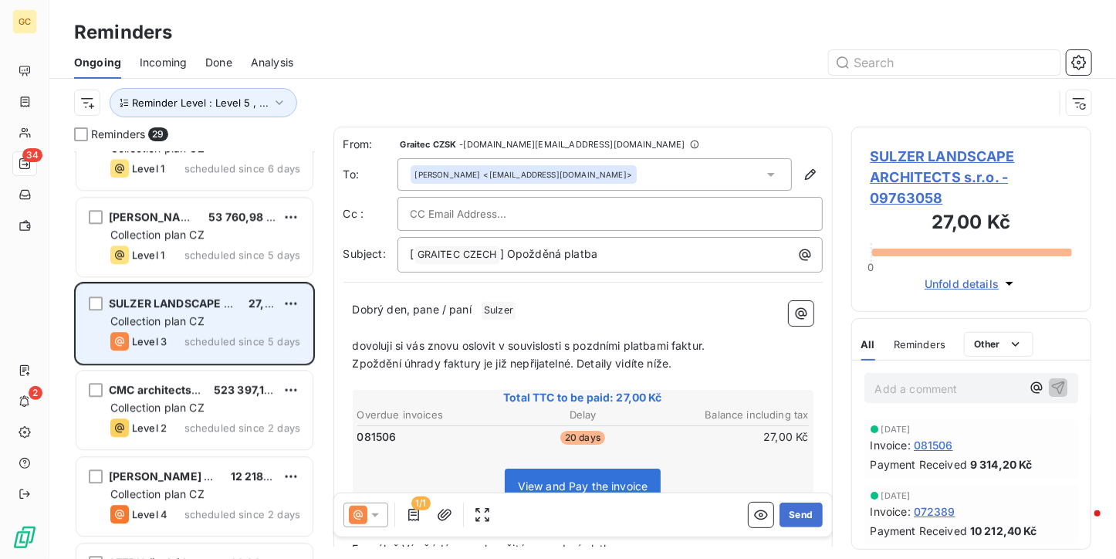
scroll to position [1868, 0]
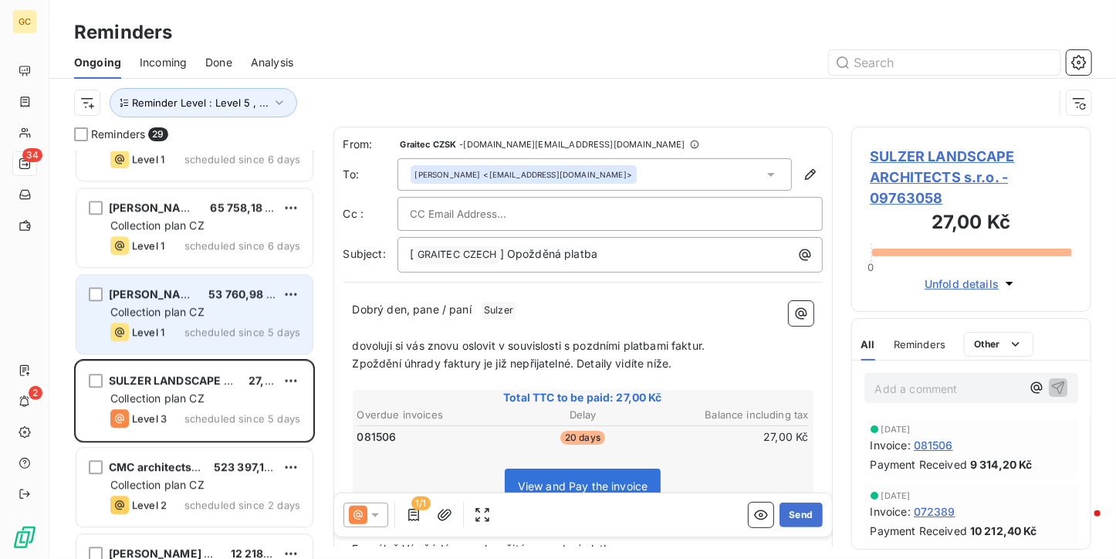
click at [235, 290] on span "53 760,98 Kč" at bounding box center [243, 293] width 71 height 13
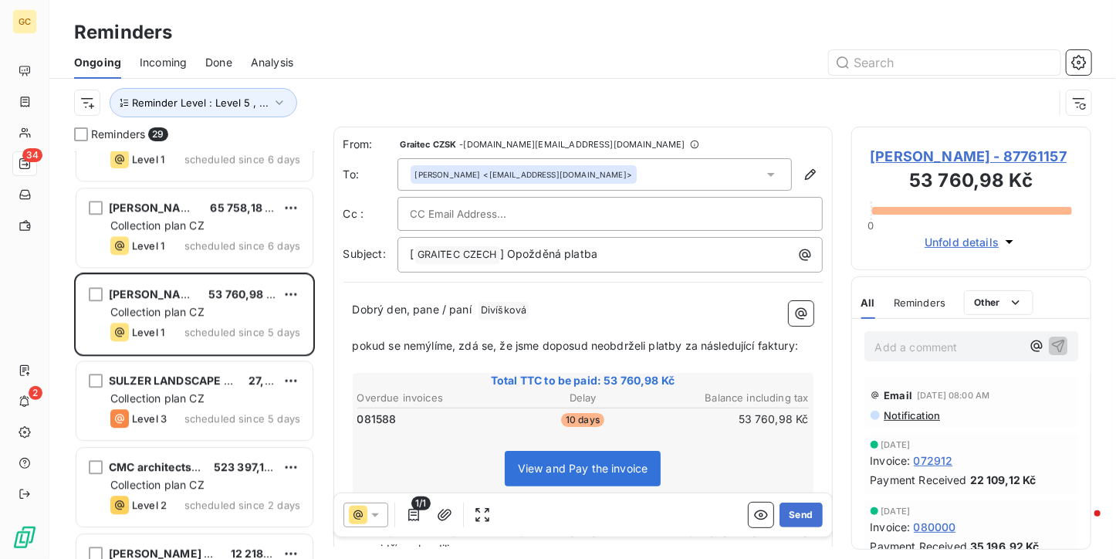
click at [367, 509] on icon at bounding box center [374, 514] width 15 height 15
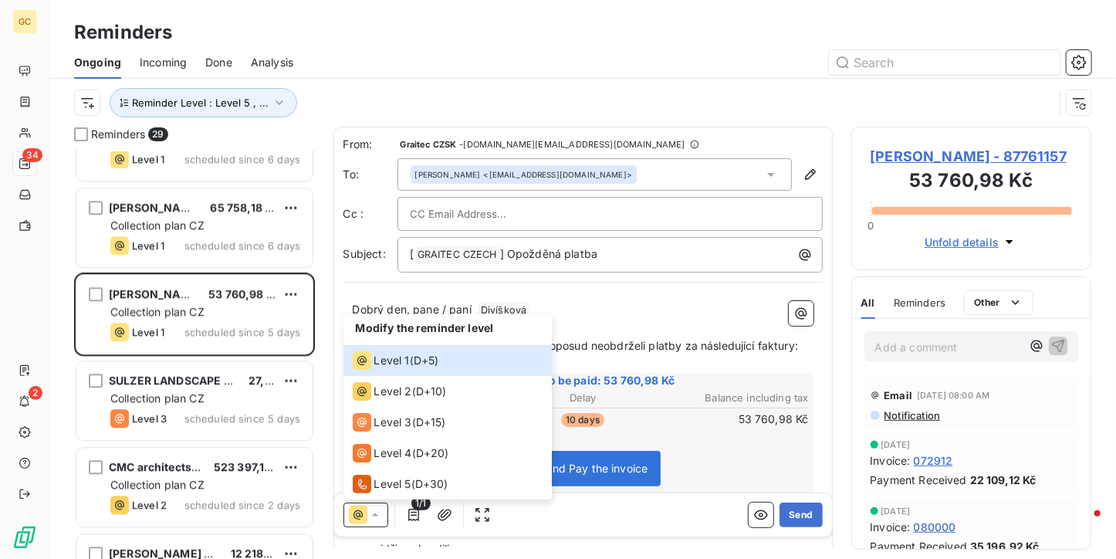
click at [709, 459] on div "View and Pay the invoice" at bounding box center [583, 472] width 456 height 66
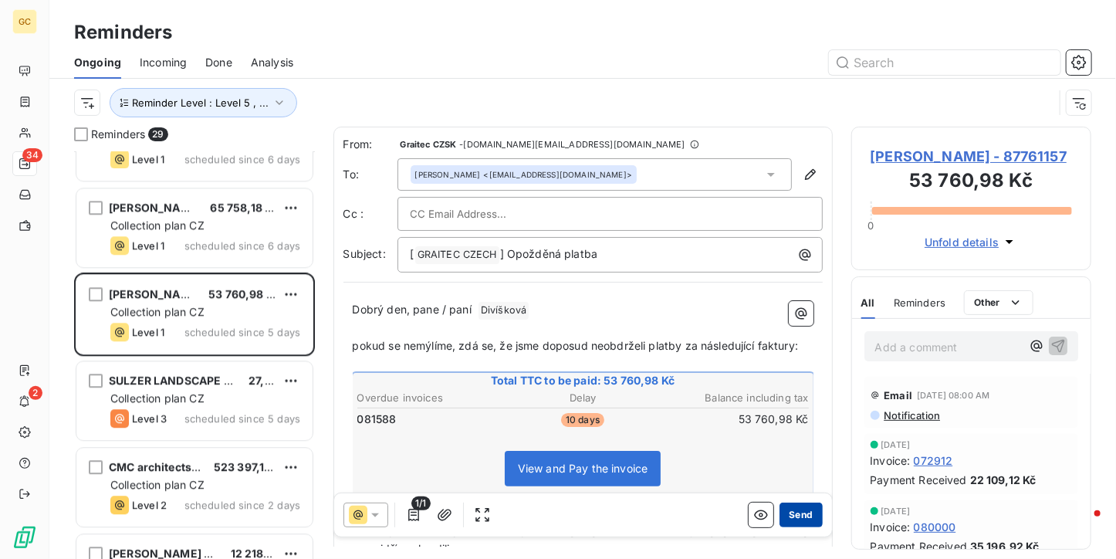
click at [794, 522] on button "Send" at bounding box center [801, 515] width 42 height 25
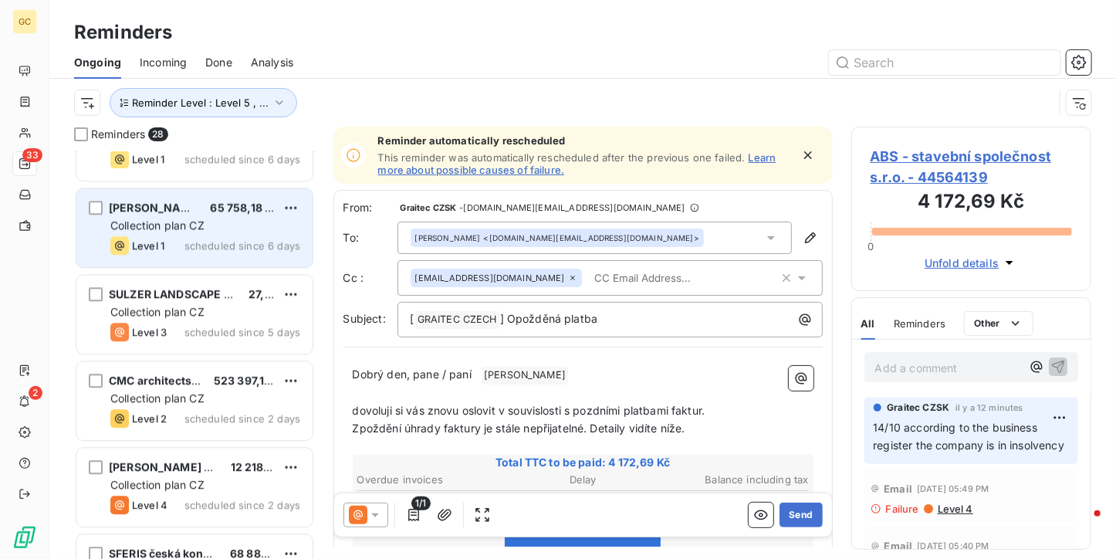
click at [241, 259] on div "[PERSON_NAME] 65 758,18 Kč Collection plan CZ Level 1 scheduled since 6 days" at bounding box center [194, 227] width 236 height 79
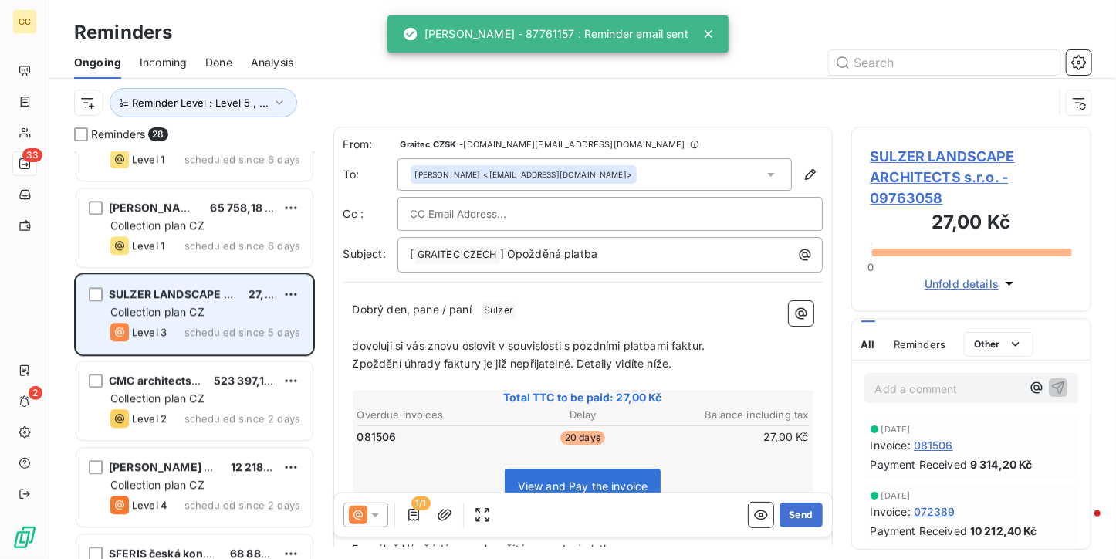
scroll to position [1714, 0]
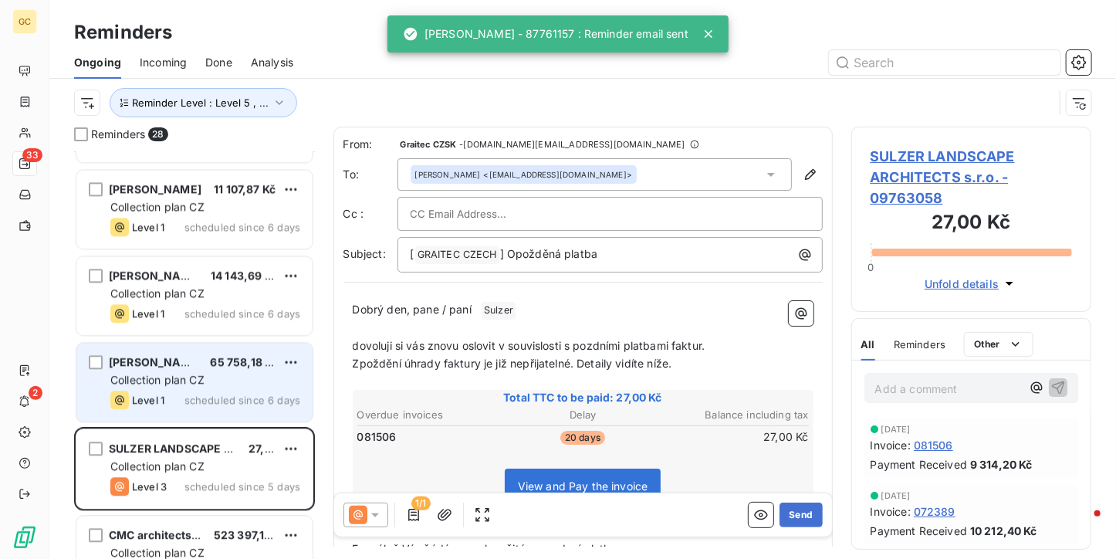
click at [259, 398] on span "scheduled since 6 days" at bounding box center [243, 400] width 116 height 12
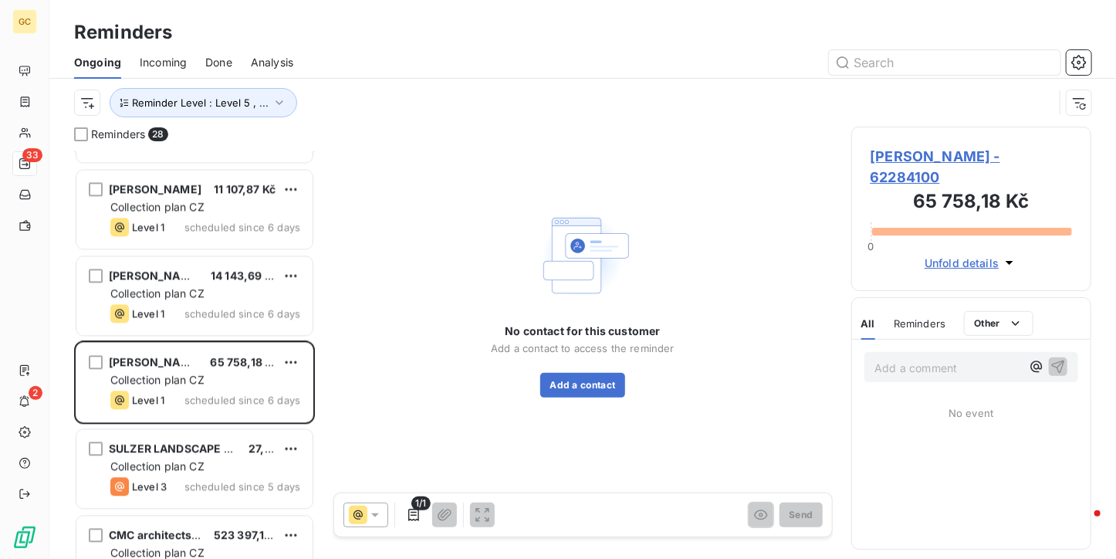
click at [961, 148] on span "[PERSON_NAME] - 62284100" at bounding box center [972, 167] width 202 height 42
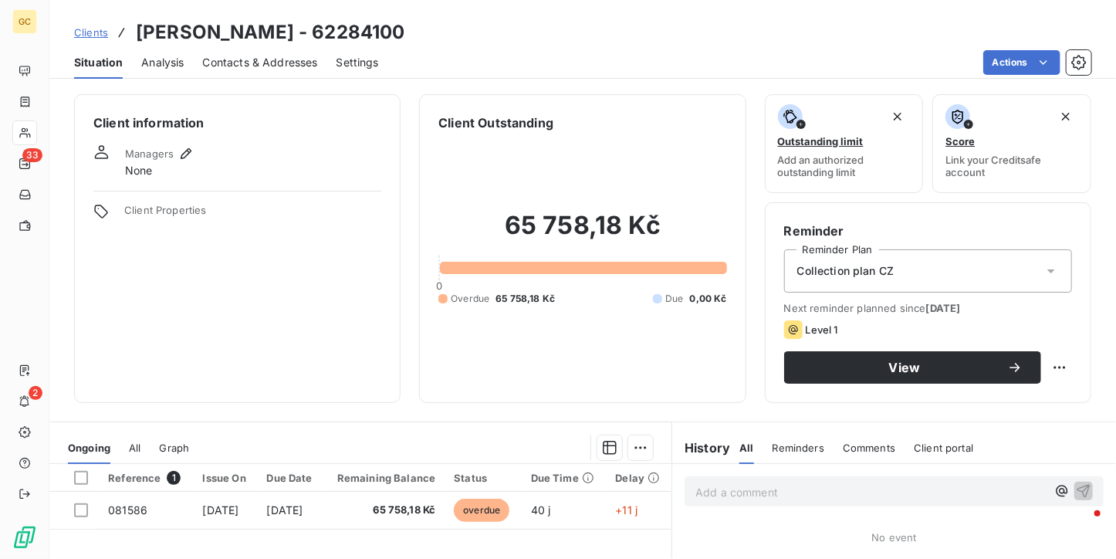
click at [277, 64] on span "Contacts & Addresses" at bounding box center [260, 62] width 115 height 15
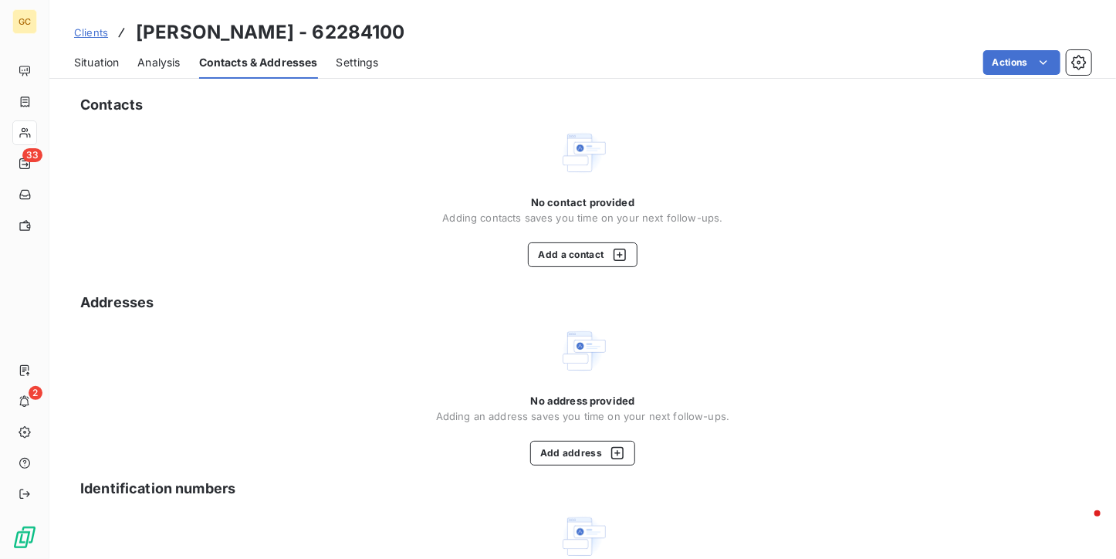
click at [86, 68] on span "Situation" at bounding box center [96, 62] width 45 height 15
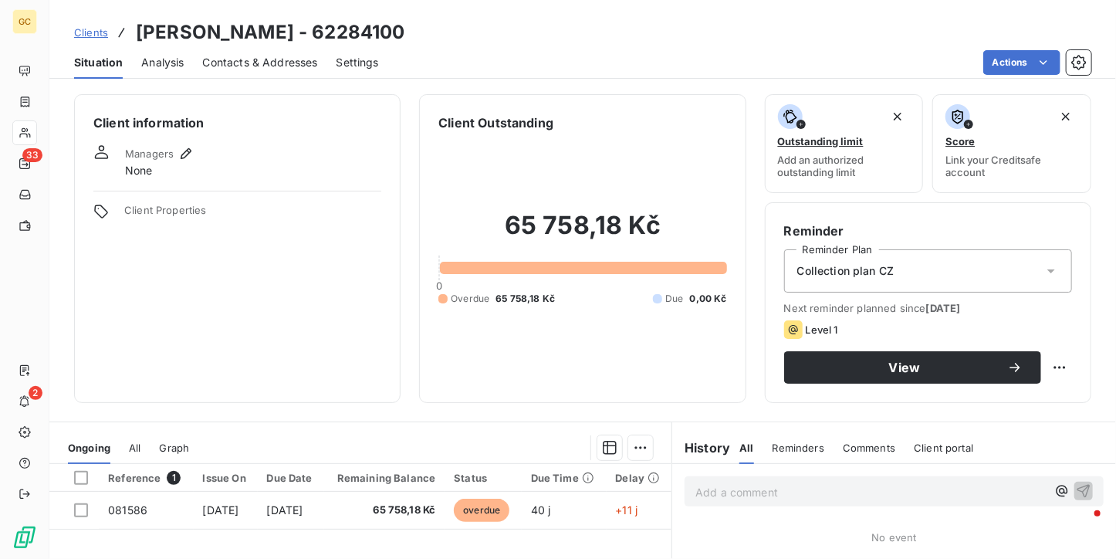
click at [224, 80] on div "Clients [PERSON_NAME] - 62284100 Situation Analysis Contacts & Addresses Settin…" at bounding box center [582, 279] width 1067 height 559
click at [229, 59] on span "Contacts & Addresses" at bounding box center [260, 62] width 115 height 15
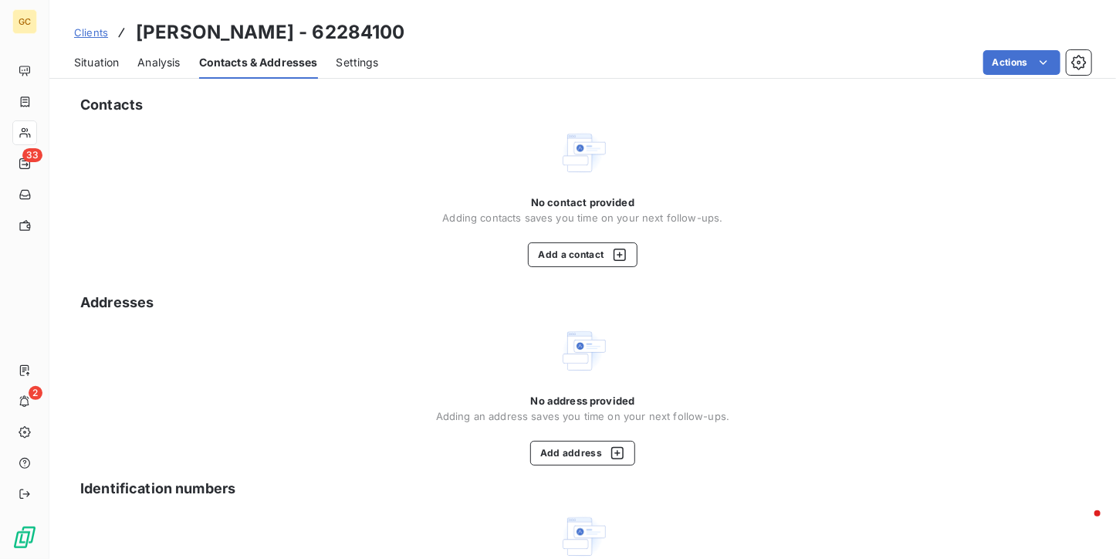
click at [550, 239] on div "No contact provided Adding contacts saves you time on your next follow-ups. Add…" at bounding box center [582, 231] width 280 height 71
click at [551, 252] on button "Add a contact" at bounding box center [582, 254] width 109 height 25
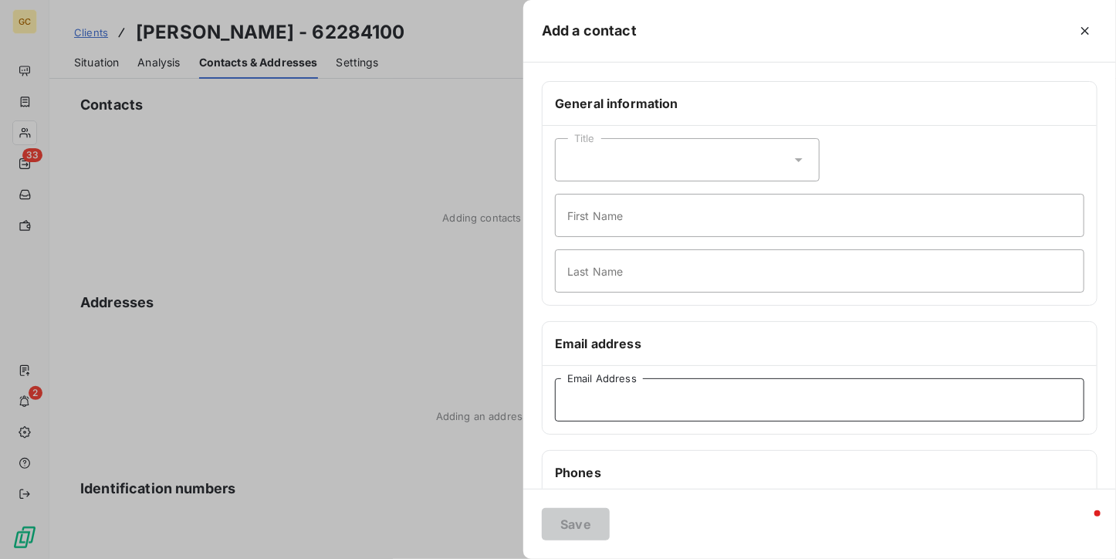
click at [666, 415] on input "Email Address" at bounding box center [820, 399] width 530 height 43
paste input "[PERSON_NAME][EMAIL_ADDRESS][DOMAIN_NAME]"
type input "[PERSON_NAME][EMAIL_ADDRESS][DOMAIN_NAME]"
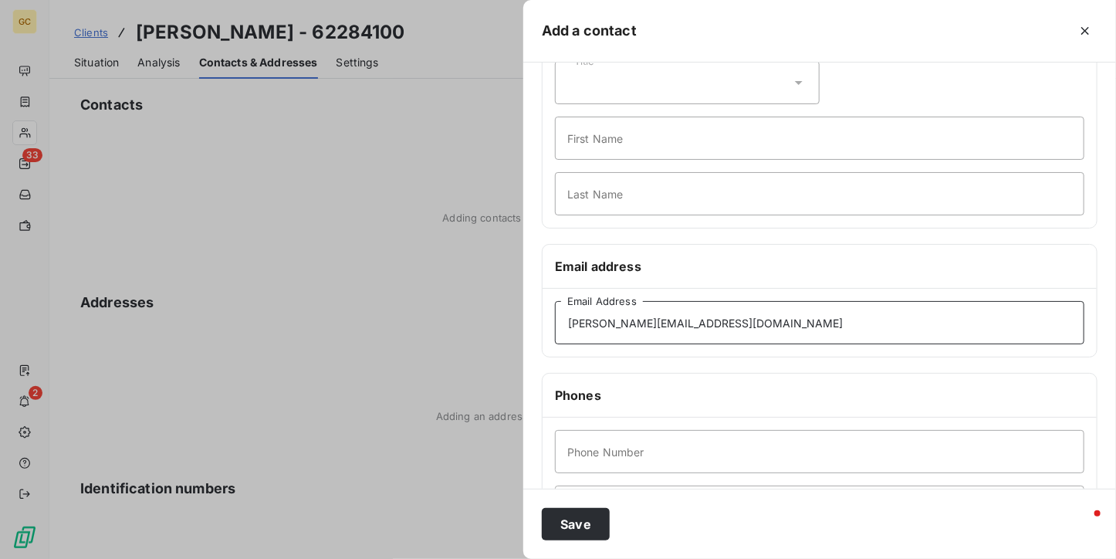
scroll to position [154, 0]
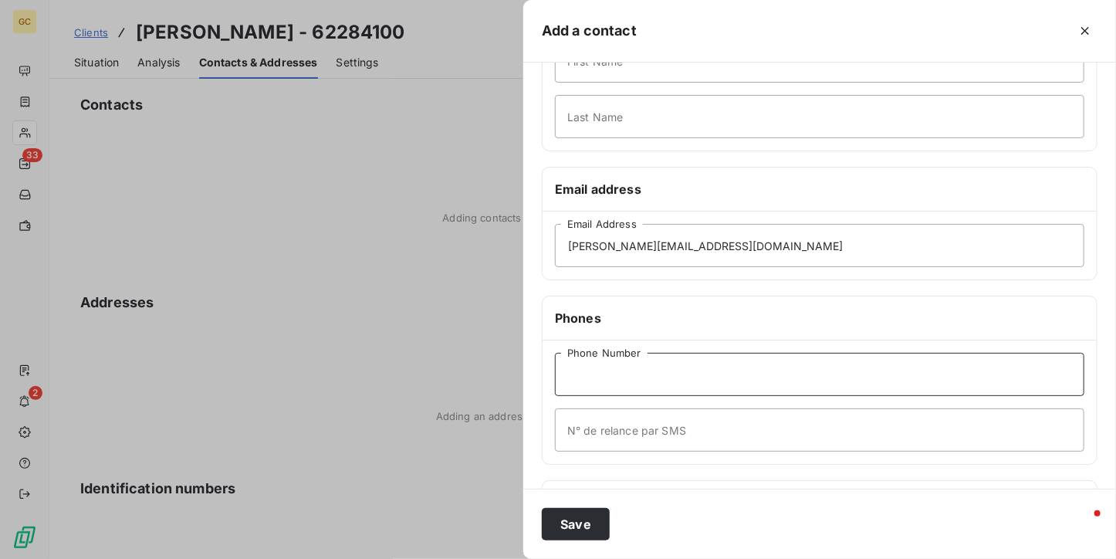
click at [618, 380] on input "Phone Number" at bounding box center [820, 374] width 530 height 43
paste input "777 100 104"
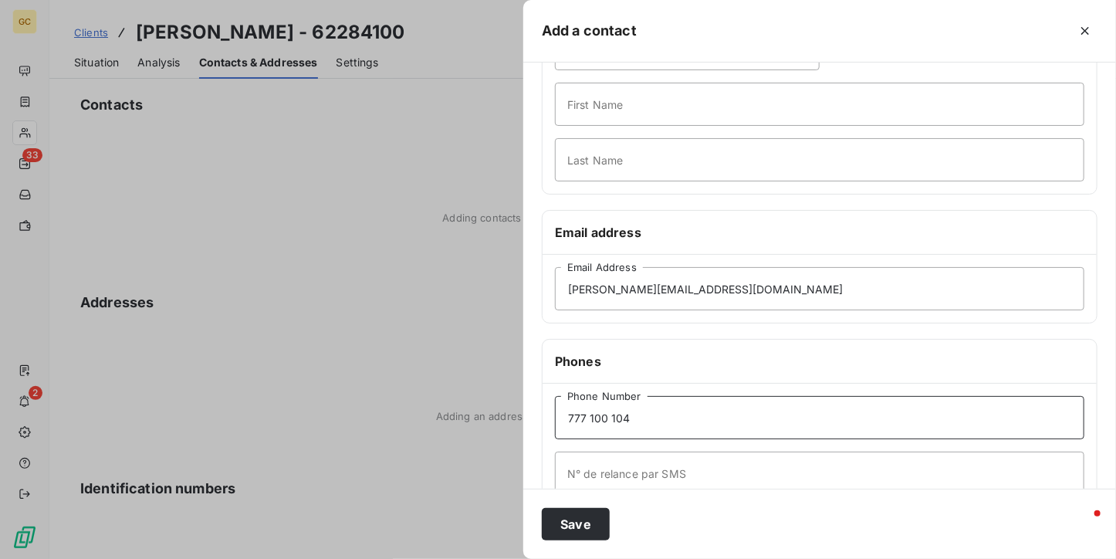
scroll to position [77, 0]
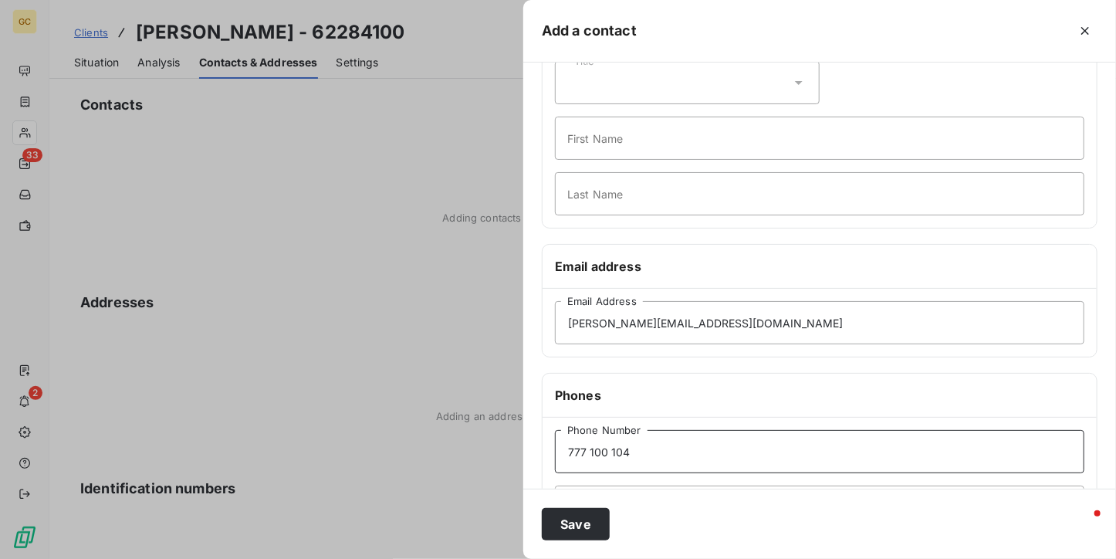
type input "777 100 104"
click at [605, 145] on input "First Name" at bounding box center [820, 138] width 530 height 43
type input "[PERSON_NAME]"
click at [629, 200] on input "Last Name" at bounding box center [820, 193] width 530 height 43
type input "[PERSON_NAME]"
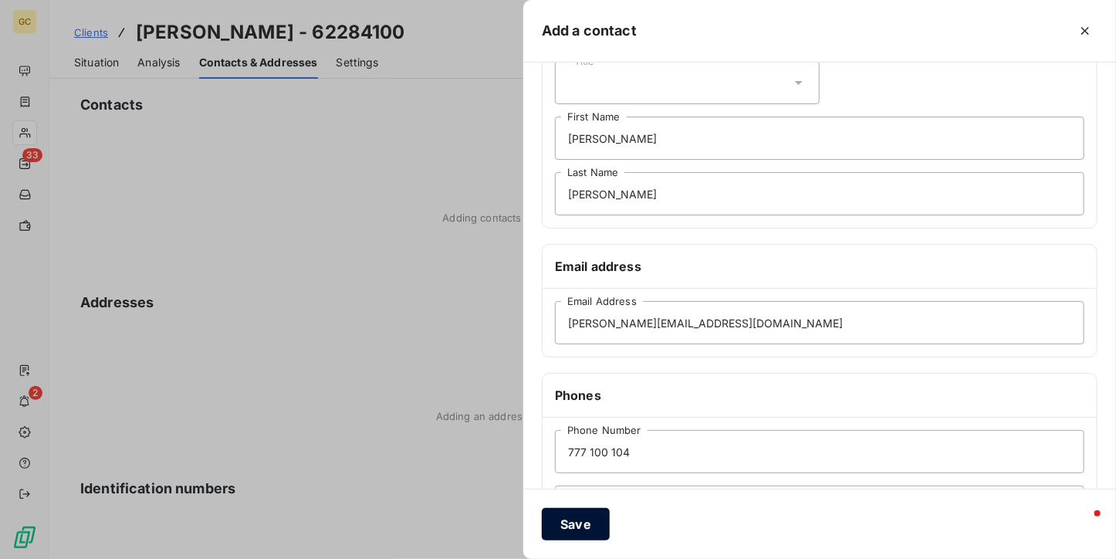
click at [553, 521] on button "Save" at bounding box center [576, 524] width 68 height 32
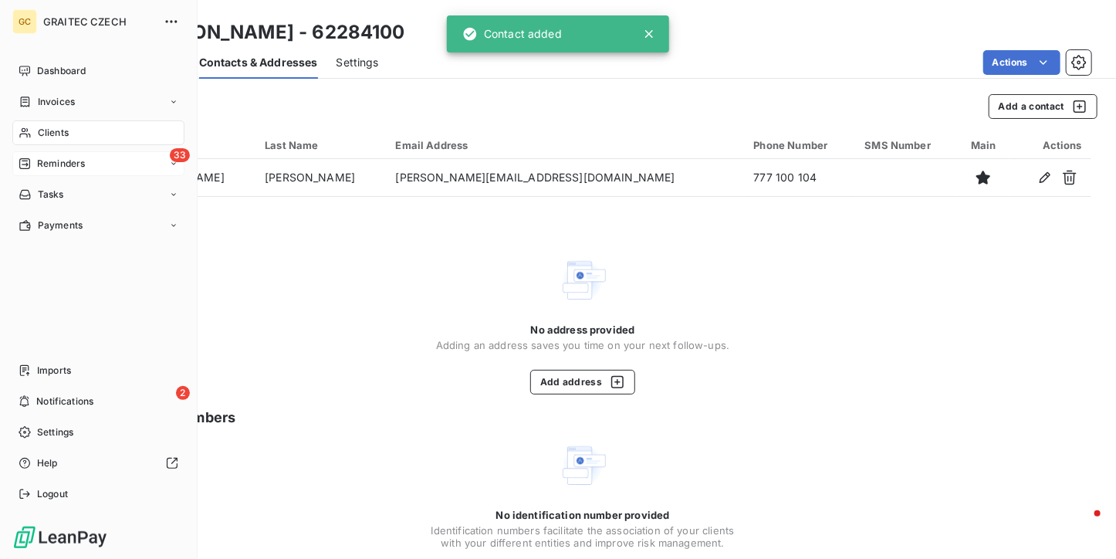
click at [42, 159] on span "Reminders" at bounding box center [61, 164] width 48 height 14
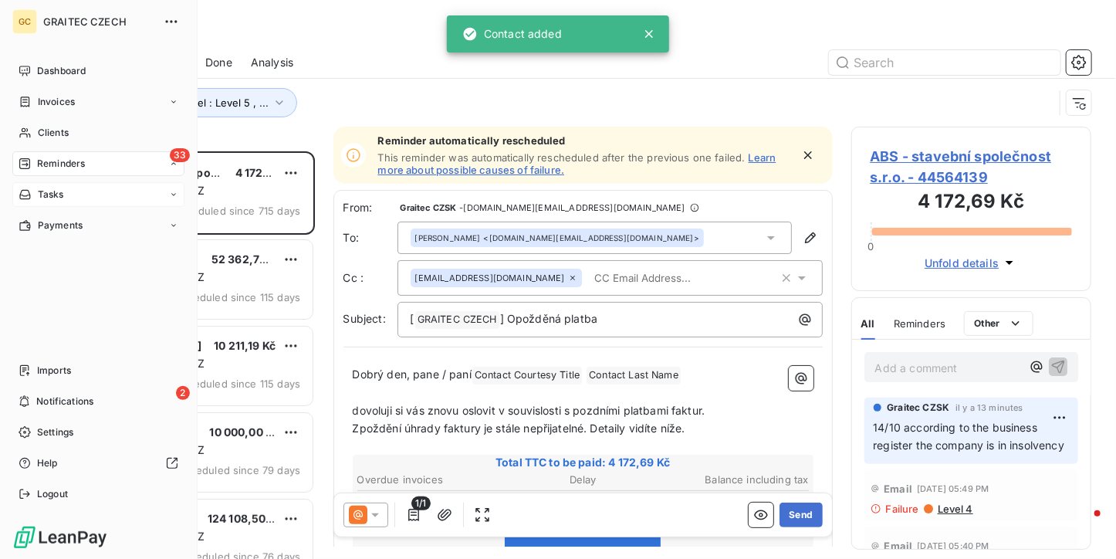
click at [59, 186] on nav "Dashboard Invoices Clients 33 Reminders Ongoing Incoming Done Analysis Tasks Pa…" at bounding box center [98, 148] width 172 height 179
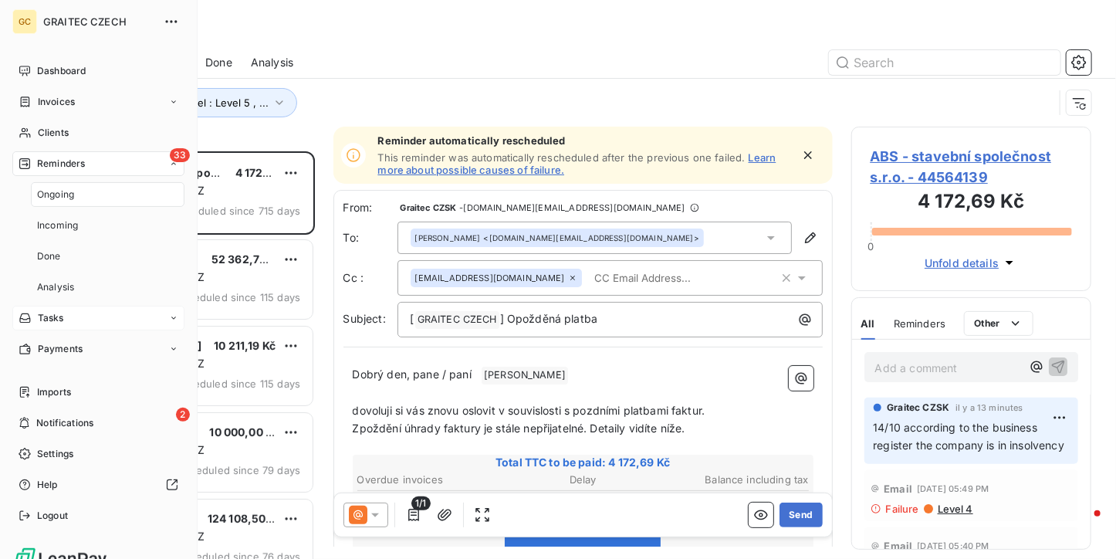
click at [59, 186] on div "Ongoing" at bounding box center [108, 194] width 154 height 25
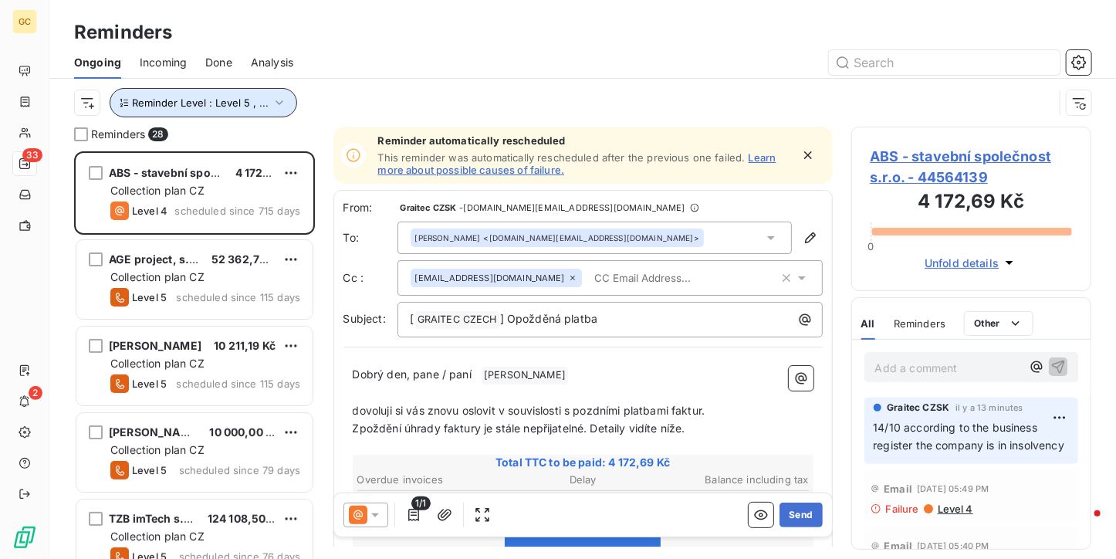
click at [256, 109] on button "Reminder Level : Level 5 , ..." at bounding box center [204, 102] width 188 height 29
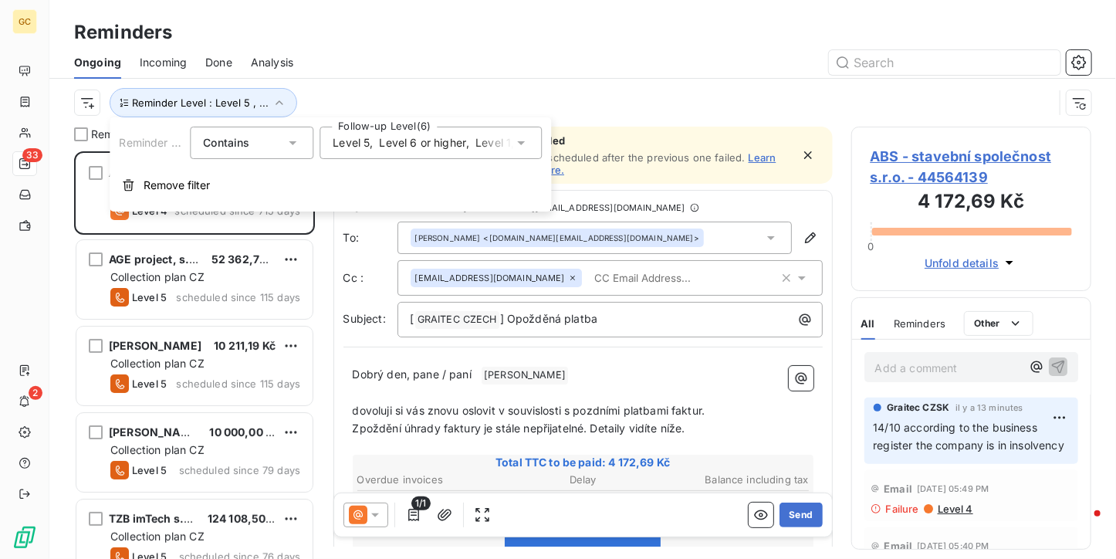
click at [451, 138] on span "Level 6 or higher" at bounding box center [423, 142] width 87 height 15
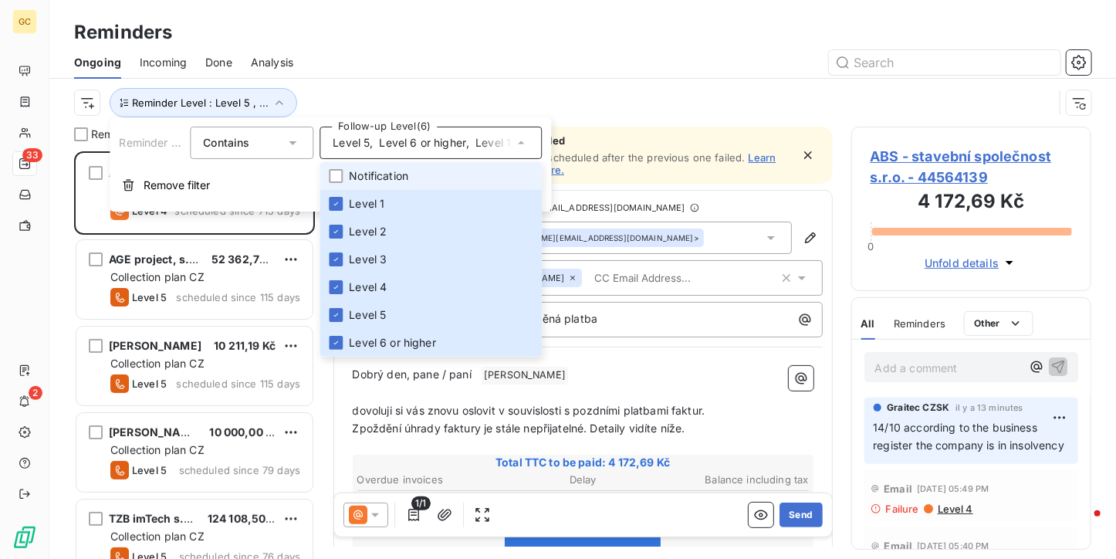
click at [379, 166] on li "Notification" at bounding box center [431, 176] width 222 height 28
click at [345, 174] on li "Notification" at bounding box center [431, 176] width 222 height 28
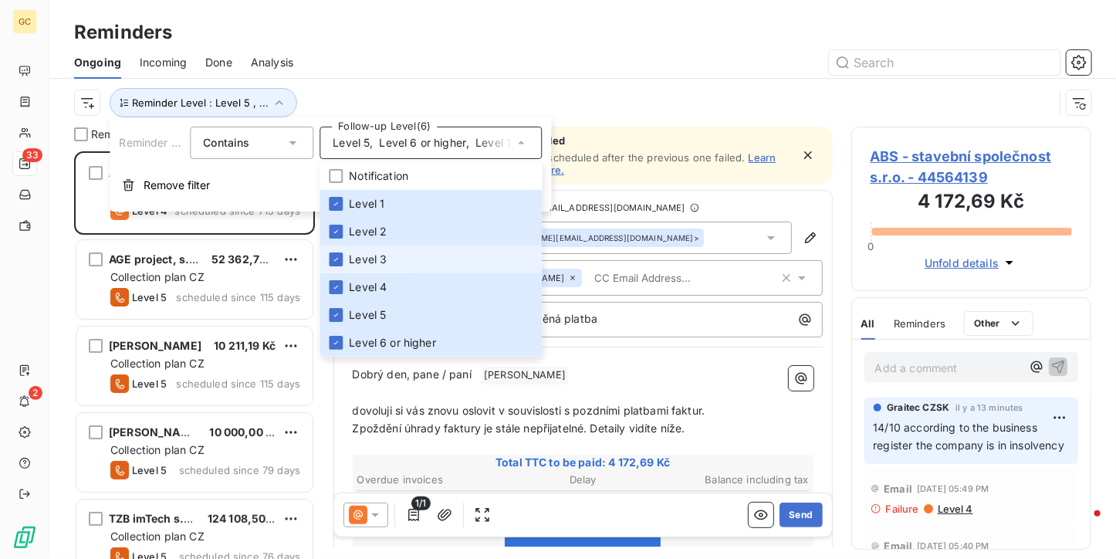
click at [339, 251] on li "Level 3" at bounding box center [431, 260] width 222 height 28
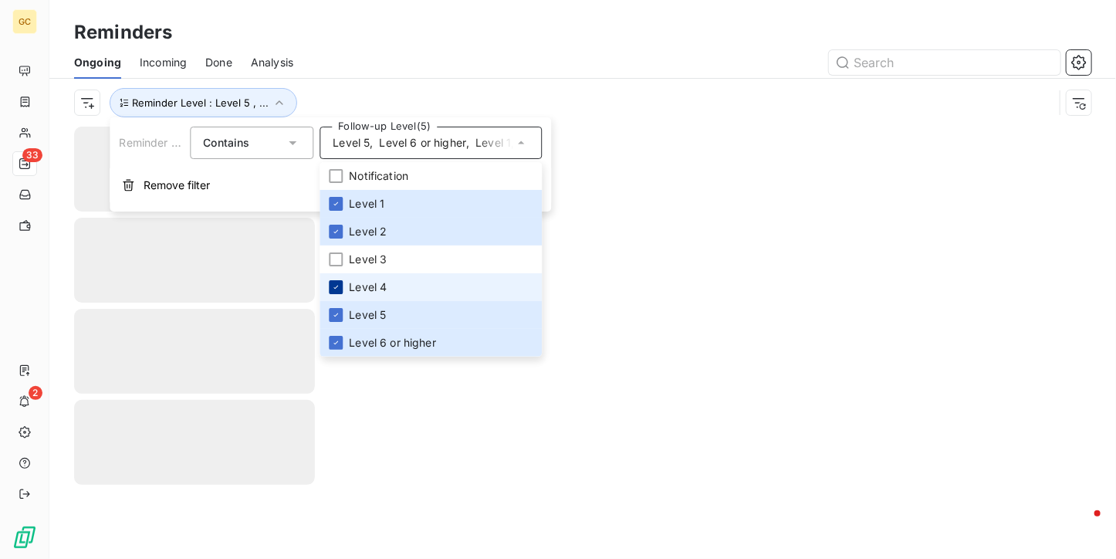
click at [340, 281] on div at bounding box center [336, 287] width 14 height 14
click at [339, 306] on li "Level 5" at bounding box center [431, 315] width 222 height 28
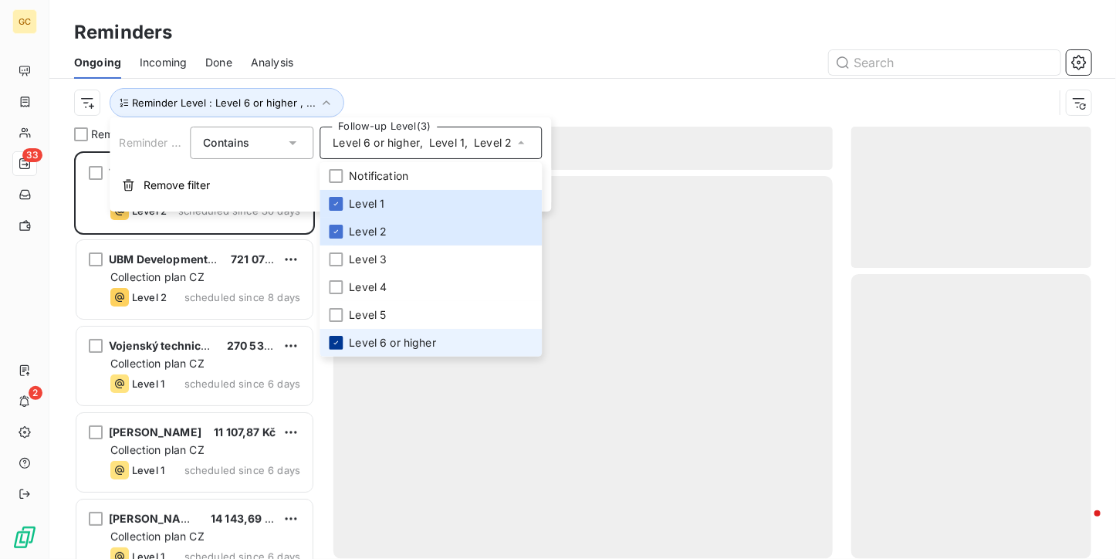
click at [335, 346] on icon at bounding box center [335, 342] width 9 height 9
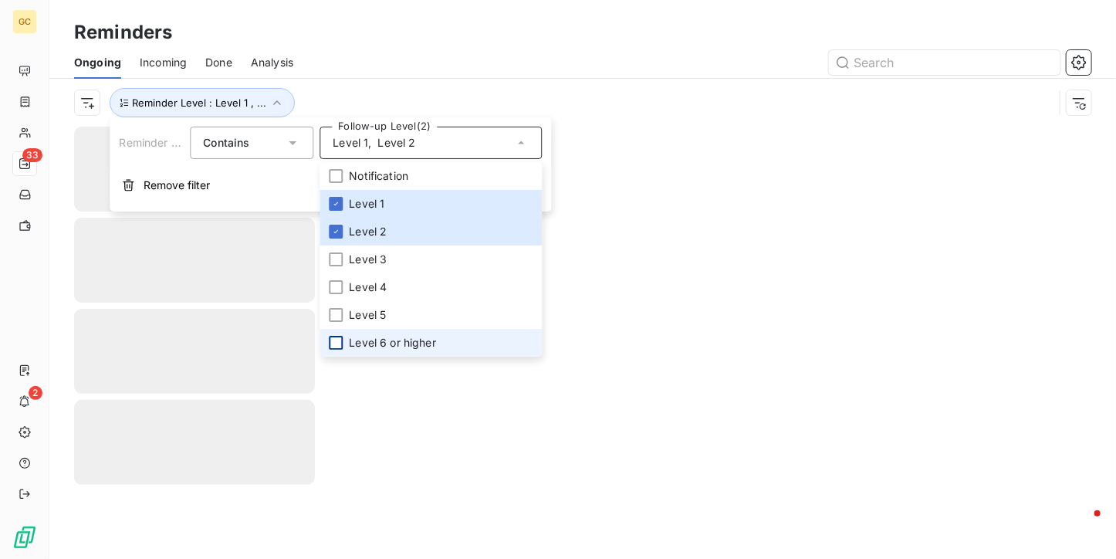
click at [378, 73] on div at bounding box center [702, 62] width 780 height 25
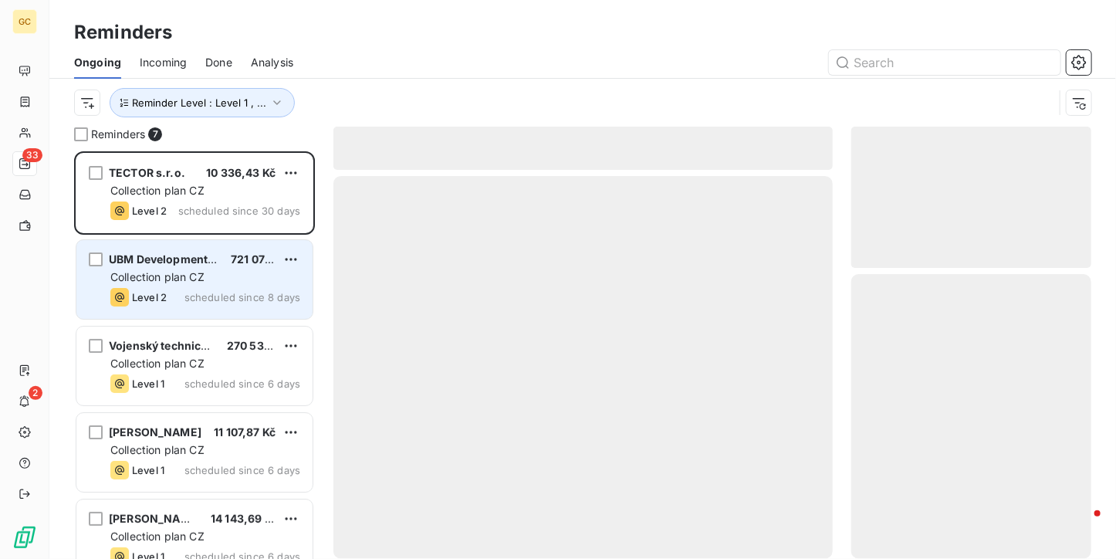
scroll to position [395, 229]
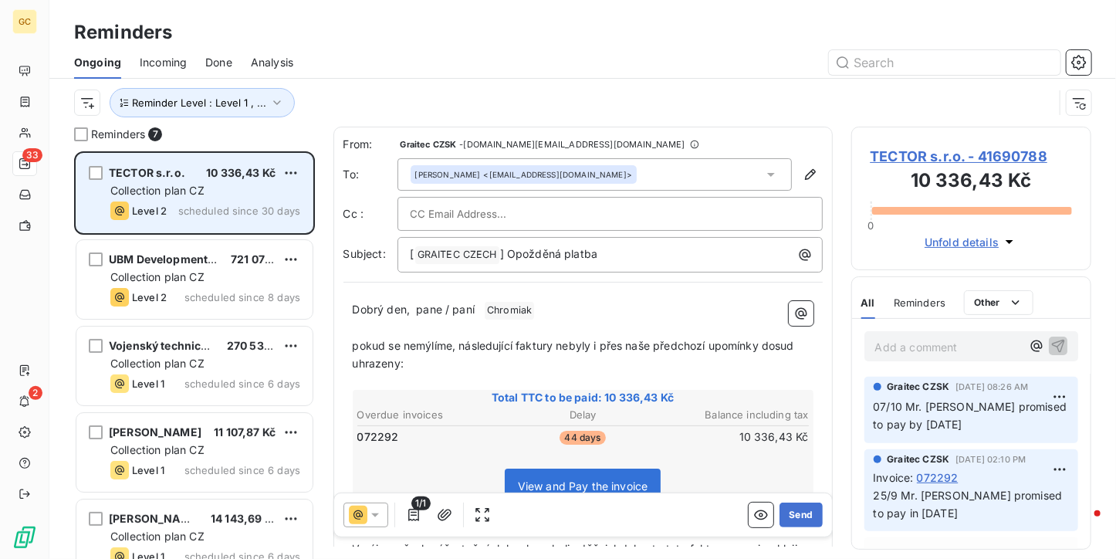
click at [208, 211] on span "scheduled since 30 days" at bounding box center [239, 211] width 122 height 12
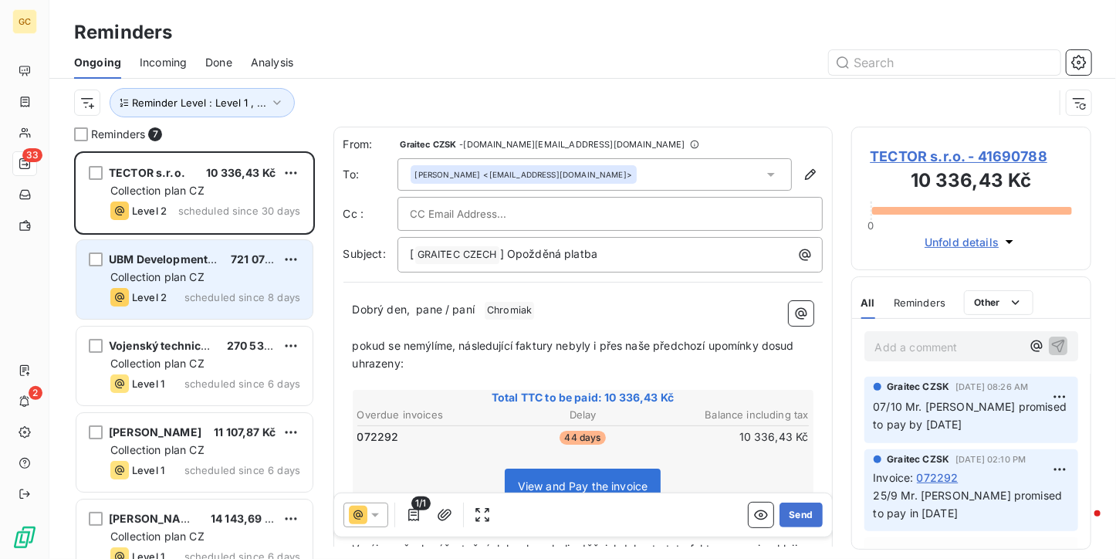
click at [202, 276] on span "Collection plan CZ" at bounding box center [157, 276] width 94 height 13
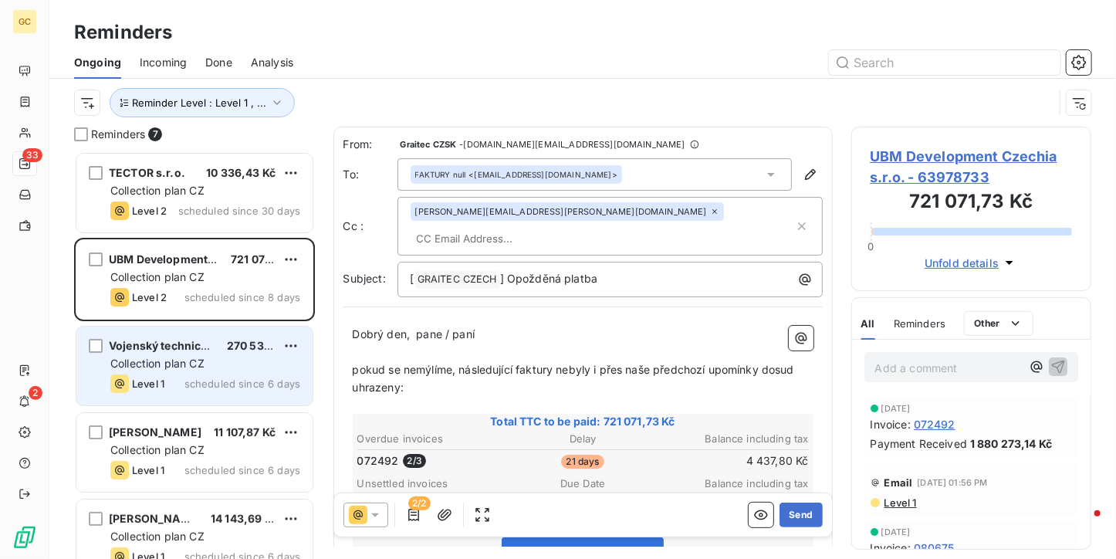
click at [185, 364] on span "Collection plan CZ" at bounding box center [157, 363] width 94 height 13
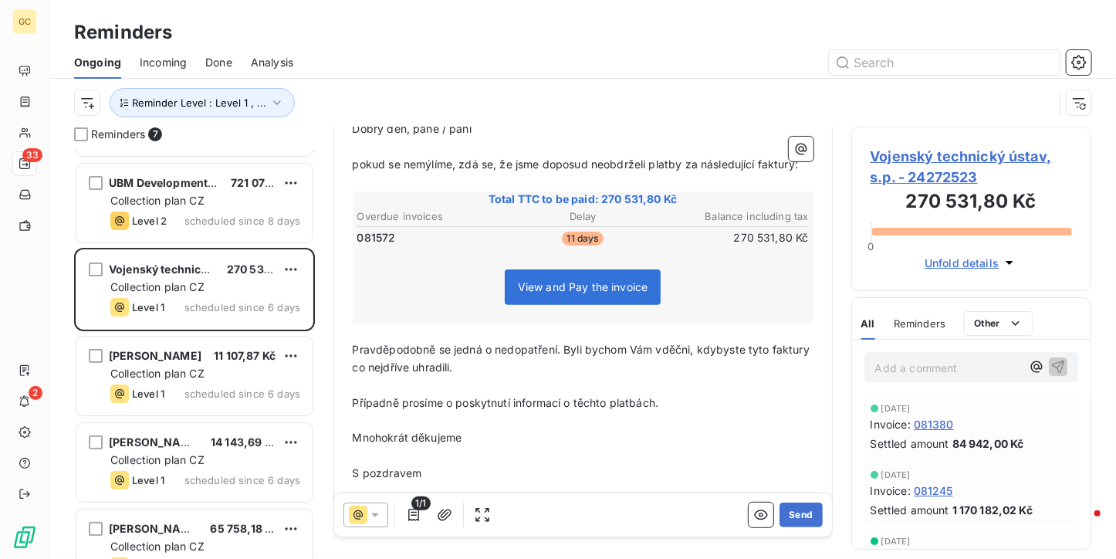
scroll to position [231, 0]
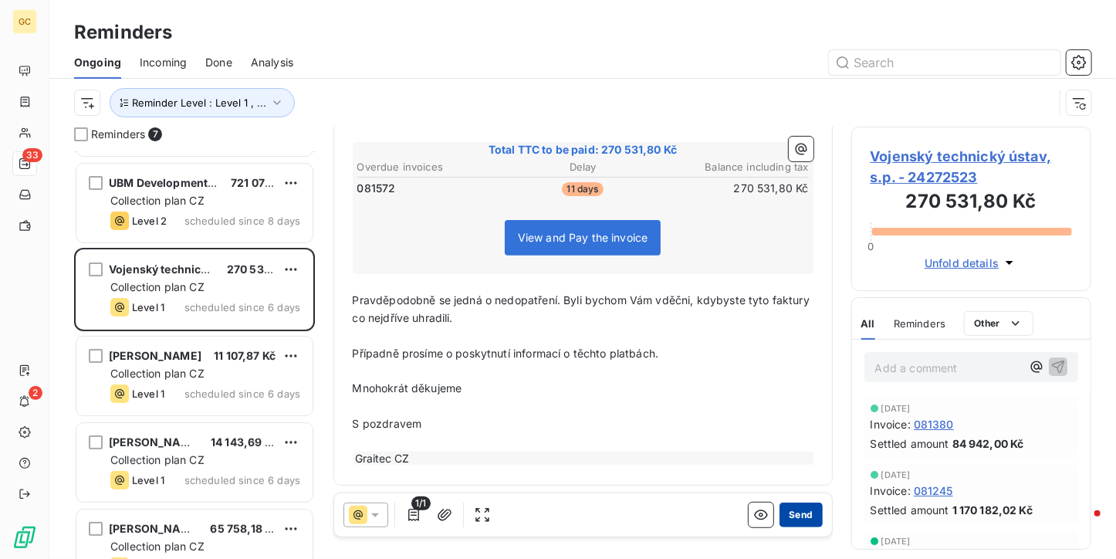
click at [780, 518] on button "Send" at bounding box center [801, 515] width 42 height 25
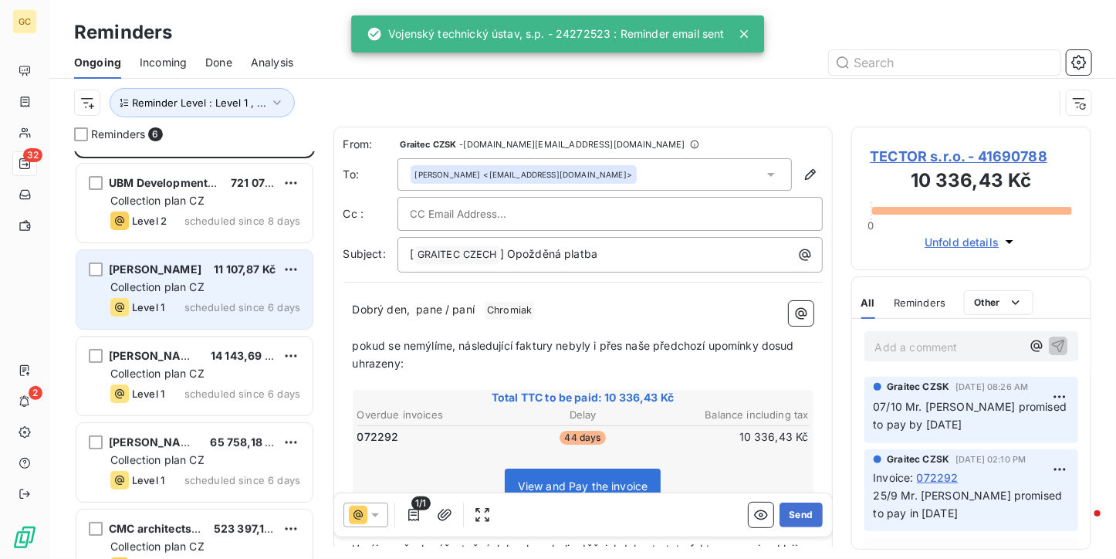
click at [238, 283] on div "Collection plan CZ" at bounding box center [205, 286] width 190 height 15
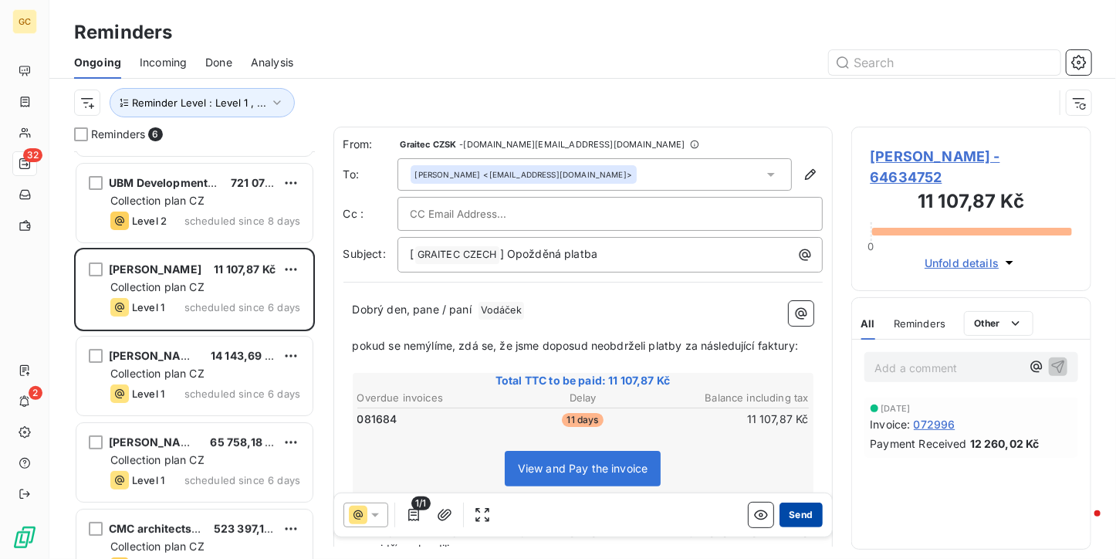
click at [796, 506] on button "Send" at bounding box center [801, 515] width 42 height 25
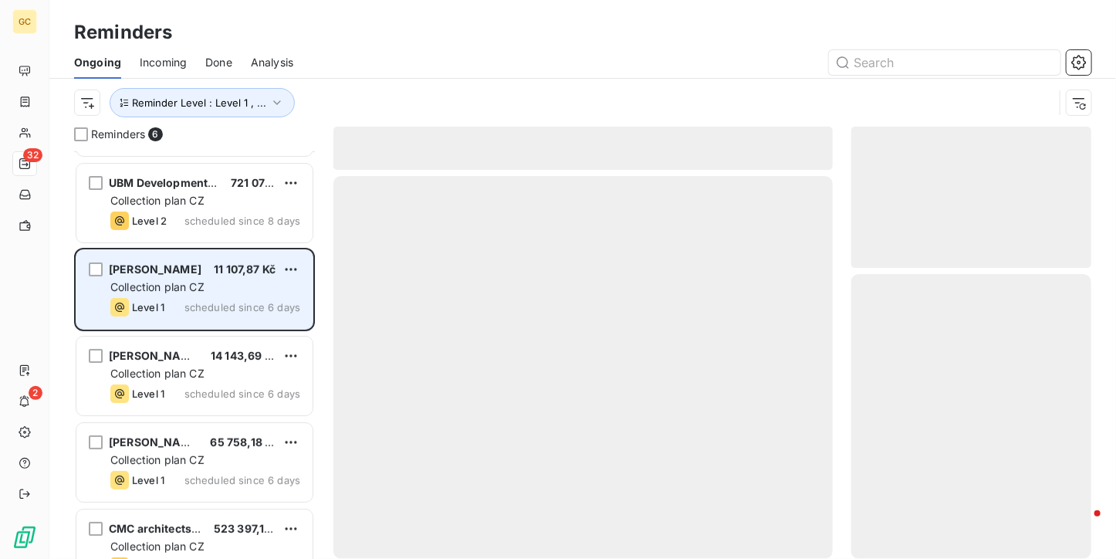
scroll to position [25, 0]
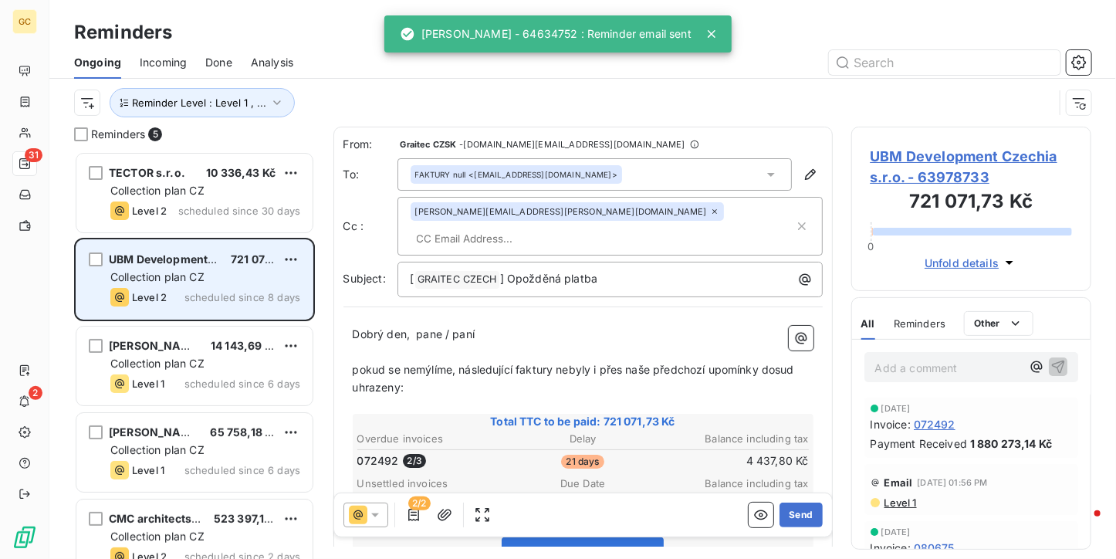
click at [250, 282] on div "Collection plan CZ" at bounding box center [205, 276] width 190 height 15
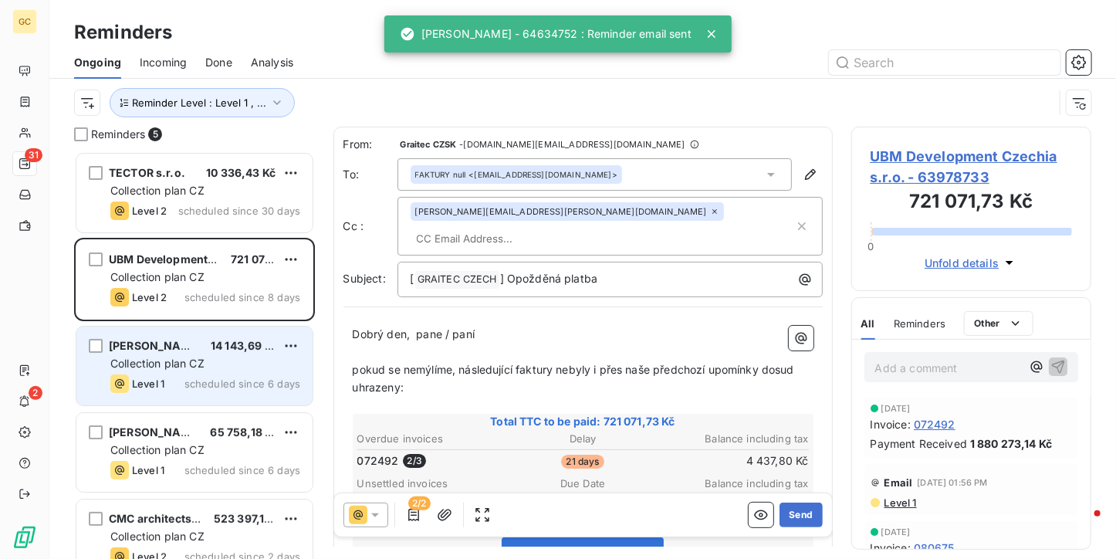
click at [235, 361] on div "Collection plan CZ" at bounding box center [205, 363] width 190 height 15
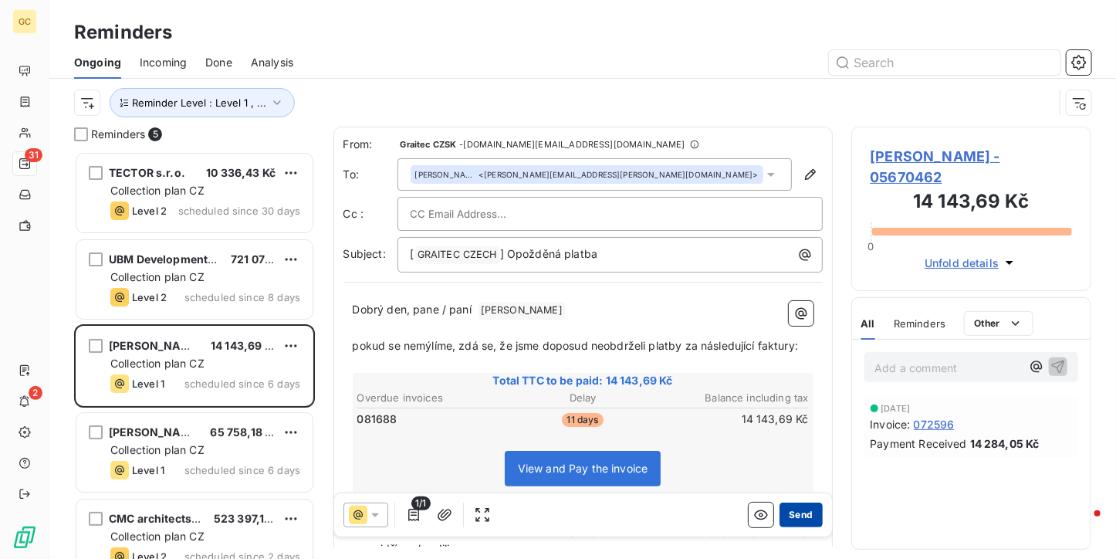
click at [790, 521] on button "Send" at bounding box center [801, 515] width 42 height 25
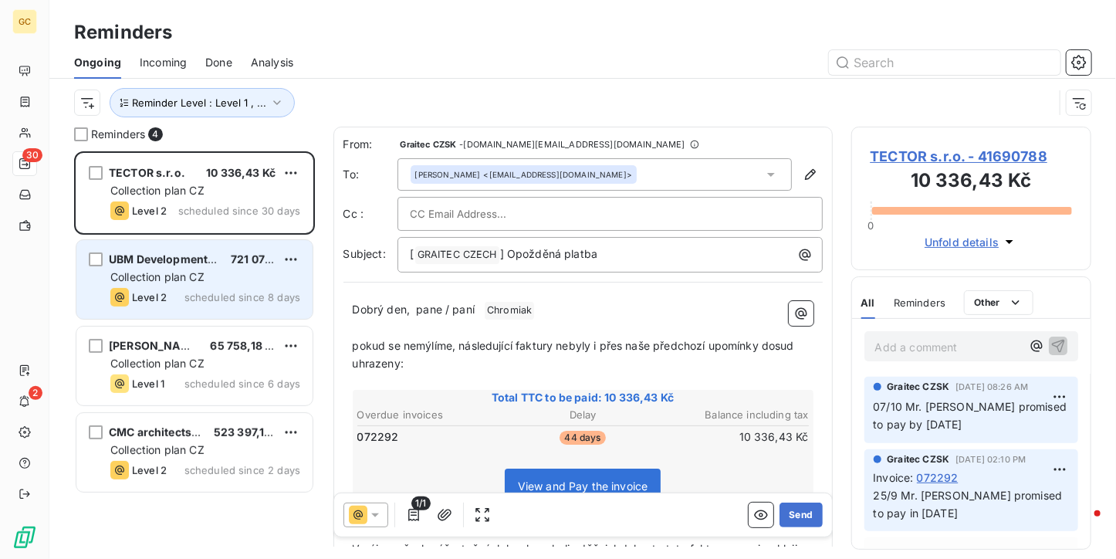
click at [223, 257] on div "UBM Development Czechia s.r.o. 721 071,73 Kč" at bounding box center [205, 259] width 190 height 14
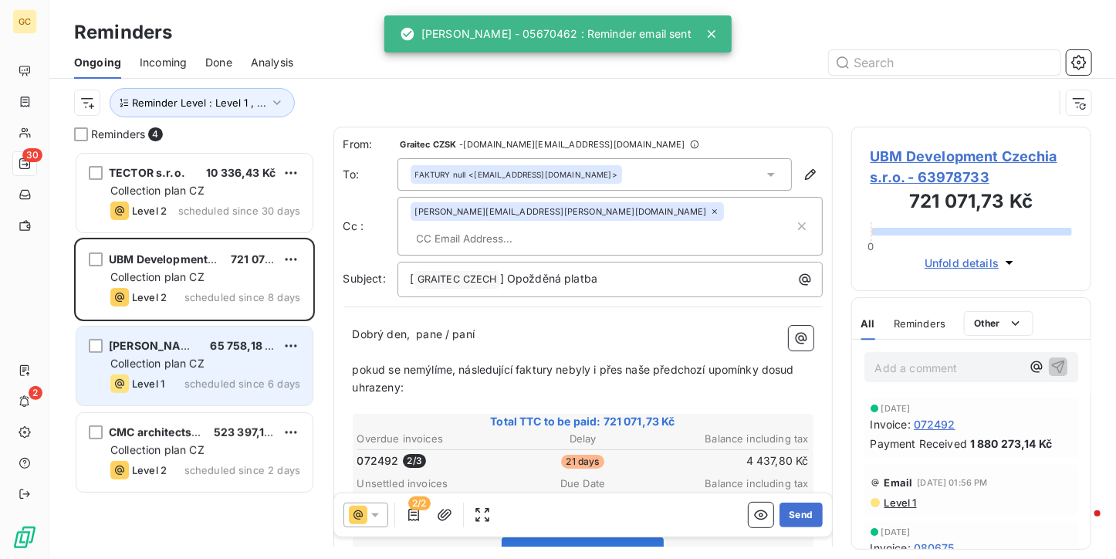
click at [213, 365] on div "Collection plan CZ" at bounding box center [205, 363] width 190 height 15
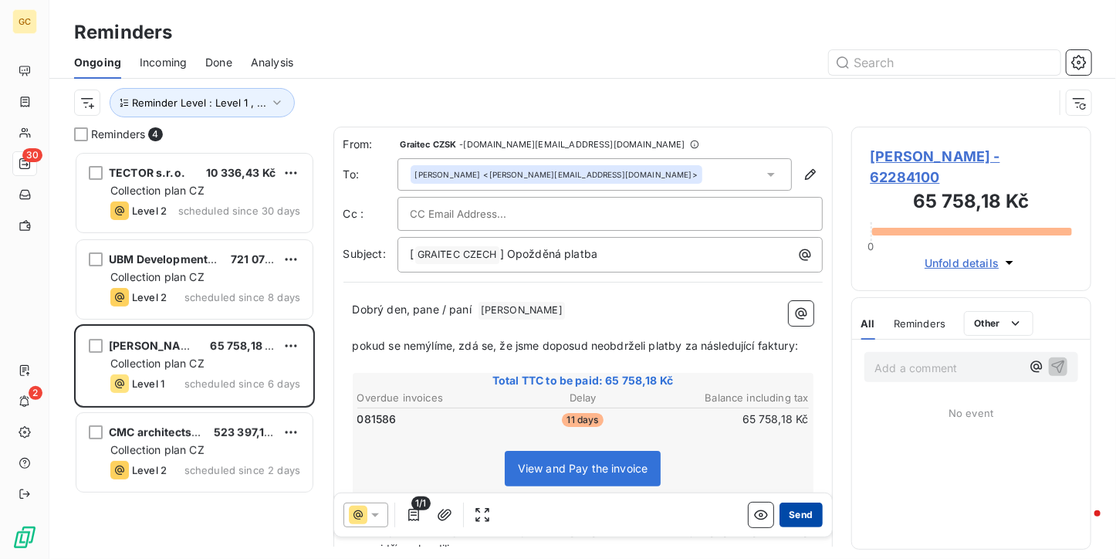
click at [784, 515] on button "Send" at bounding box center [801, 515] width 42 height 25
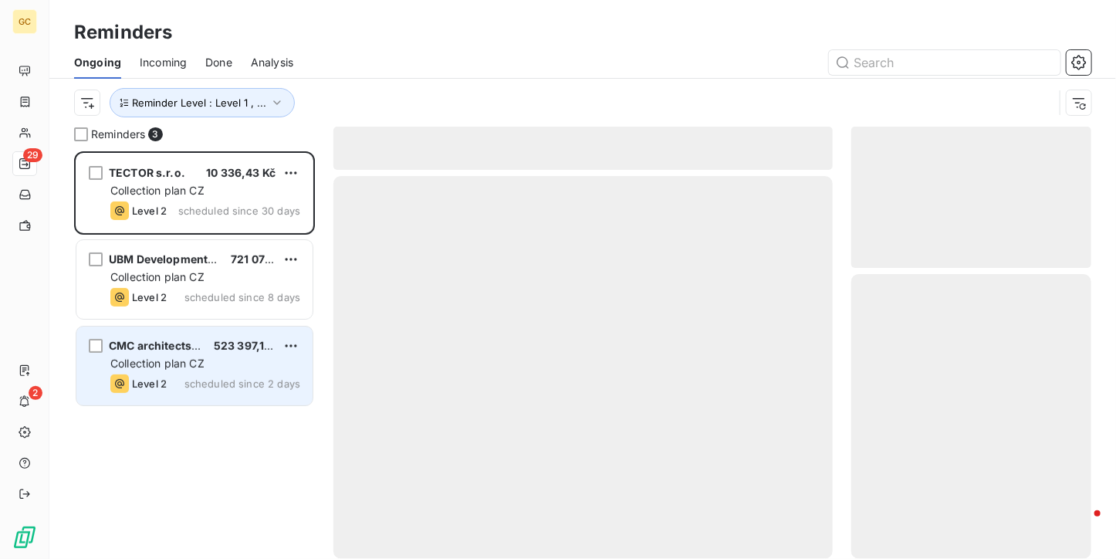
click at [225, 376] on div "Level 2 scheduled since 2 days" at bounding box center [205, 383] width 190 height 19
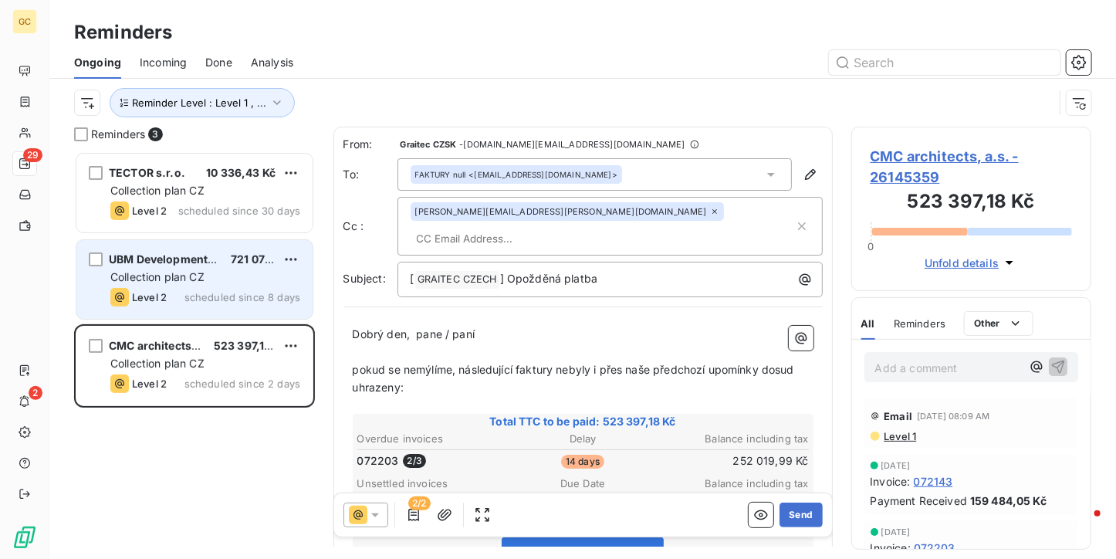
click at [192, 262] on span "UBM Development Czechia s.r.o." at bounding box center [197, 258] width 177 height 13
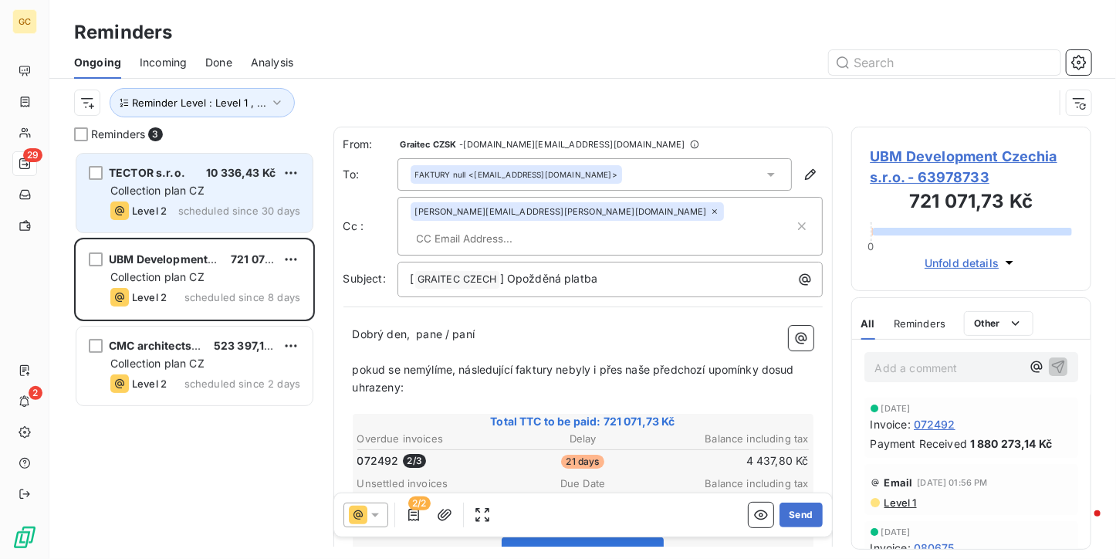
click at [202, 198] on div "TECTOR s.r.o. 10 336,43 Kč Collection plan CZ Level 2 scheduled since 30 days" at bounding box center [194, 193] width 236 height 79
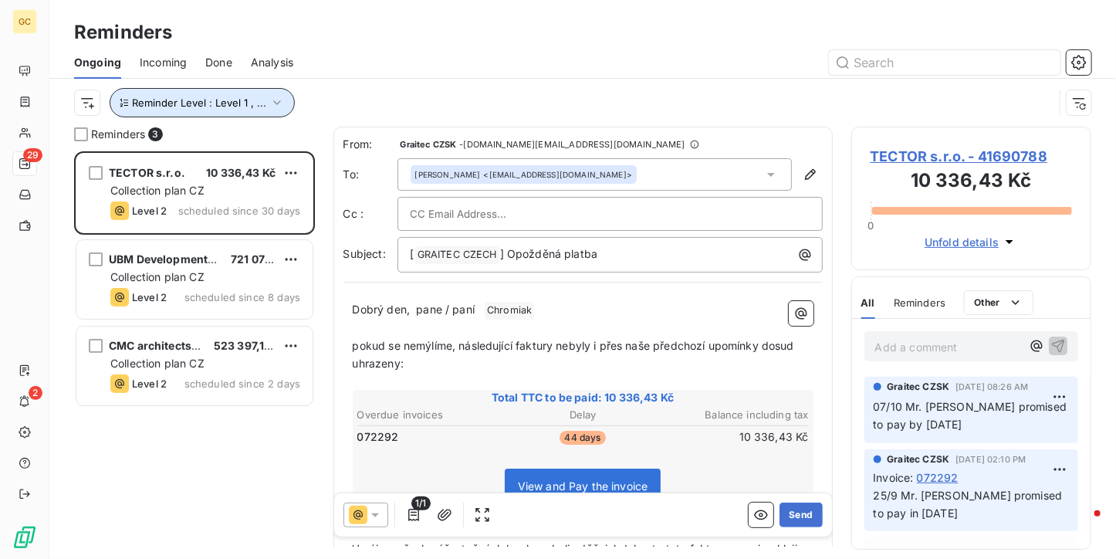
click at [219, 107] on span "Reminder Level : Level 1 , ..." at bounding box center [199, 103] width 134 height 12
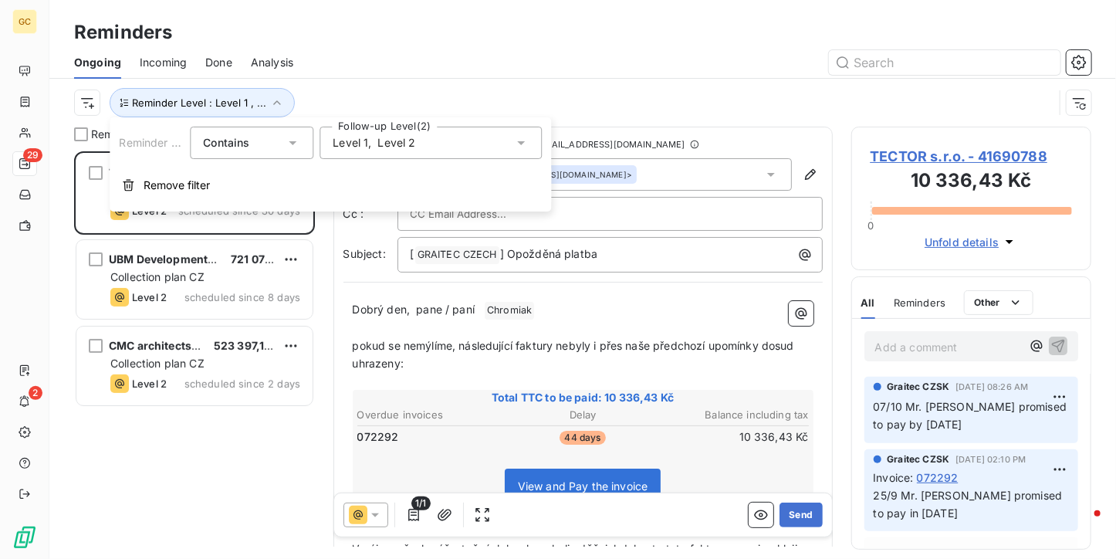
click at [432, 138] on div "Level 1 , Level 2" at bounding box center [431, 143] width 222 height 32
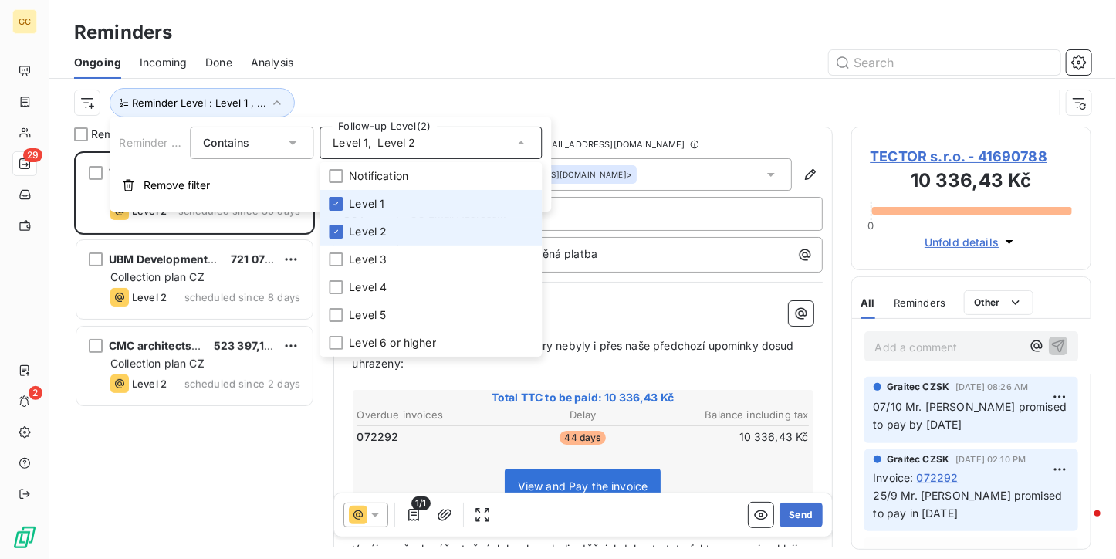
click at [373, 200] on span "Level 1" at bounding box center [367, 203] width 36 height 15
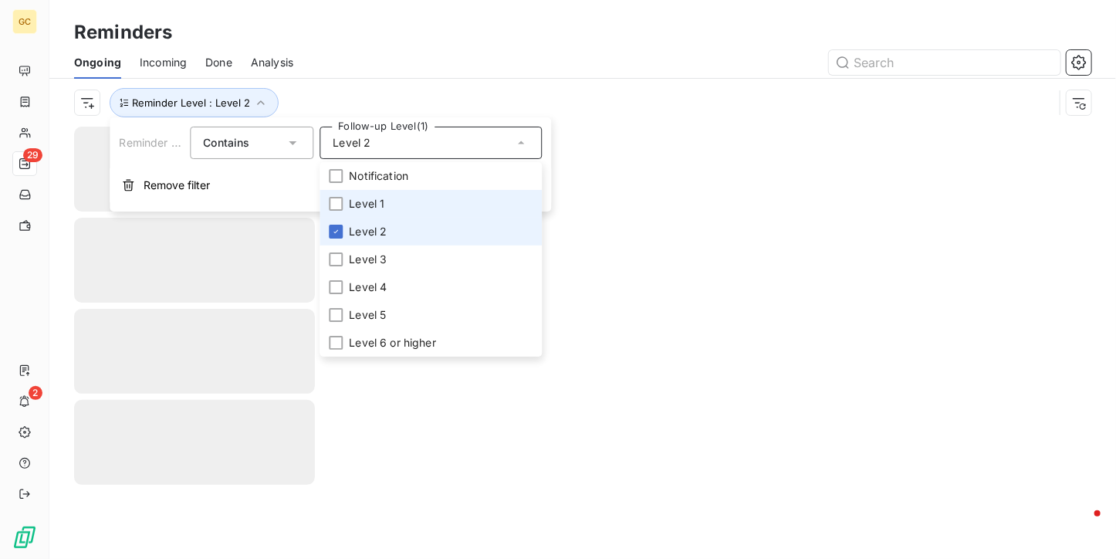
click at [365, 229] on span "Level 2" at bounding box center [368, 231] width 38 height 15
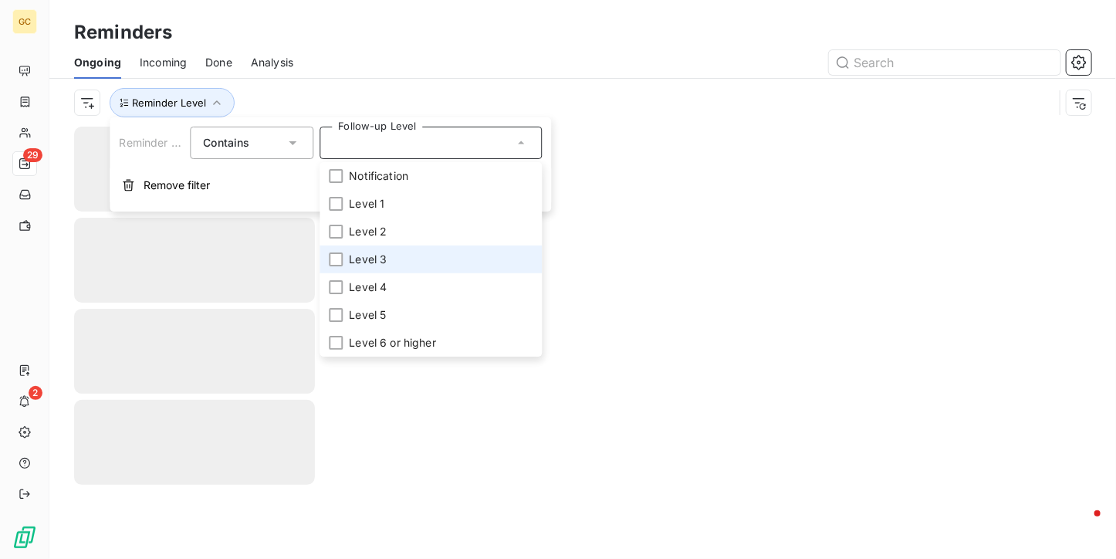
click at [366, 269] on li "Level 3" at bounding box center [431, 260] width 222 height 28
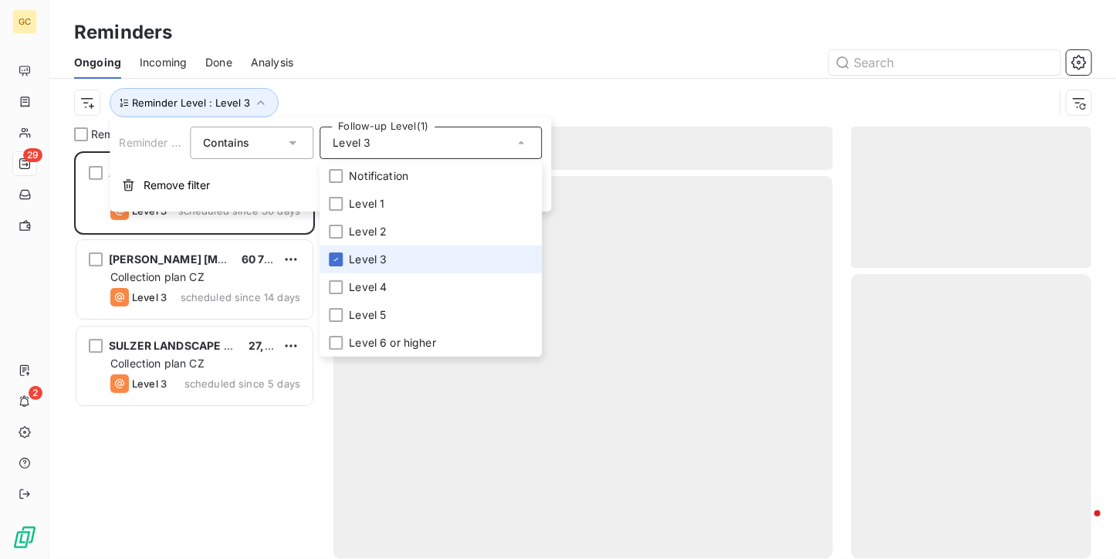
scroll to position [395, 229]
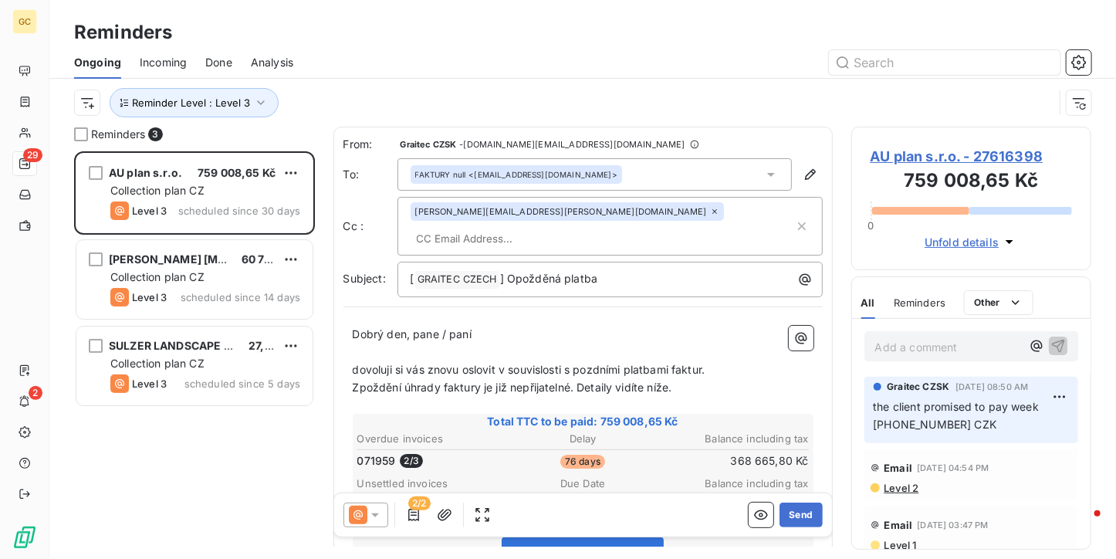
click at [344, 49] on div "Ongoing Incoming Done Analysis" at bounding box center [582, 62] width 1067 height 32
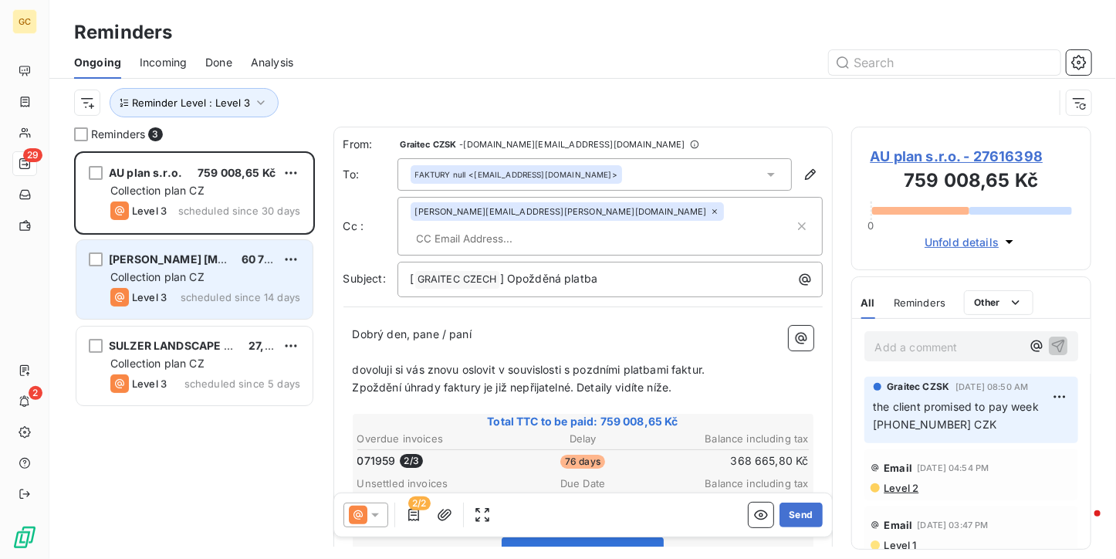
click at [169, 269] on div "Collection plan CZ" at bounding box center [205, 276] width 190 height 15
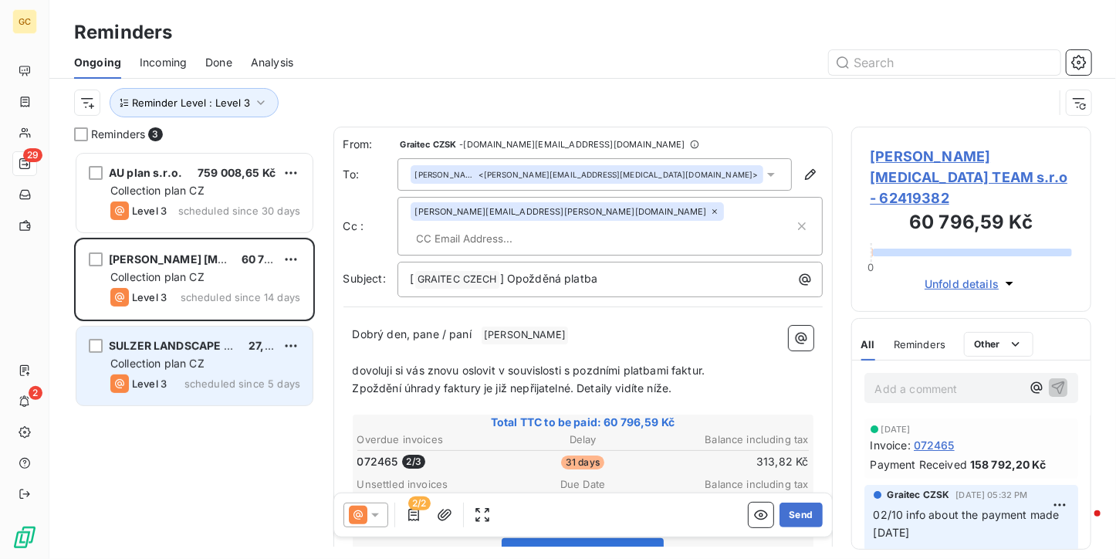
click at [179, 384] on div "Level 3 scheduled since 5 days" at bounding box center [205, 383] width 190 height 19
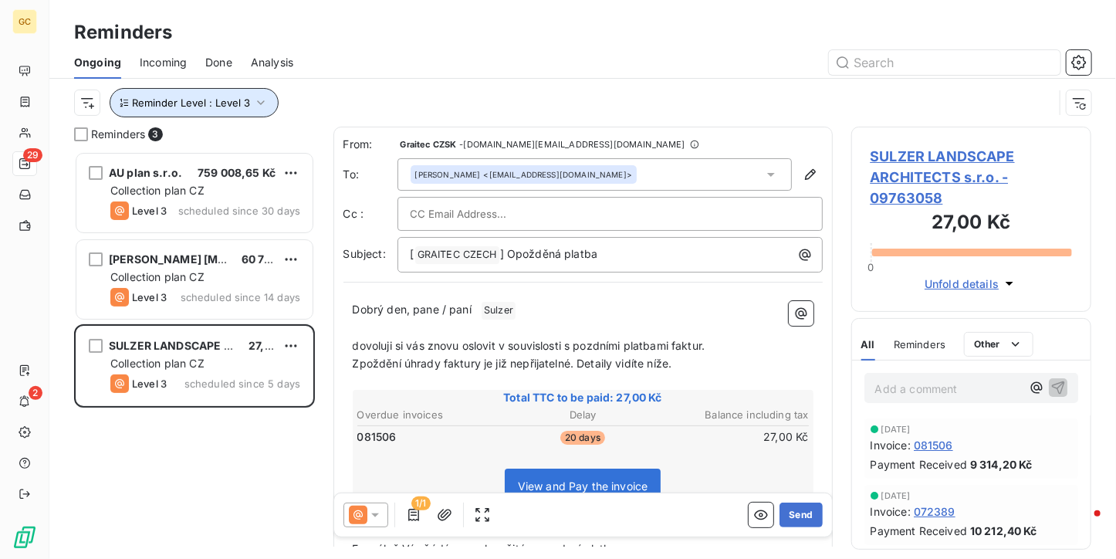
click at [238, 116] on button "Reminder Level : Level 3" at bounding box center [194, 102] width 169 height 29
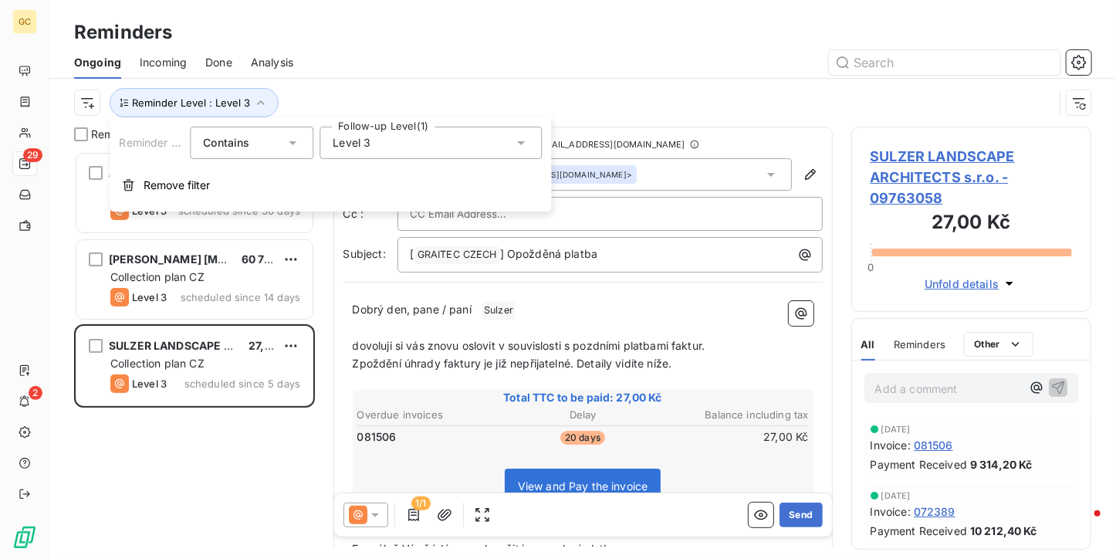
click at [413, 151] on div "Level 3" at bounding box center [431, 143] width 222 height 32
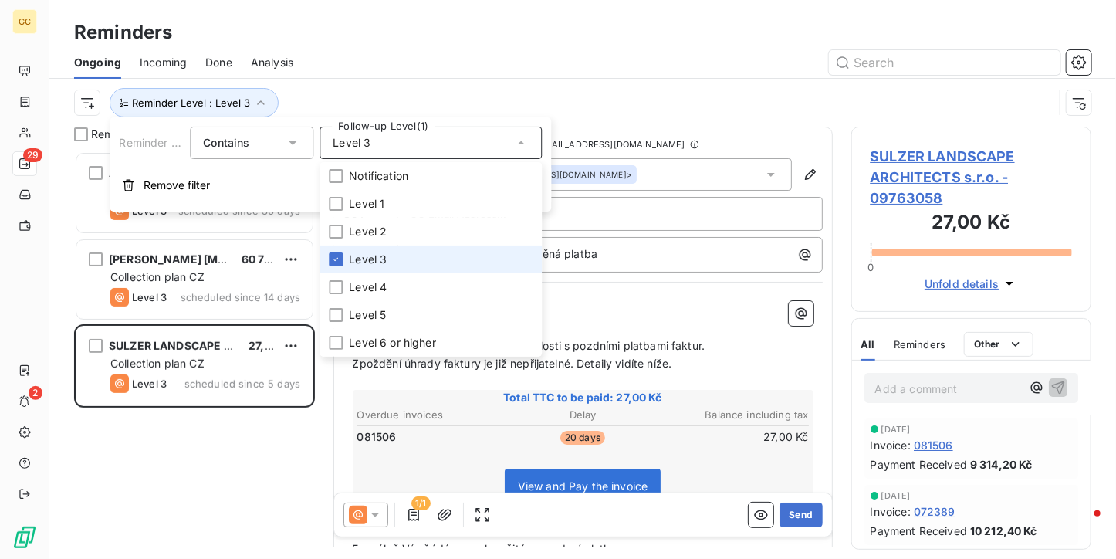
click at [387, 257] on li "Level 3" at bounding box center [431, 260] width 222 height 28
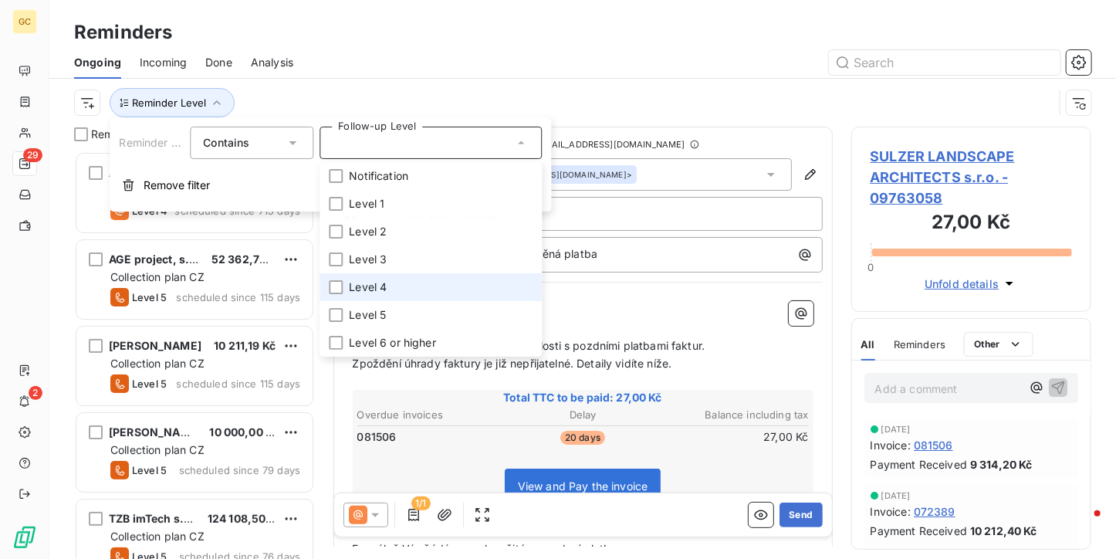
click at [379, 276] on li "Level 4" at bounding box center [431, 287] width 222 height 28
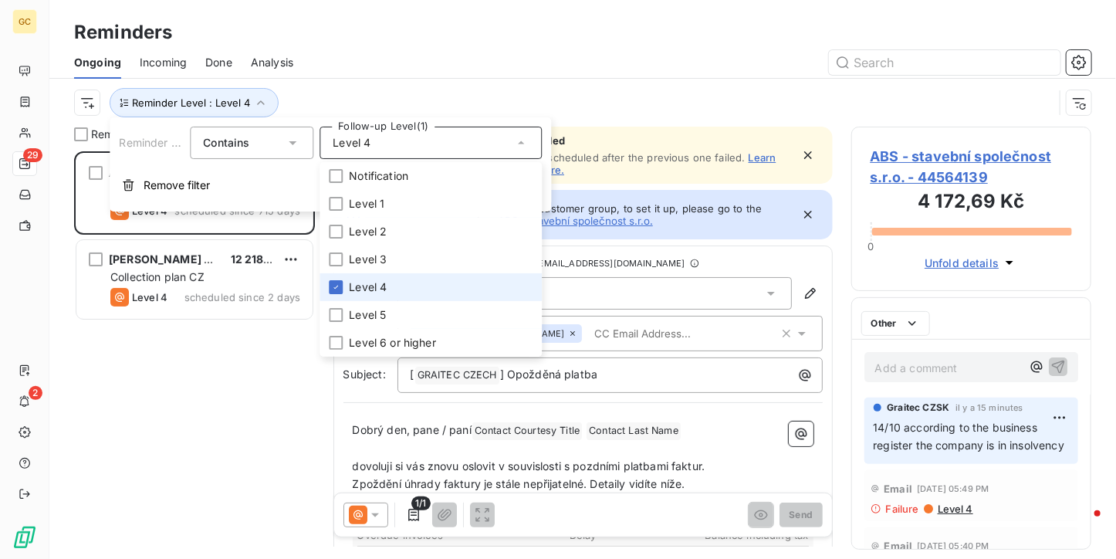
scroll to position [395, 229]
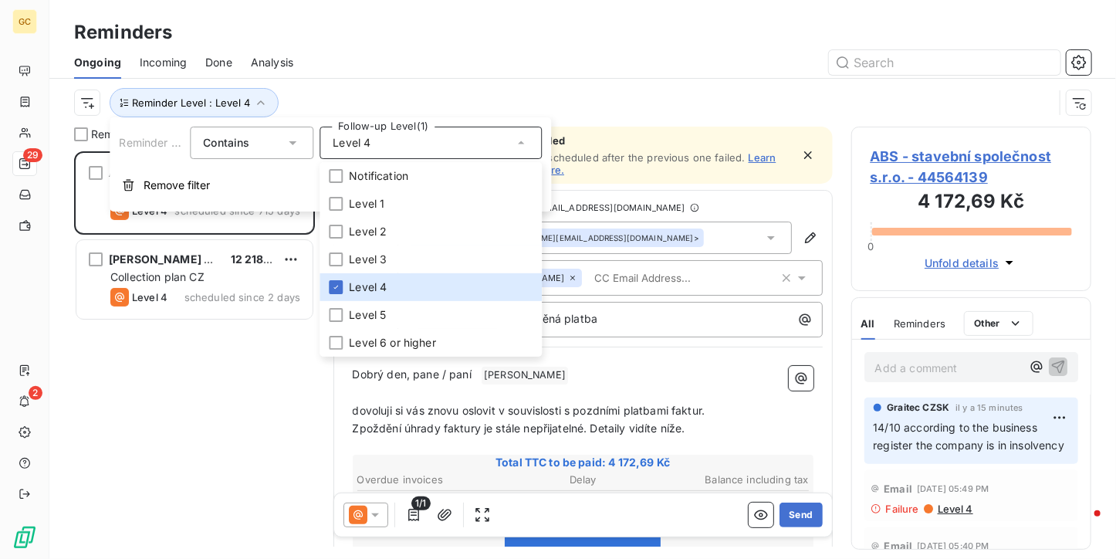
click at [425, 61] on div at bounding box center [702, 62] width 780 height 25
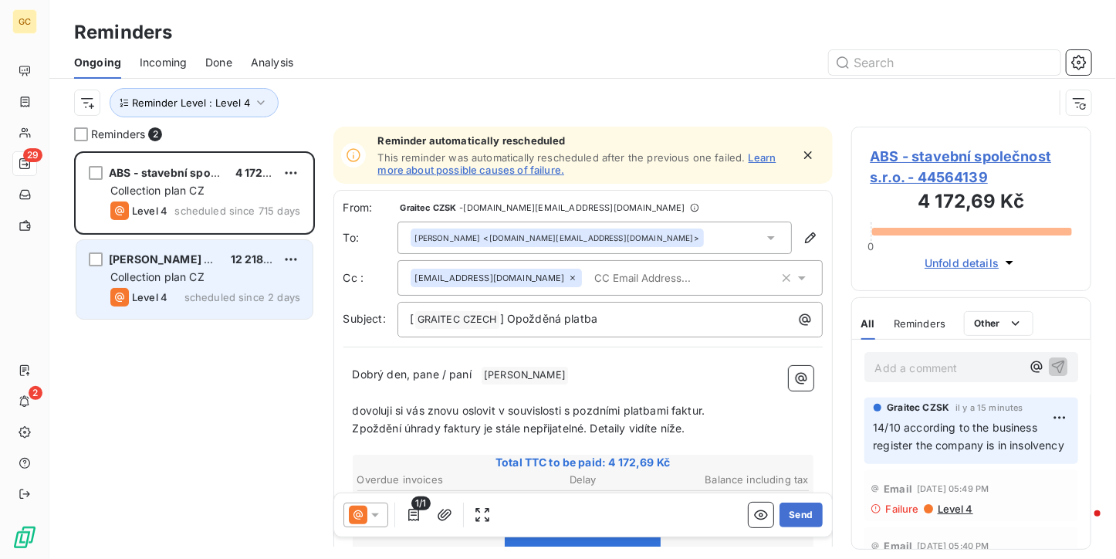
click at [174, 278] on span "Collection plan CZ" at bounding box center [157, 276] width 94 height 13
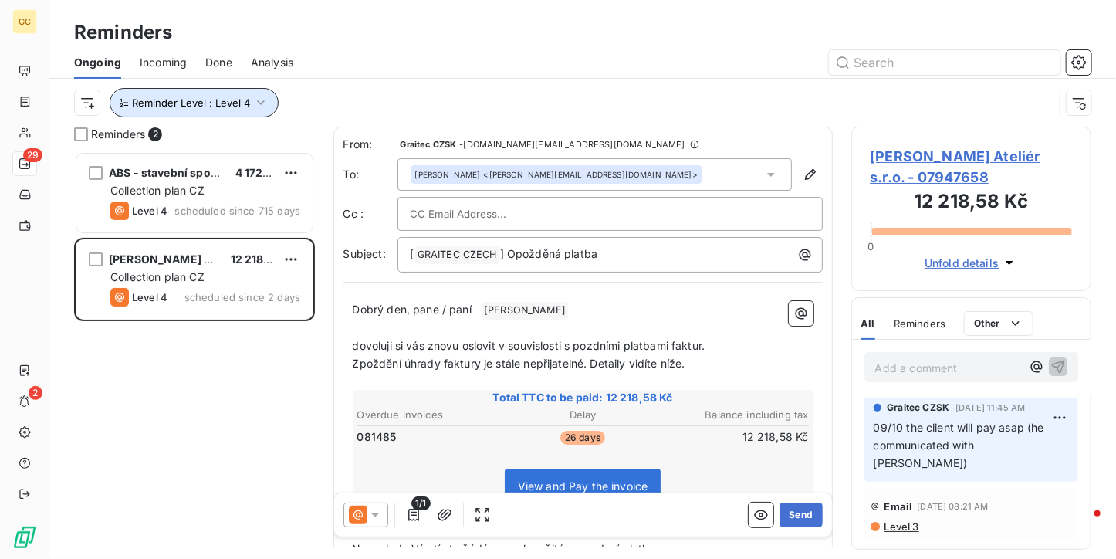
click at [238, 98] on span "Reminder Level : Level 4" at bounding box center [191, 103] width 118 height 12
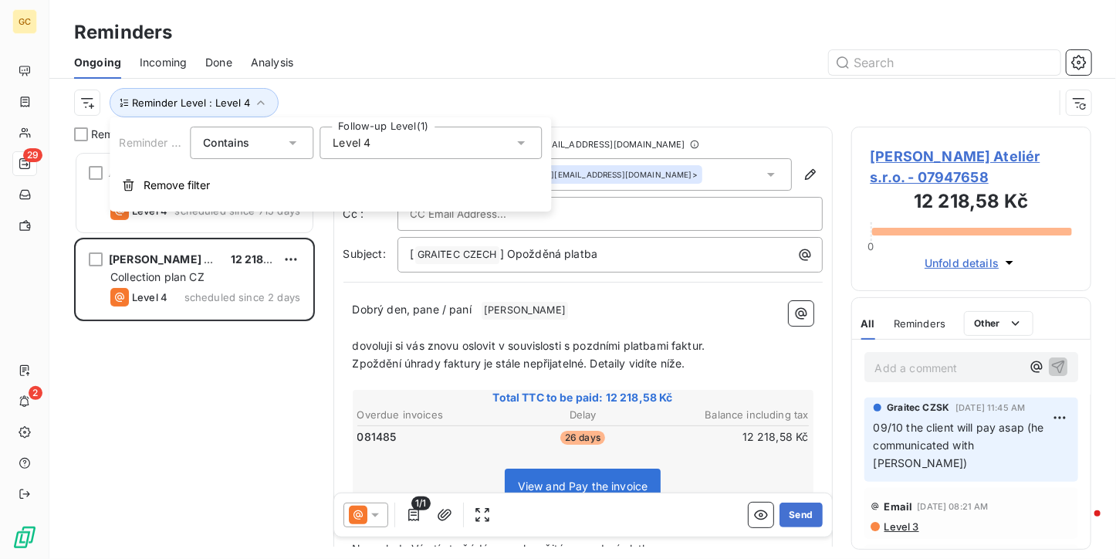
click at [414, 152] on div "Level 4" at bounding box center [431, 143] width 222 height 32
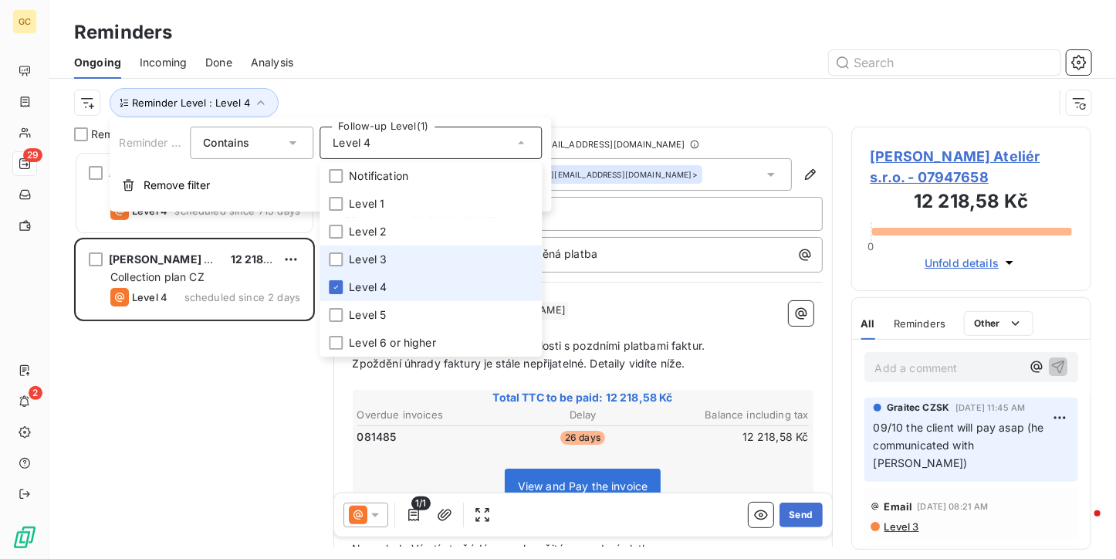
click at [371, 287] on span "Level 4" at bounding box center [368, 286] width 38 height 15
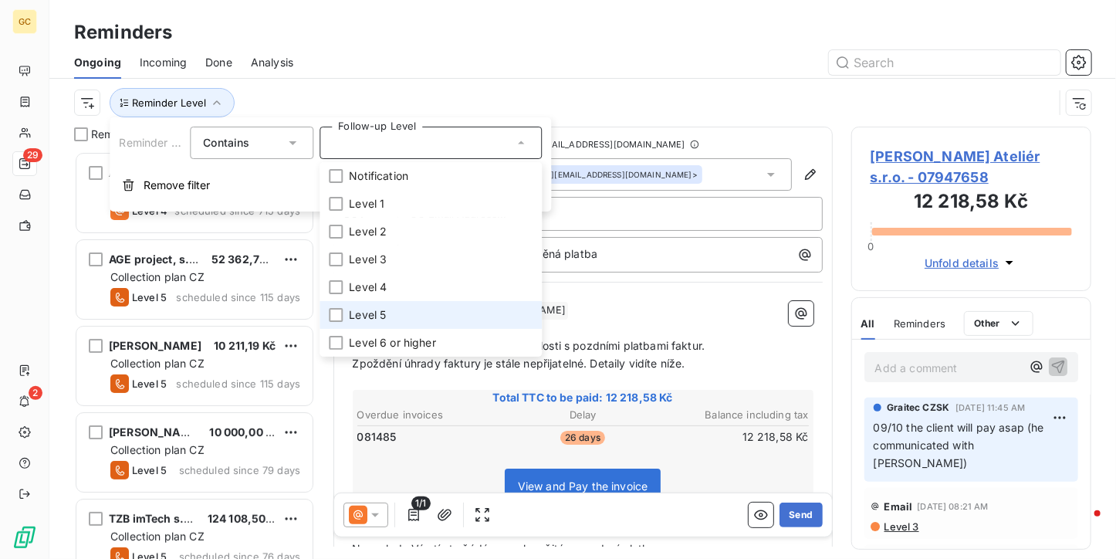
click at [351, 322] on span "Level 5" at bounding box center [367, 314] width 37 height 15
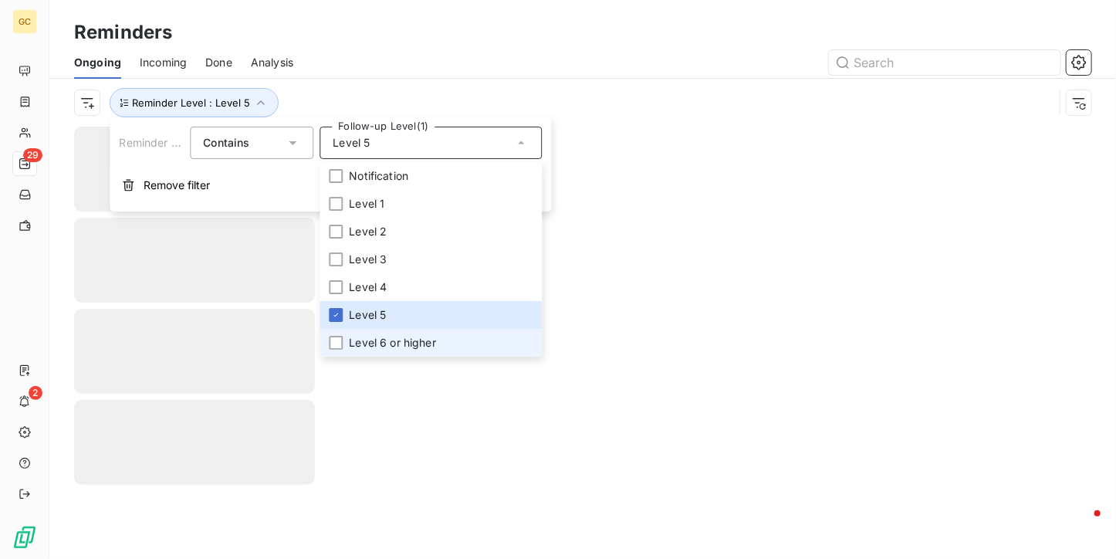
click at [351, 336] on span "Level 6 or higher" at bounding box center [392, 342] width 87 height 15
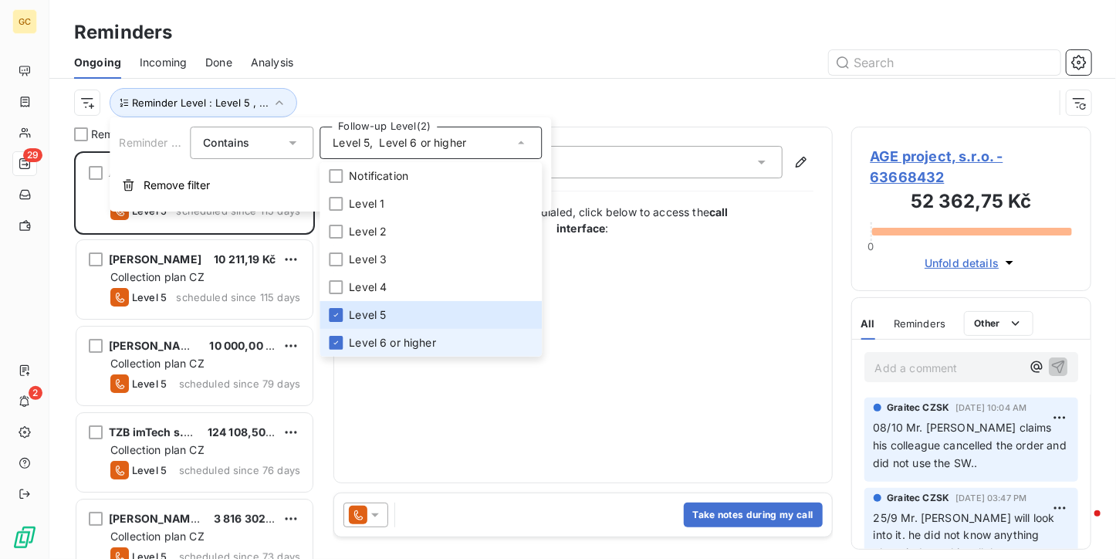
scroll to position [395, 229]
click at [432, 65] on div at bounding box center [702, 62] width 780 height 25
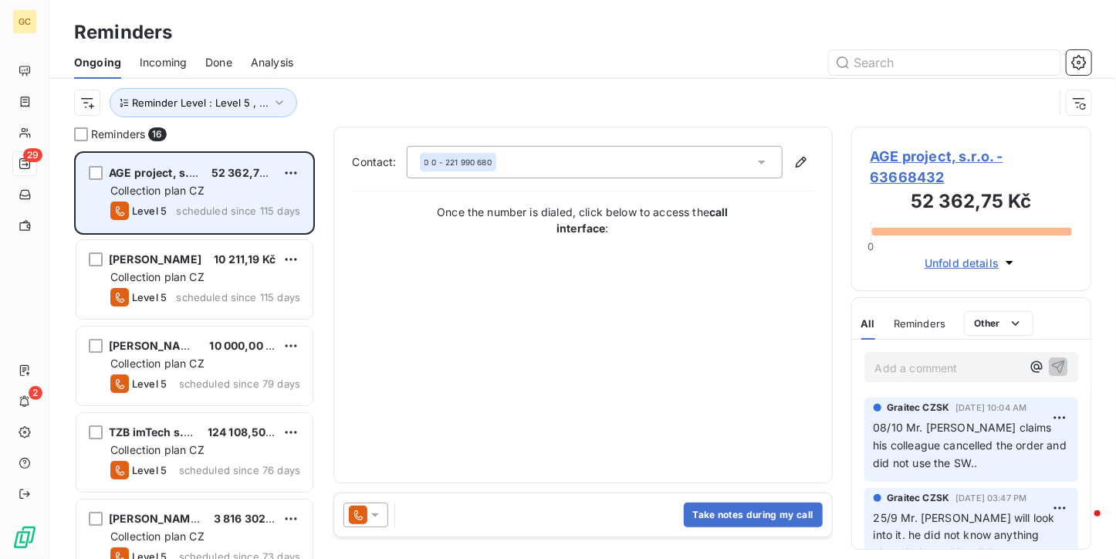
click at [214, 203] on div "Level 5 scheduled since 115 days" at bounding box center [205, 211] width 190 height 19
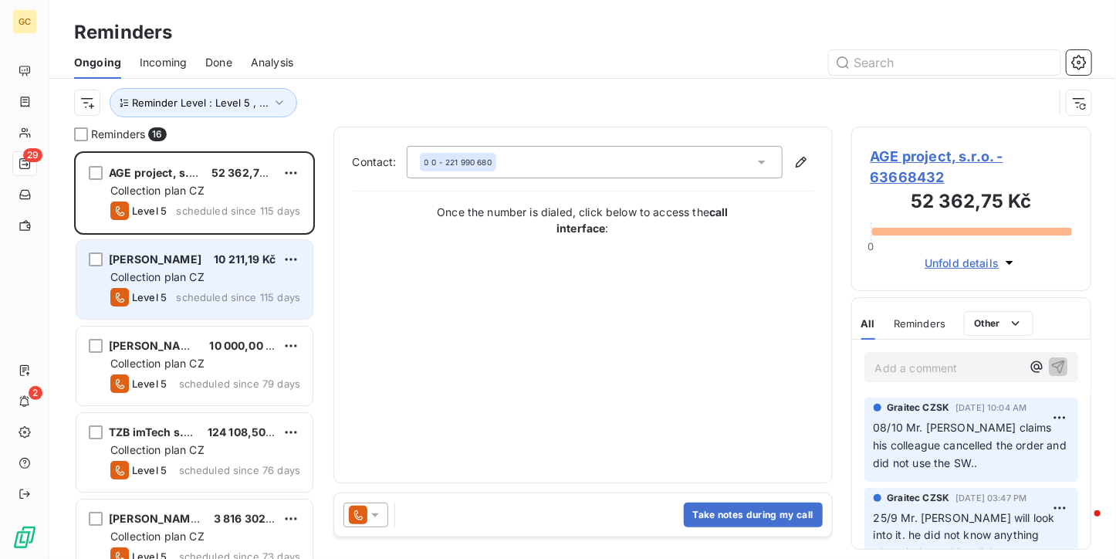
click at [222, 300] on span "scheduled since 115 days" at bounding box center [238, 297] width 124 height 12
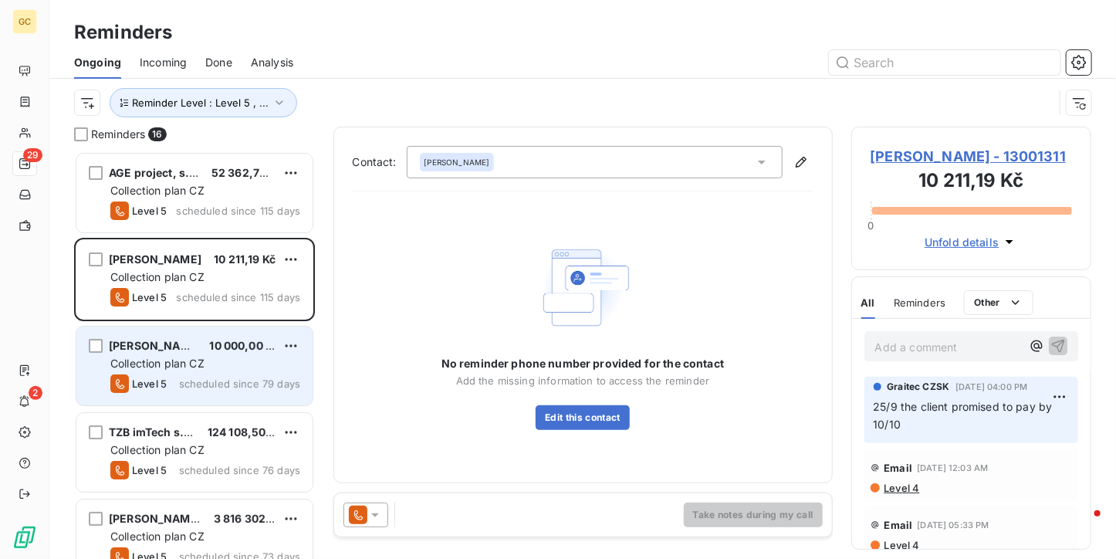
click at [215, 346] on span "10 000,00 Kč" at bounding box center [243, 345] width 69 height 13
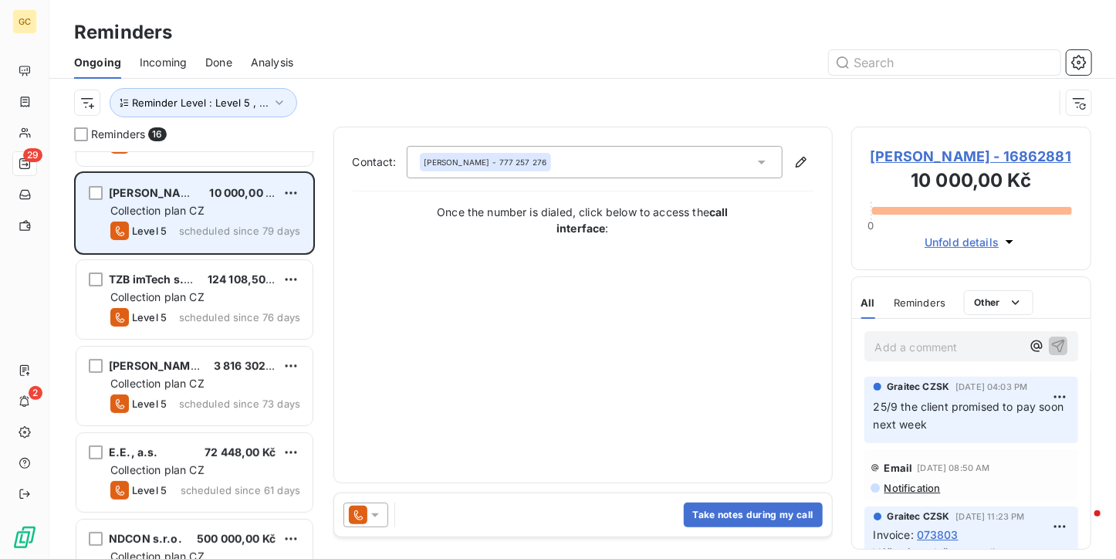
scroll to position [154, 0]
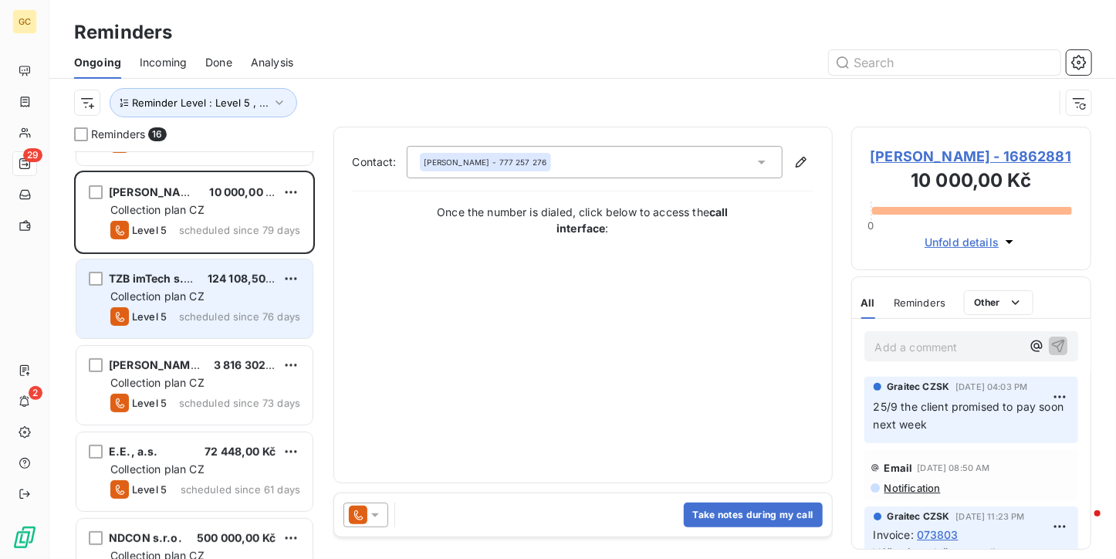
click at [213, 296] on div "Collection plan CZ" at bounding box center [205, 296] width 190 height 15
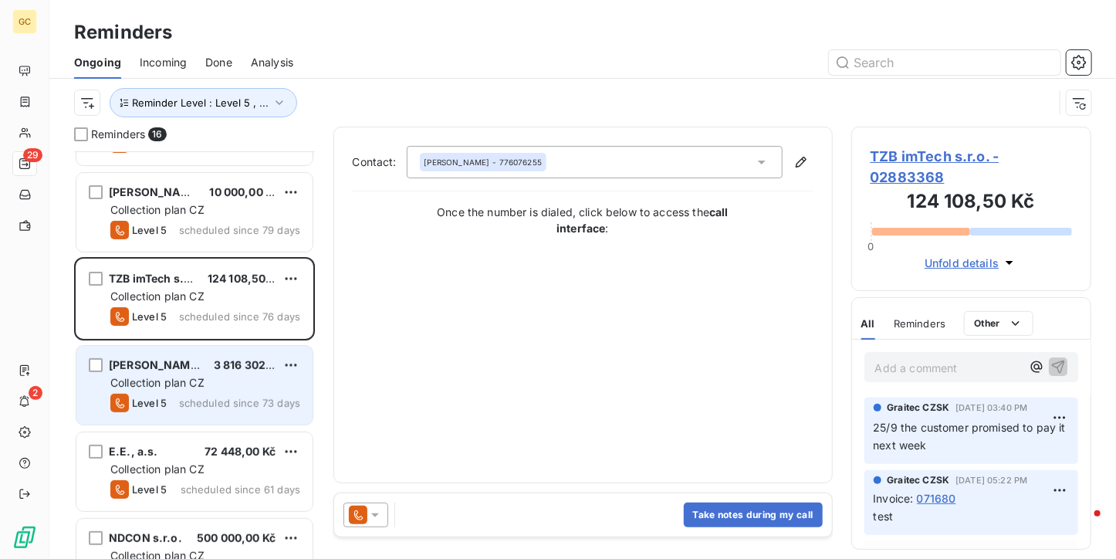
click at [207, 375] on div "Collection plan CZ" at bounding box center [205, 382] width 190 height 15
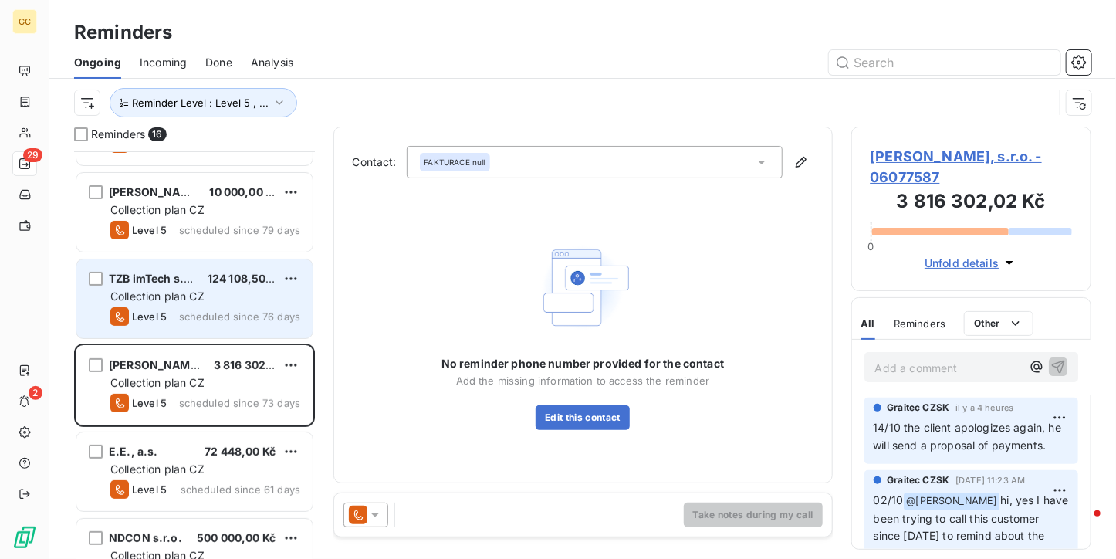
click at [173, 294] on span "Collection plan CZ" at bounding box center [157, 296] width 94 height 13
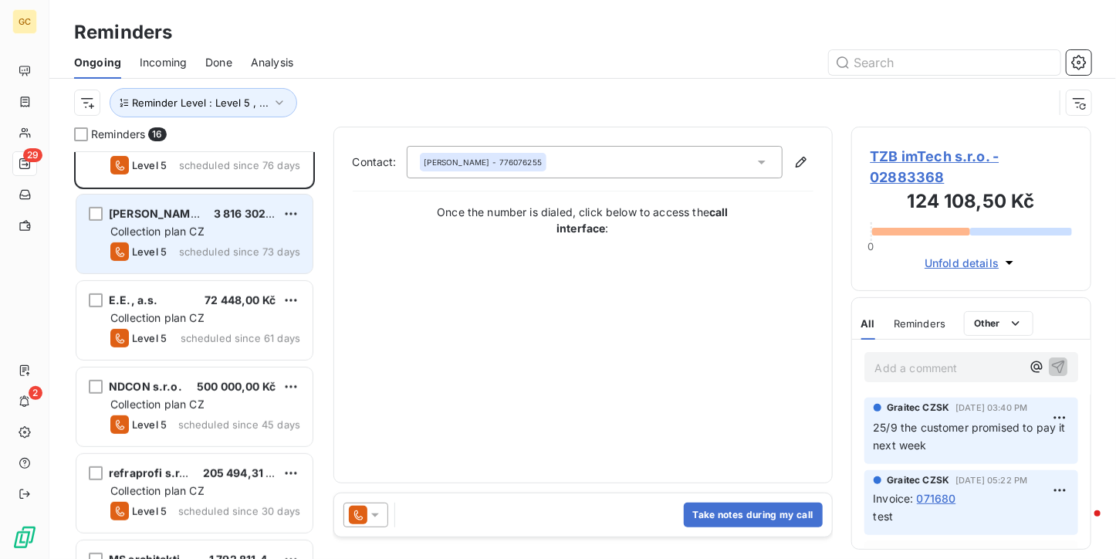
scroll to position [309, 0]
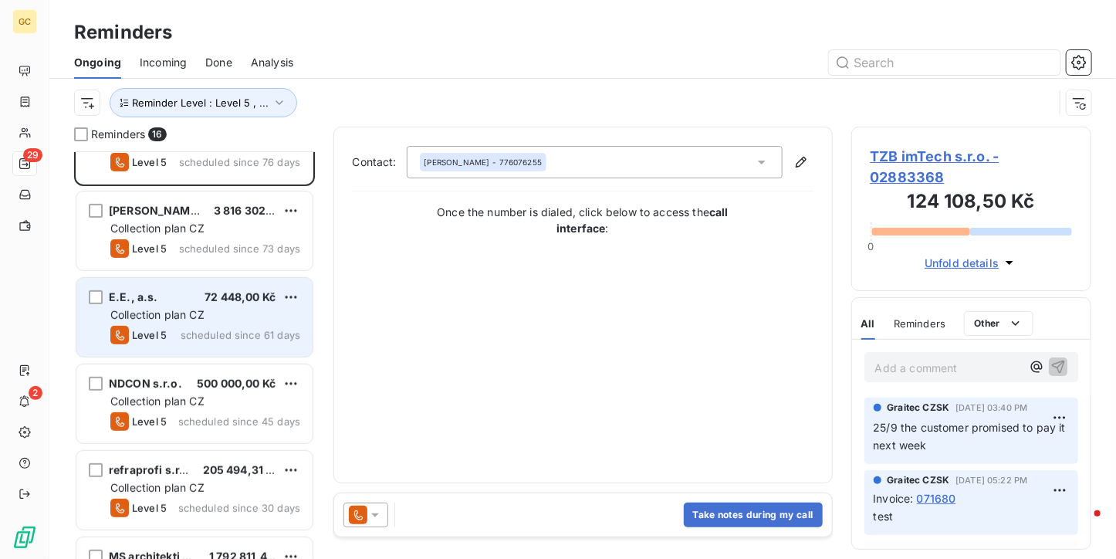
click at [189, 310] on span "Collection plan CZ" at bounding box center [157, 314] width 94 height 13
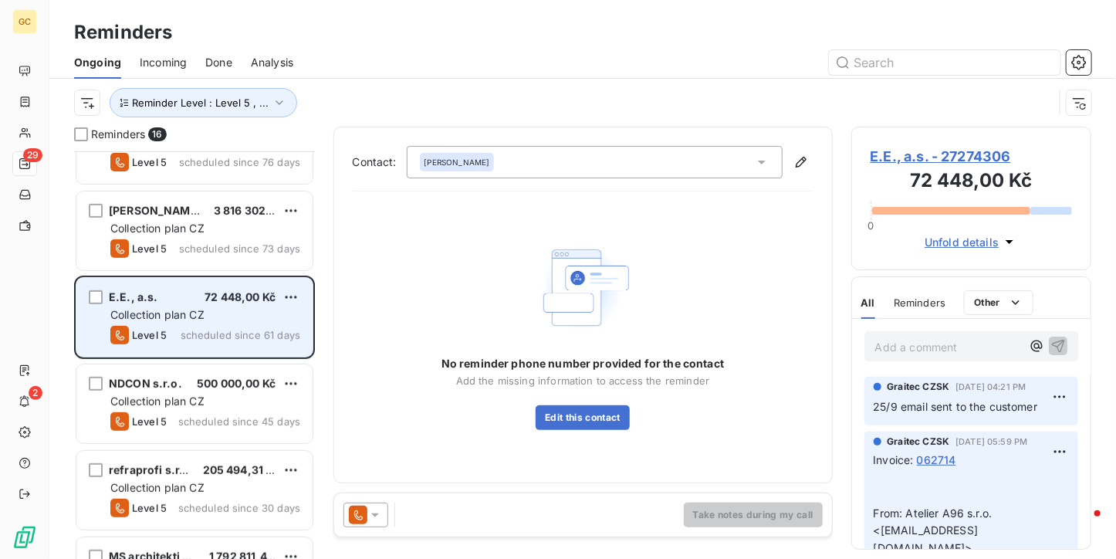
scroll to position [386, 0]
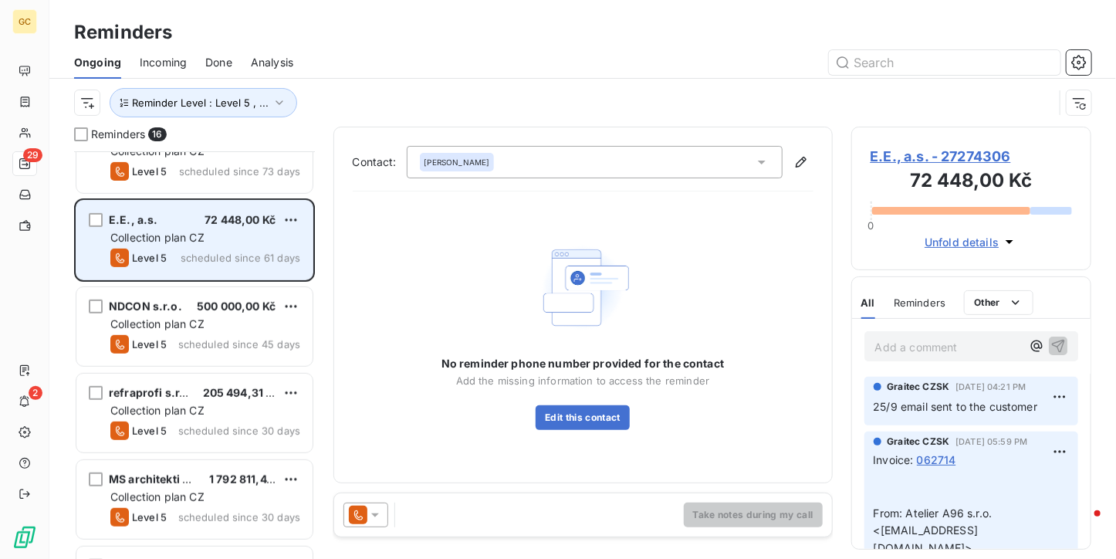
click at [189, 310] on div "NDCON s.r.o. 500 000,00 Kč" at bounding box center [205, 307] width 190 height 14
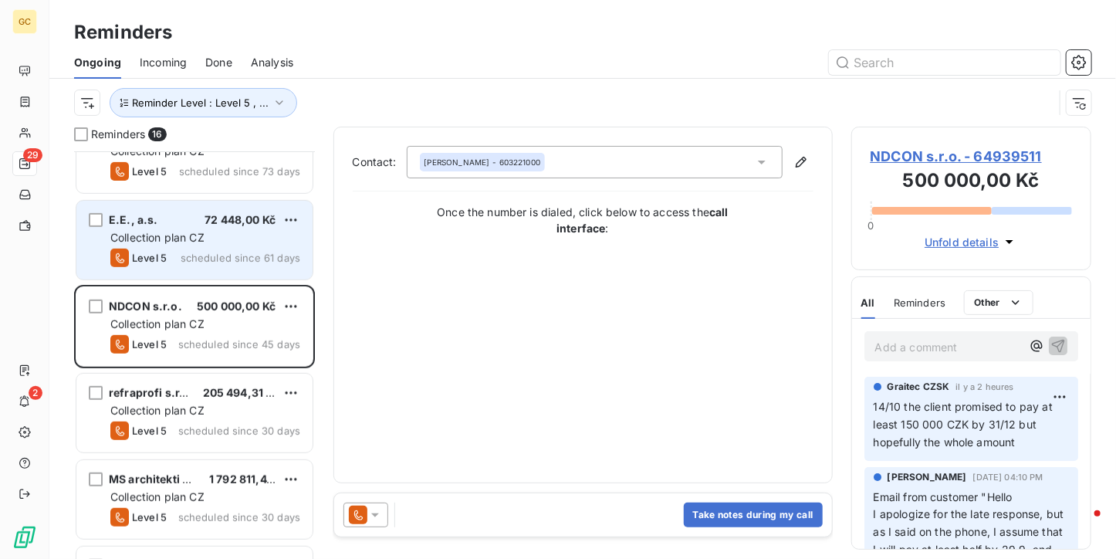
click at [206, 228] on div "E.E., a.s. 72 448,00 Kč Collection plan CZ Level 5 scheduled since 61 days" at bounding box center [194, 240] width 236 height 79
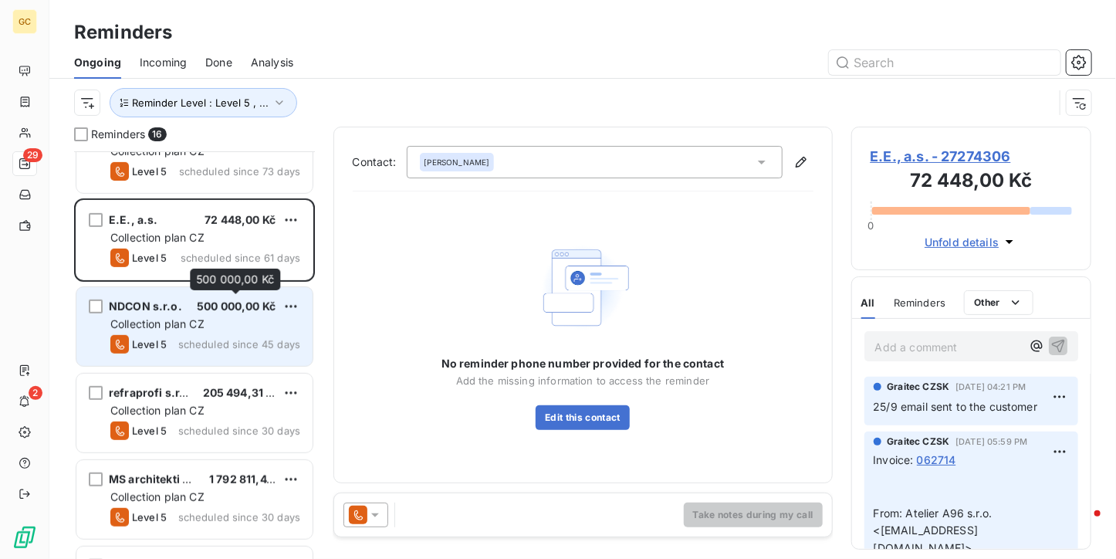
click at [213, 310] on span "500 000,00 Kč" at bounding box center [236, 306] width 79 height 13
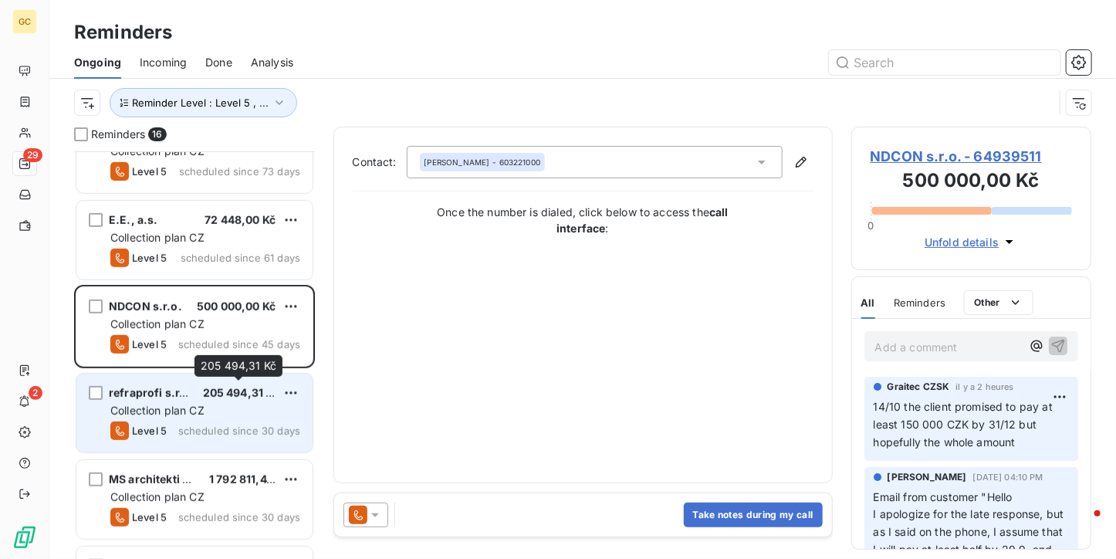
click at [213, 398] on div "205 494,31 Kč" at bounding box center [239, 392] width 73 height 15
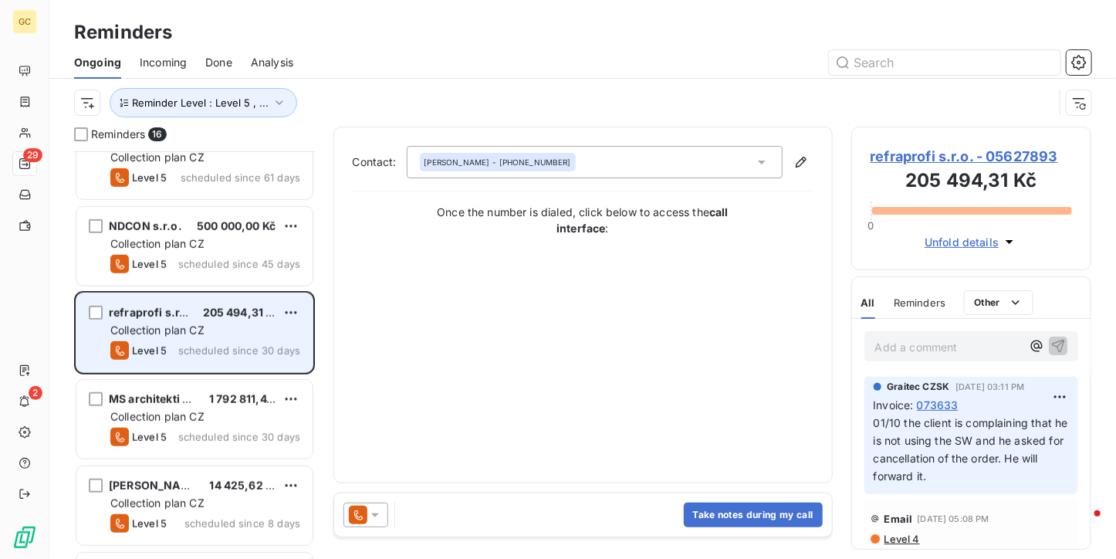
scroll to position [540, 0]
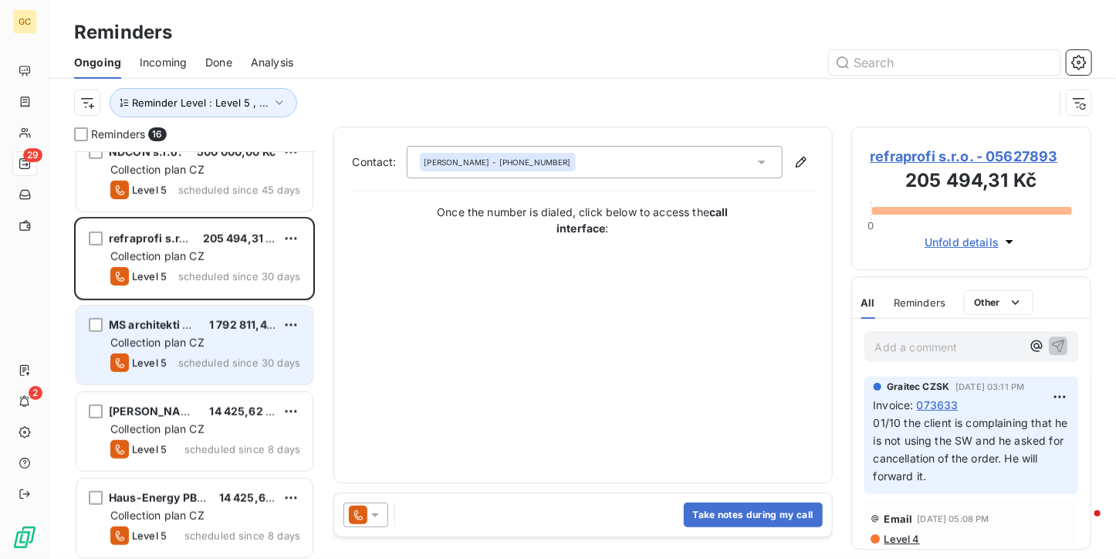
click at [201, 310] on div "MS architekti s.r.o. 1 792 811,41 Kč Collection plan CZ Level 5 scheduled since…" at bounding box center [194, 345] width 236 height 79
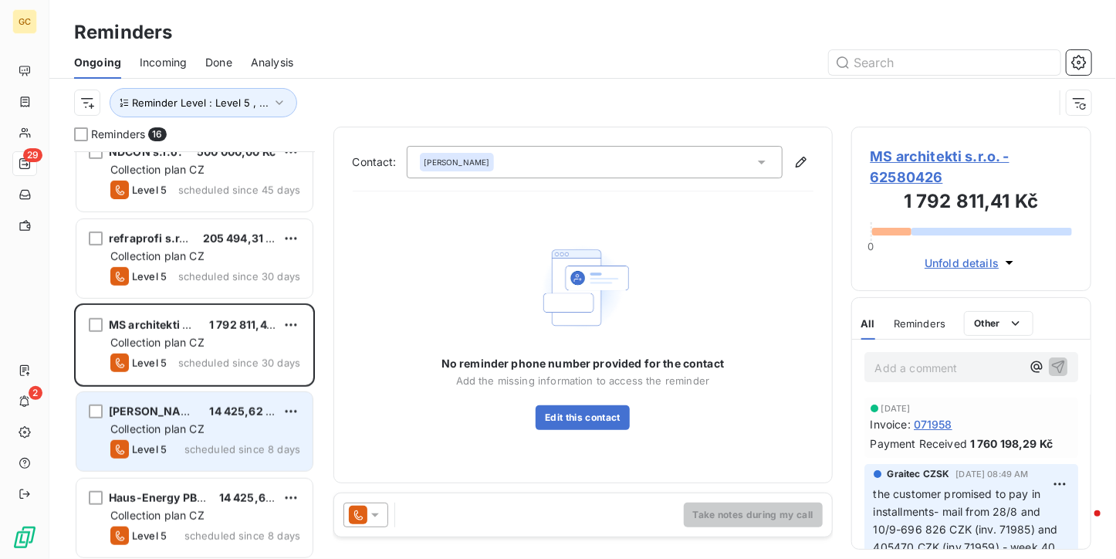
click at [203, 408] on div "[PERSON_NAME] 14 425,62 Kč" at bounding box center [205, 412] width 190 height 14
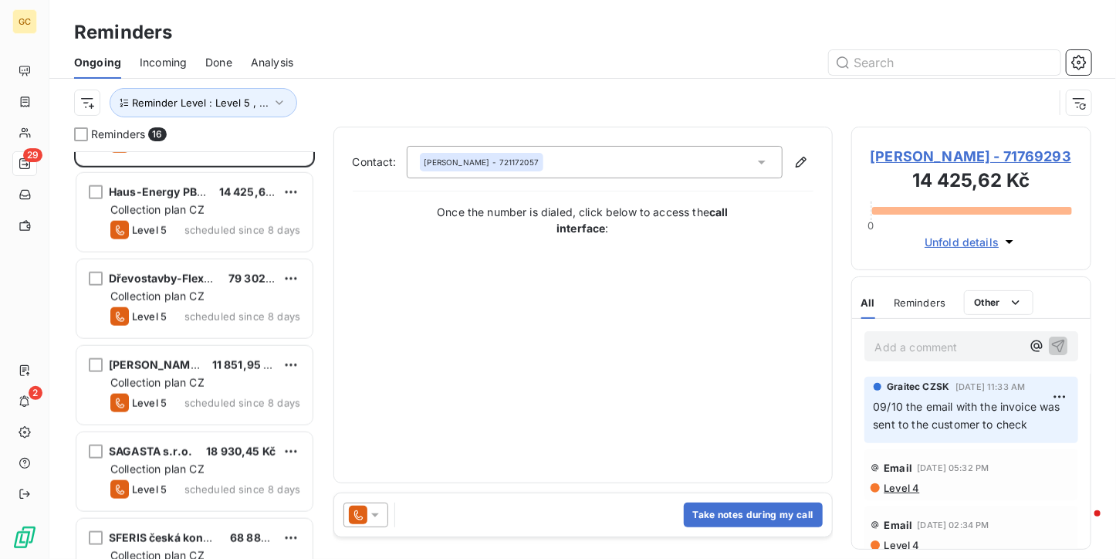
scroll to position [849, 0]
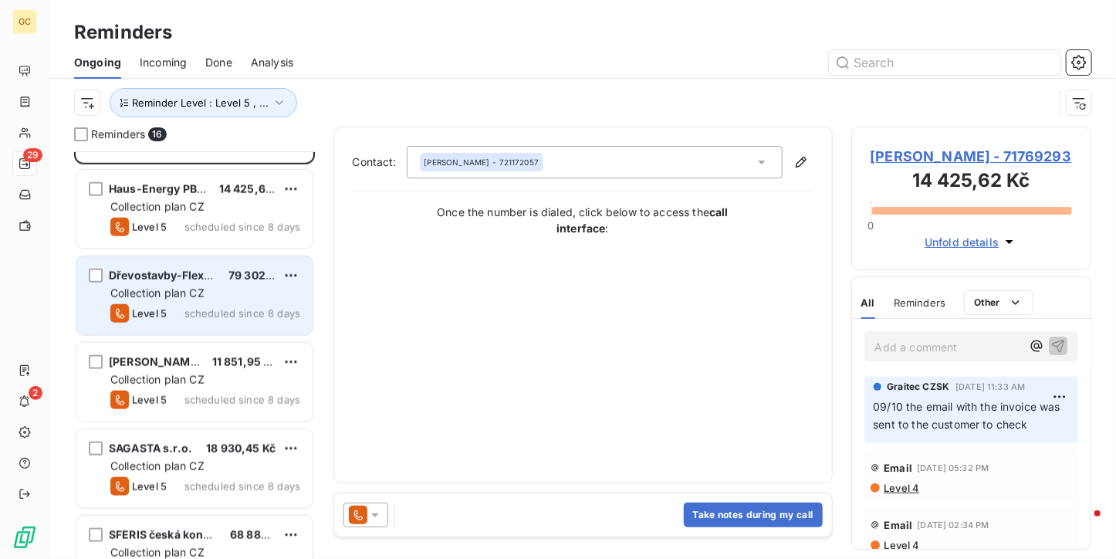
click at [207, 283] on div "Dřevostavby-FlexiDomy s.r.o. 79 302,39 Kč Collection plan CZ Level 5 scheduled …" at bounding box center [194, 295] width 236 height 79
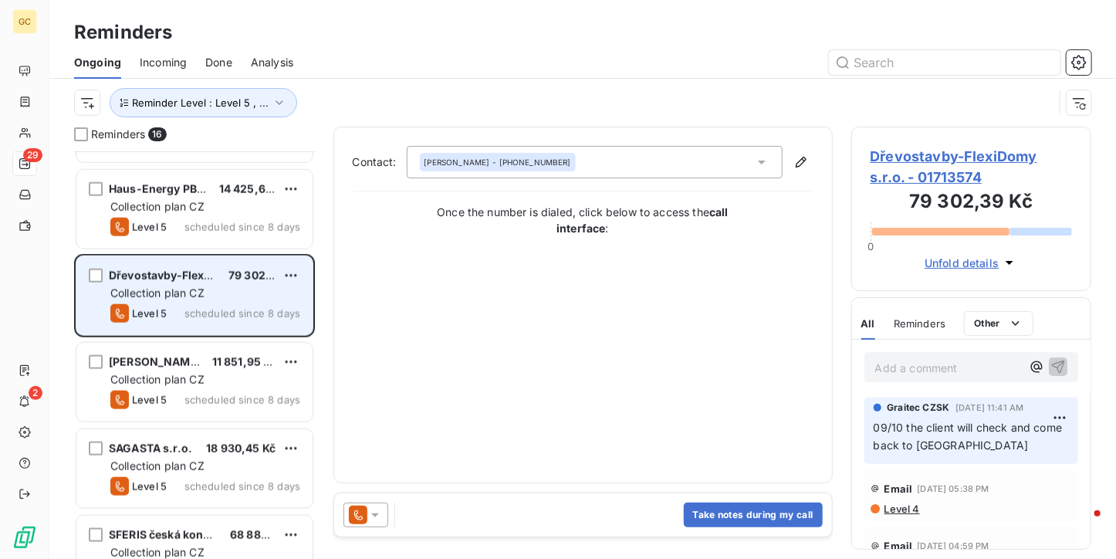
click at [232, 256] on div "Dřevostavby-FlexiDomy s.r.o. 79 302,39 Kč Collection plan CZ Level 5 scheduled …" at bounding box center [194, 295] width 236 height 79
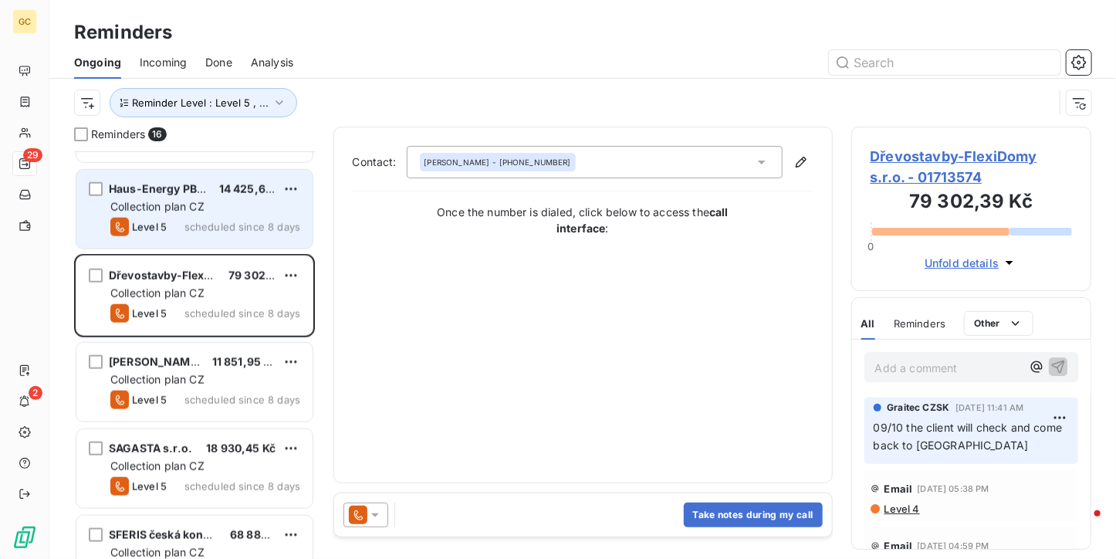
click at [222, 211] on div "Collection plan CZ" at bounding box center [205, 206] width 190 height 15
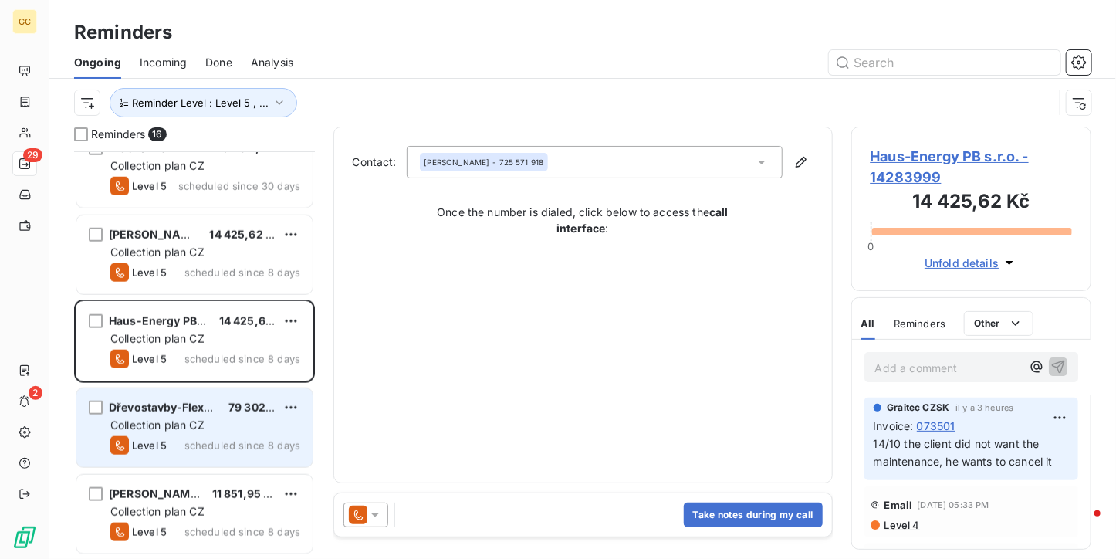
scroll to position [695, 0]
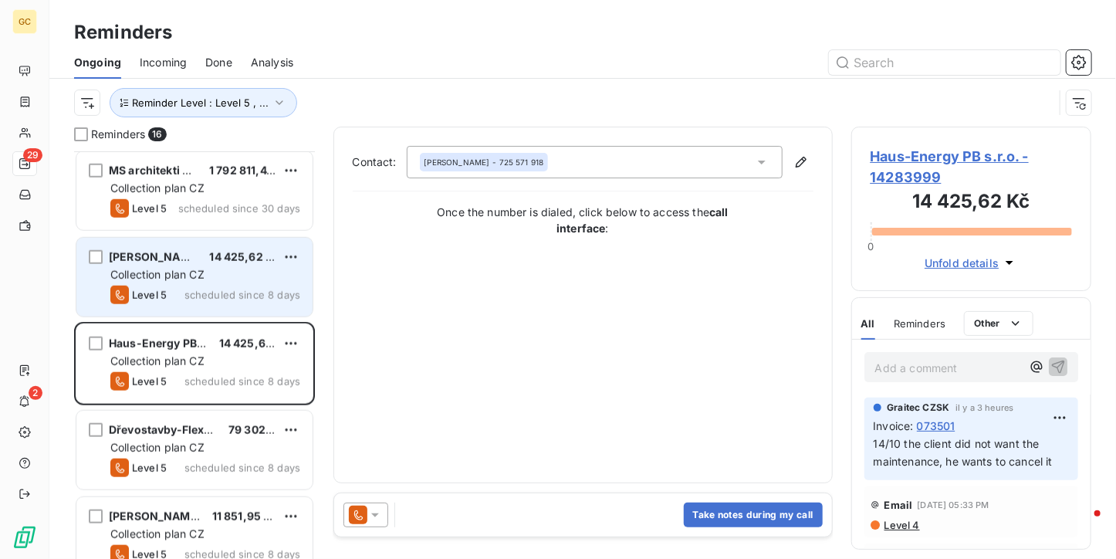
click at [222, 280] on div "Collection plan CZ" at bounding box center [205, 274] width 190 height 15
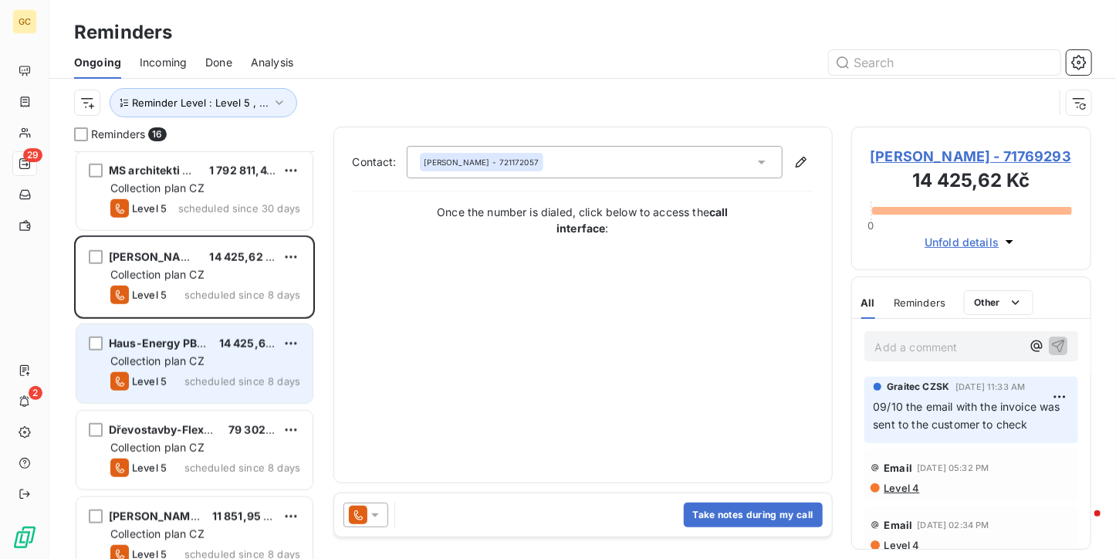
click at [222, 336] on div "14 425,62 Kč" at bounding box center [247, 343] width 56 height 15
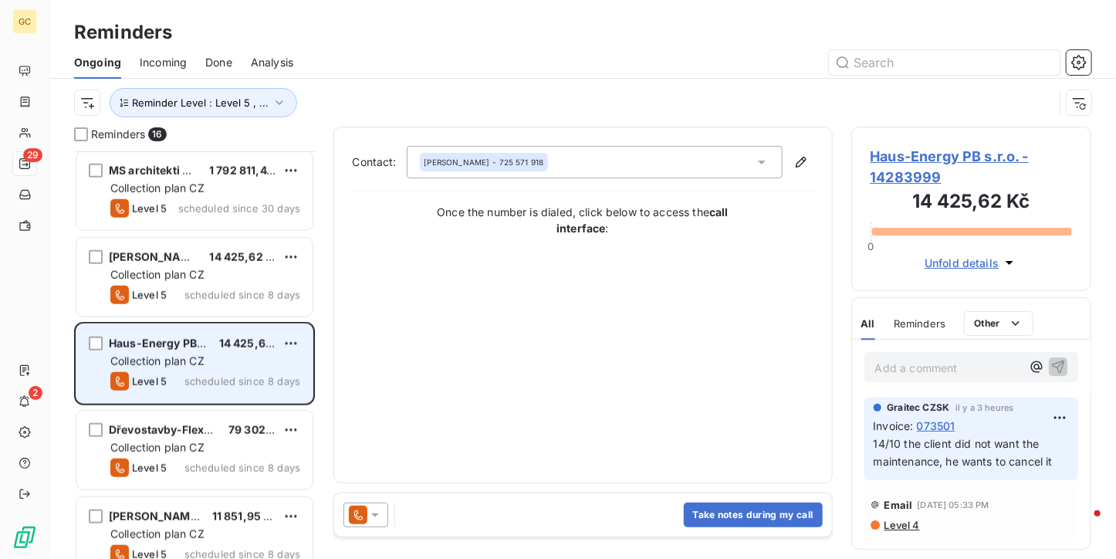
scroll to position [849, 0]
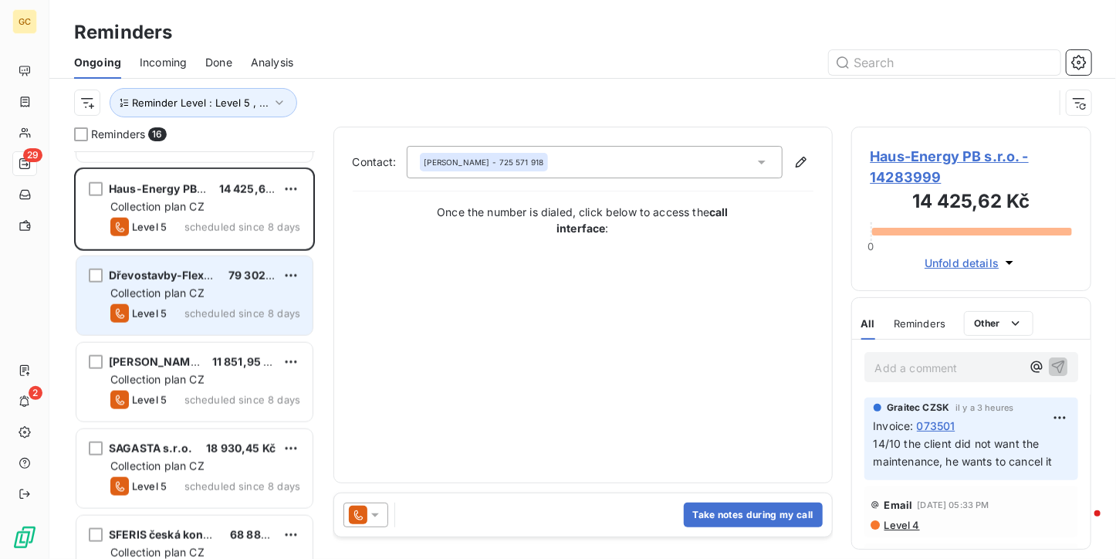
click at [214, 304] on div "Level 5 scheduled since 8 days" at bounding box center [205, 313] width 190 height 19
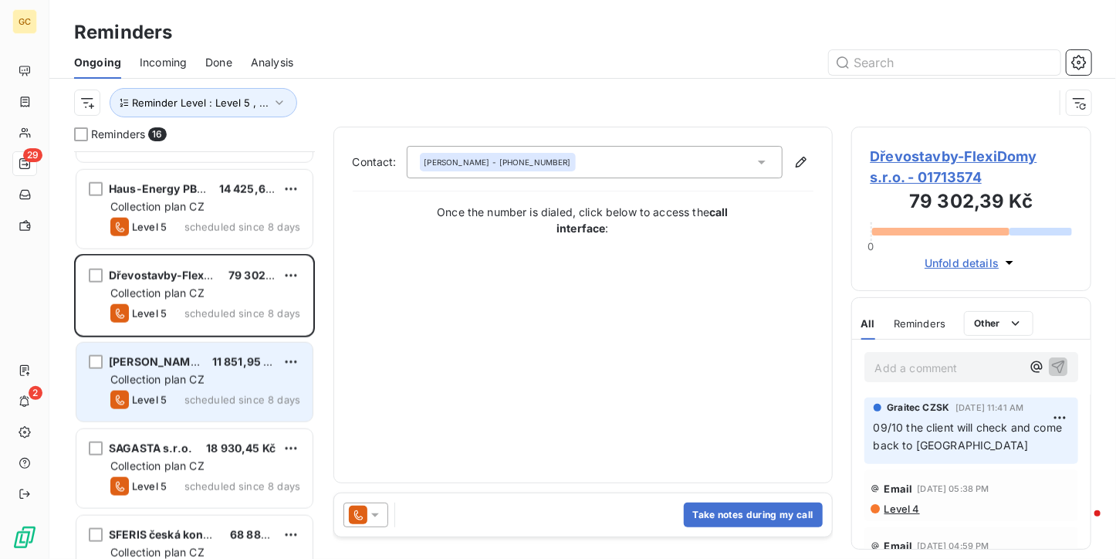
click at [213, 361] on div "[PERSON_NAME] 11 851,95 Kč" at bounding box center [205, 362] width 190 height 14
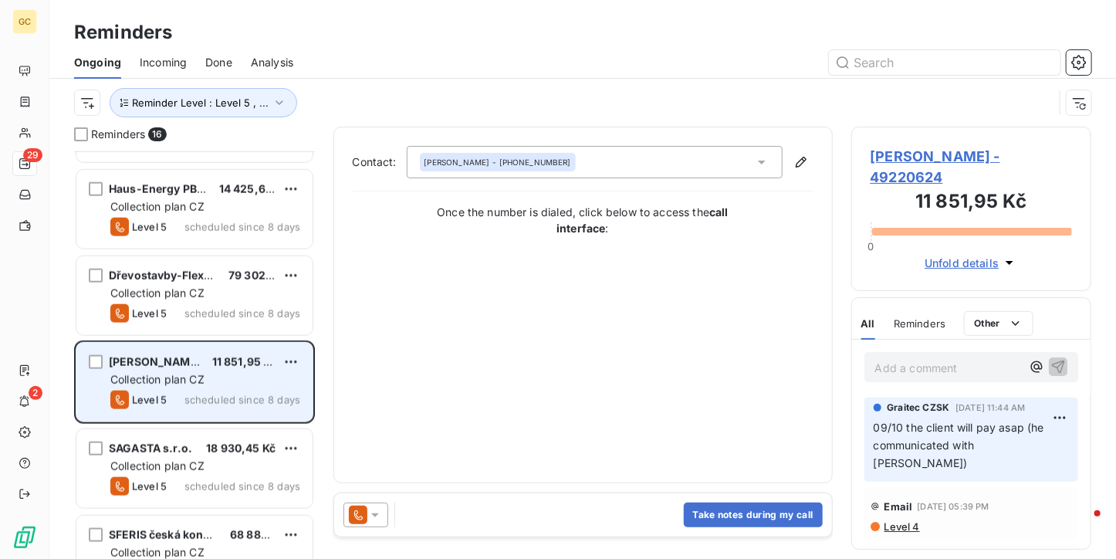
scroll to position [976, 0]
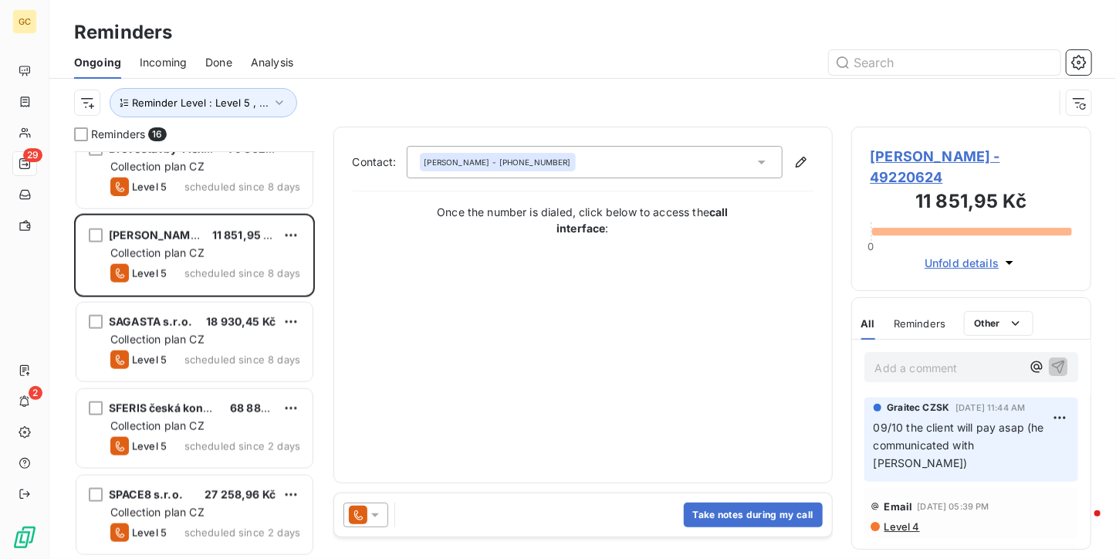
click at [208, 339] on div "Collection plan CZ" at bounding box center [205, 339] width 190 height 15
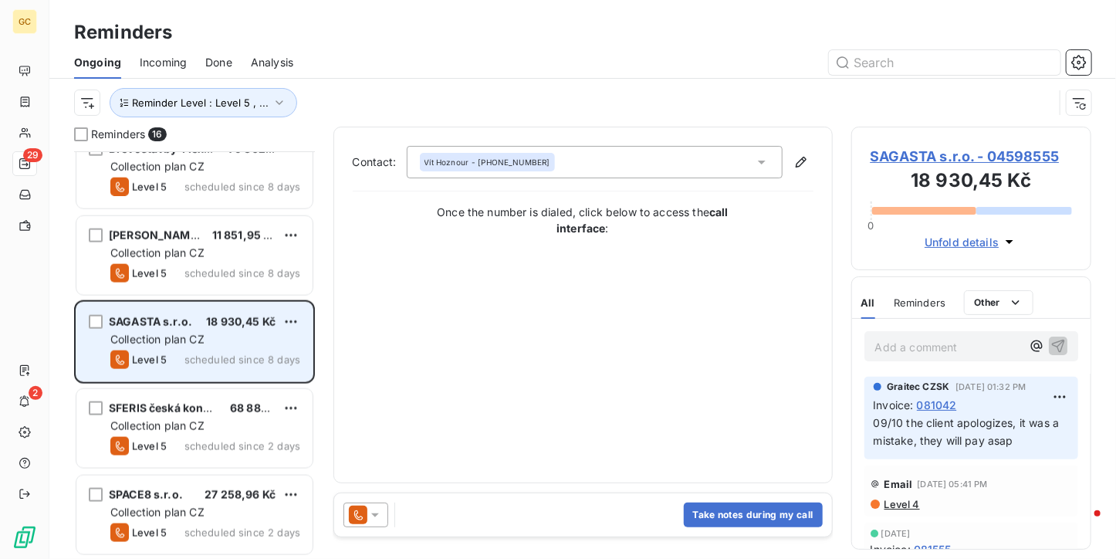
click at [205, 354] on span "scheduled since 8 days" at bounding box center [243, 360] width 116 height 12
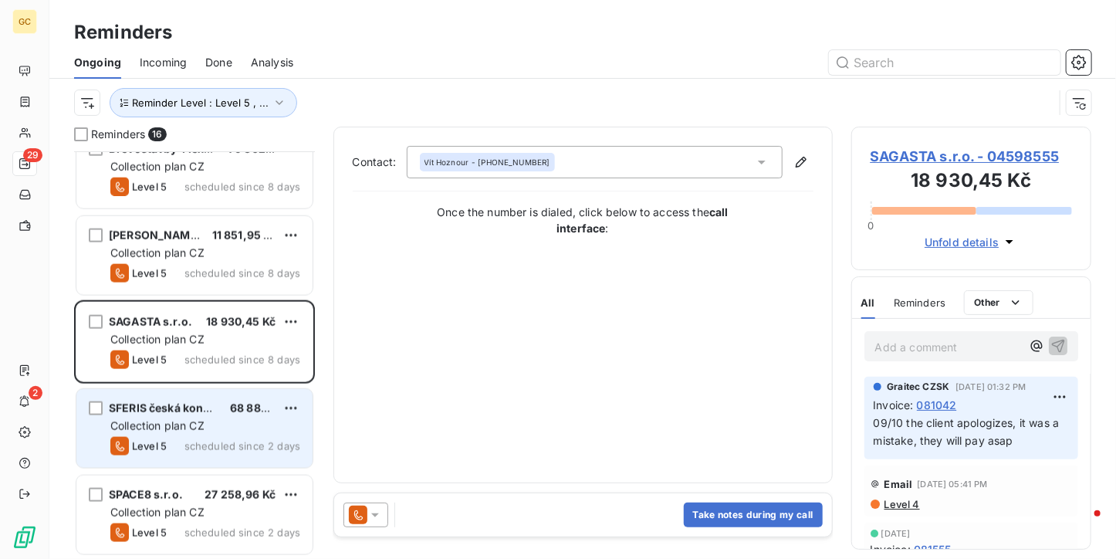
click at [200, 418] on div "Collection plan CZ" at bounding box center [205, 425] width 190 height 15
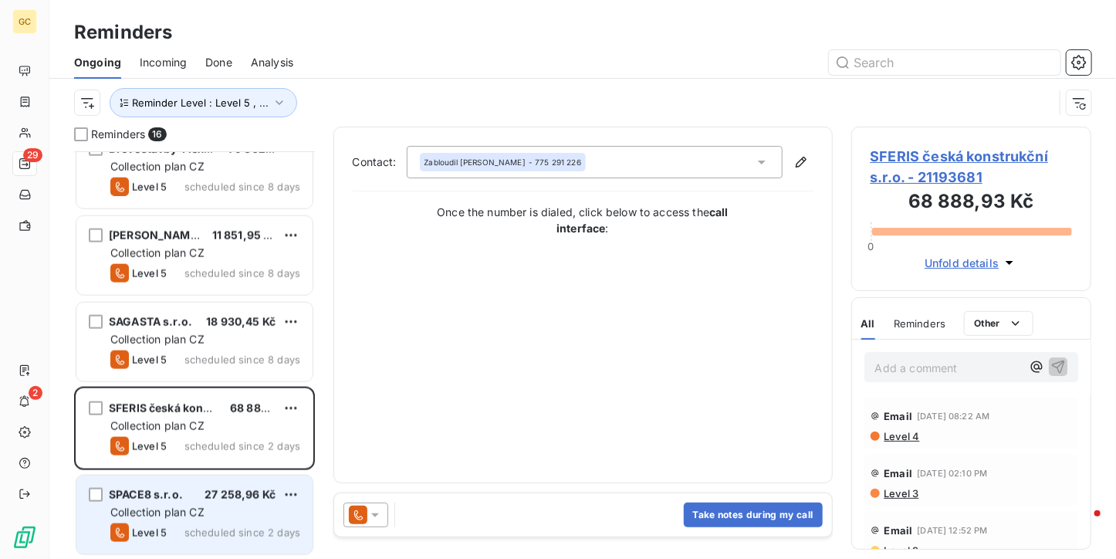
click at [223, 500] on div "27 258,96 Kč" at bounding box center [240, 494] width 71 height 15
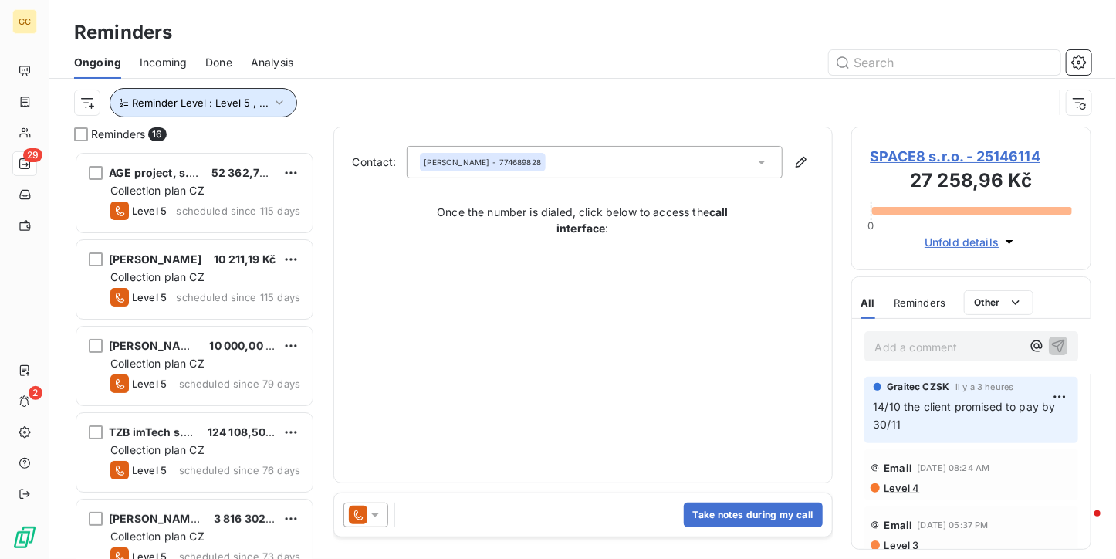
click at [270, 94] on button "Reminder Level : Level 5 , ..." at bounding box center [204, 102] width 188 height 29
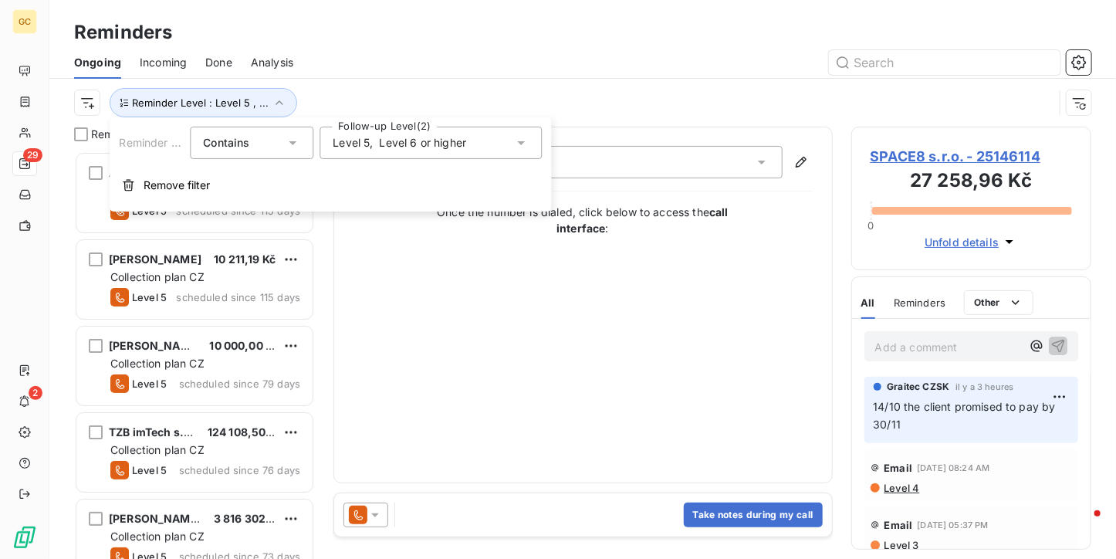
click at [524, 141] on icon at bounding box center [521, 143] width 8 height 4
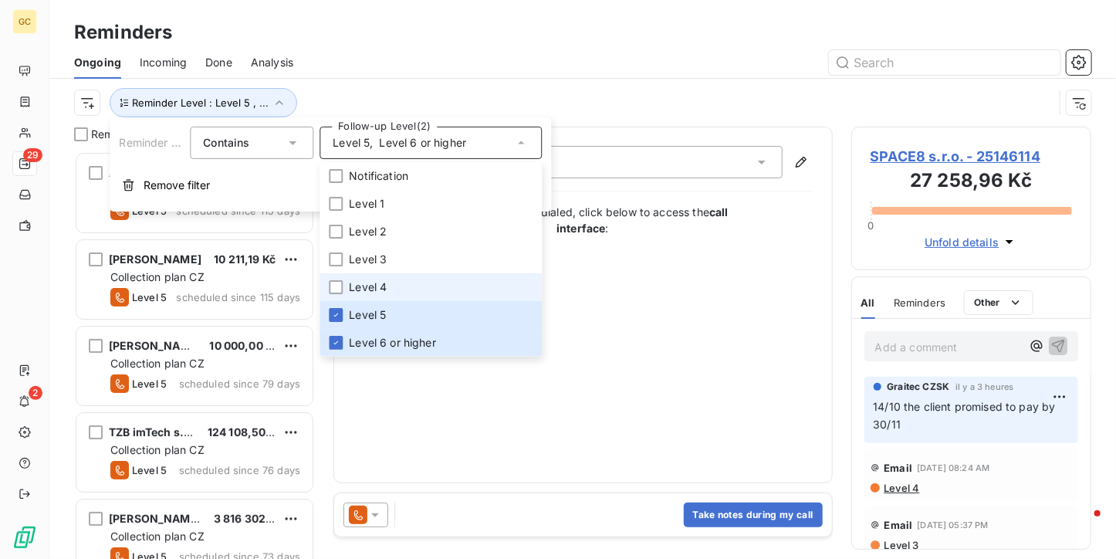
click at [368, 283] on span "Level 4" at bounding box center [368, 286] width 38 height 15
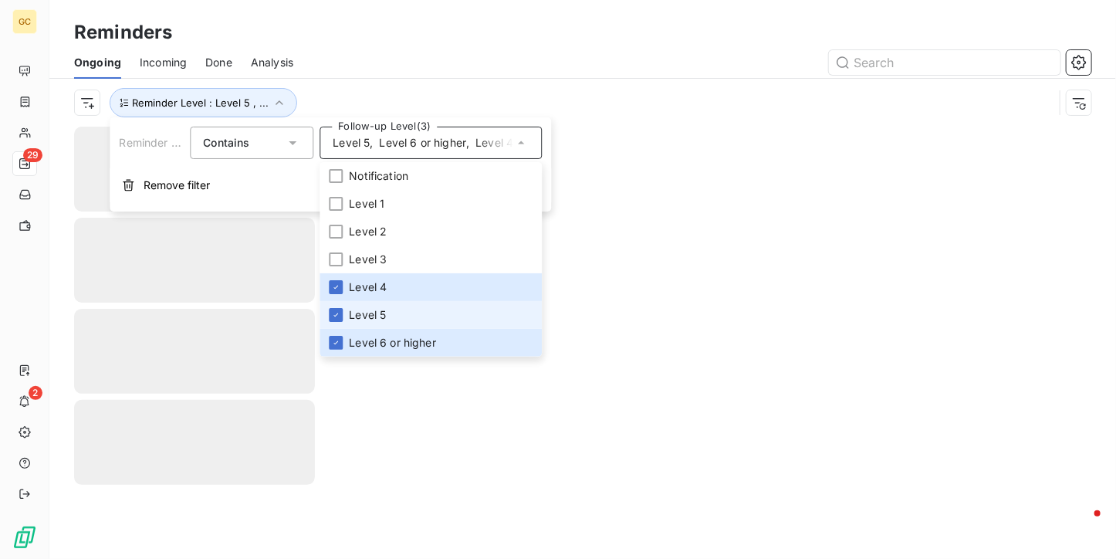
click at [361, 315] on span "Level 5" at bounding box center [367, 314] width 37 height 15
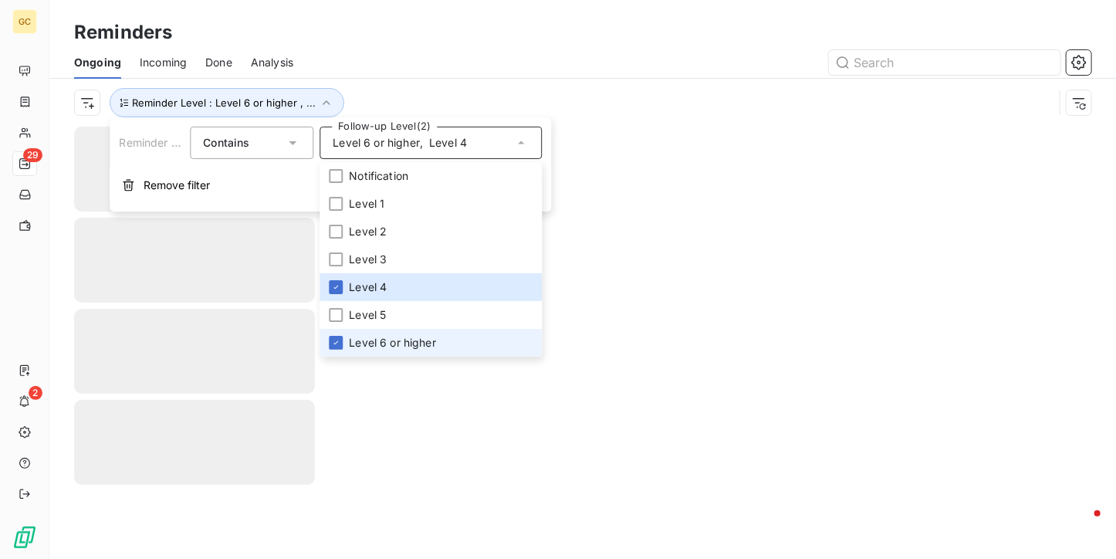
click at [361, 342] on span "Level 6 or higher" at bounding box center [392, 342] width 87 height 15
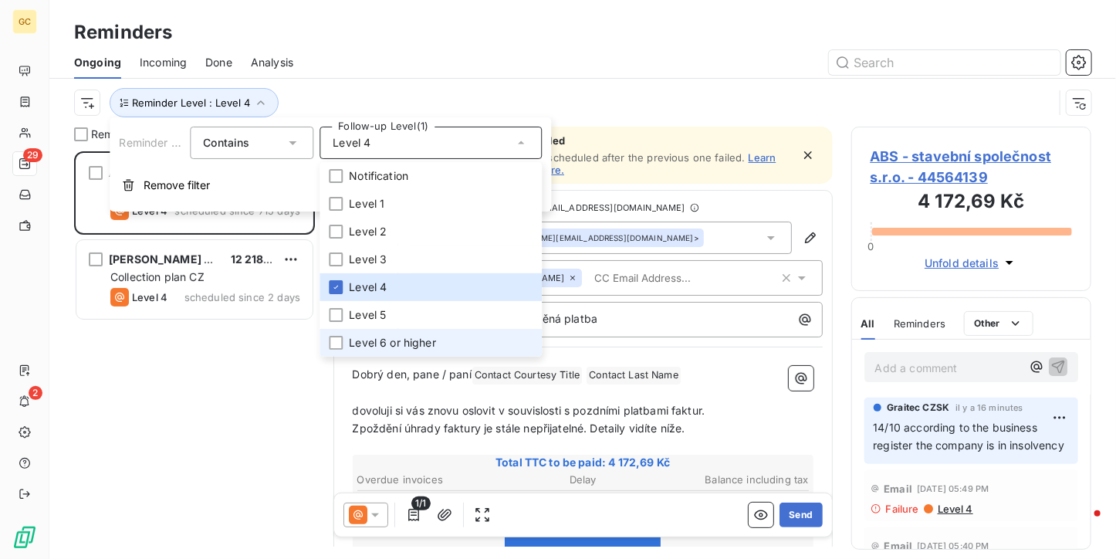
scroll to position [395, 229]
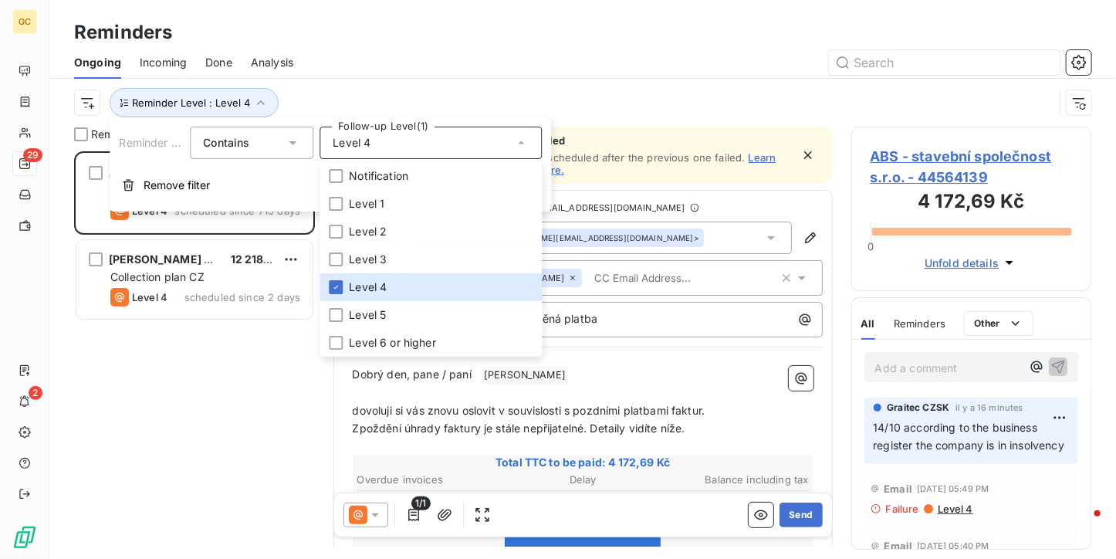
click at [173, 404] on div "ABS - stavební společnost s.r.o. 4 172,69 Kč Collection plan CZ Level 4 schedul…" at bounding box center [194, 355] width 241 height 408
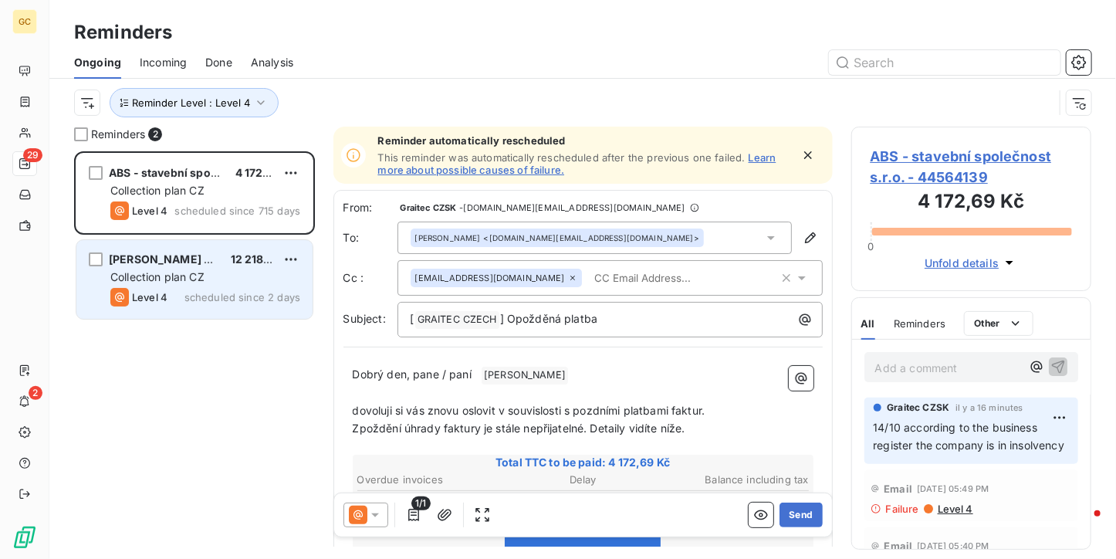
click at [173, 278] on span "Collection plan CZ" at bounding box center [157, 276] width 94 height 13
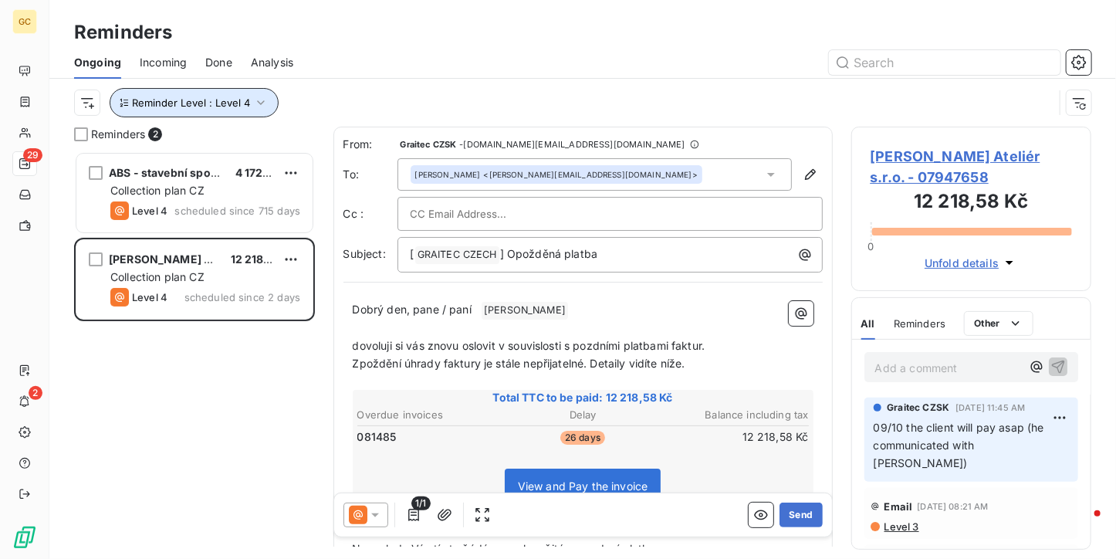
click at [247, 107] on span "Reminder Level : Level 4" at bounding box center [191, 103] width 118 height 12
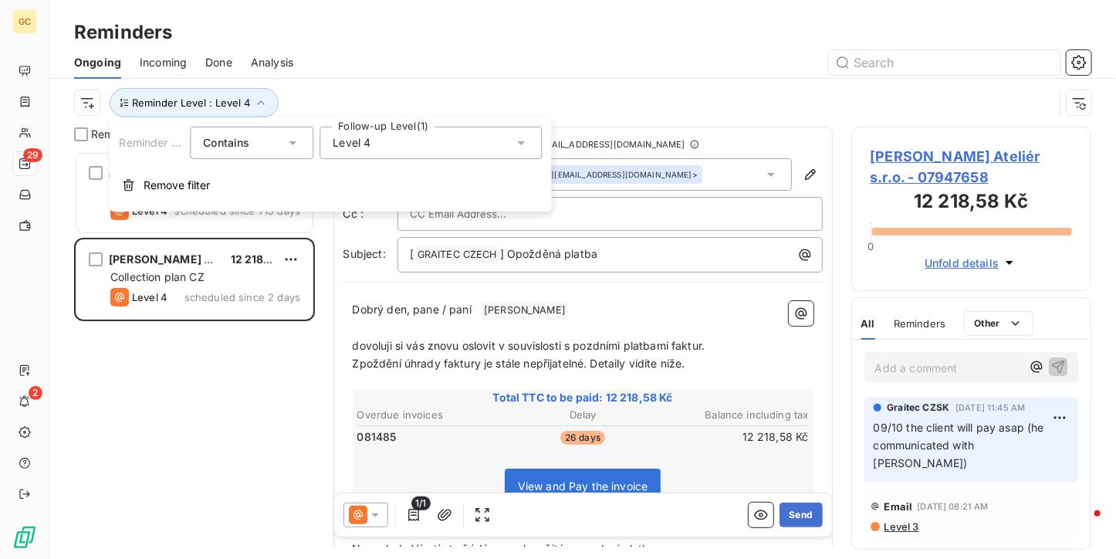
click at [372, 144] on div "Level 4" at bounding box center [431, 143] width 222 height 32
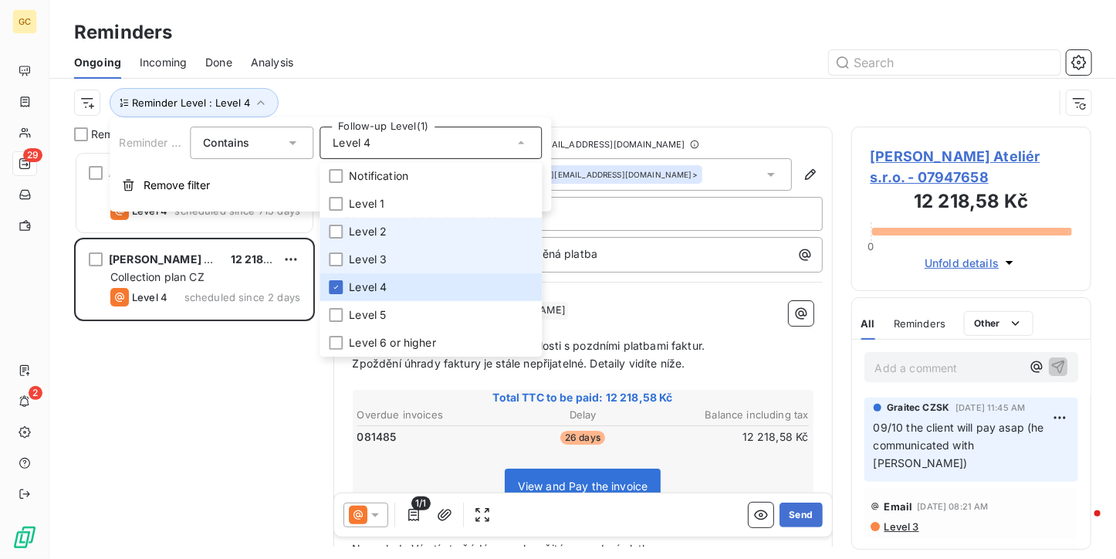
click at [371, 260] on span "Level 3" at bounding box center [368, 259] width 38 height 15
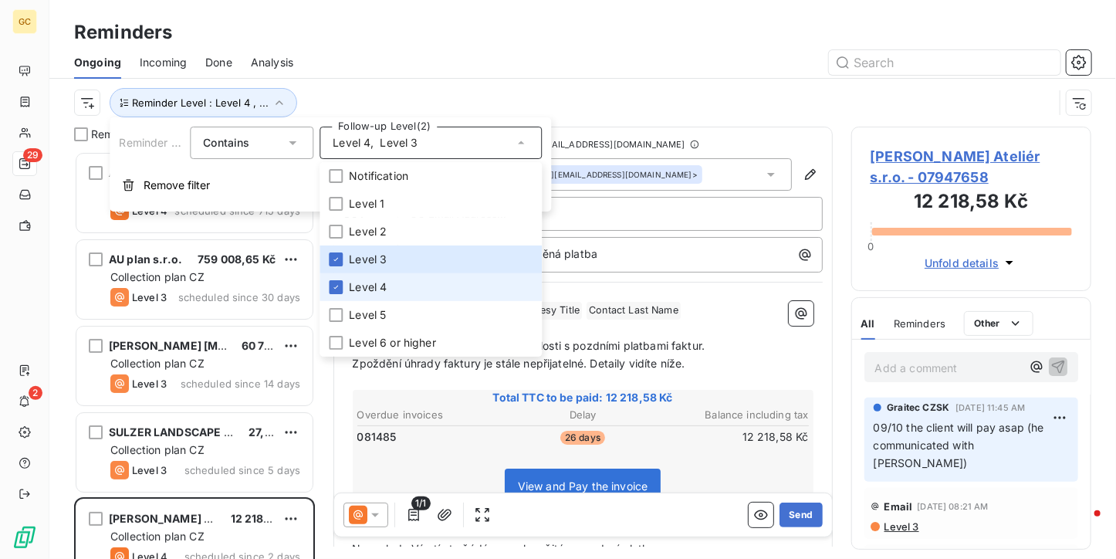
click at [361, 292] on span "Level 4" at bounding box center [368, 286] width 38 height 15
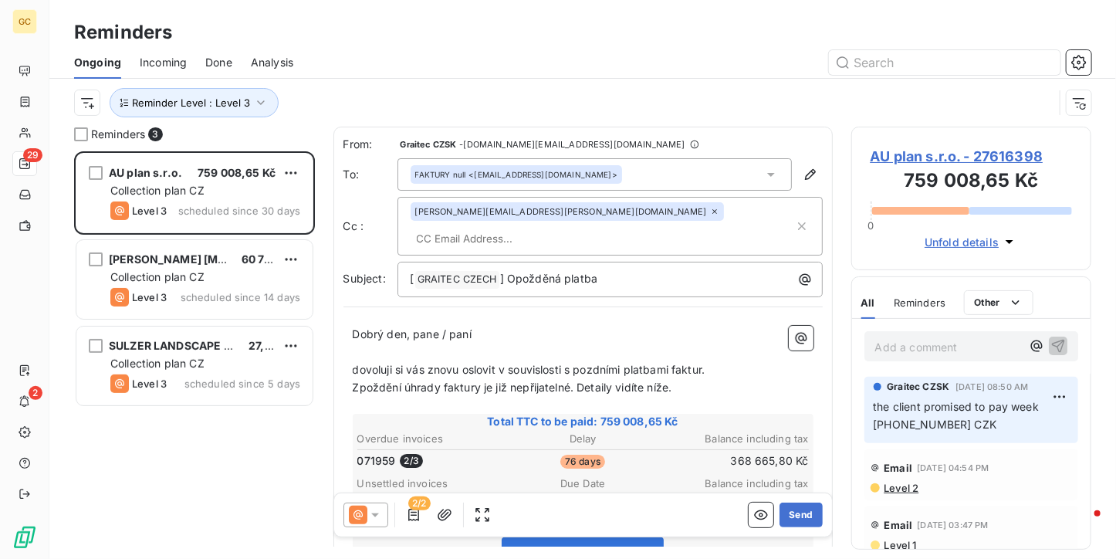
click at [342, 30] on div "Reminders" at bounding box center [582, 33] width 1067 height 28
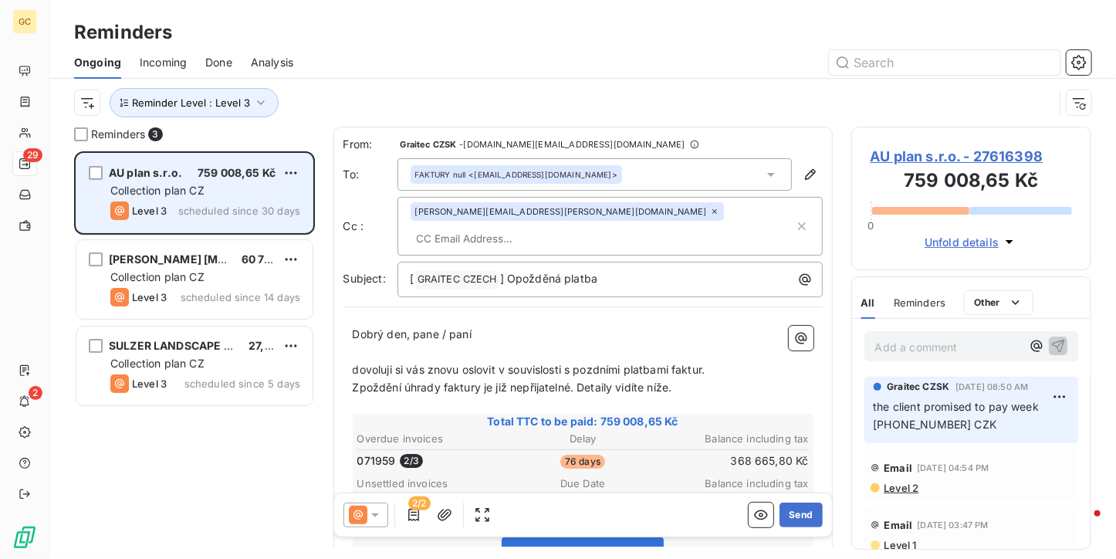
click at [188, 178] on div "AU plan s.r.o. 759 008,65 Kč" at bounding box center [205, 173] width 190 height 14
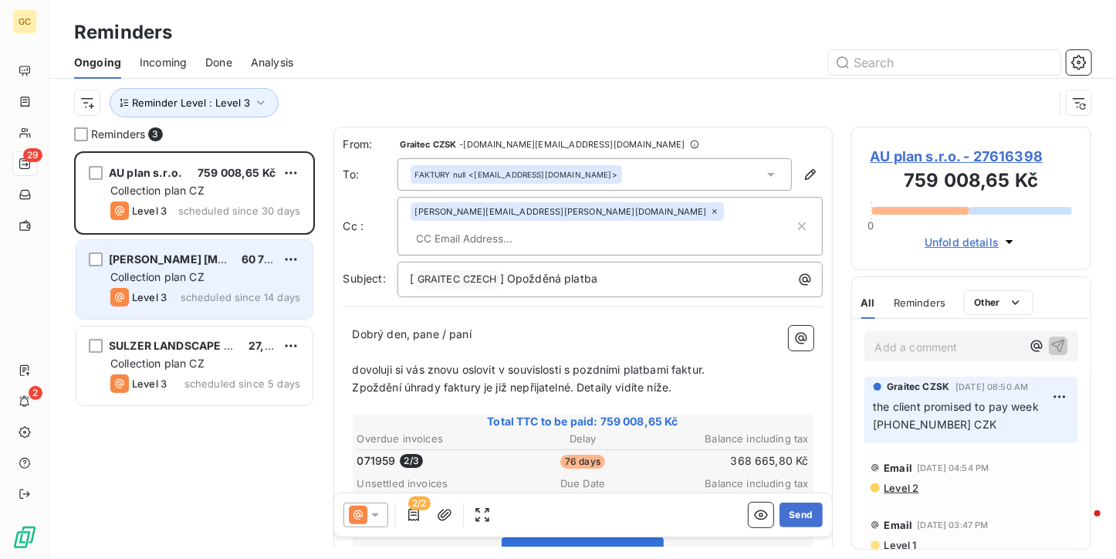
click at [189, 284] on div "Collection plan CZ" at bounding box center [205, 276] width 190 height 15
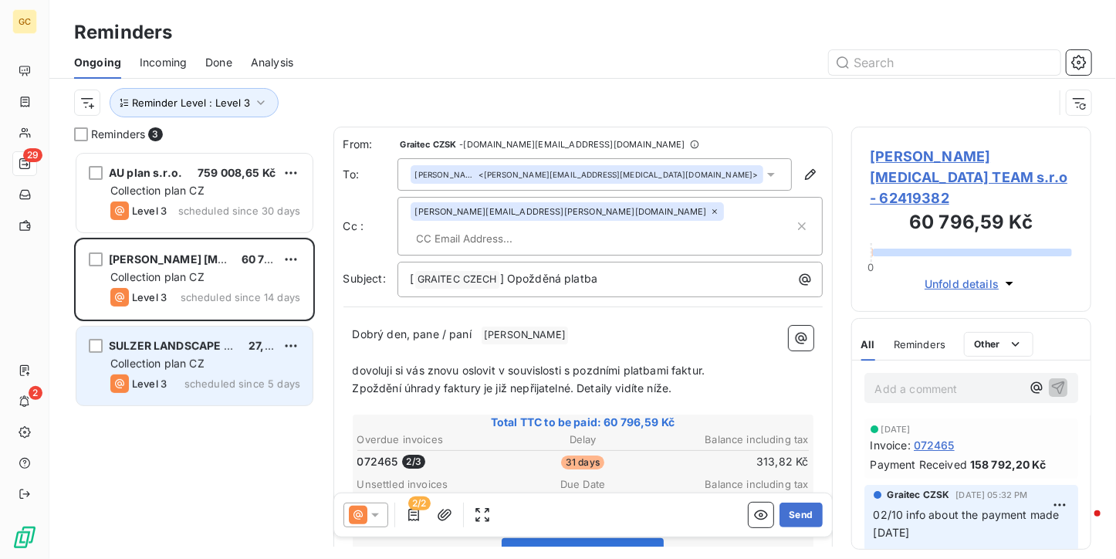
click at [190, 392] on div "Level 3 scheduled since 5 days" at bounding box center [205, 383] width 190 height 19
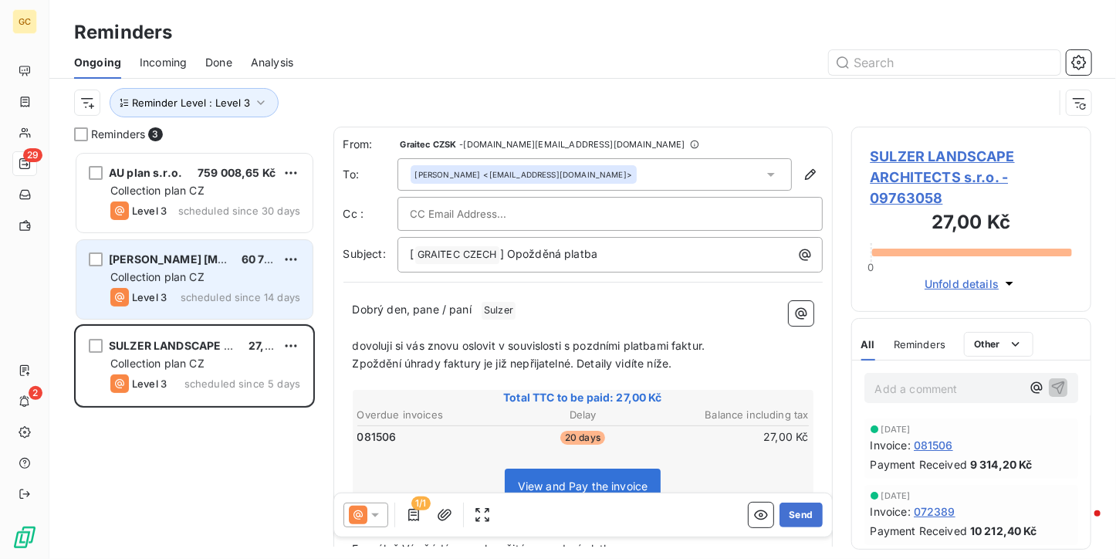
click at [194, 286] on div "[PERSON_NAME] [MEDICAL_DATA] TEAM s.r.o 60 796,59 Kč Collection plan CZ Level 3…" at bounding box center [194, 279] width 236 height 79
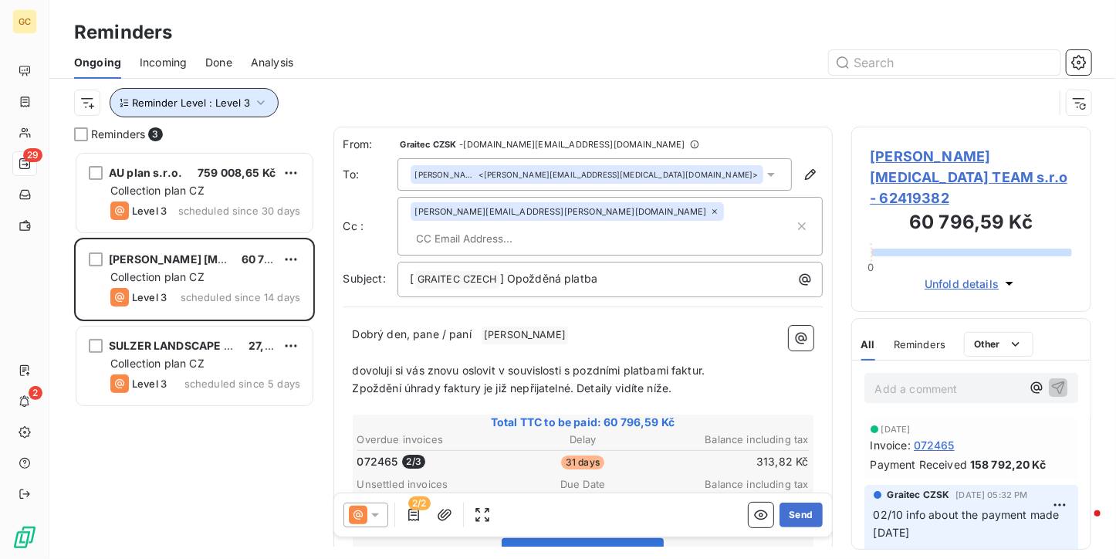
click at [262, 105] on icon "button" at bounding box center [260, 102] width 15 height 15
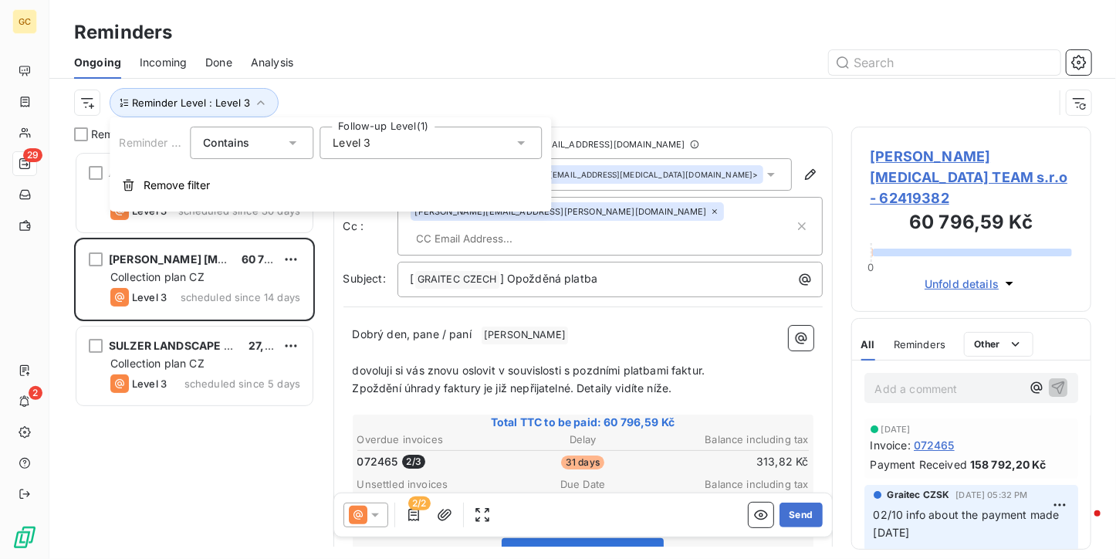
click at [374, 139] on div "Level 3" at bounding box center [431, 143] width 222 height 32
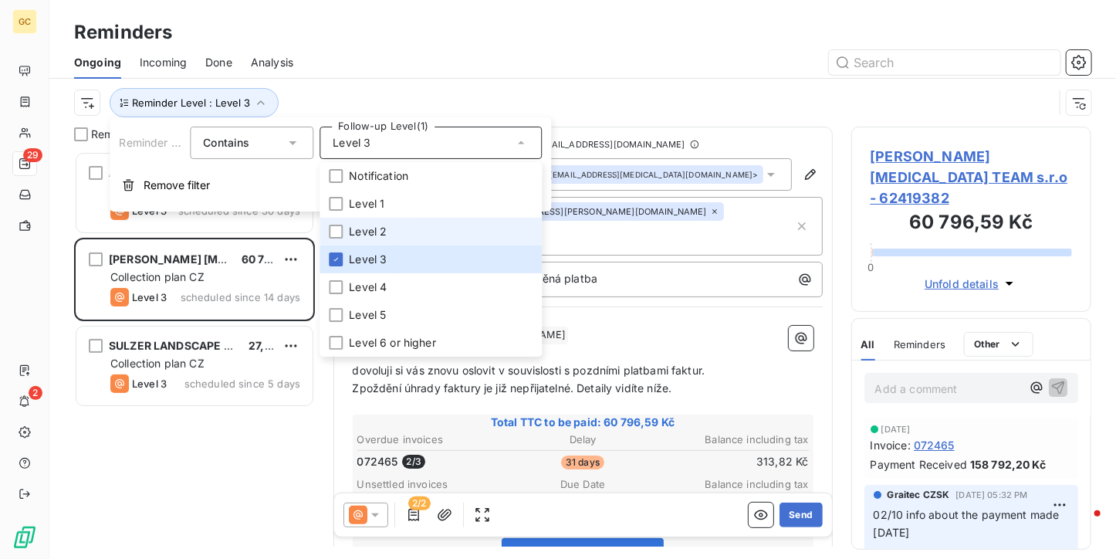
click at [378, 266] on span "Level 3" at bounding box center [368, 259] width 38 height 15
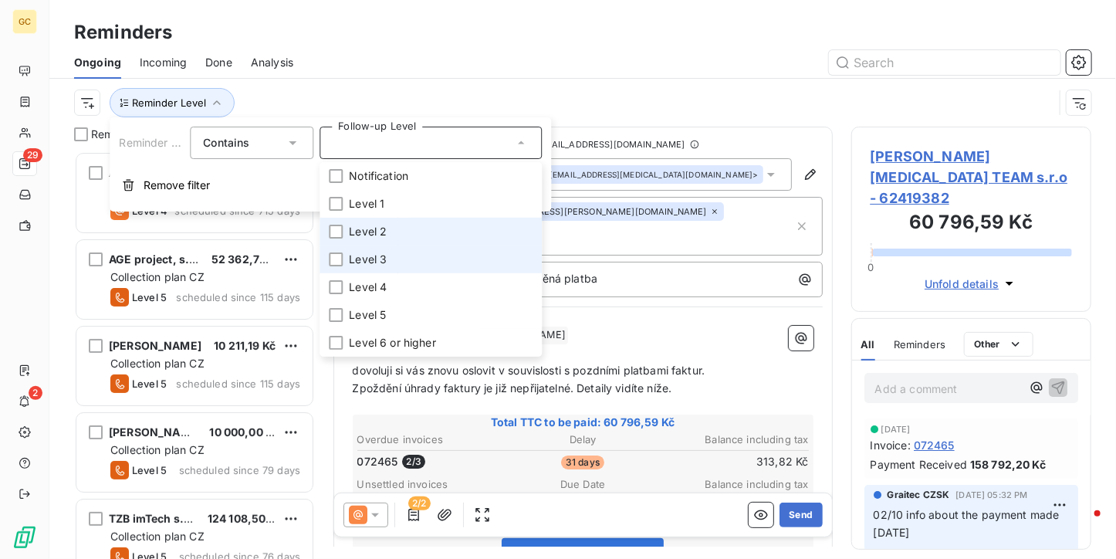
click at [370, 233] on span "Level 2" at bounding box center [368, 231] width 38 height 15
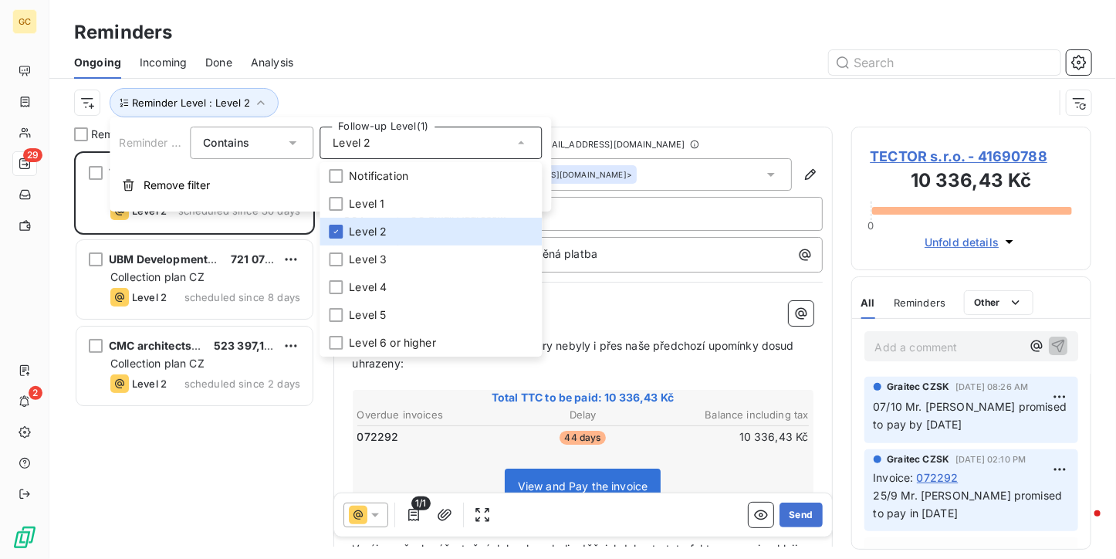
click at [387, 55] on div at bounding box center [702, 62] width 780 height 25
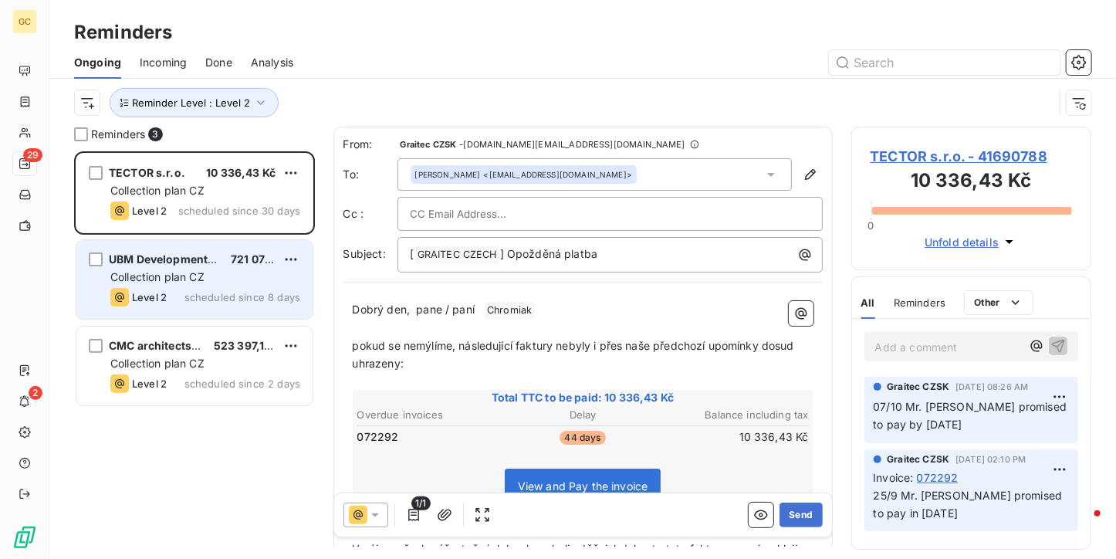
click at [191, 283] on span "Collection plan CZ" at bounding box center [157, 276] width 94 height 13
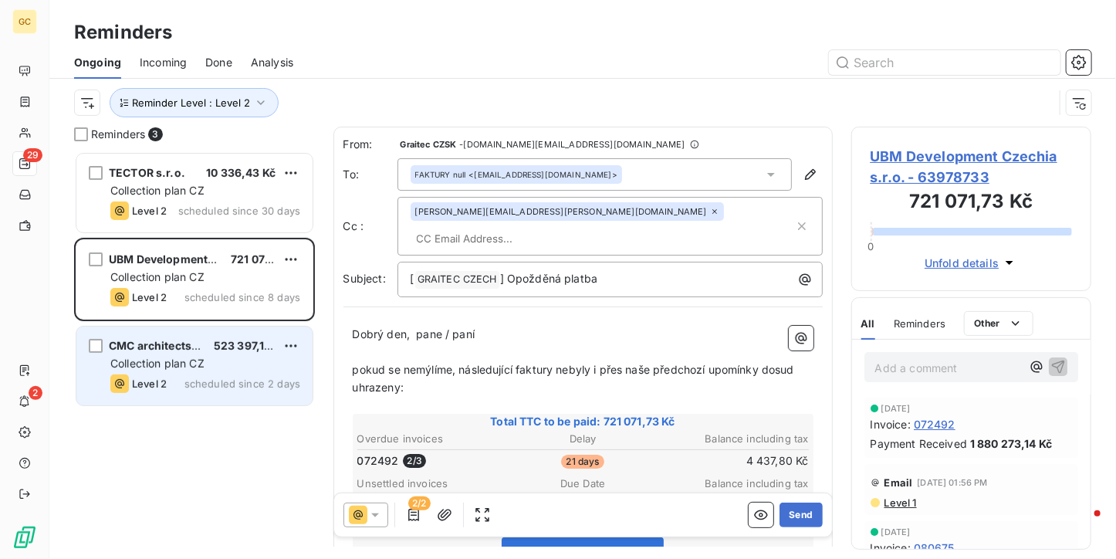
click at [194, 364] on span "Collection plan CZ" at bounding box center [157, 363] width 94 height 13
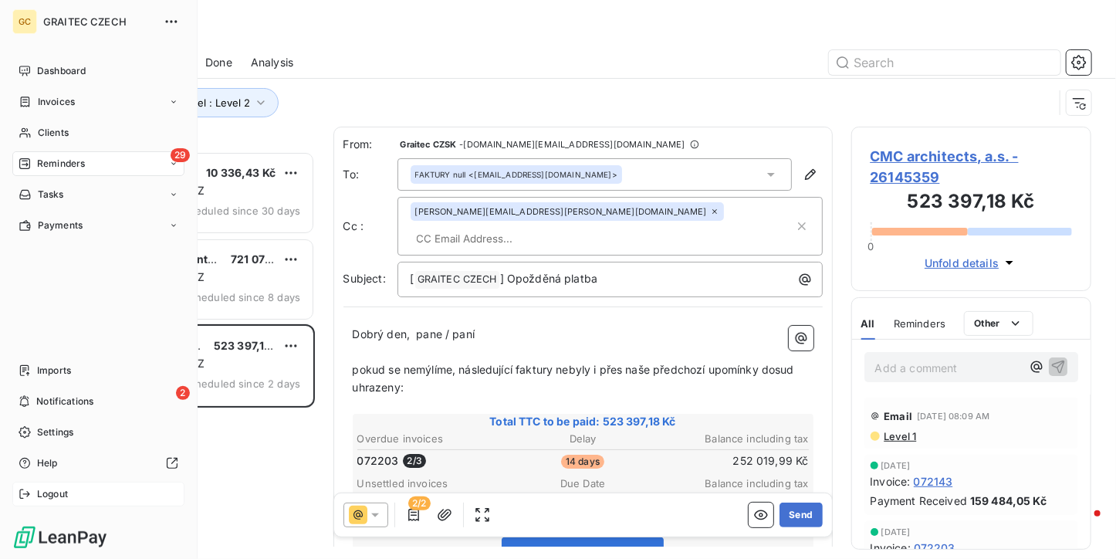
click at [40, 489] on span "Logout" at bounding box center [52, 494] width 31 height 14
